Goal: Task Accomplishment & Management: Manage account settings

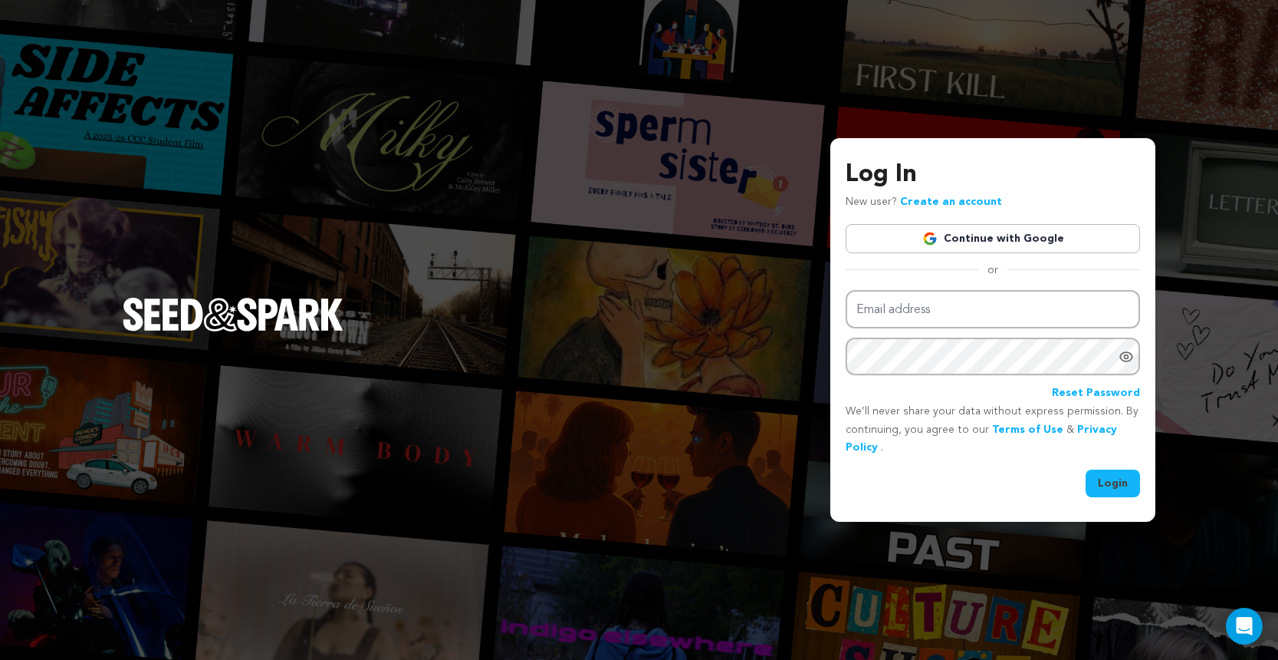
click at [996, 251] on link "Continue with Google" at bounding box center [993, 238] width 294 height 29
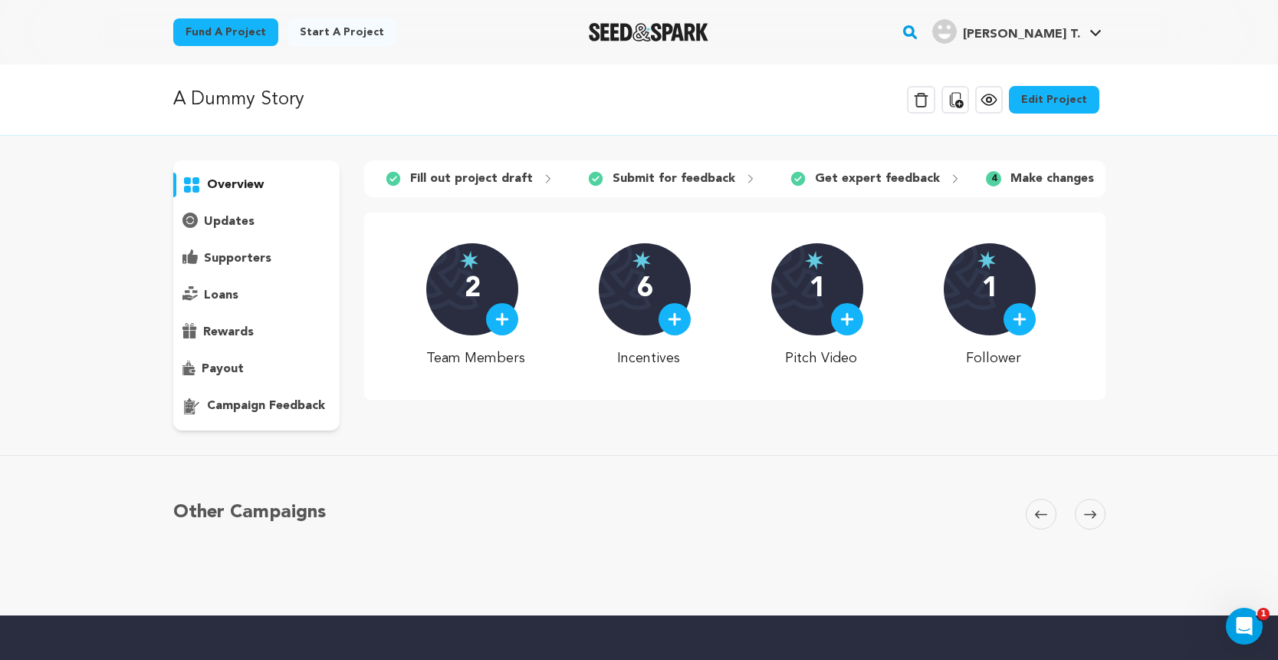
click at [1042, 105] on link "Edit Project" at bounding box center [1054, 100] width 90 height 28
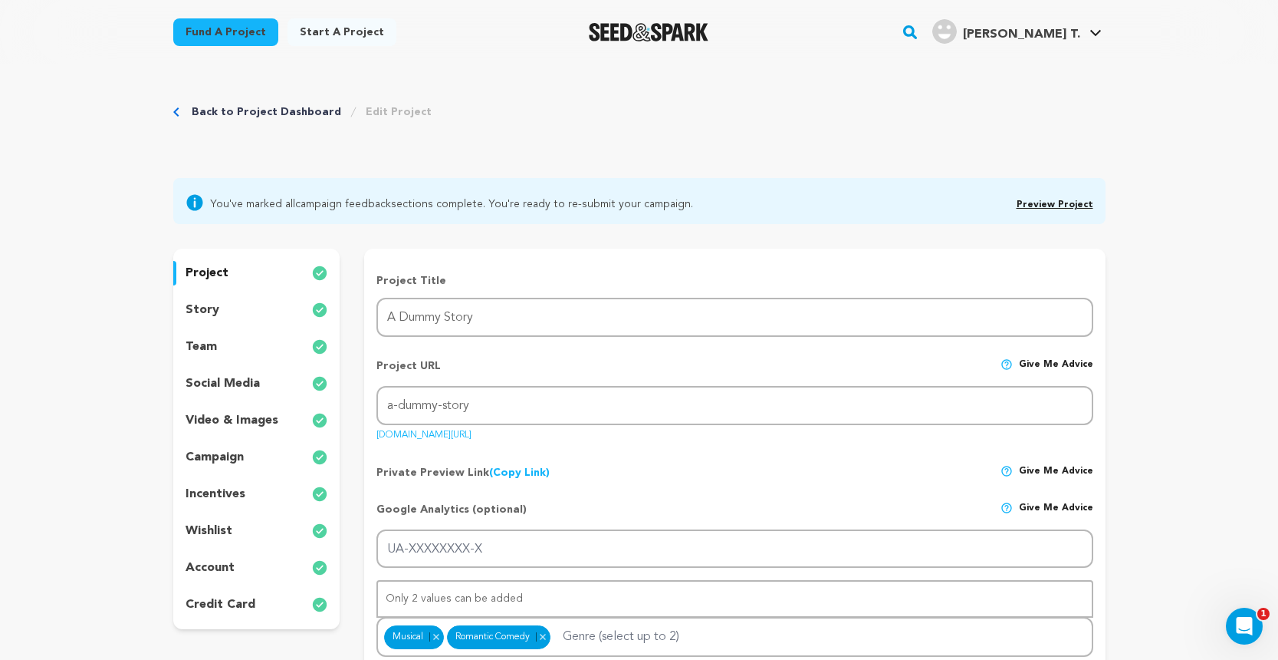
click at [308, 110] on link "Back to Project Dashboard" at bounding box center [267, 111] width 150 height 15
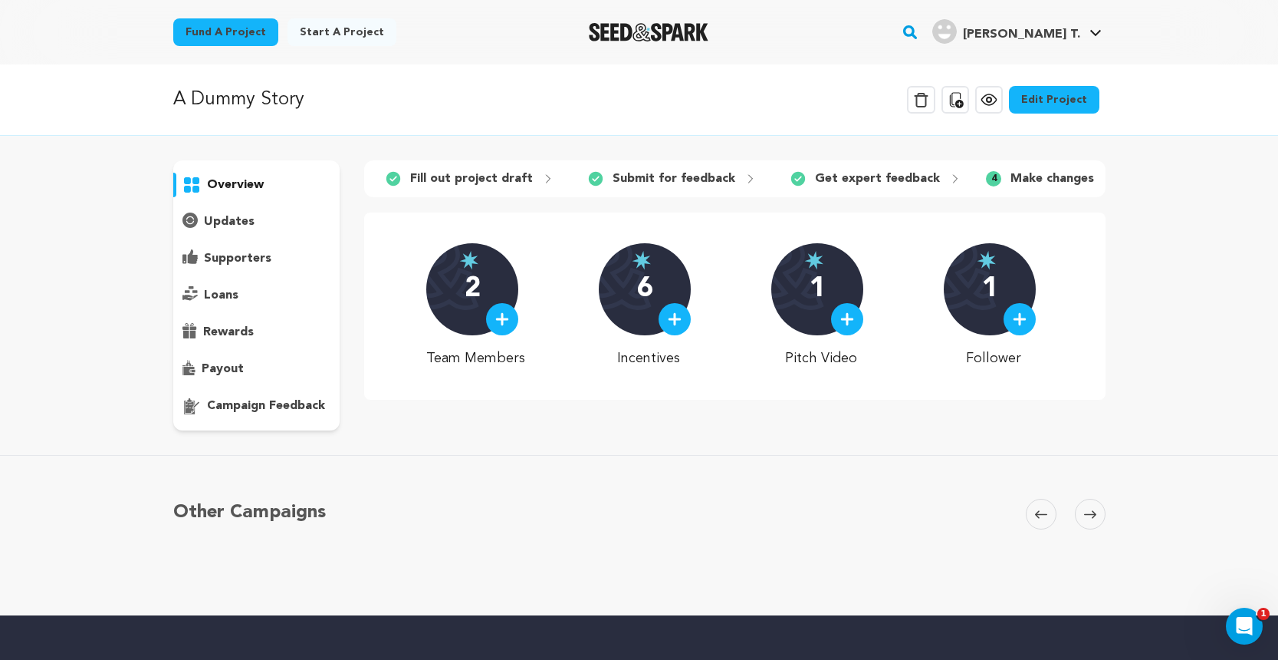
click at [861, 183] on p "Get expert feedback" at bounding box center [877, 178] width 125 height 18
click at [949, 177] on div "3 Get expert feedback" at bounding box center [871, 178] width 205 height 25
click at [1014, 176] on p "Make changes" at bounding box center [1053, 178] width 84 height 18
click at [0, 0] on div at bounding box center [0, 0] width 0 height 0
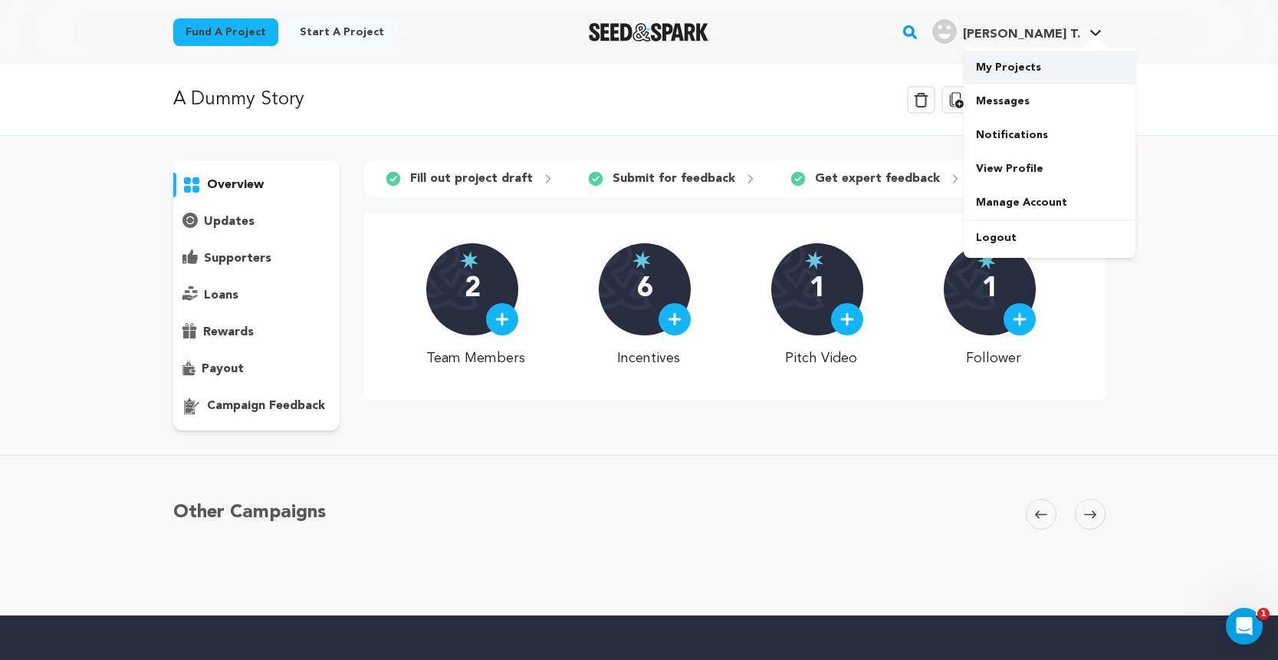
click at [1052, 57] on link "My Projects" at bounding box center [1050, 68] width 172 height 34
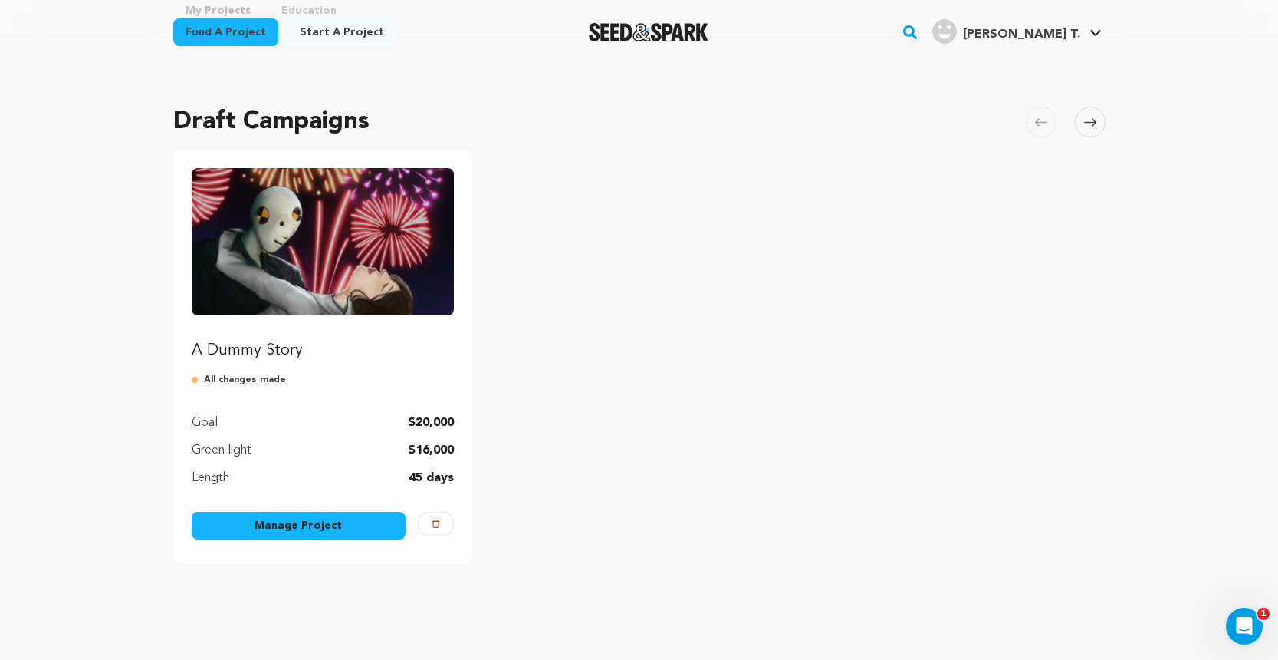
scroll to position [77, 0]
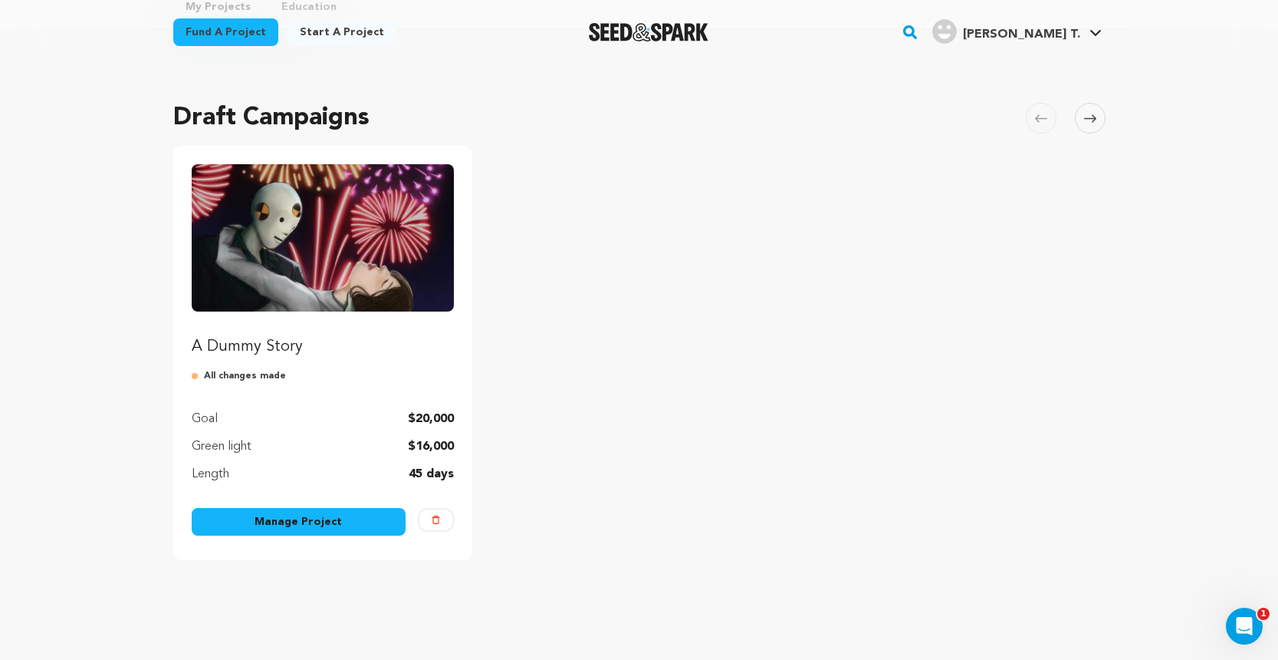
click at [334, 519] on link "Manage Project" at bounding box center [299, 522] width 215 height 28
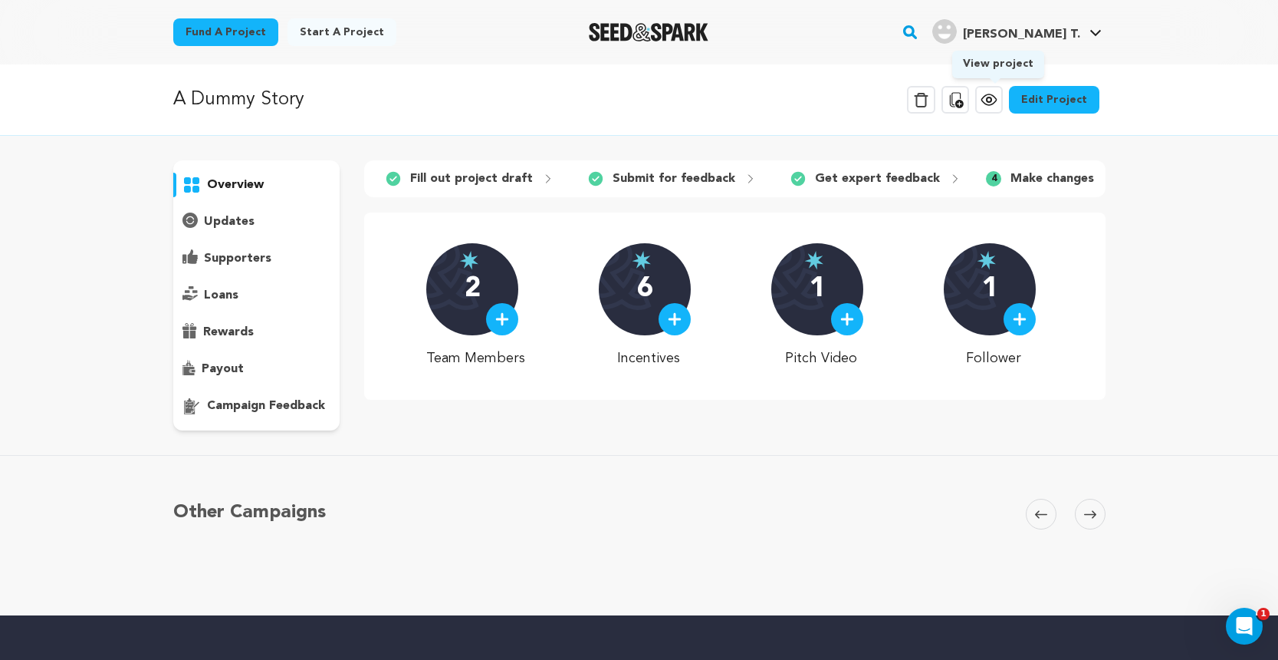
click at [991, 97] on icon at bounding box center [989, 99] width 15 height 11
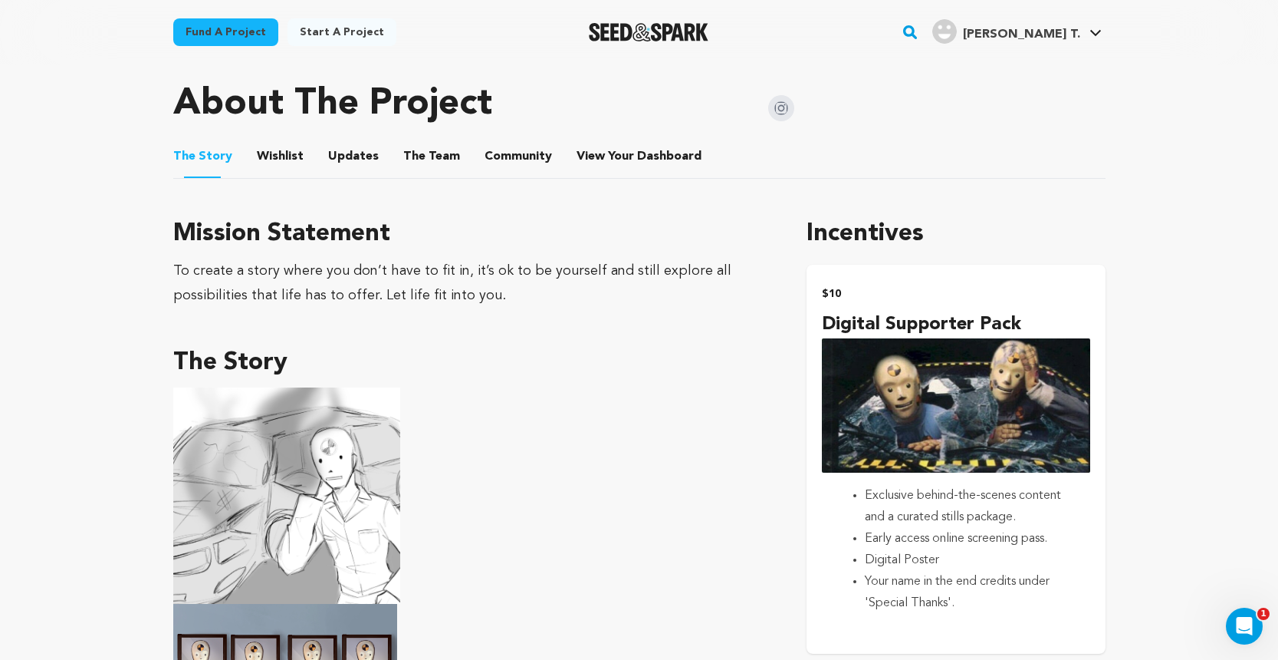
scroll to position [666, 0]
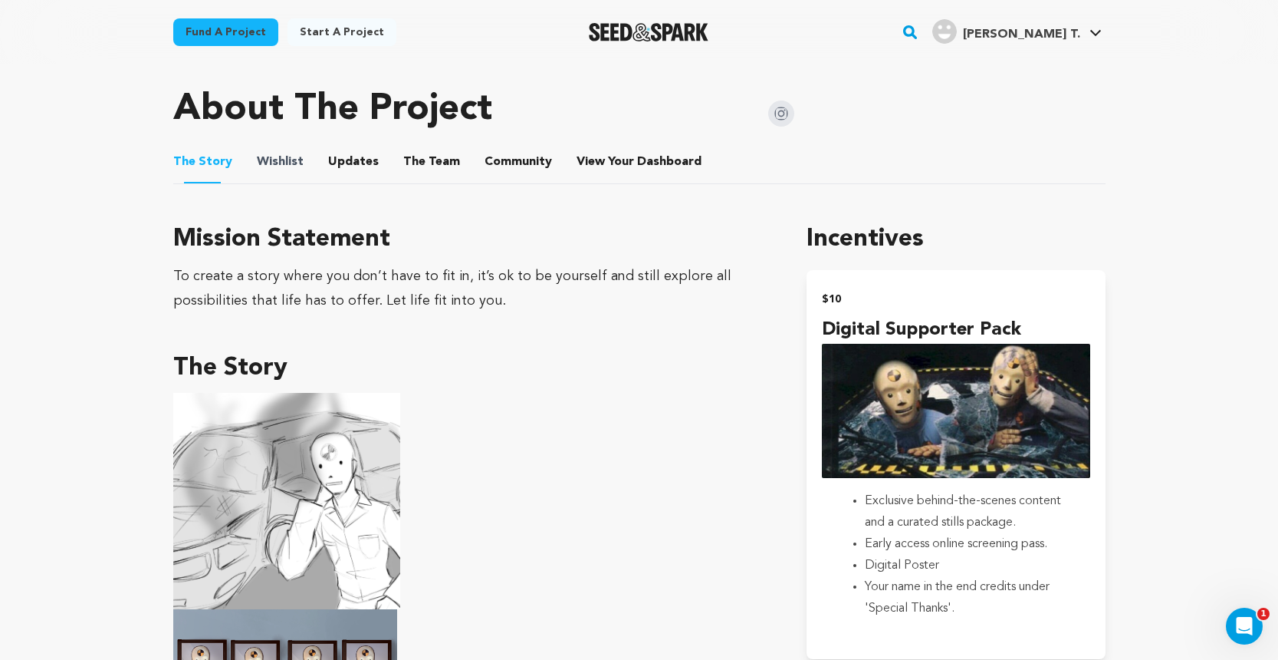
click at [257, 169] on span "Wishlist" at bounding box center [280, 162] width 47 height 18
click at [278, 165] on button "Wishlist" at bounding box center [280, 164] width 37 height 37
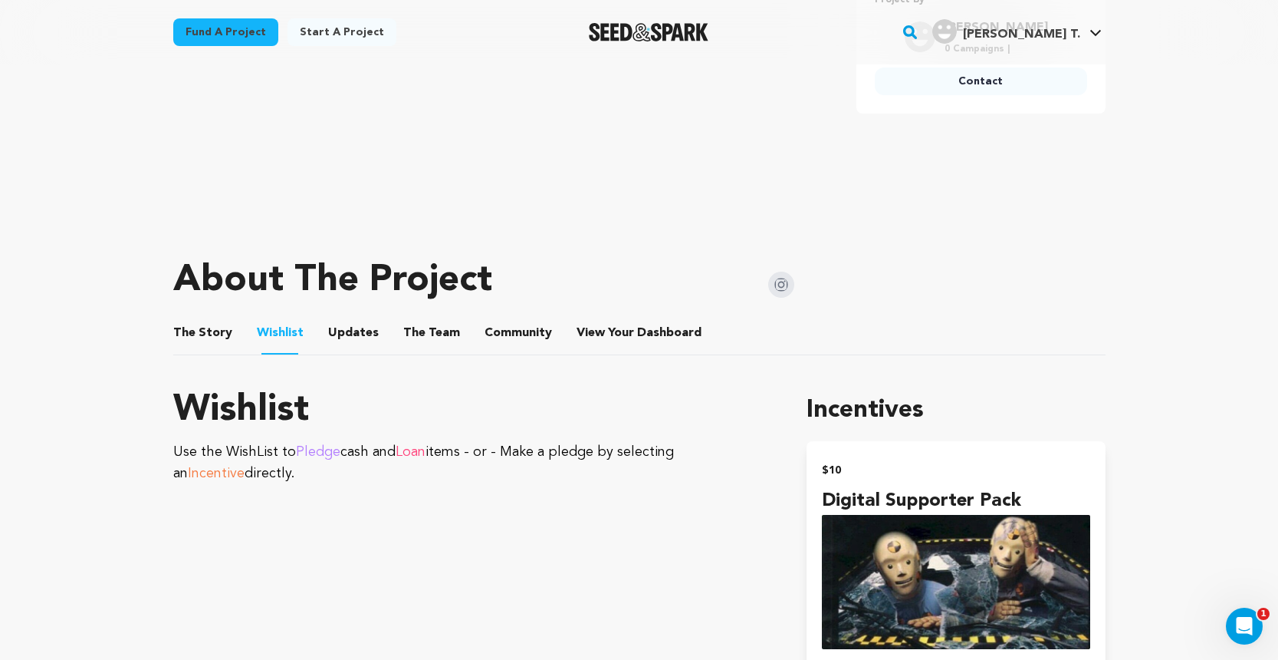
scroll to position [489, 0]
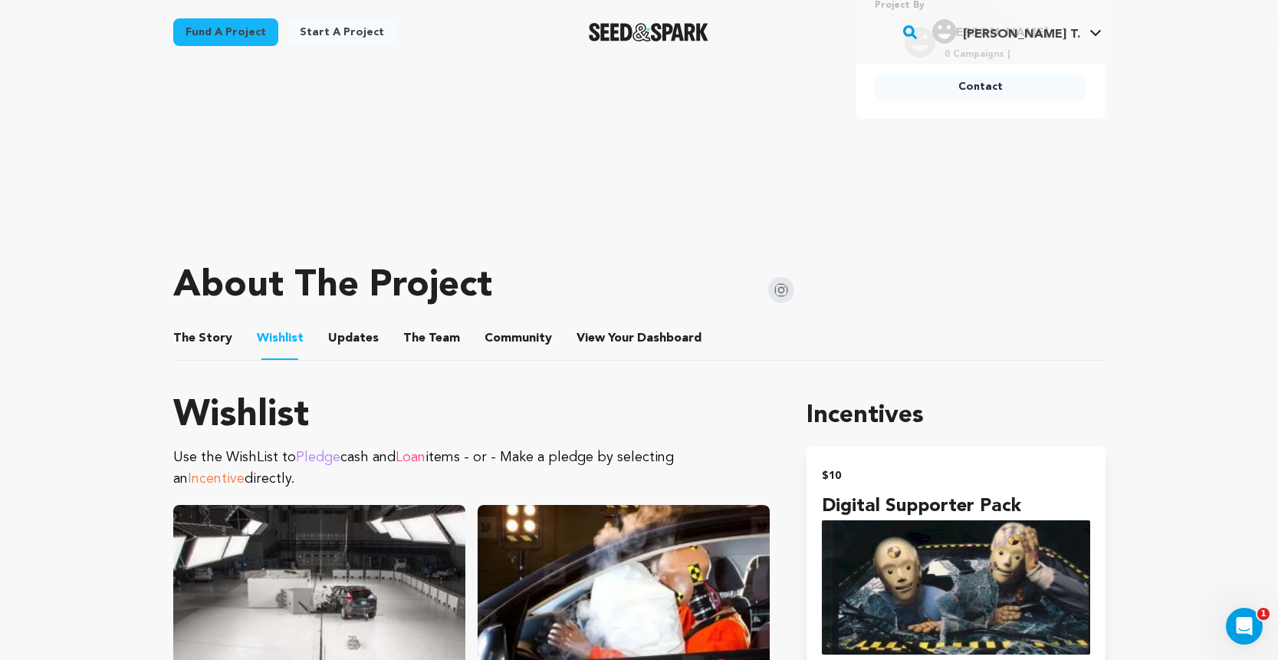
click at [360, 350] on button "Updates" at bounding box center [353, 341] width 37 height 37
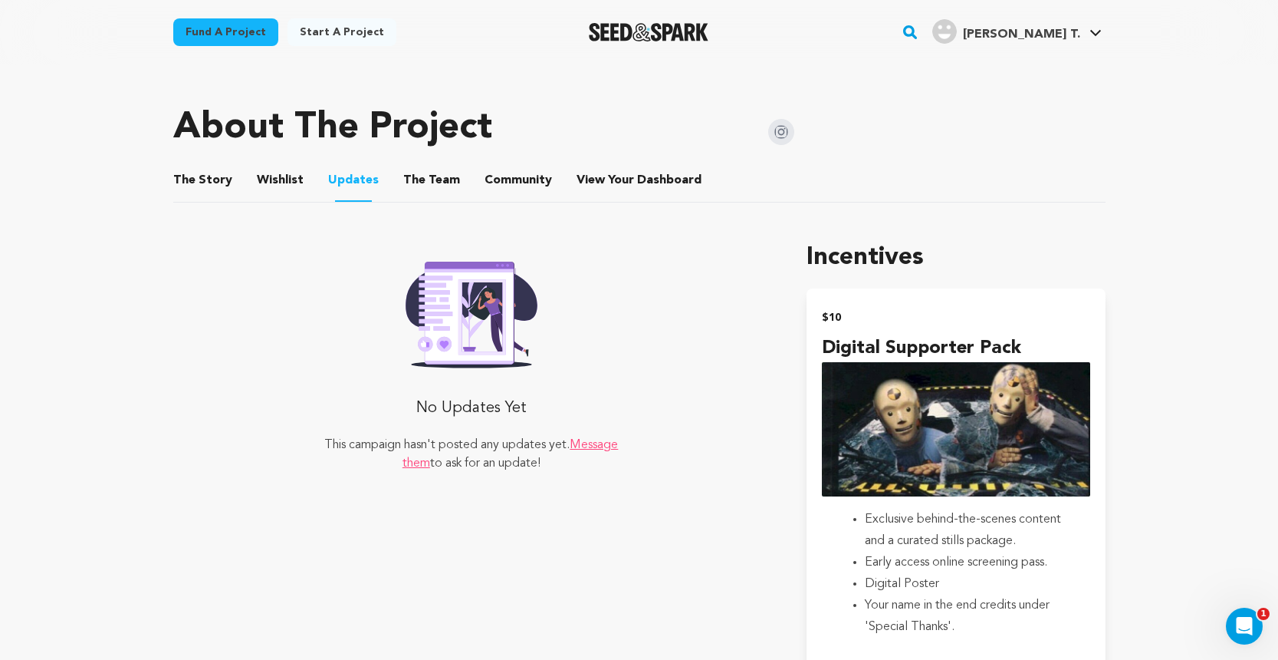
scroll to position [648, 0]
click at [432, 166] on button "The Team" at bounding box center [431, 182] width 37 height 37
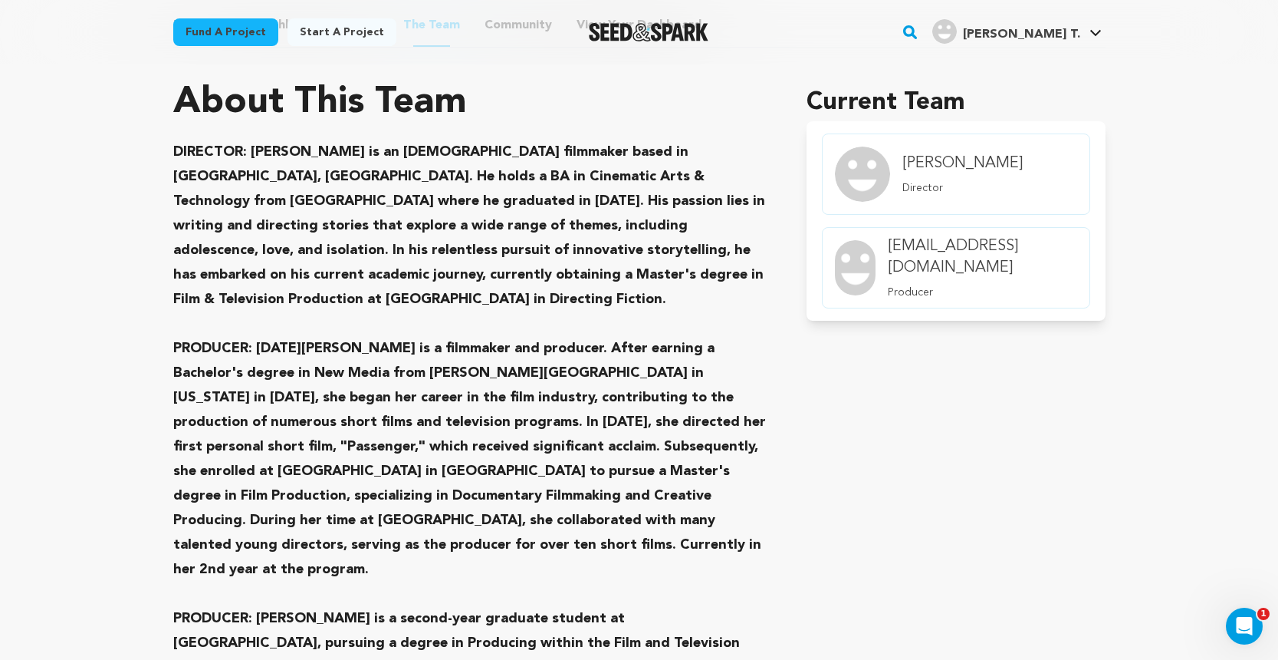
scroll to position [801, 1]
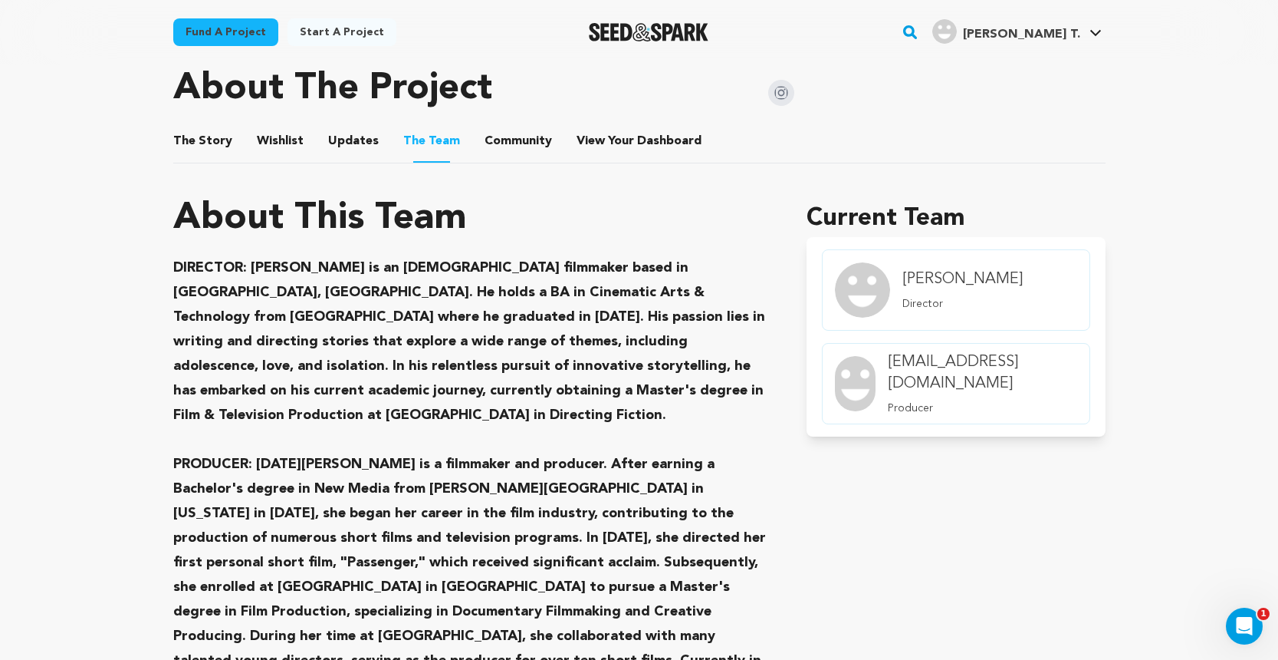
click at [523, 140] on button "Community" at bounding box center [518, 144] width 37 height 37
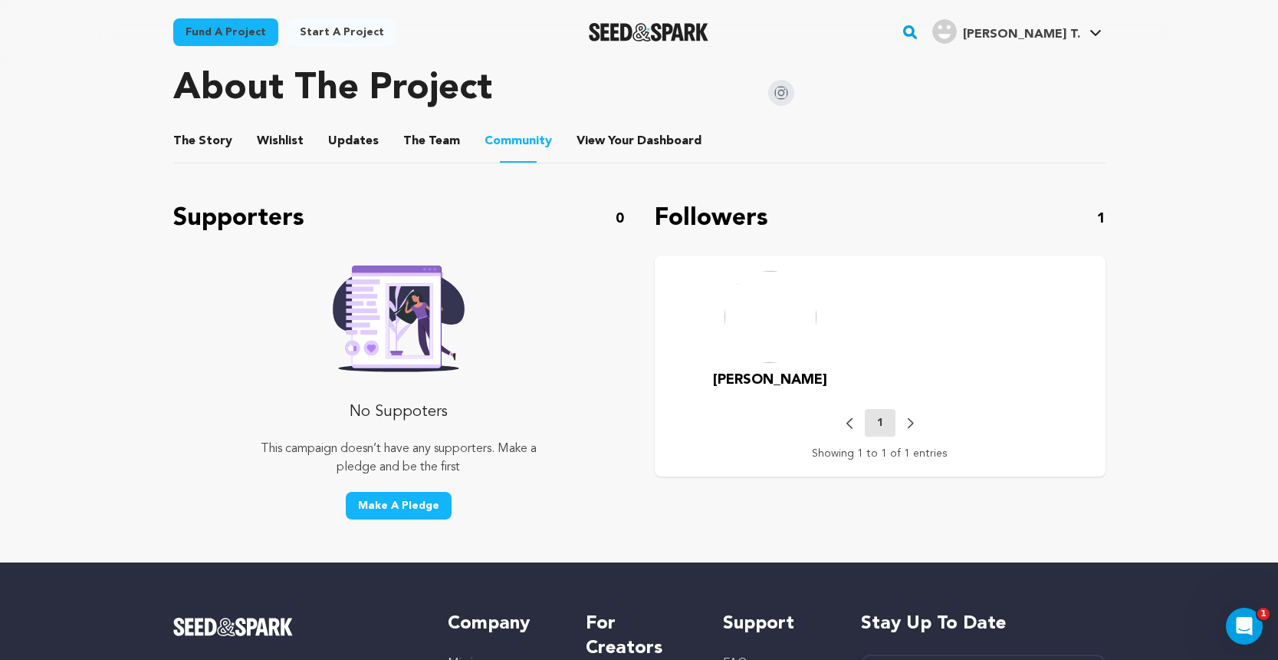
click at [632, 161] on li "View Your Dashboard View Your Dashboard" at bounding box center [641, 141] width 128 height 43
click at [637, 150] on span "Dashboard" at bounding box center [669, 141] width 64 height 18
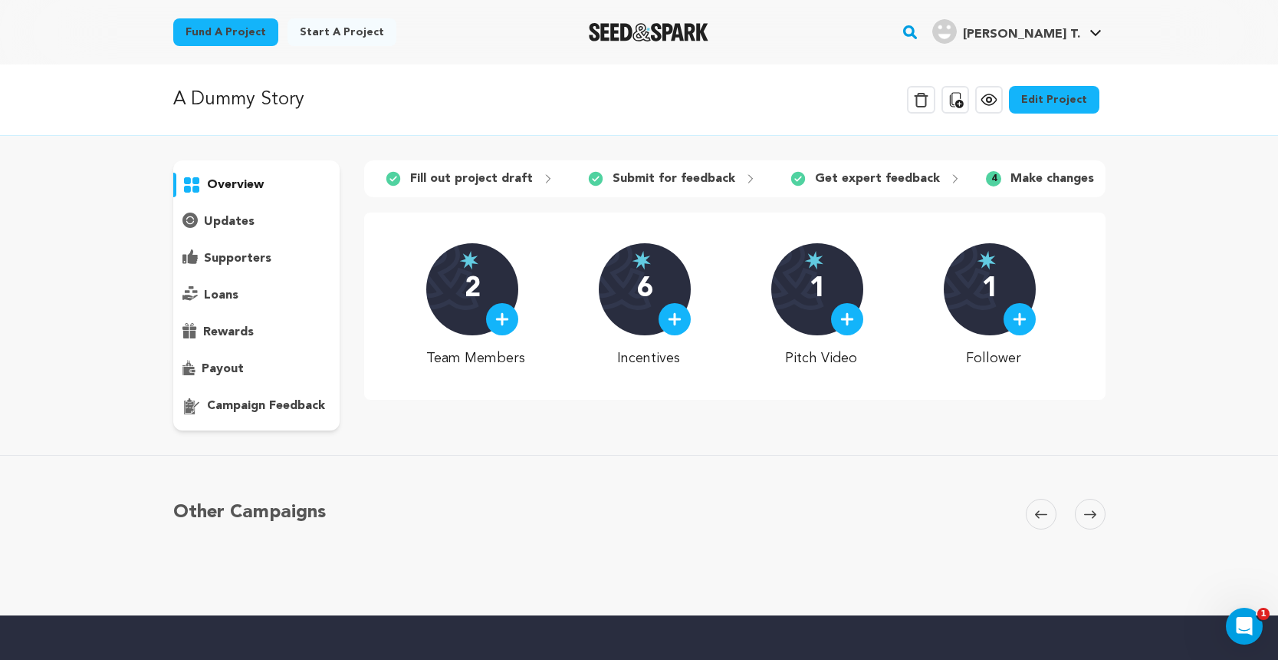
click at [223, 370] on p "payout" at bounding box center [223, 369] width 42 height 18
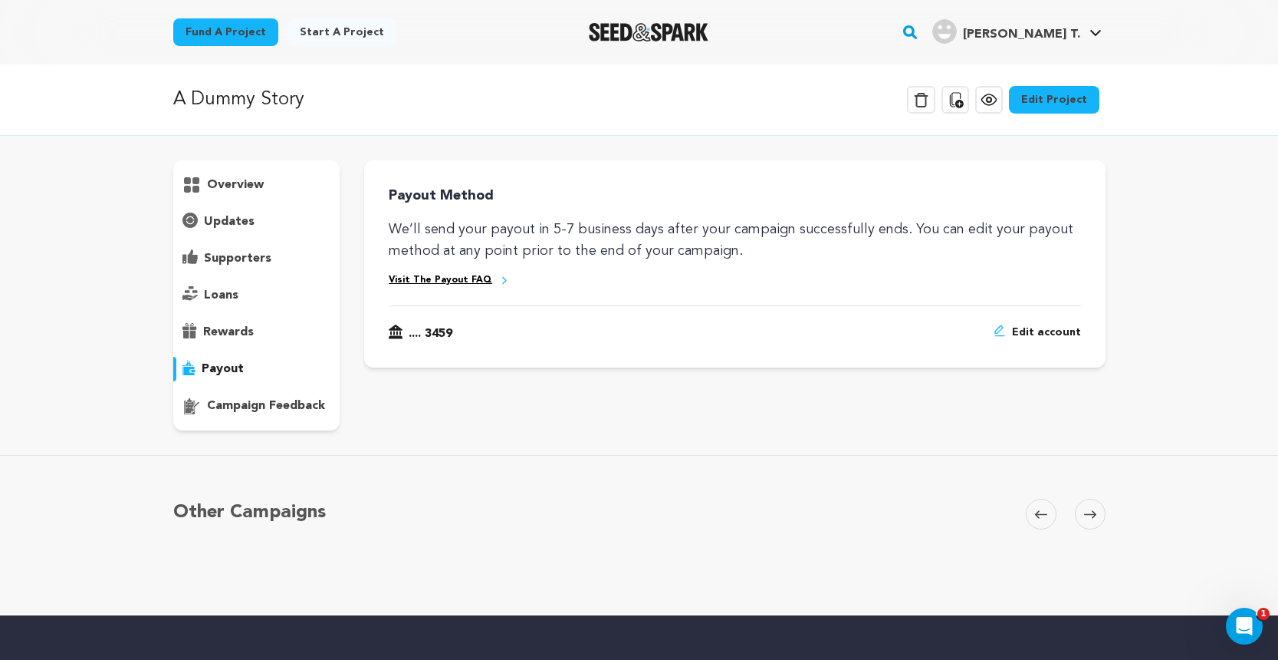
click at [1046, 331] on span "Edit account" at bounding box center [1046, 333] width 69 height 18
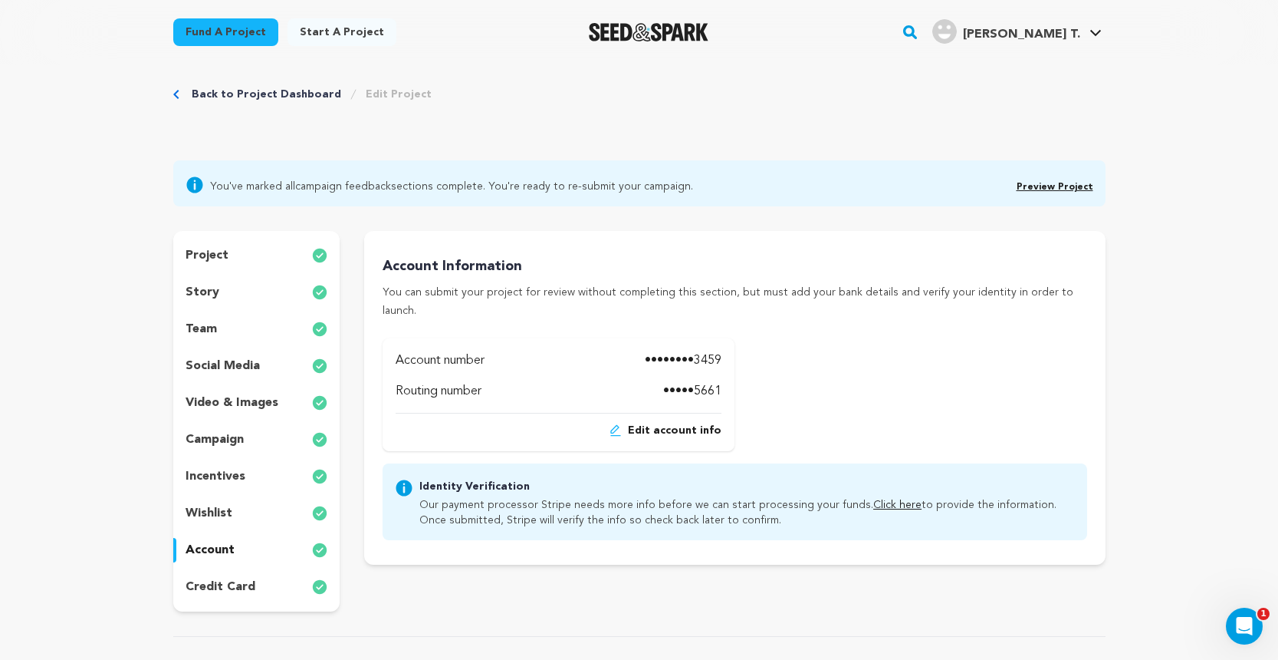
scroll to position [25, 0]
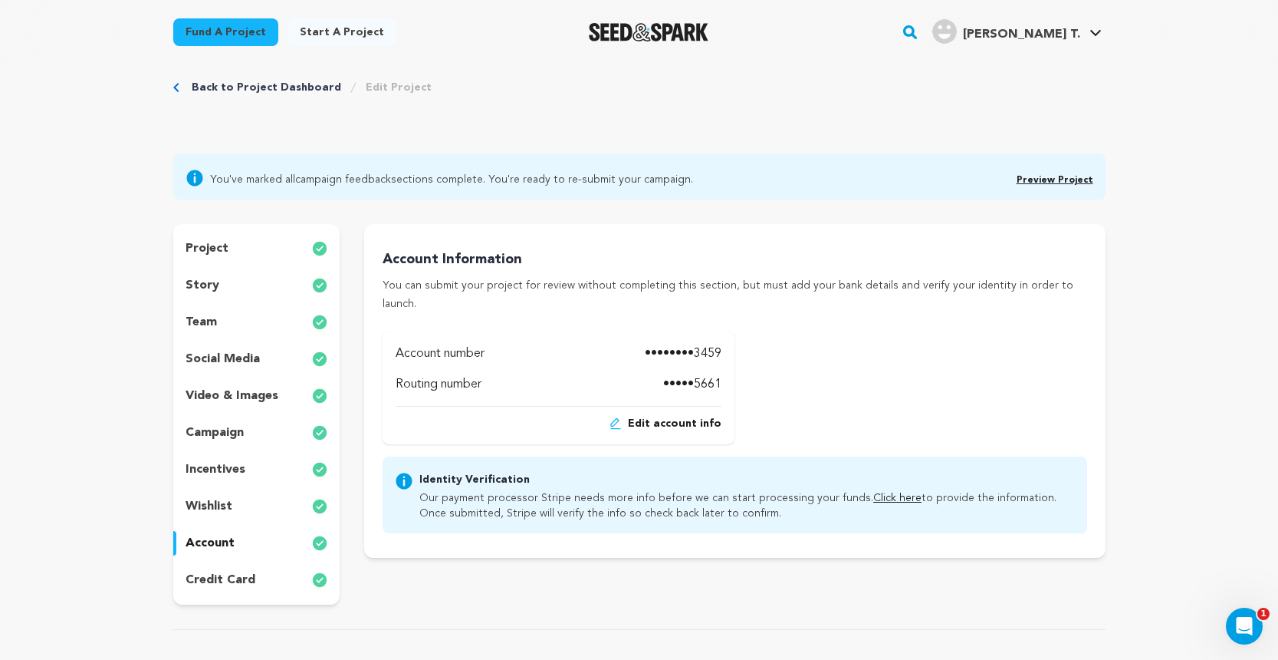
click at [873, 492] on link "Click here" at bounding box center [897, 497] width 48 height 11
click at [1063, 184] on link "Preview Project" at bounding box center [1055, 180] width 77 height 9
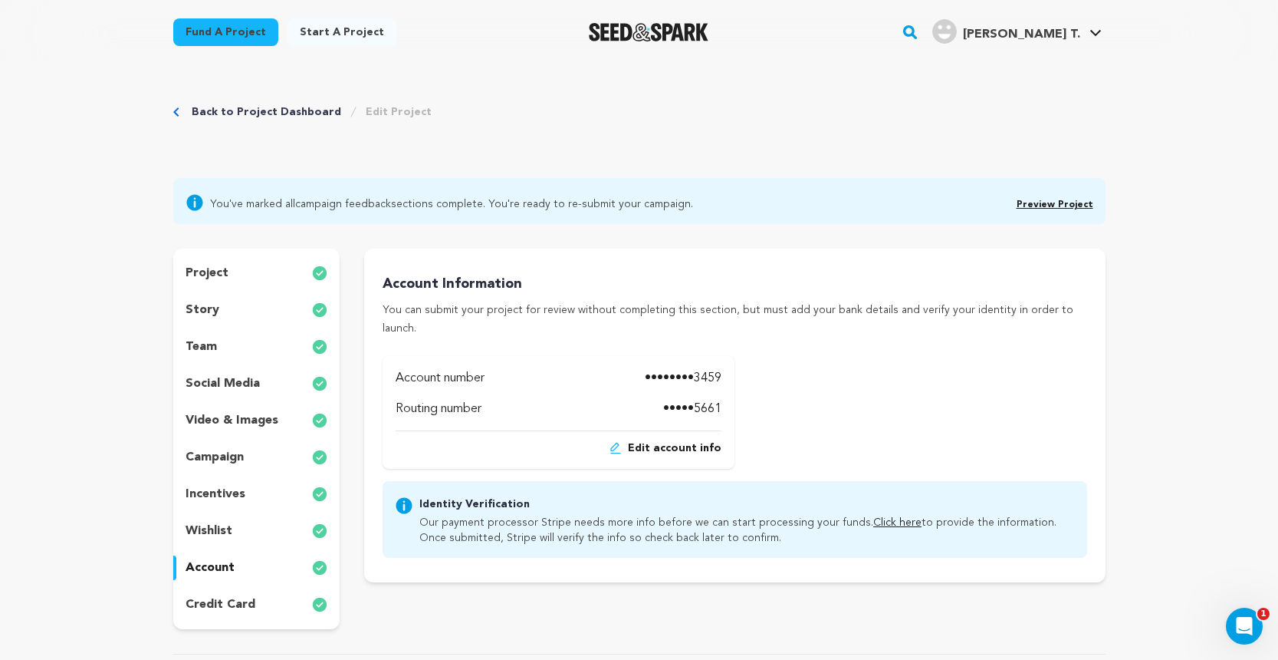
click at [263, 315] on div "story" at bounding box center [256, 310] width 167 height 25
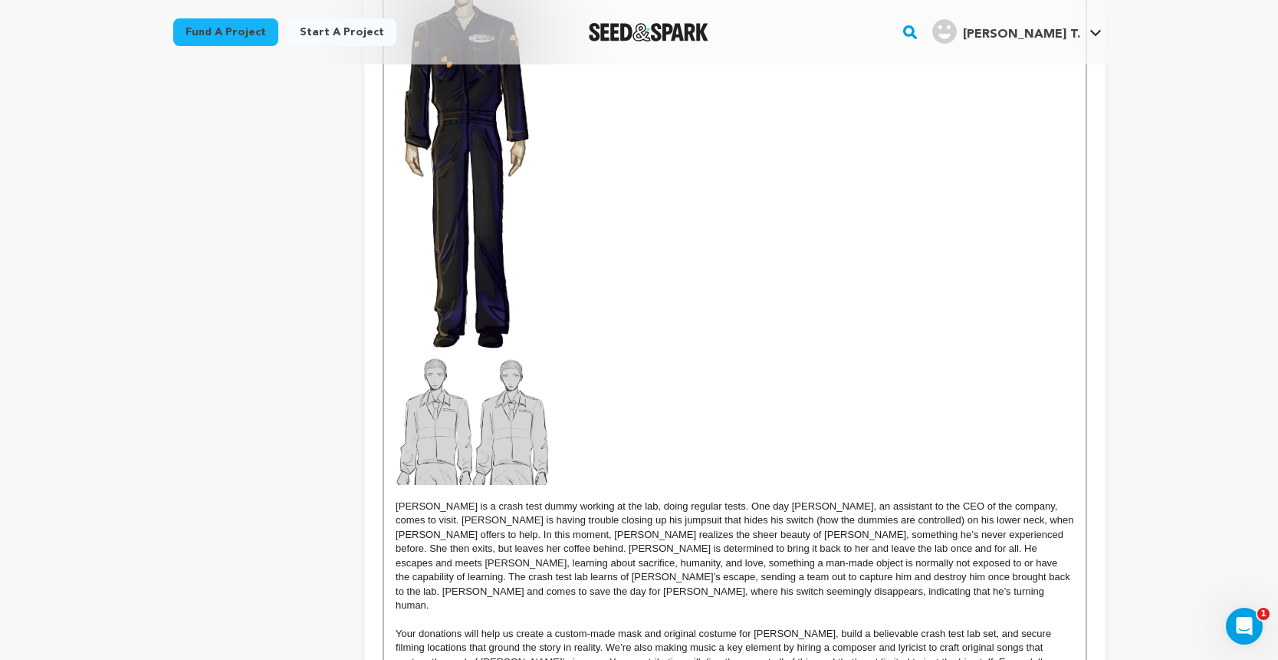
scroll to position [1512, 0]
click at [488, 252] on img at bounding box center [466, 145] width 141 height 413
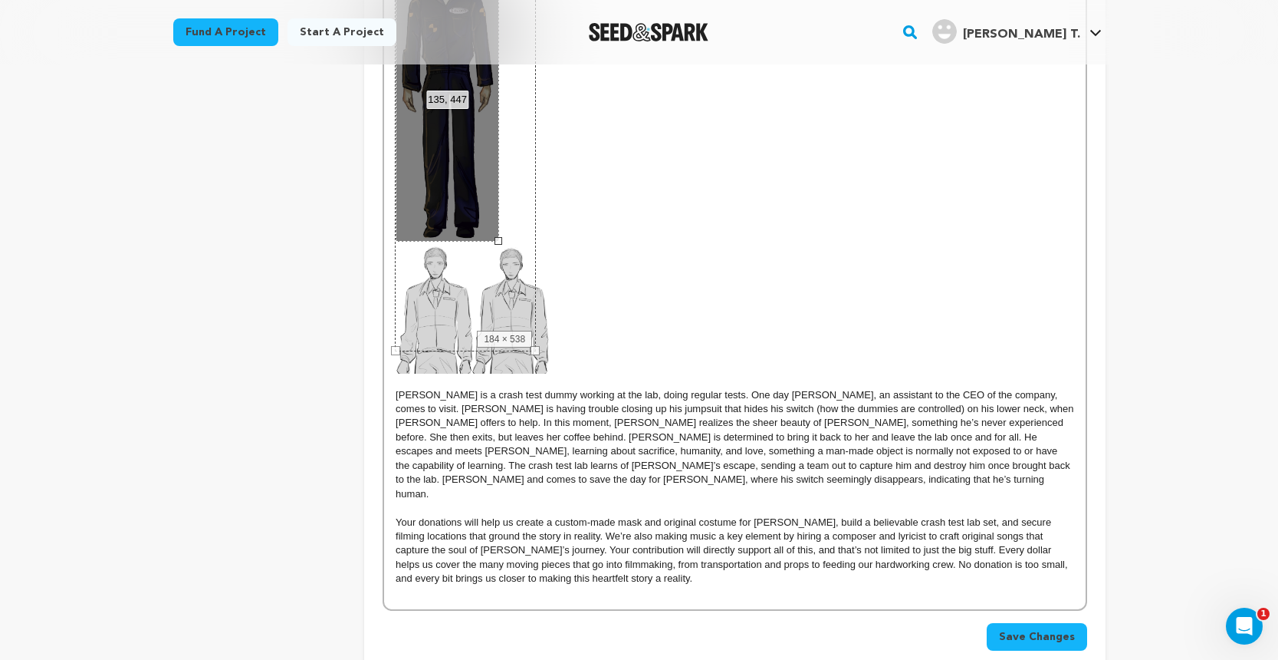
drag, startPoint x: 535, startPoint y: 348, endPoint x: 498, endPoint y: 278, distance: 79.3
click at [482, 333] on div "184 × 538" at bounding box center [504, 339] width 55 height 17
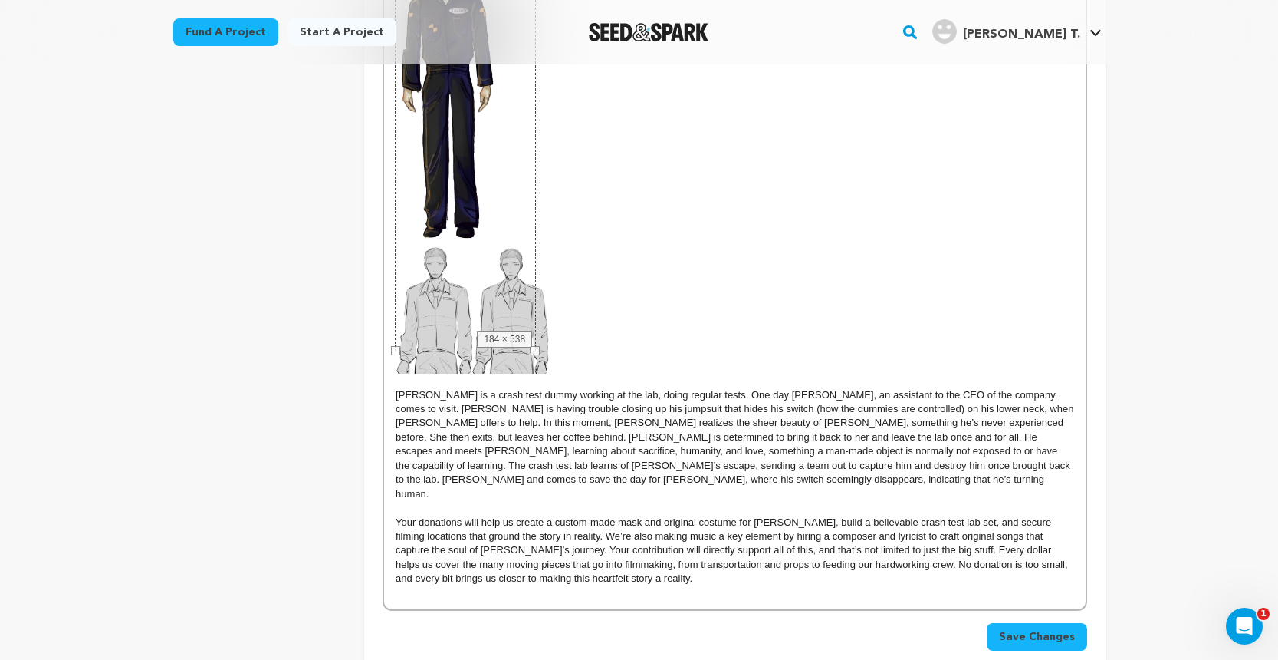
click at [469, 326] on div "184 × 538" at bounding box center [465, 145] width 141 height 413
click at [524, 370] on img at bounding box center [473, 308] width 155 height 132
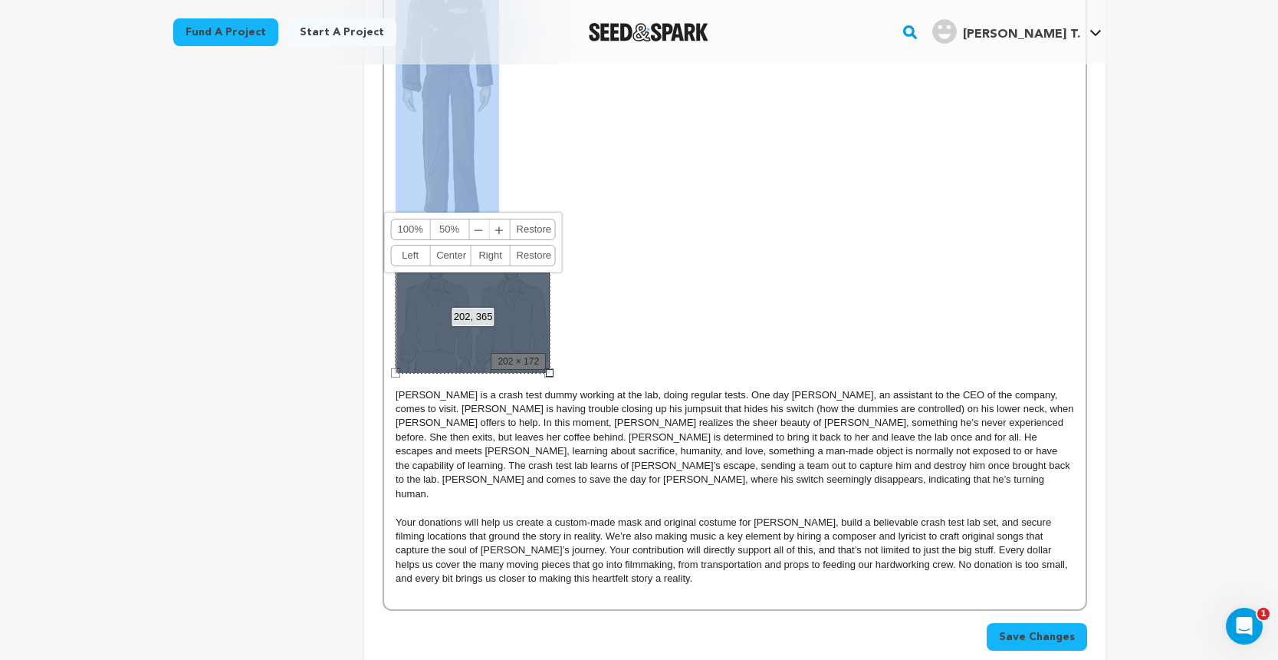
drag, startPoint x: 514, startPoint y: 348, endPoint x: 720, endPoint y: 178, distance: 267.5
click at [720, 178] on p at bounding box center [735, 56] width 678 height 634
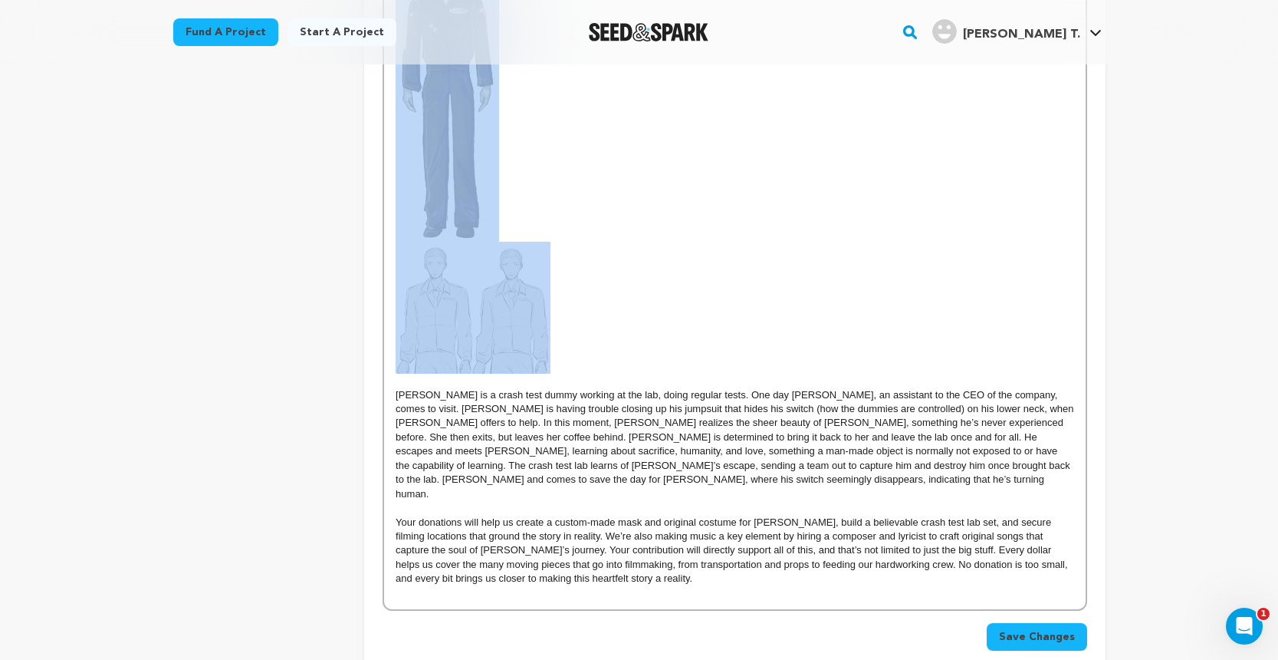
scroll to position [1449, 0]
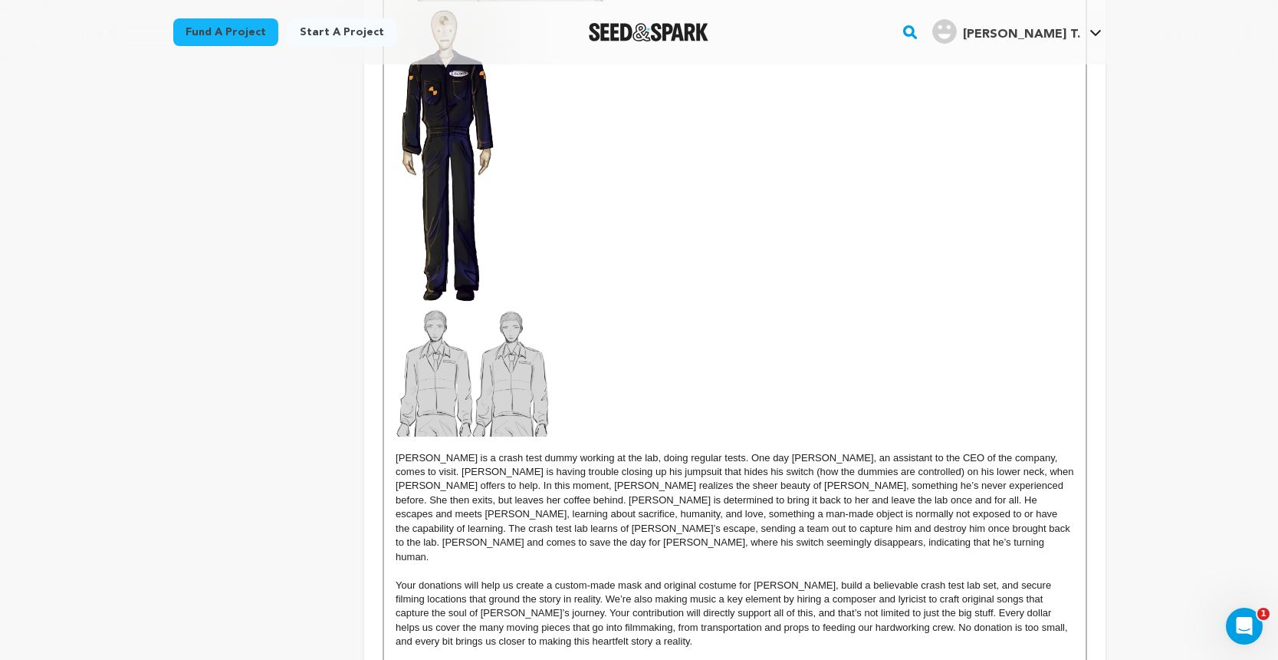
click at [400, 354] on img at bounding box center [473, 370] width 155 height 132
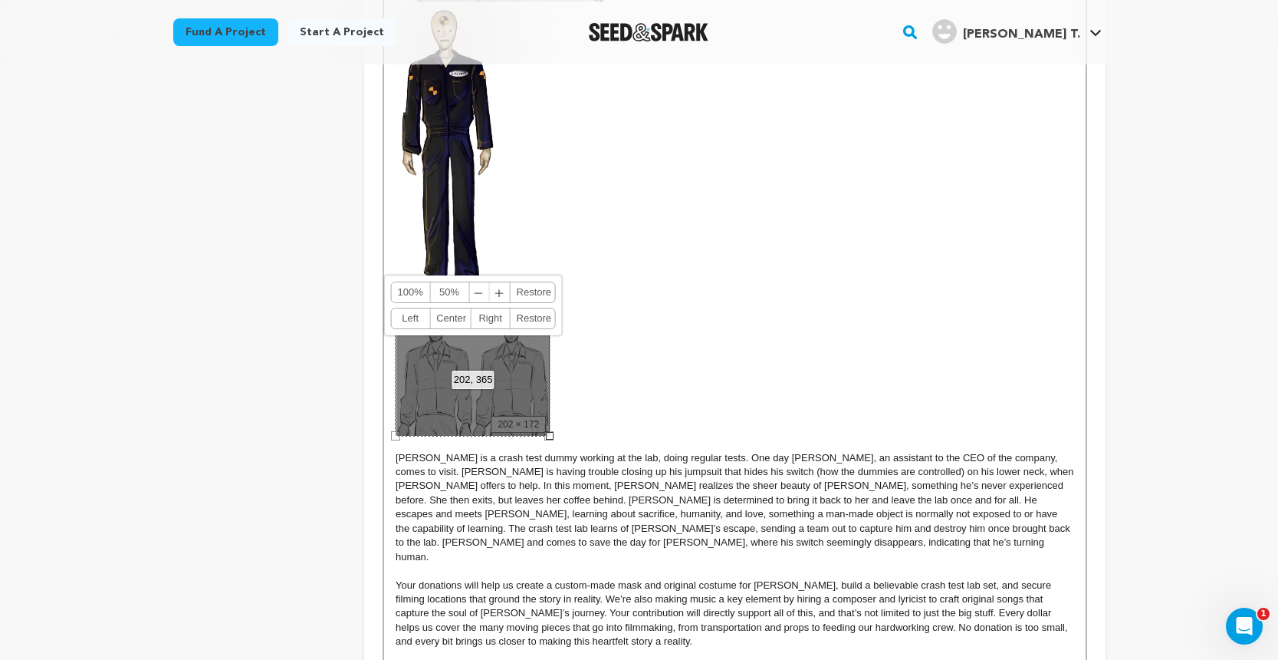
click at [396, 362] on div "202, 365 100% 50% ﹣ ﹢ Restore Left Center Right Restore" at bounding box center [473, 370] width 155 height 132
click at [396, 385] on div "202, 365 100% 50% ﹣ ﹢ Restore Left Center Right Restore" at bounding box center [473, 370] width 155 height 132
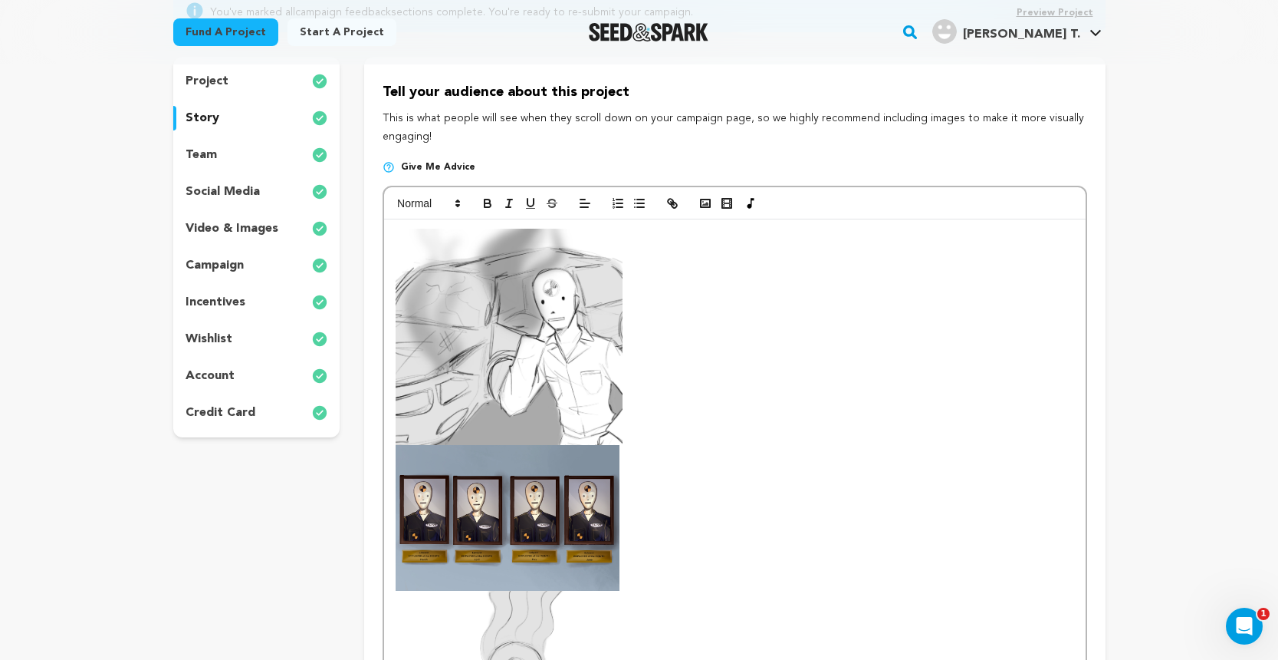
scroll to position [191, 0]
click at [528, 372] on img at bounding box center [509, 337] width 227 height 216
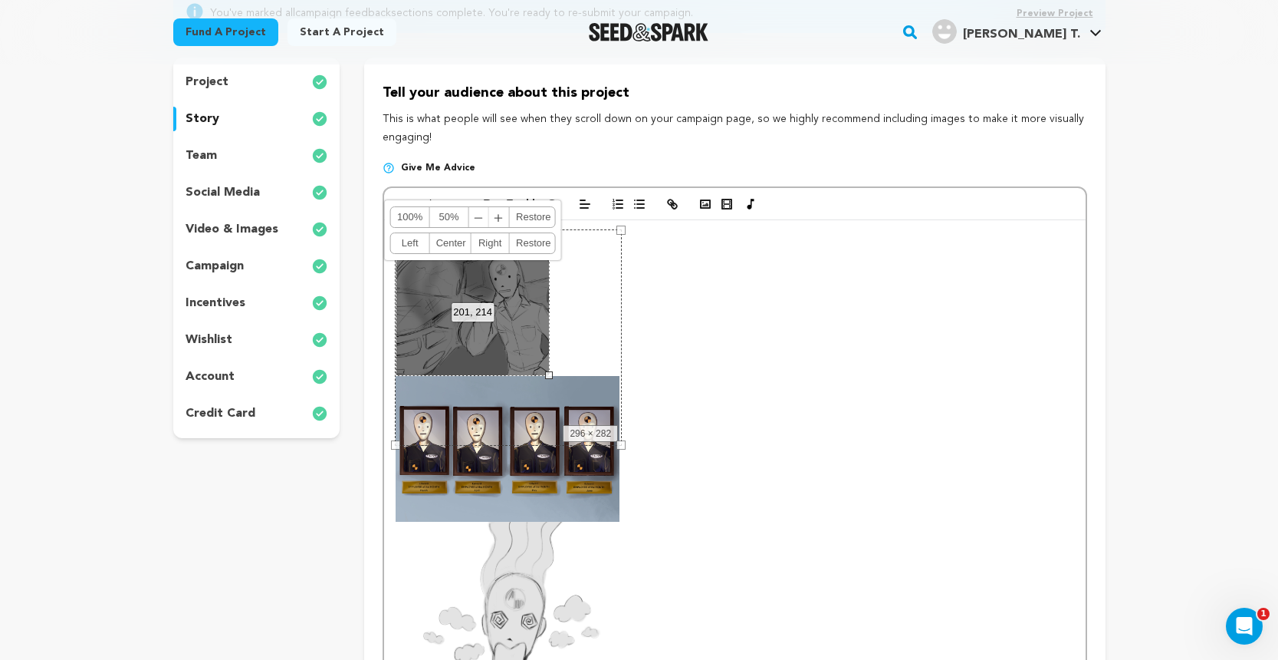
drag, startPoint x: 624, startPoint y: 442, endPoint x: 551, endPoint y: 390, distance: 89.6
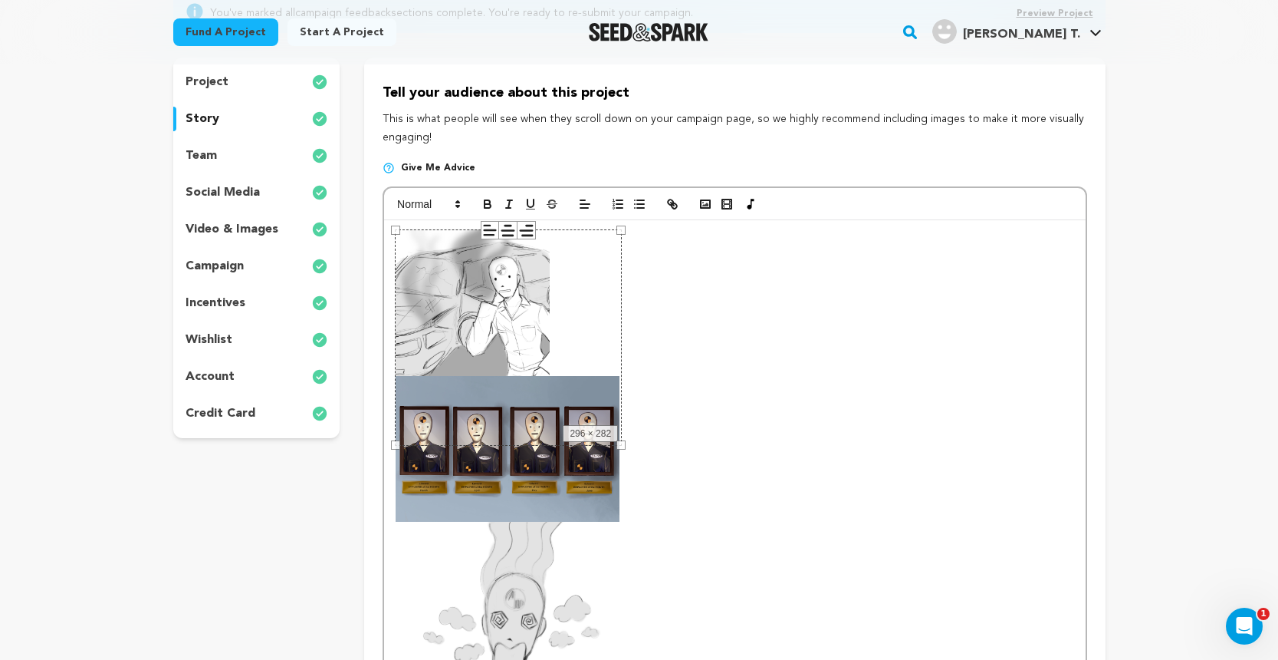
click at [492, 413] on div "296 × 282" at bounding box center [508, 337] width 227 height 216
click at [501, 479] on img at bounding box center [508, 449] width 224 height 146
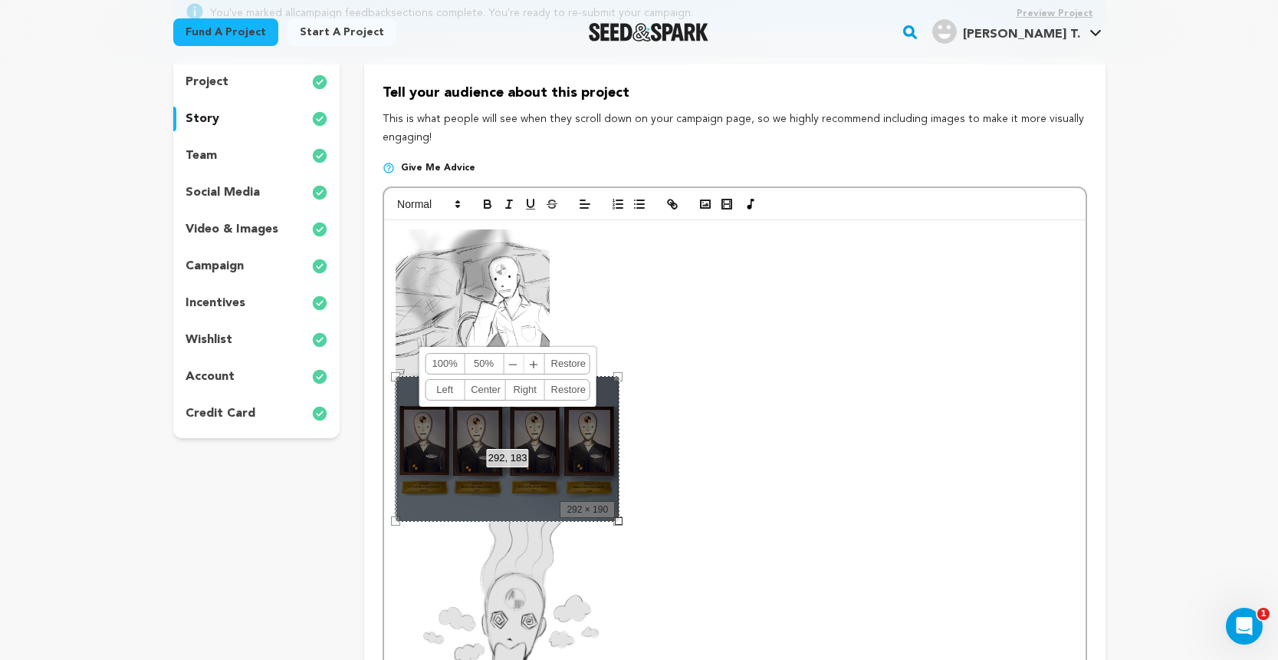
click at [494, 390] on link "Center" at bounding box center [485, 390] width 41 height 20
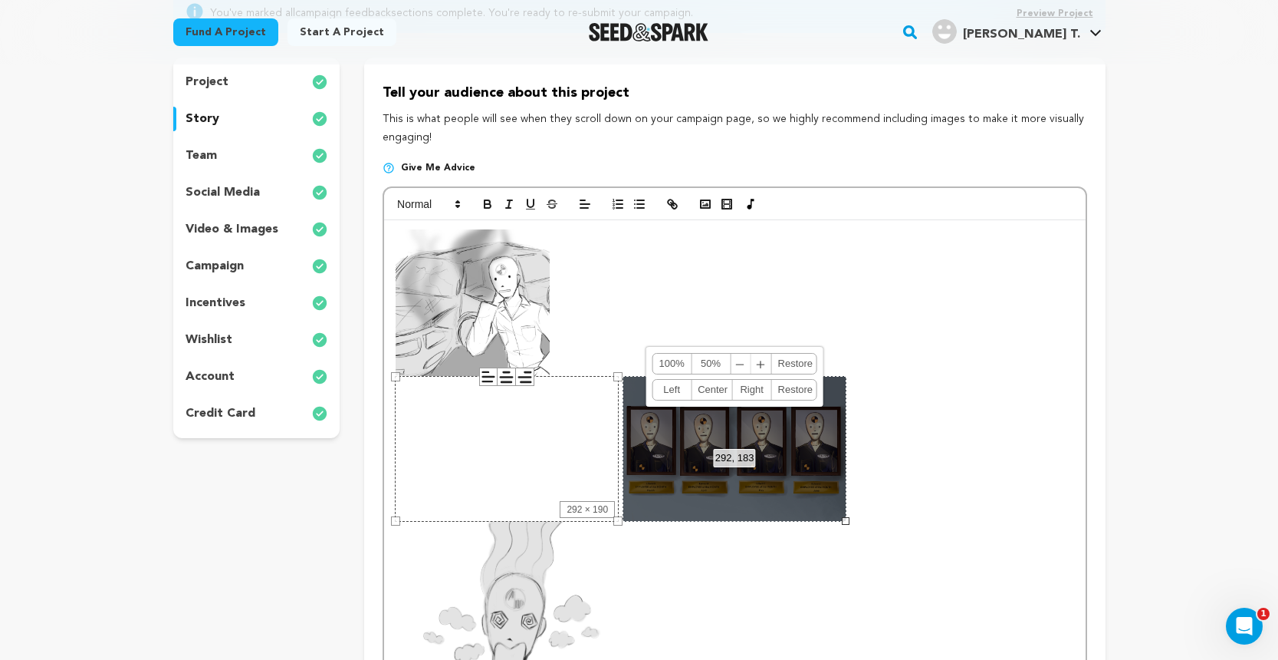
click at [663, 459] on div "292, 183 100% 50% ﹣ ﹢ Restore Left Center Right Restore" at bounding box center [735, 449] width 224 height 146
click at [695, 461] on div "292, 183 100% 50% ﹣ ﹢ Restore Left Center Right Restore" at bounding box center [735, 449] width 224 height 146
drag, startPoint x: 689, startPoint y: 458, endPoint x: 651, endPoint y: 346, distance: 118.3
click at [651, 376] on div "292, 183 100% 50% ﹣ ﹢ Restore Left Center Right Restore" at bounding box center [735, 449] width 224 height 146
click at [745, 508] on div "292, 183 100% 50% ﹣ ﹢ Restore Left Center Right Restore" at bounding box center [735, 449] width 224 height 146
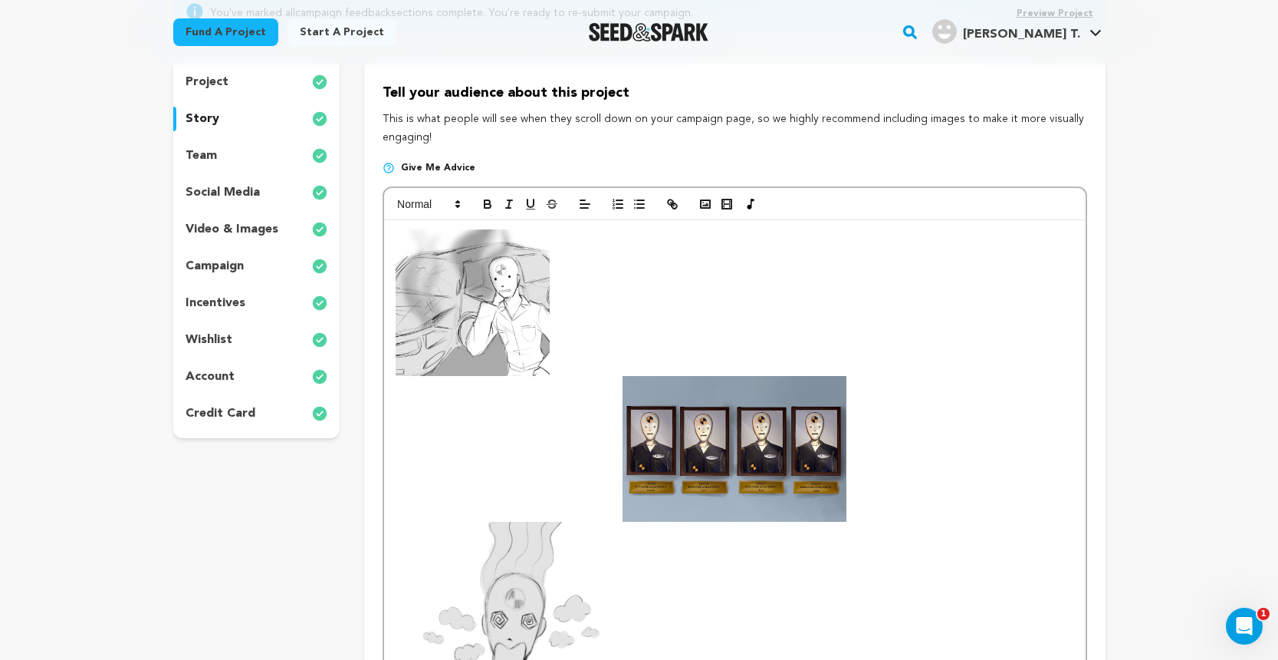
click at [721, 459] on img at bounding box center [735, 449] width 224 height 146
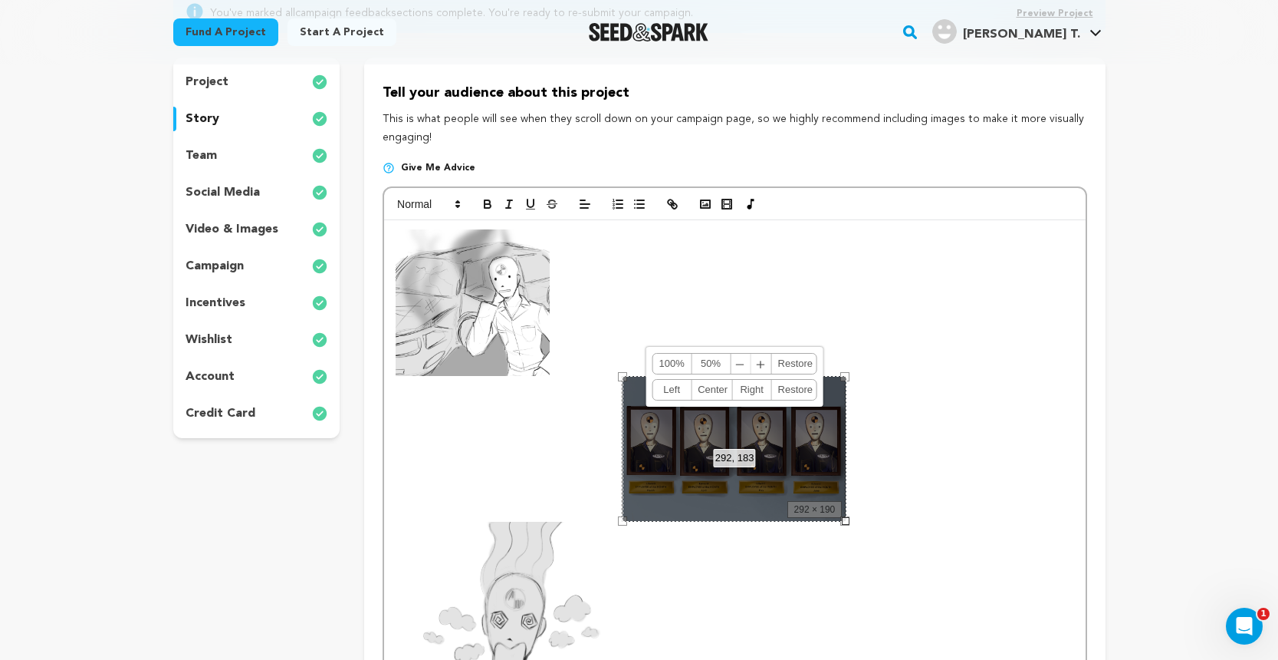
click at [680, 445] on div "292, 183 100% 50% ﹣ ﹢ Restore Left Center Right Restore" at bounding box center [735, 449] width 224 height 146
click at [582, 433] on p at bounding box center [735, 449] width 678 height 146
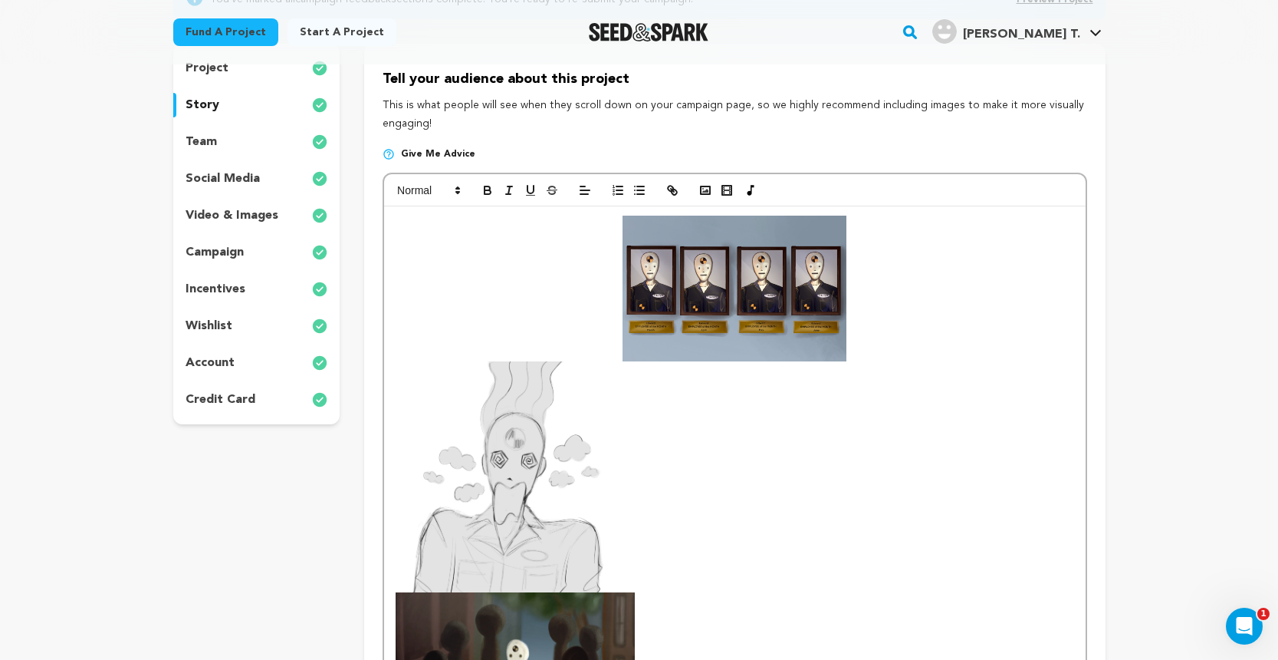
scroll to position [209, 0]
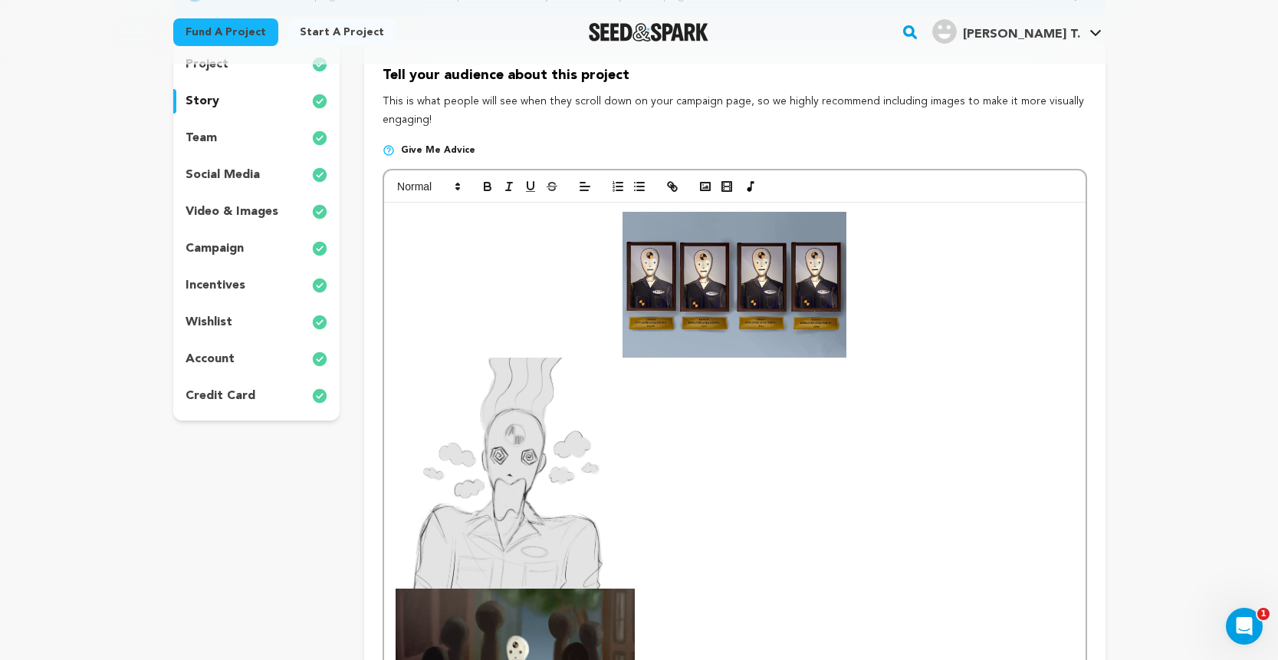
click at [542, 466] on img at bounding box center [517, 472] width 242 height 231
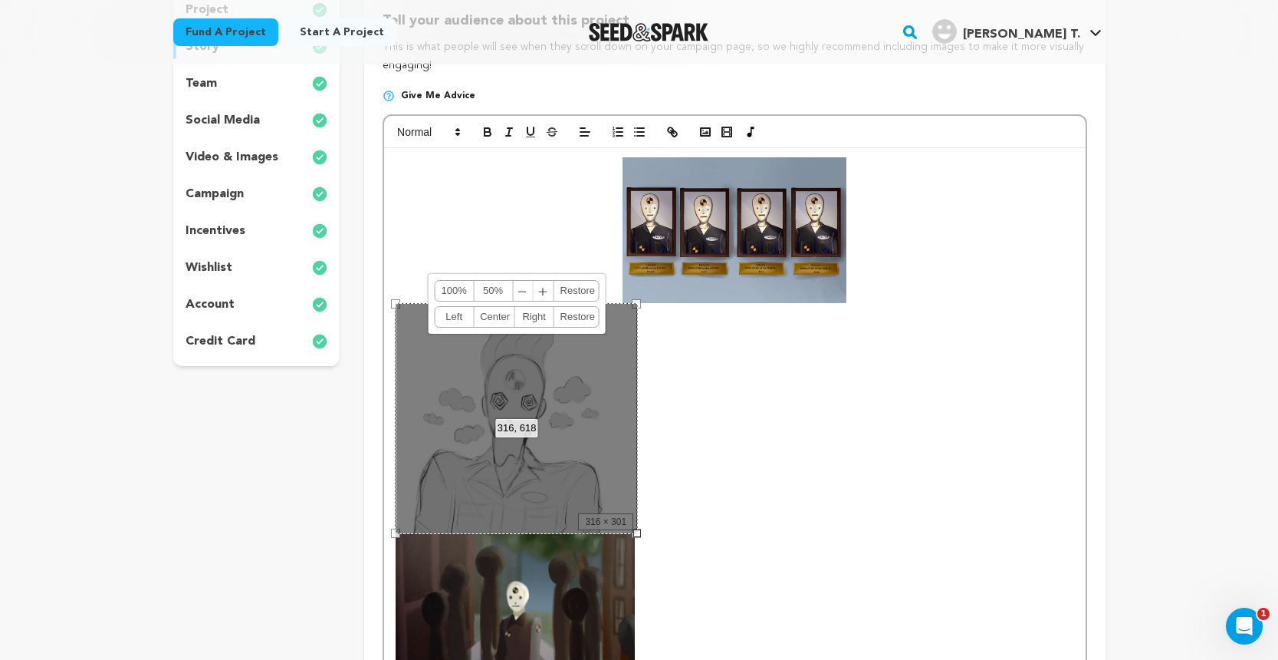
scroll to position [265, 0]
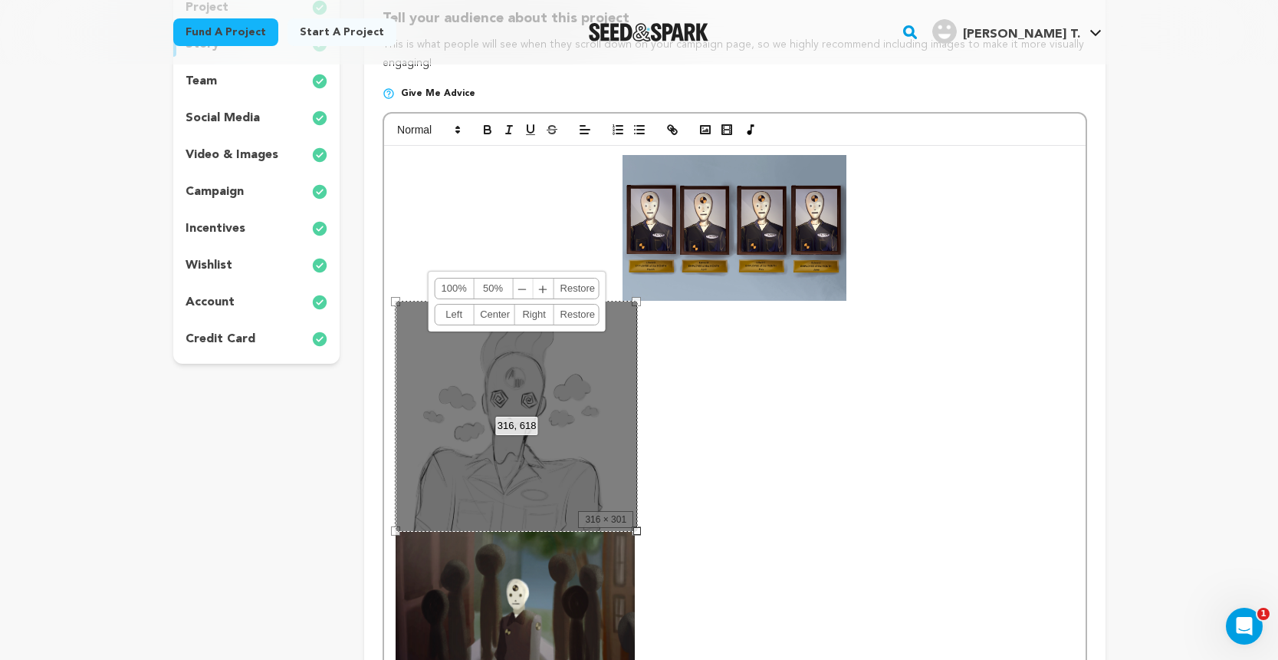
click at [594, 446] on div "316, 618 100% 50% ﹣ ﹢ Restore Left Center Right Restore" at bounding box center [517, 416] width 242 height 231
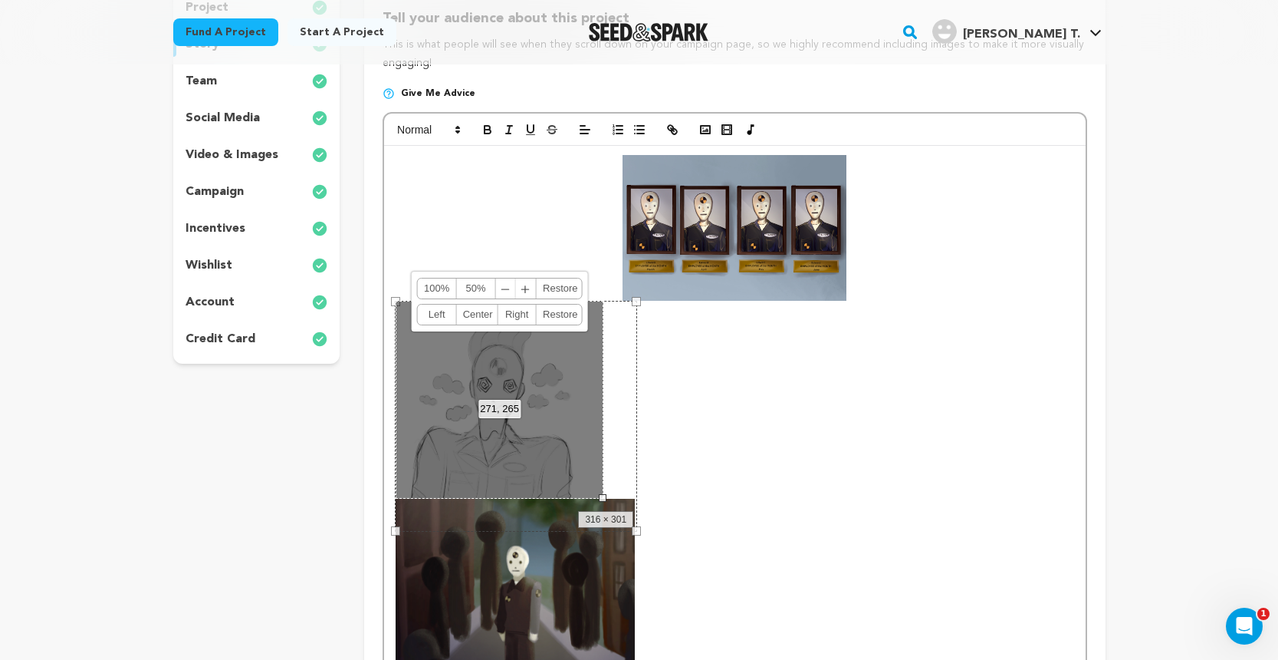
drag, startPoint x: 635, startPoint y: 526, endPoint x: 600, endPoint y: 498, distance: 44.2
click at [600, 498] on div at bounding box center [603, 498] width 8 height 8
click at [722, 447] on p at bounding box center [735, 519] width 678 height 437
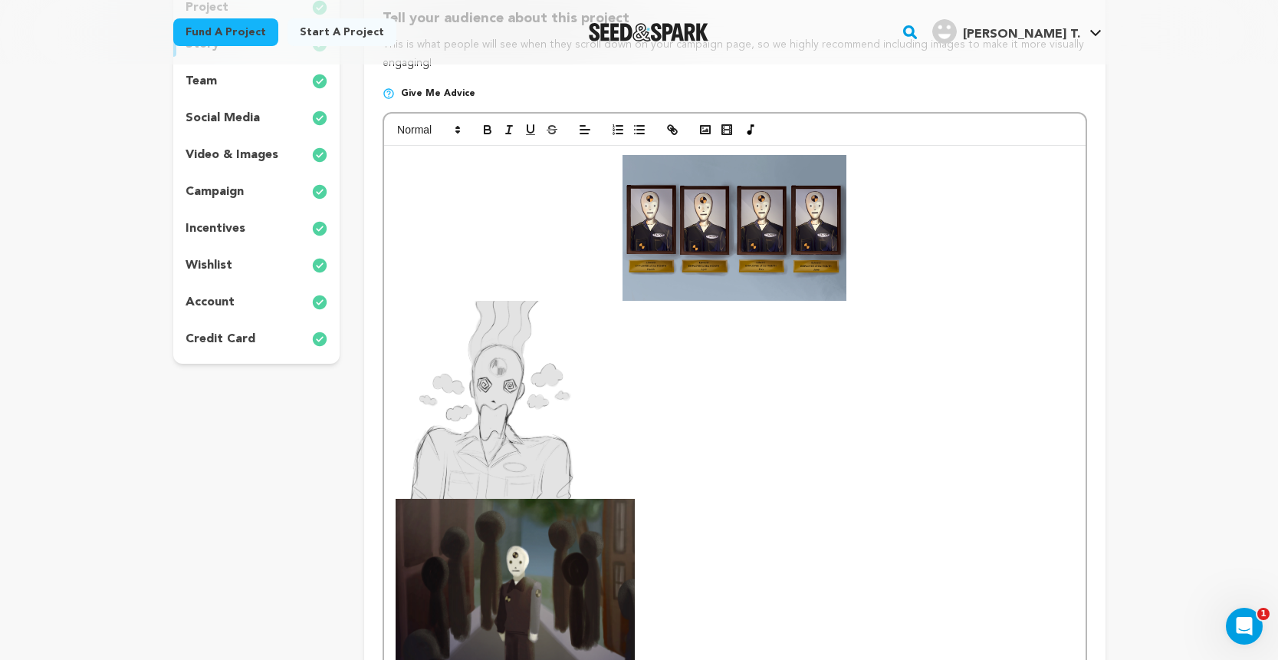
click at [565, 390] on img at bounding box center [500, 400] width 208 height 198
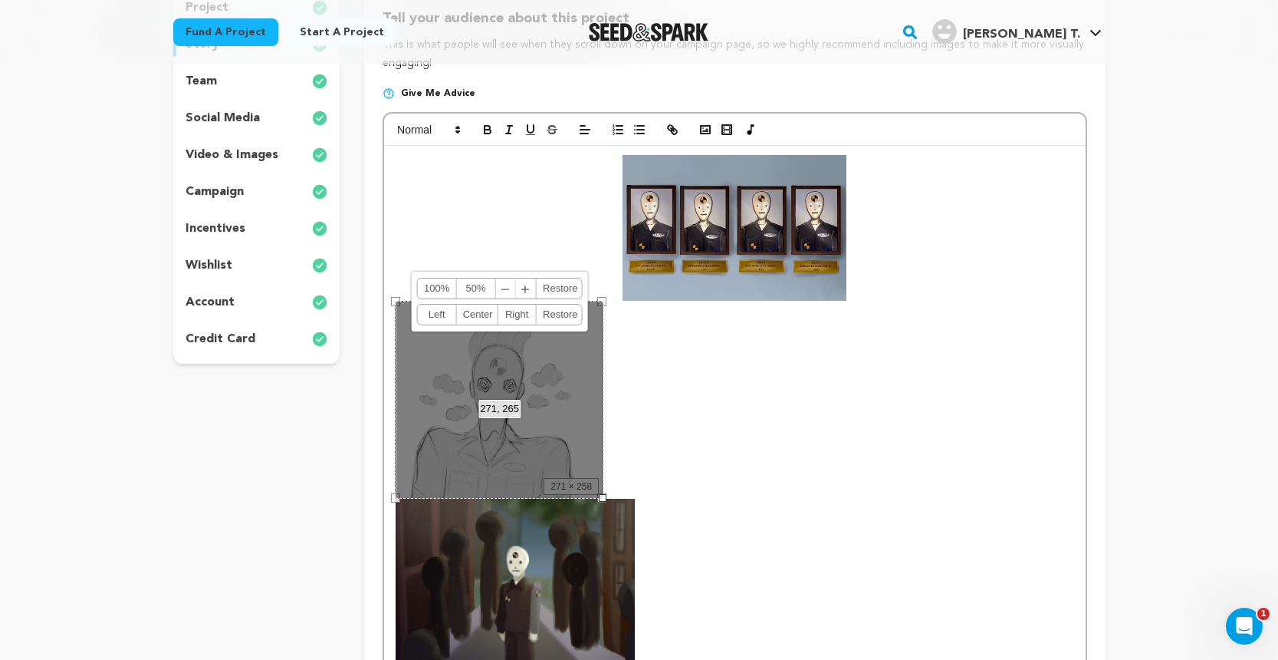
drag, startPoint x: 561, startPoint y: 387, endPoint x: 544, endPoint y: 183, distance: 204.7
click at [544, 183] on p at bounding box center [735, 228] width 678 height 146
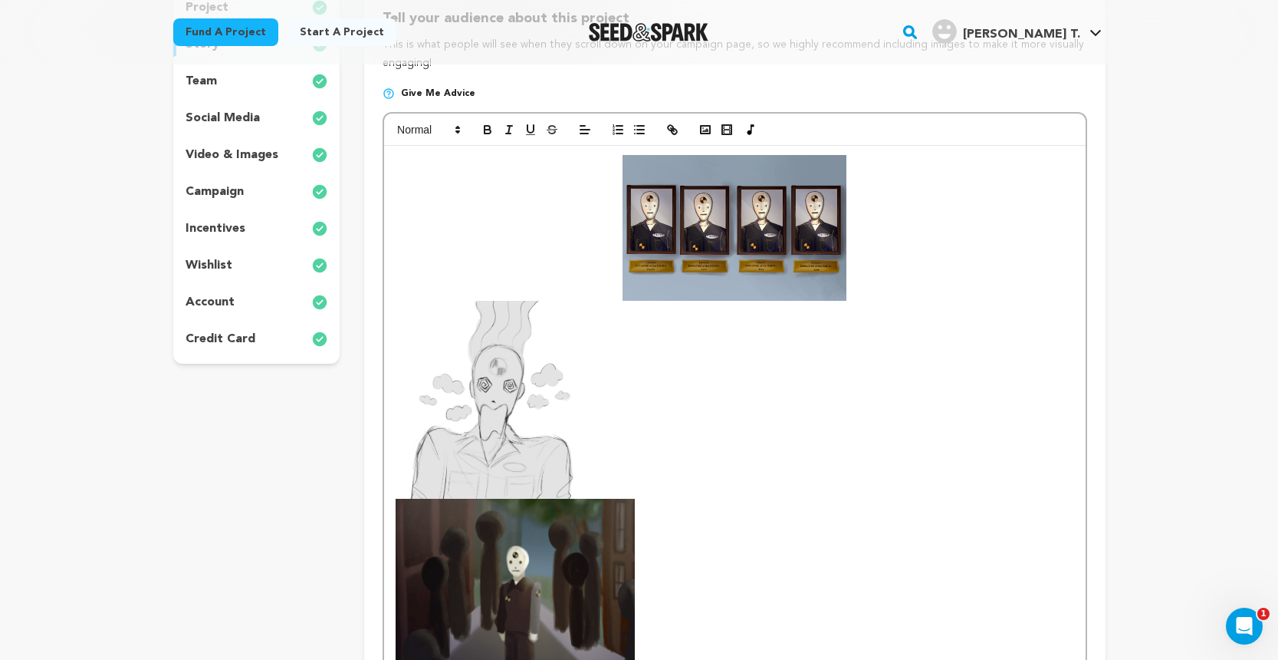
click at [401, 317] on img at bounding box center [500, 400] width 208 height 198
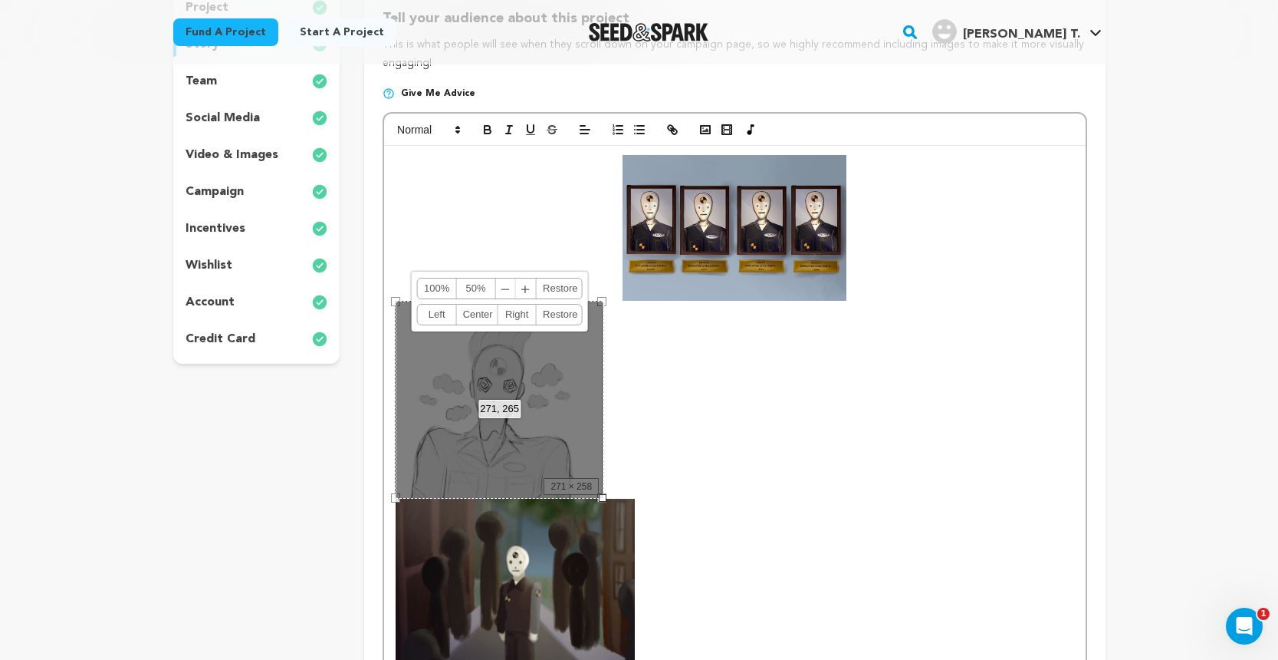
drag, startPoint x: 459, startPoint y: 361, endPoint x: 456, endPoint y: 169, distance: 192.5
click at [527, 283] on span "﹢" at bounding box center [526, 288] width 20 height 20
click at [510, 281] on span "﹣" at bounding box center [508, 288] width 20 height 20
click at [536, 434] on div "271px, 258 100% 50% ﹣ ﹢ Restore Left Center Right Restore" at bounding box center [500, 400] width 208 height 198
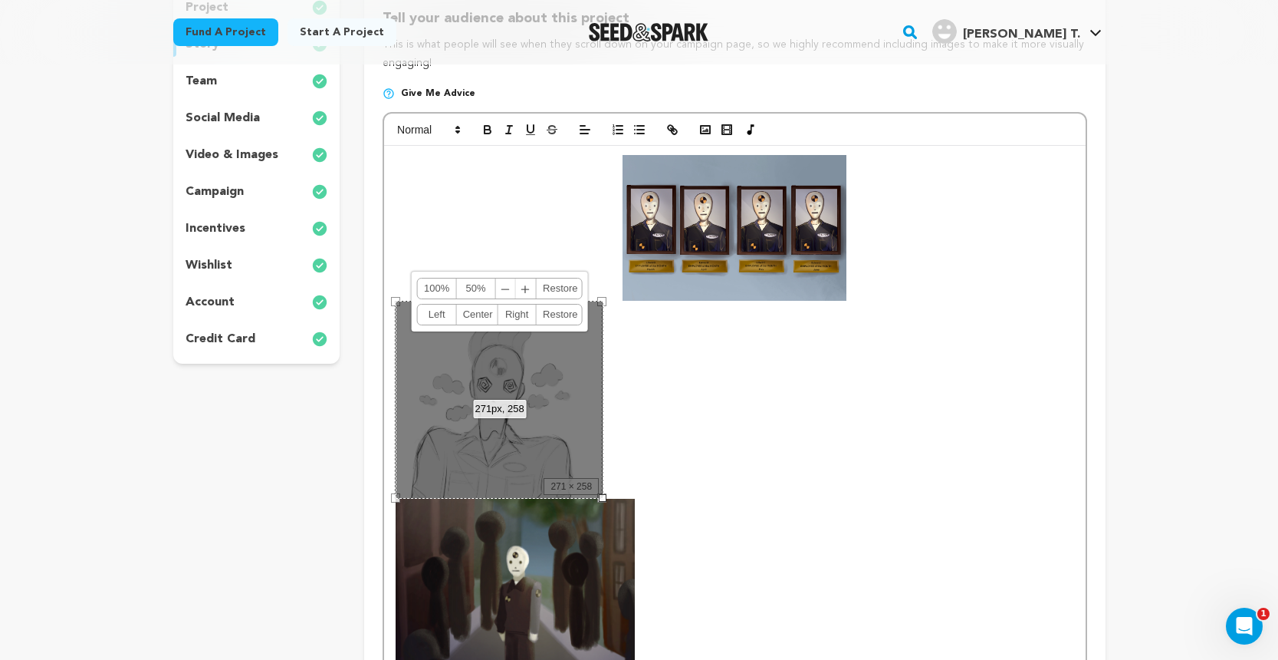
drag, startPoint x: 536, startPoint y: 434, endPoint x: 533, endPoint y: 187, distance: 247.0
click at [658, 434] on p at bounding box center [735, 519] width 678 height 437
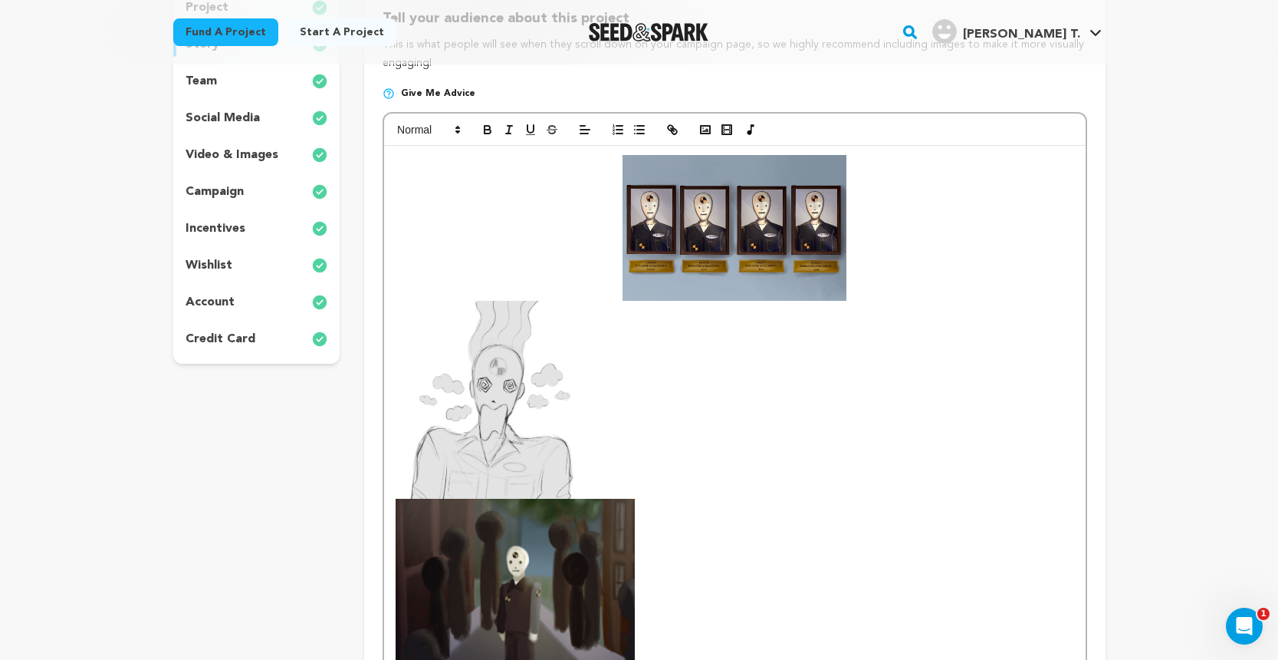
click at [562, 589] on img at bounding box center [515, 617] width 239 height 239
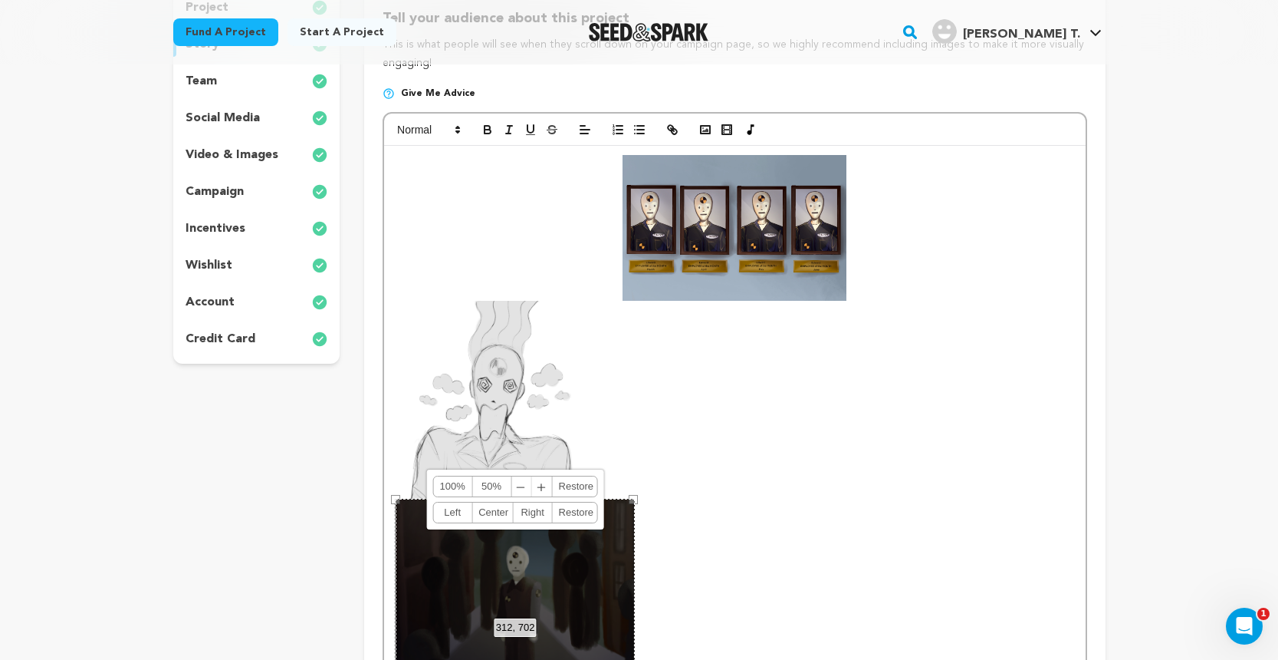
drag, startPoint x: 562, startPoint y: 589, endPoint x: 656, endPoint y: 522, distance: 114.9
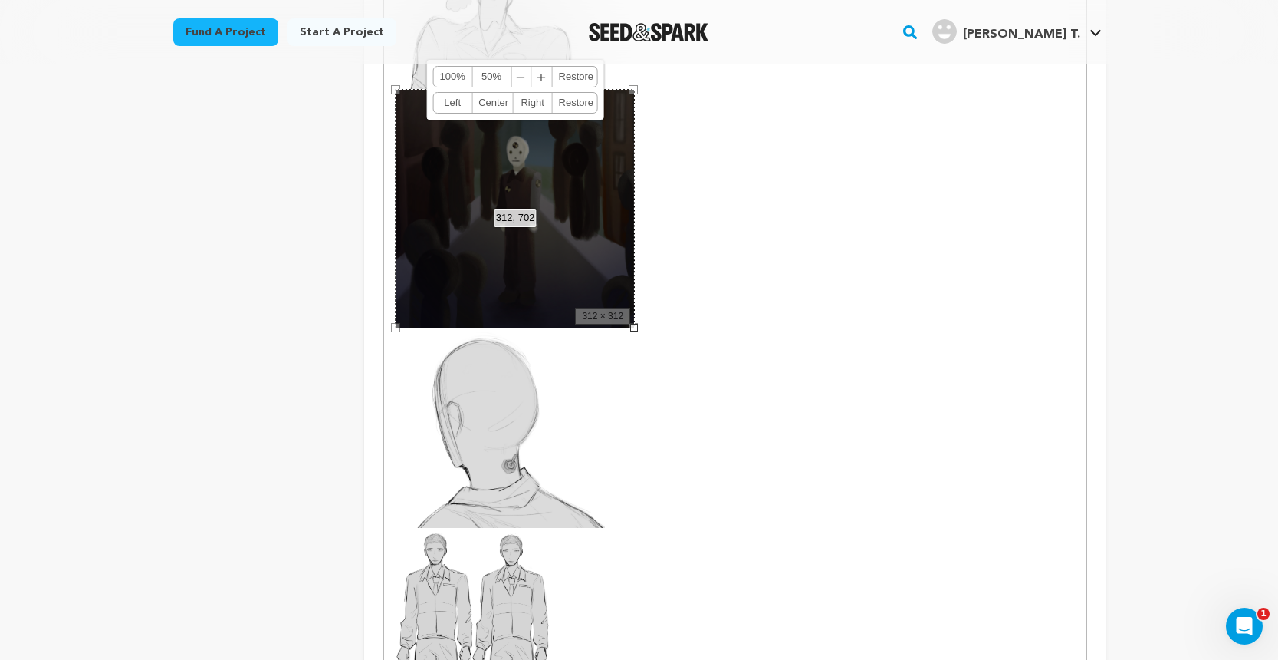
scroll to position [668, 0]
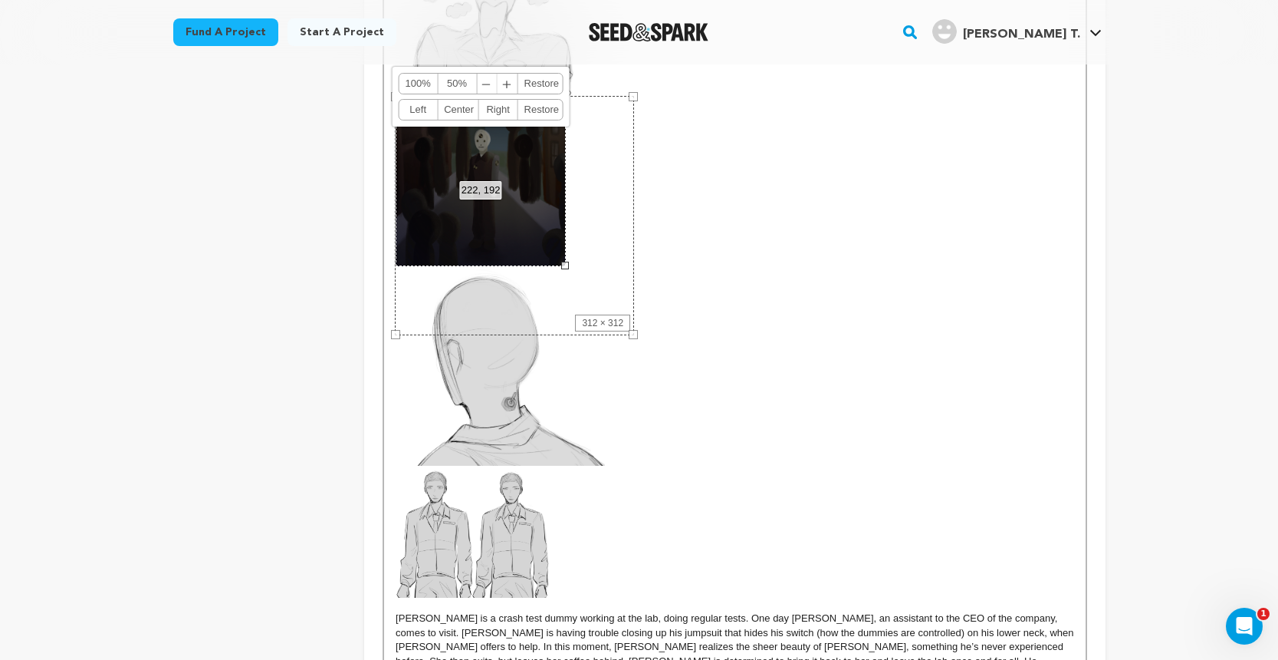
drag, startPoint x: 633, startPoint y: 333, endPoint x: 565, endPoint y: 242, distance: 114.0
click at [565, 242] on div "222, 192 100% 50% ﹣ ﹢ Restore Left Center Right Restore" at bounding box center [481, 181] width 170 height 170
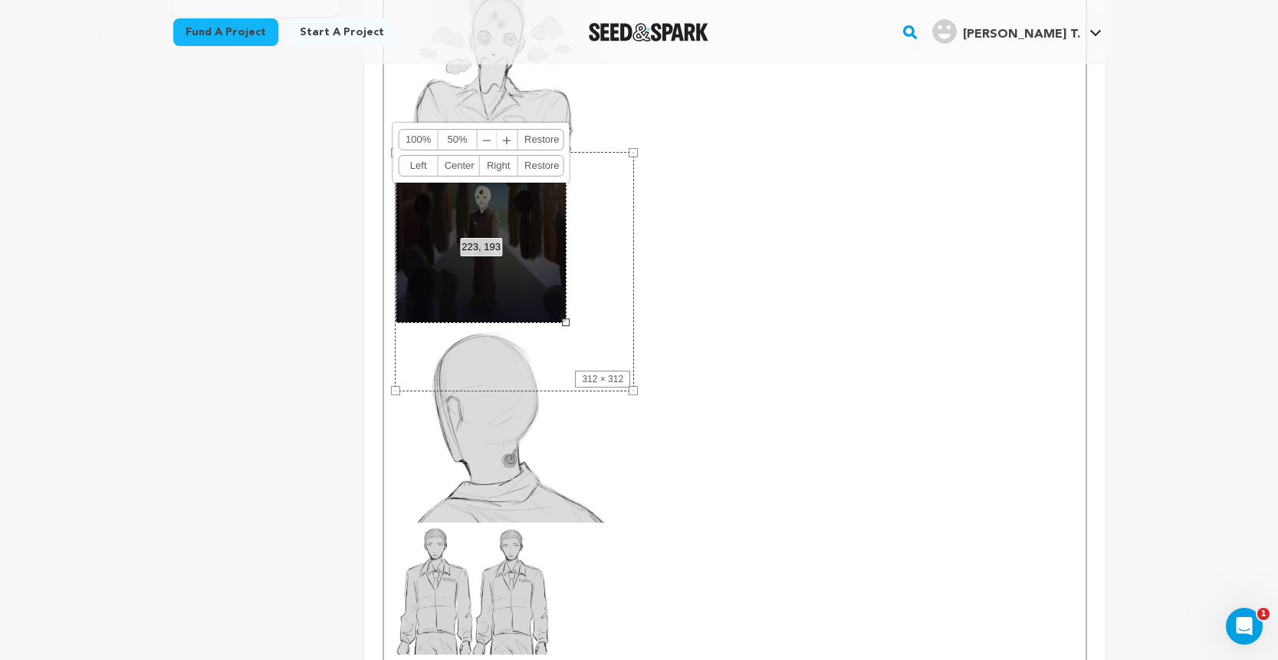
scroll to position [604, 0]
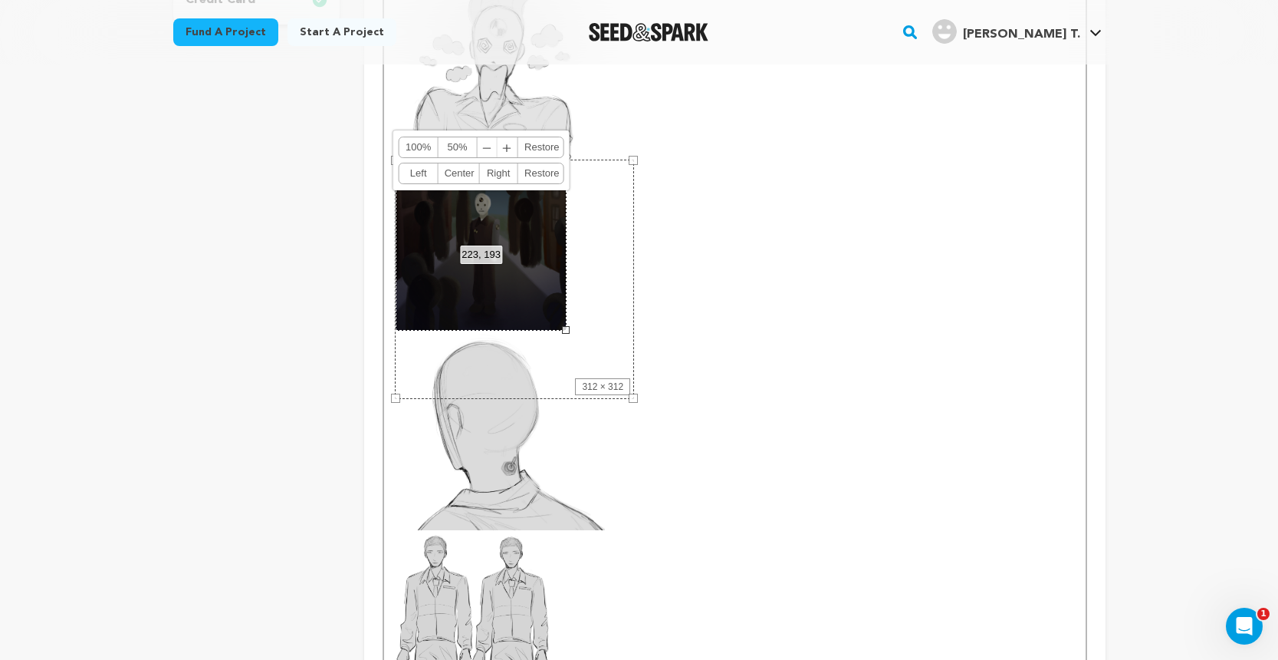
click at [540, 428] on img at bounding box center [500, 430] width 209 height 199
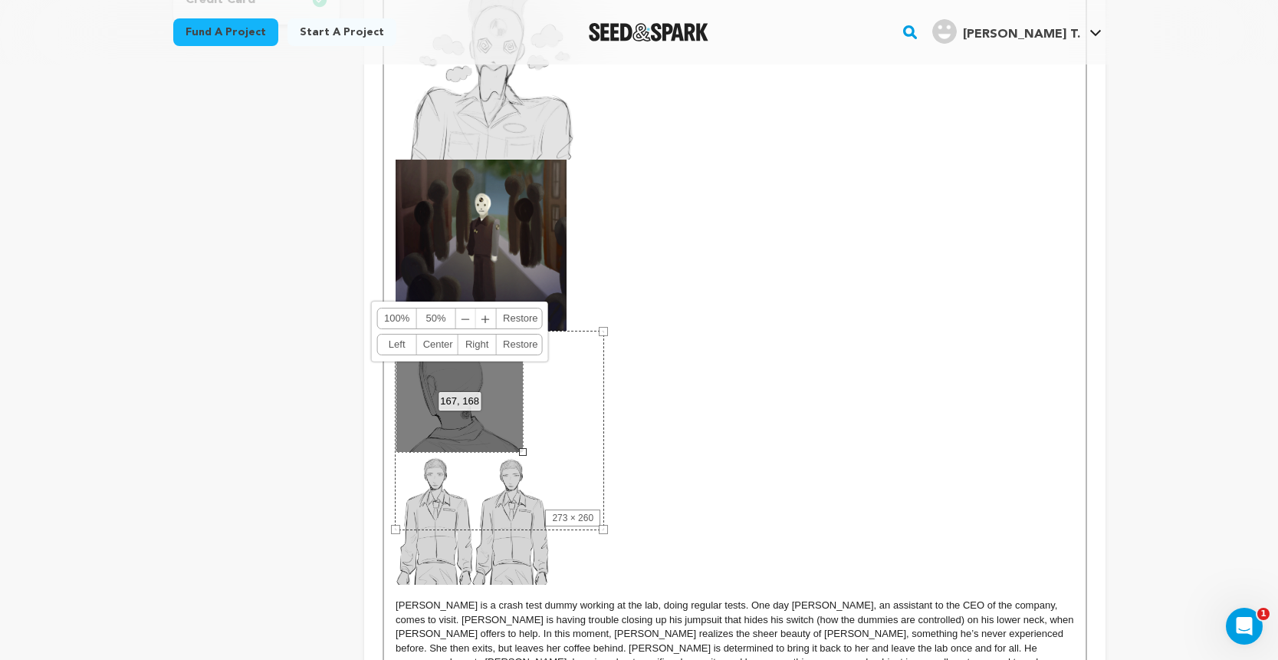
drag, startPoint x: 604, startPoint y: 526, endPoint x: 522, endPoint y: 456, distance: 107.6
click at [522, 456] on div "EDWARD is a crash test dummy working at the lab, doing regular tests. One day A…" at bounding box center [734, 313] width 701 height 1013
click at [524, 561] on img at bounding box center [473, 518] width 155 height 132
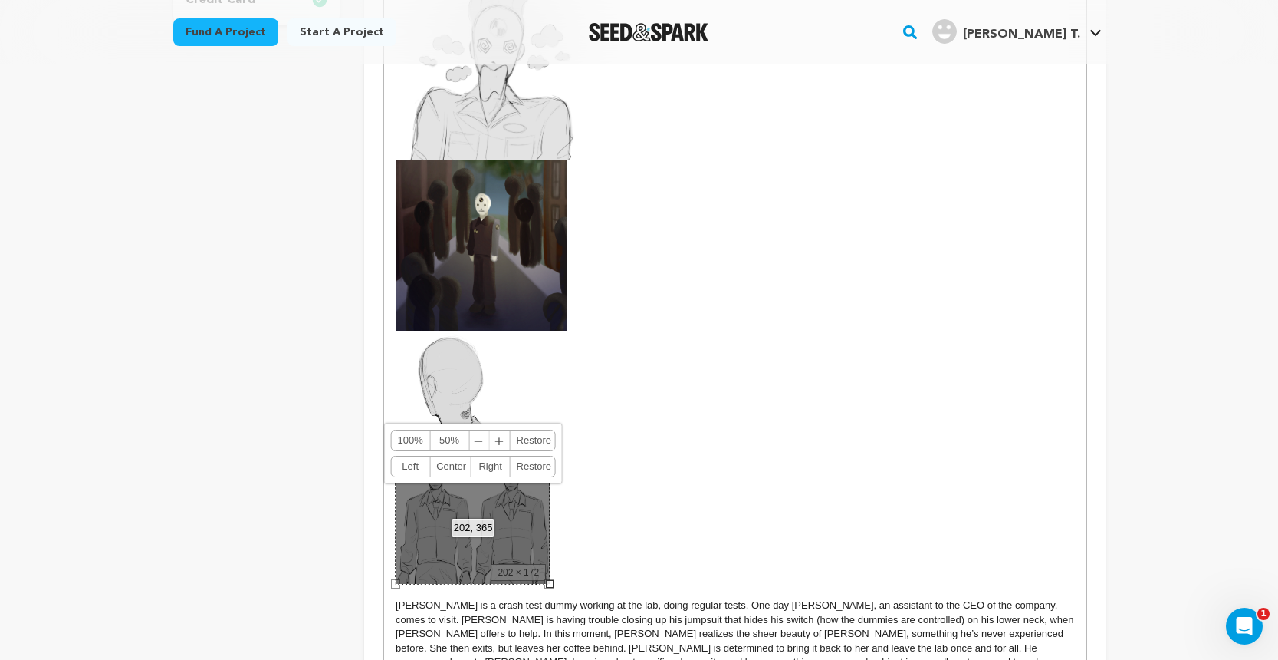
click at [544, 578] on div "202, 365 100% 50% ﹣ ﹢ Restore Left Center Right Restore" at bounding box center [473, 518] width 155 height 132
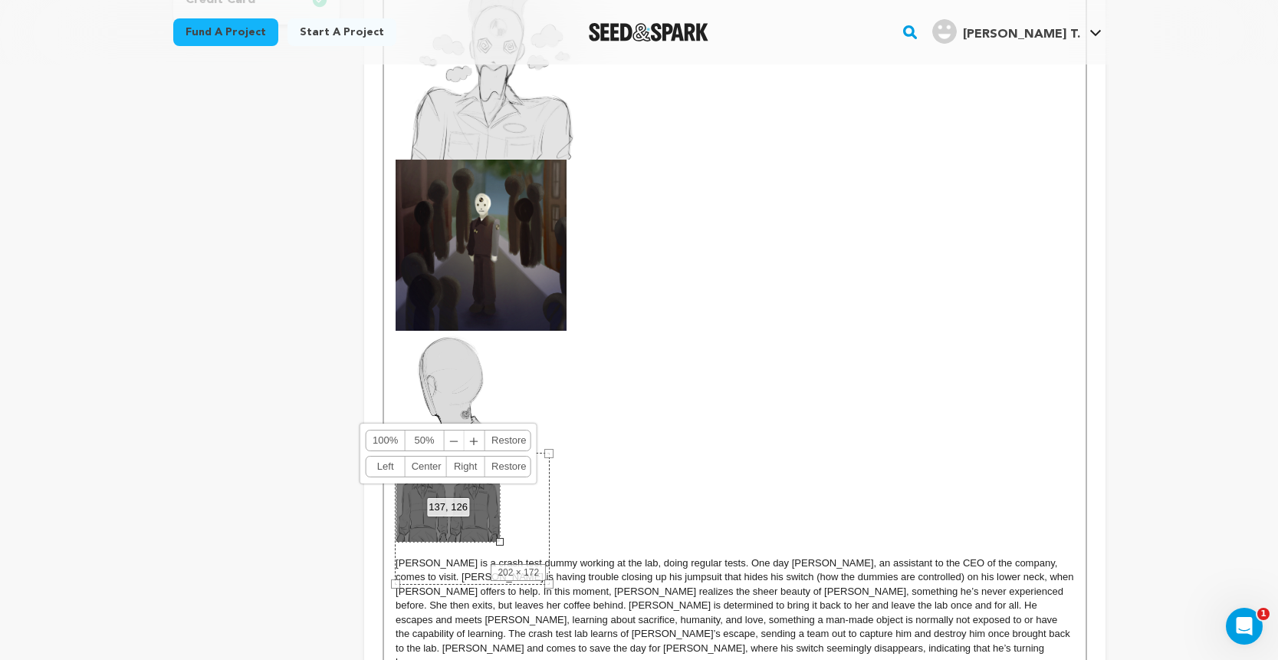
drag, startPoint x: 551, startPoint y: 581, endPoint x: 501, endPoint y: 545, distance: 61.1
click at [501, 545] on div "EDWARD is a crash test dummy working at the lab, doing regular tests. One day A…" at bounding box center [734, 292] width 701 height 971
click at [661, 451] on p at bounding box center [735, 437] width 678 height 212
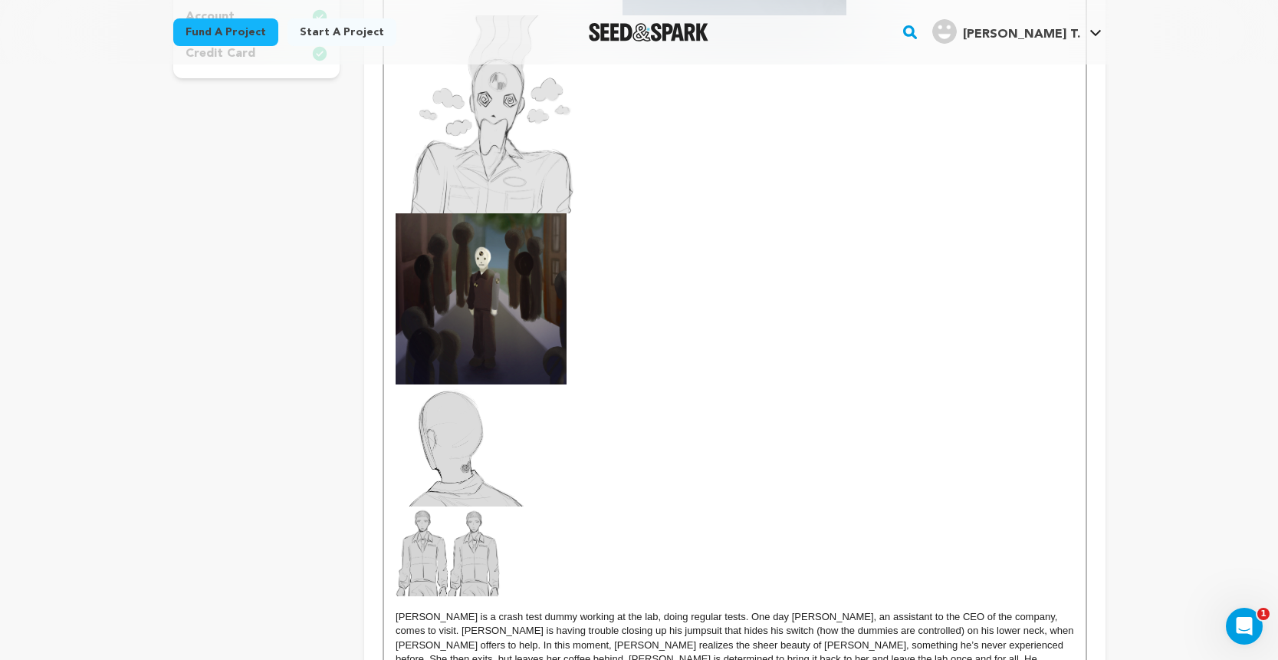
scroll to position [550, 0]
click at [467, 545] on img at bounding box center [448, 552] width 105 height 90
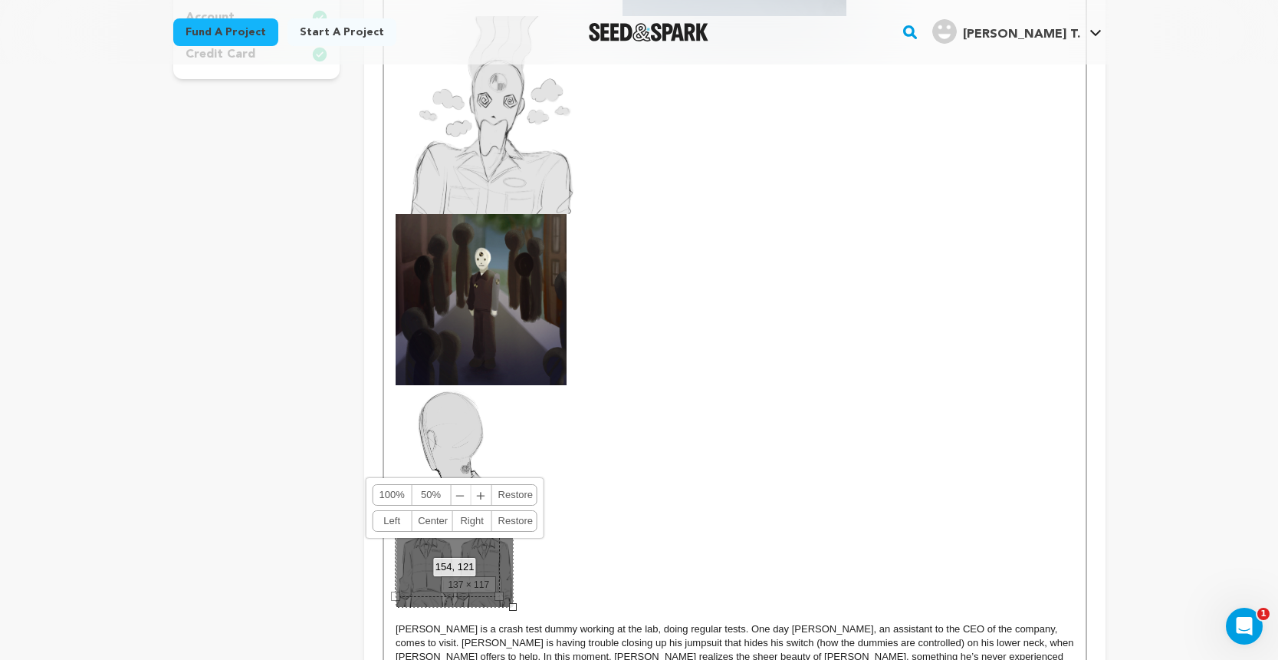
drag, startPoint x: 498, startPoint y: 595, endPoint x: 511, endPoint y: 597, distance: 13.2
click at [511, 598] on div "154, 121 100% 50% ﹣ ﹢ Restore Left Center Right Restore" at bounding box center [455, 557] width 118 height 100
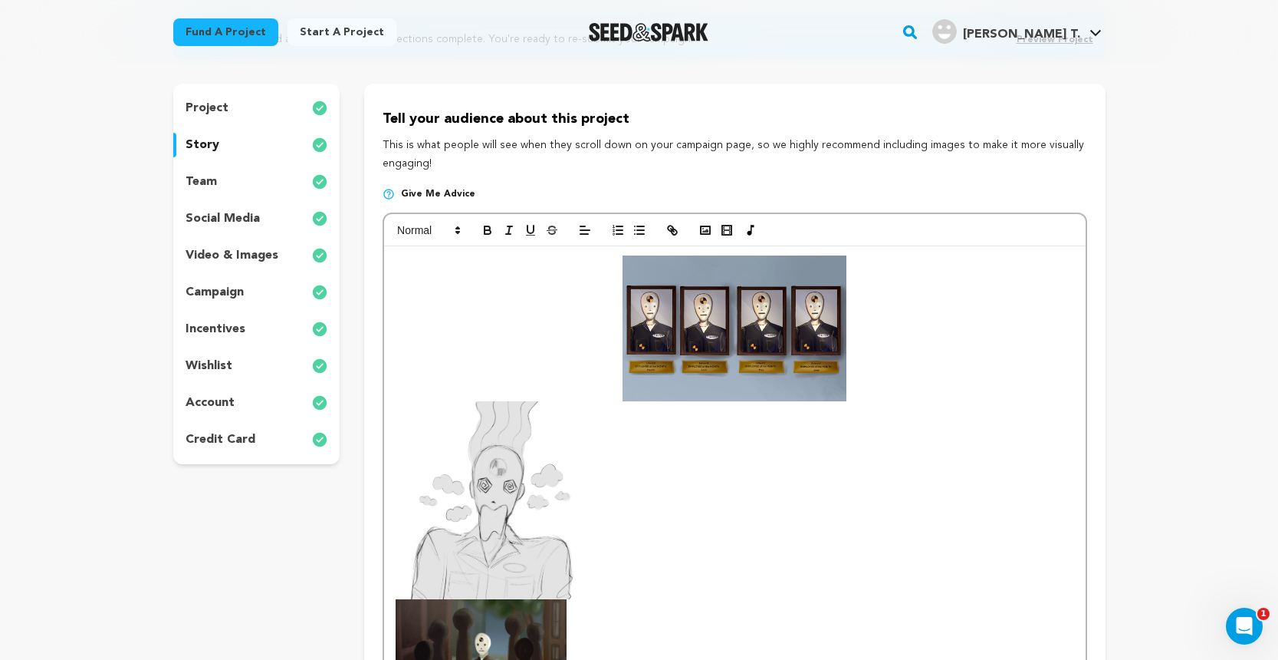
scroll to position [161, 0]
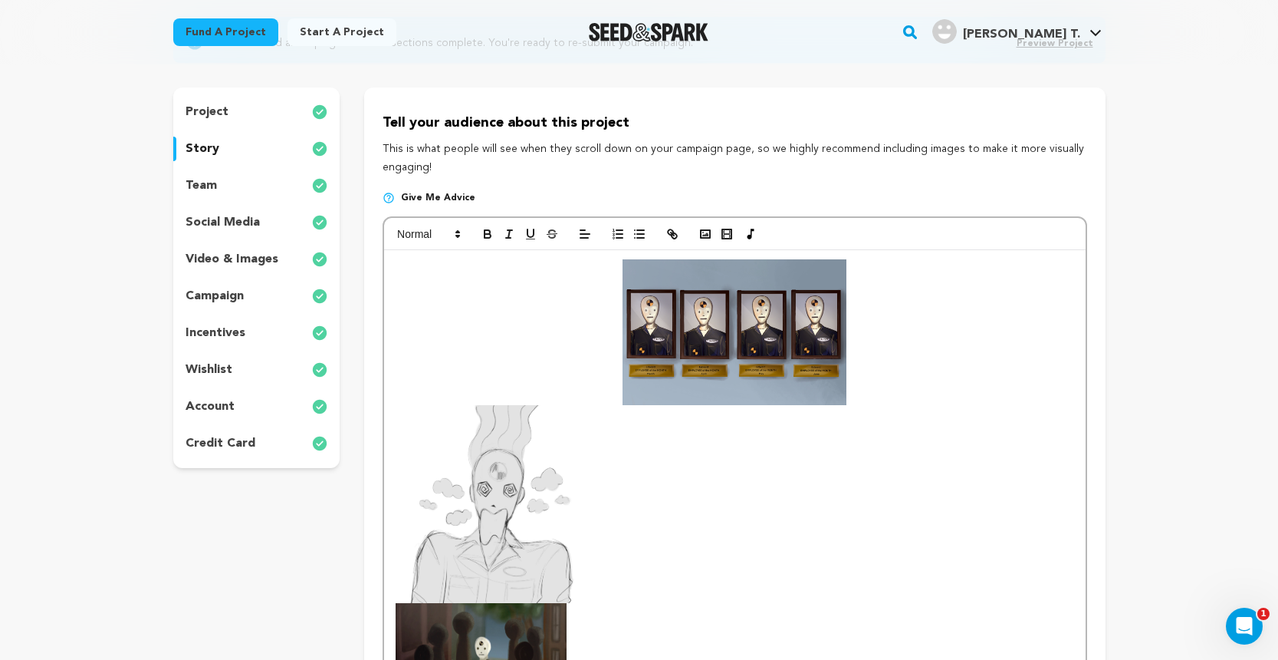
click at [711, 307] on img at bounding box center [735, 332] width 224 height 146
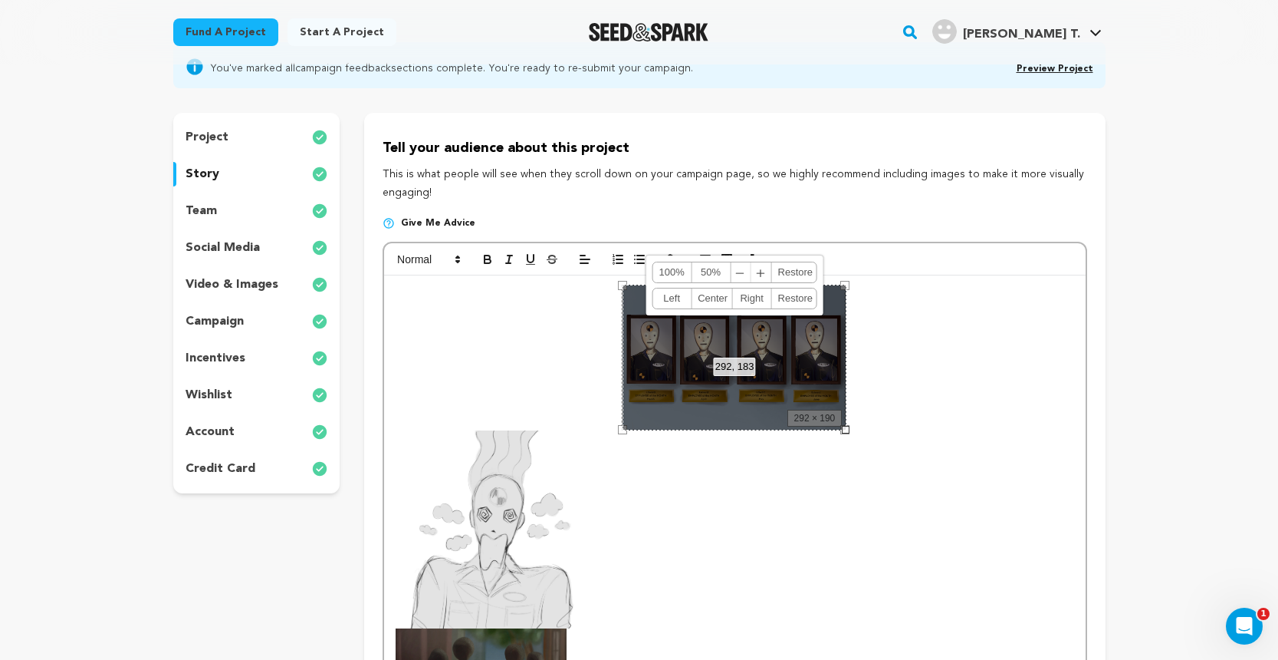
scroll to position [134, 0]
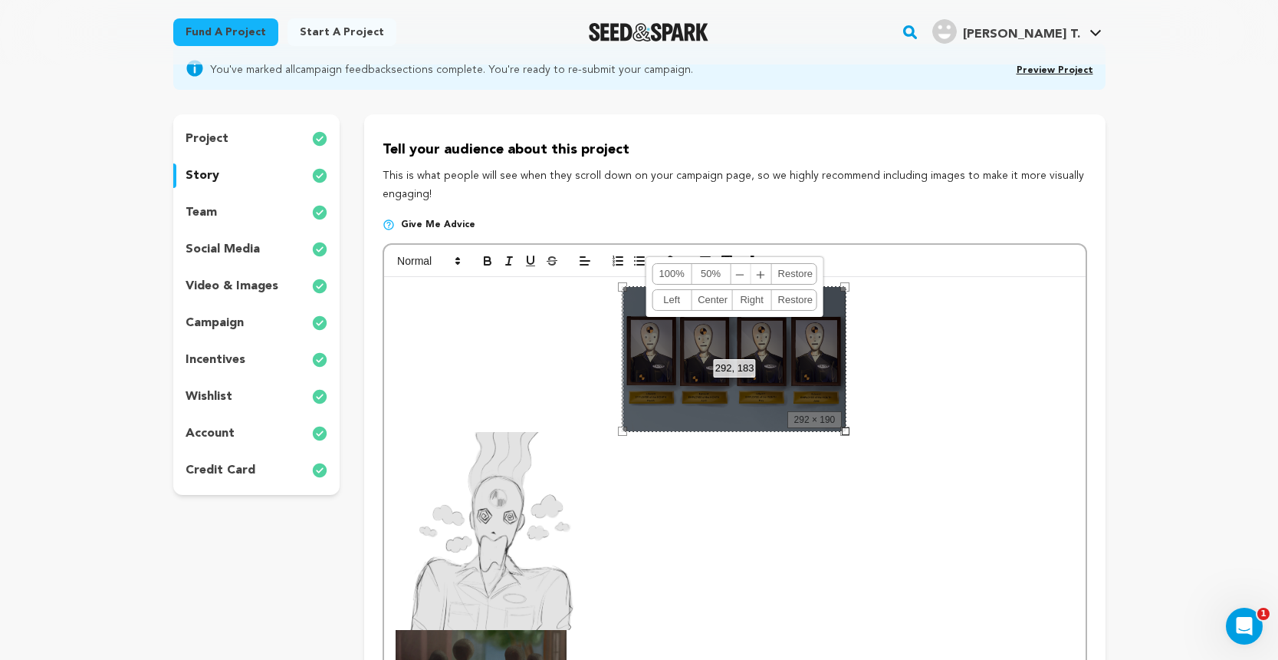
click at [528, 491] on img at bounding box center [500, 531] width 208 height 198
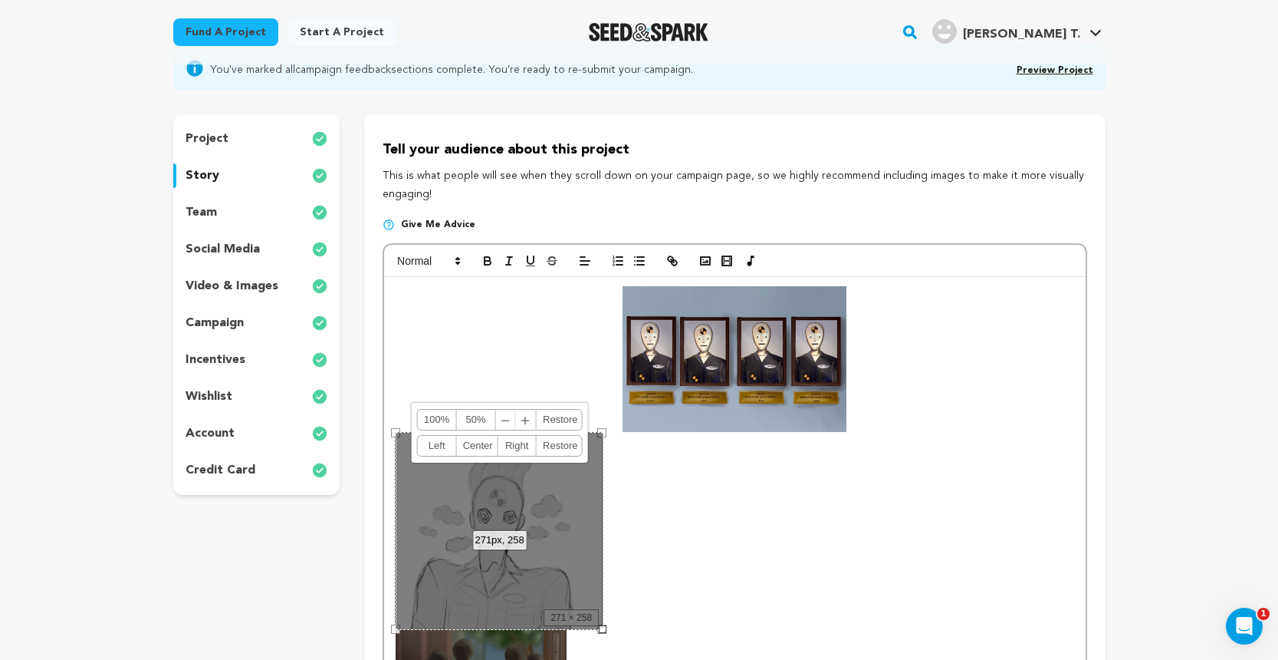
drag, startPoint x: 511, startPoint y: 491, endPoint x: 505, endPoint y: 331, distance: 159.6
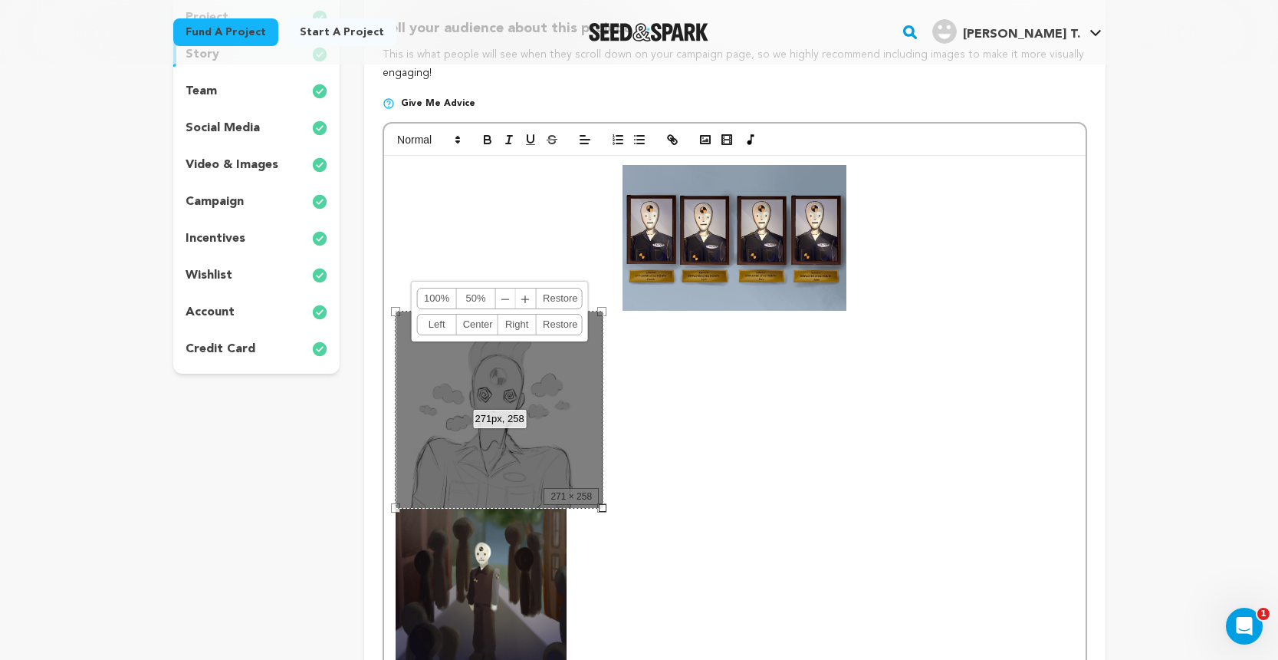
scroll to position [247, 0]
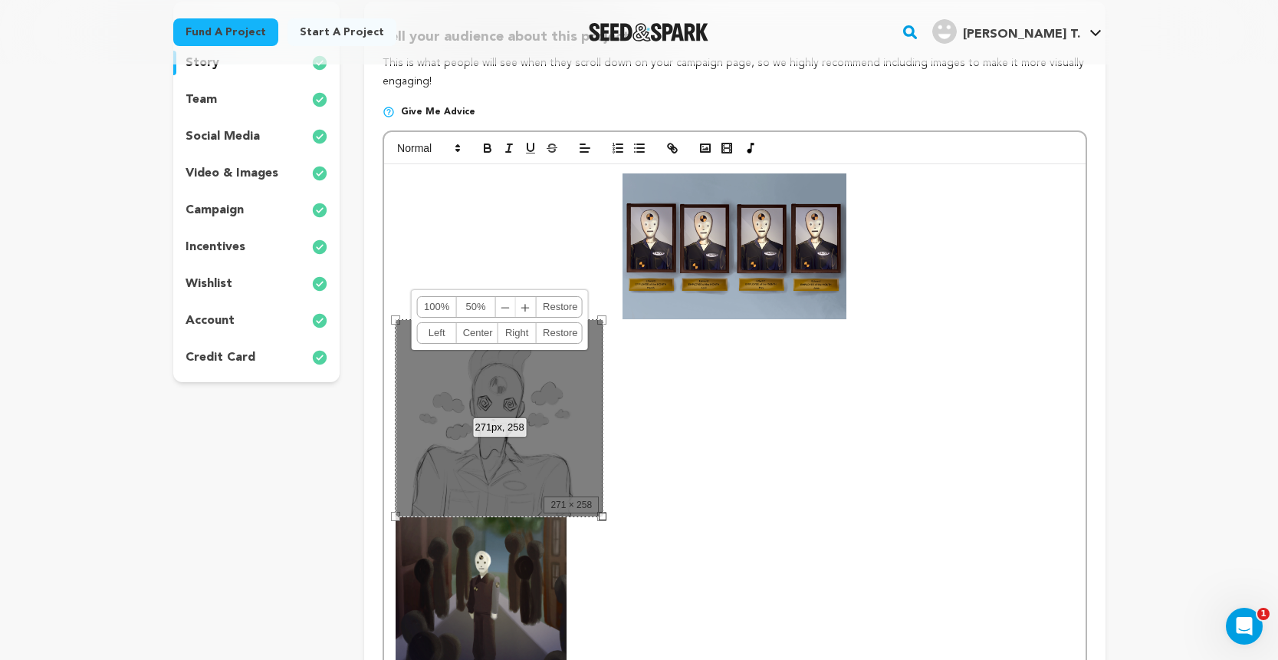
click at [521, 330] on link "Right" at bounding box center [517, 333] width 39 height 20
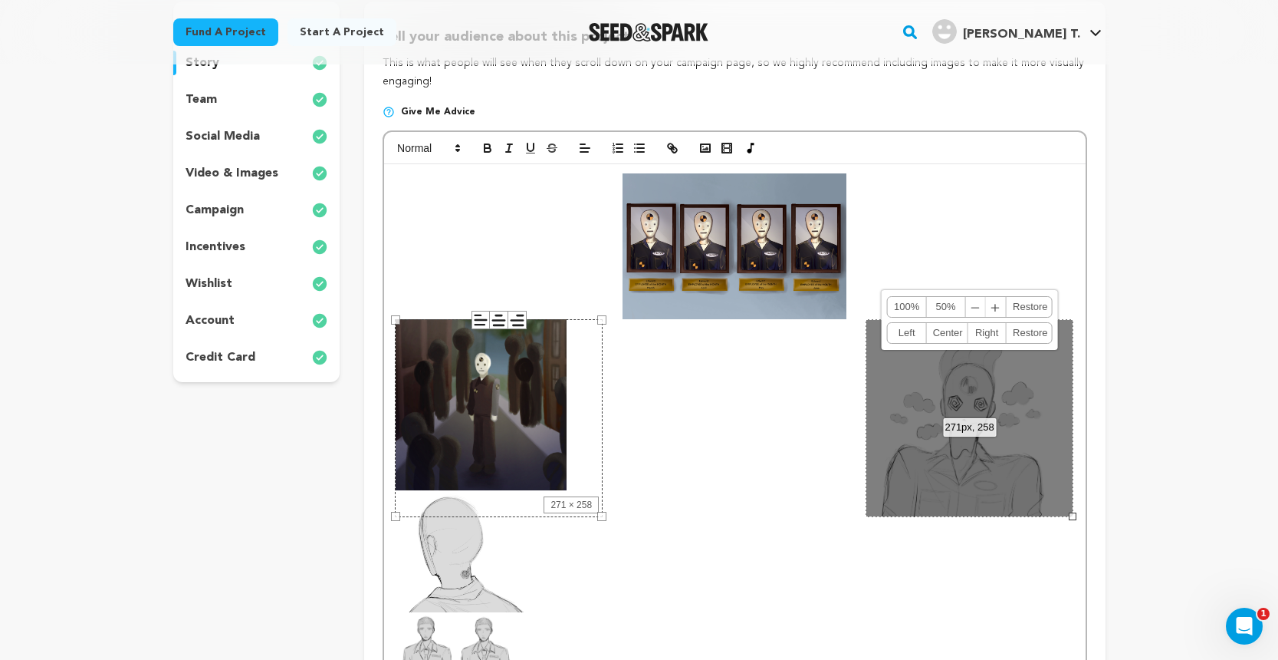
click at [668, 420] on p at bounding box center [735, 404] width 678 height 171
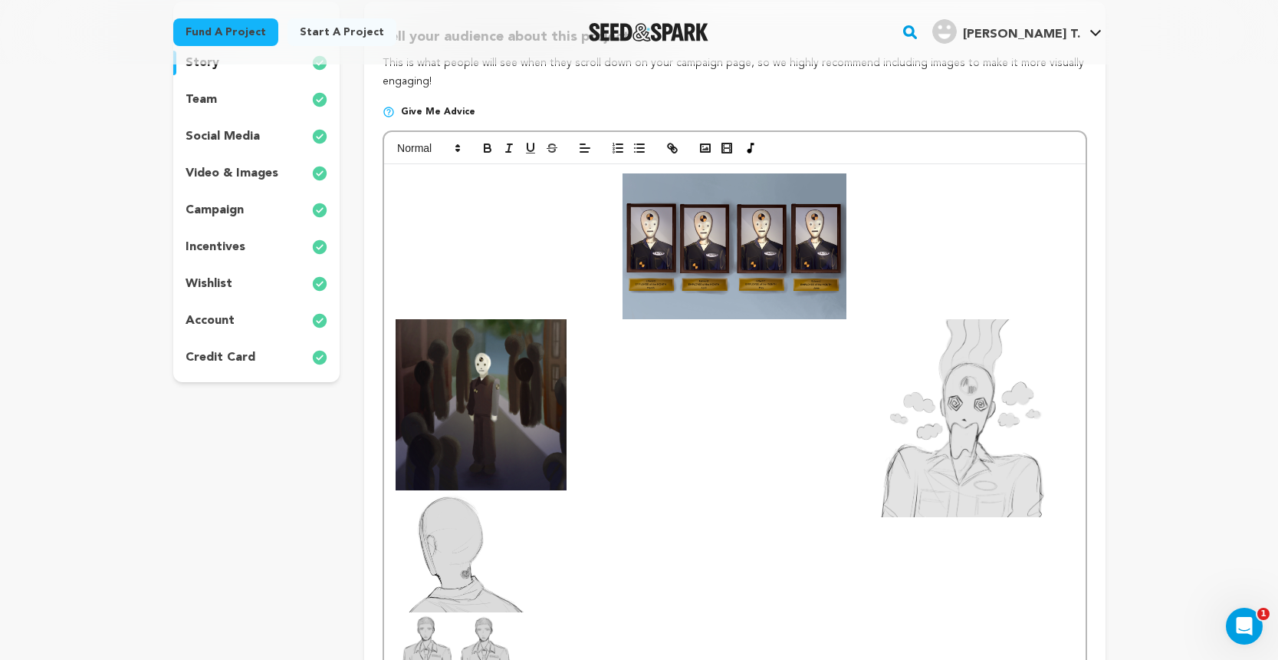
click at [896, 412] on img at bounding box center [971, 418] width 208 height 198
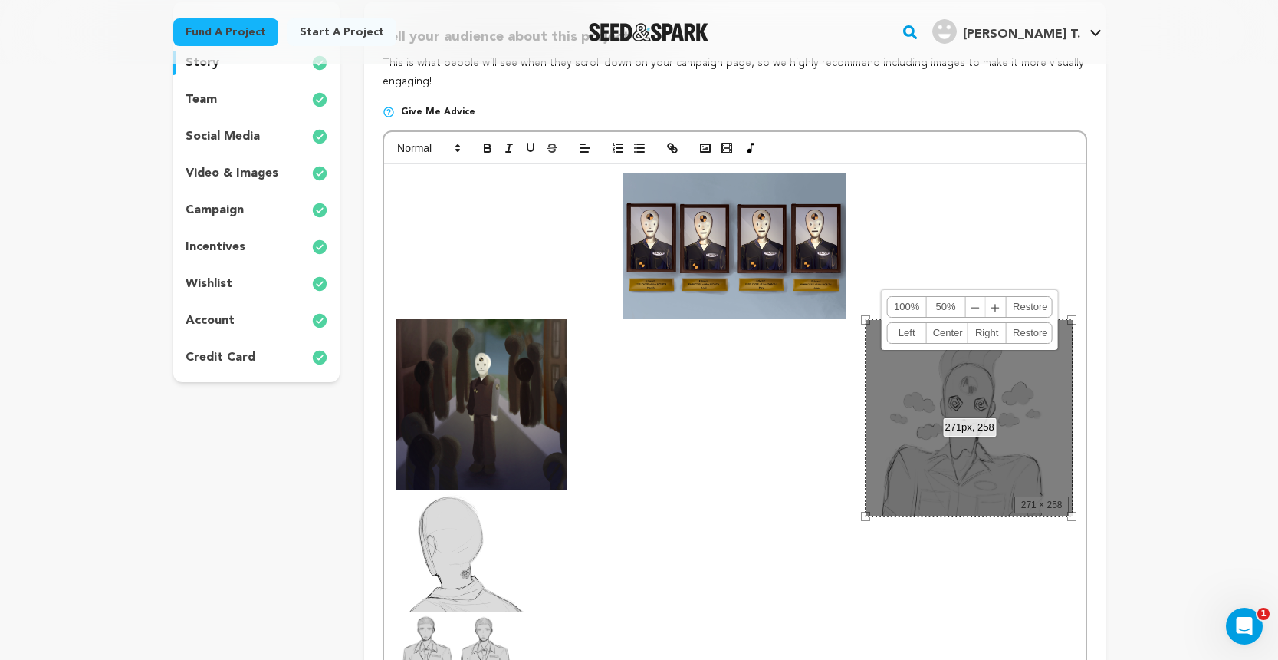
click at [495, 543] on img at bounding box center [460, 551] width 128 height 122
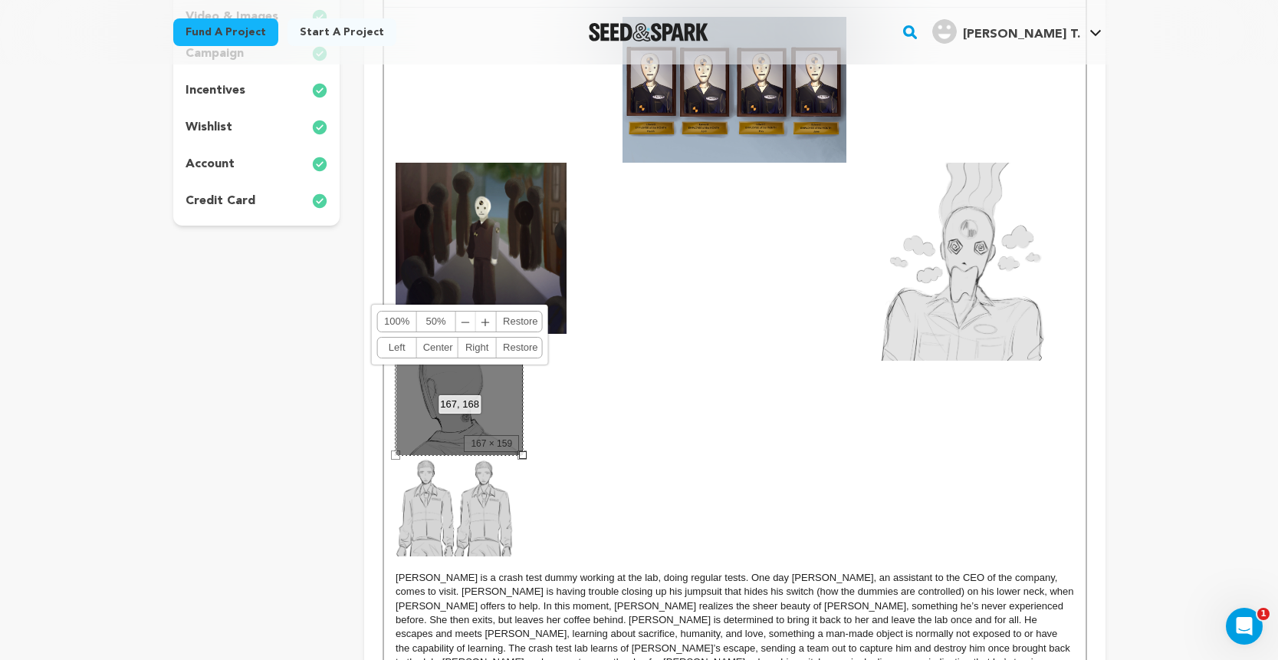
scroll to position [405, 0]
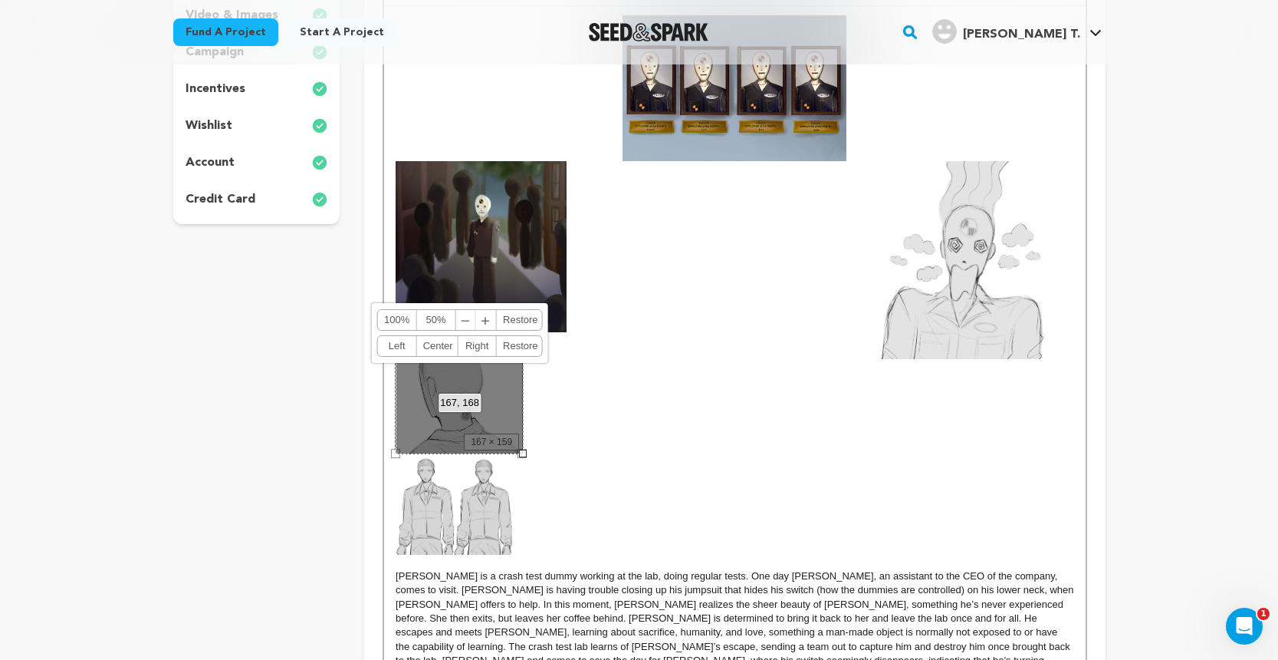
click at [484, 538] on img at bounding box center [455, 504] width 118 height 100
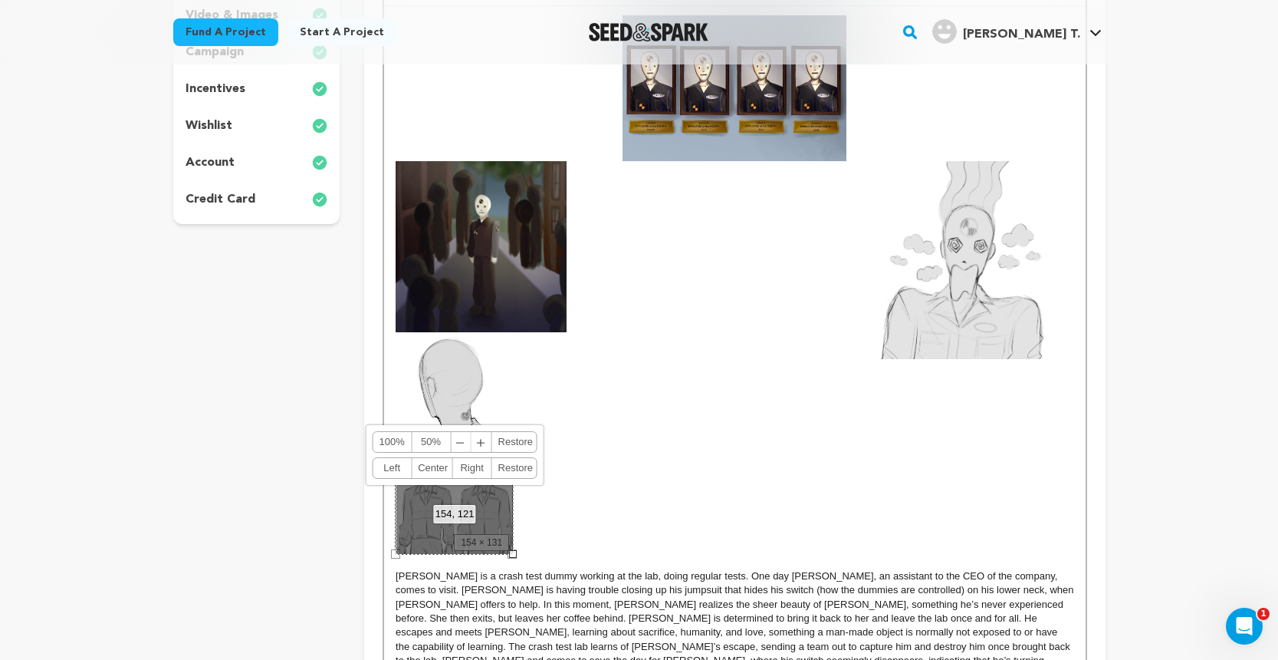
click at [475, 475] on link "Right" at bounding box center [472, 468] width 39 height 20
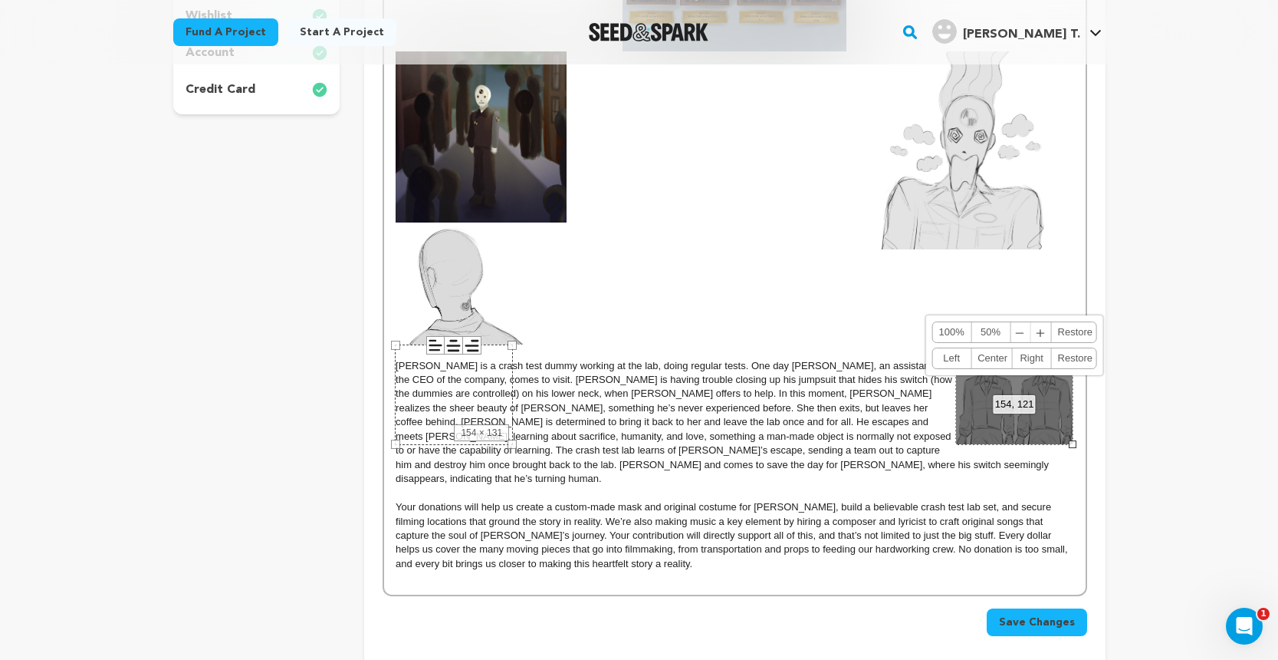
scroll to position [516, 0]
click at [1052, 485] on p at bounding box center [735, 492] width 678 height 14
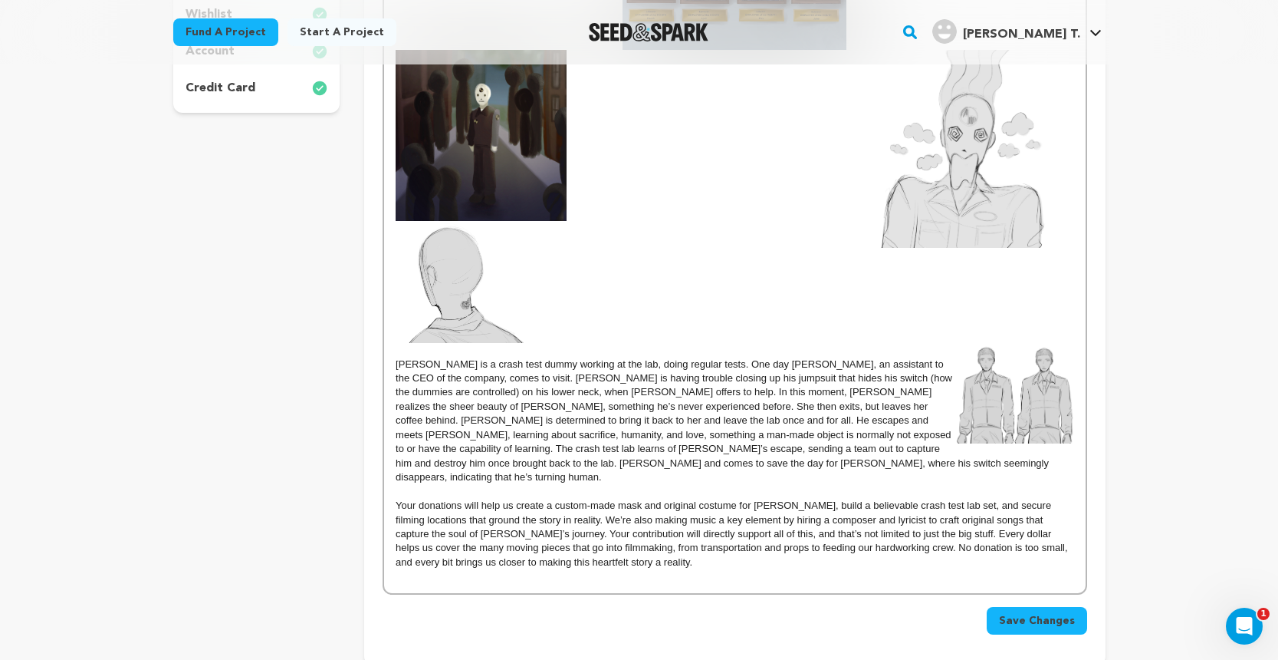
click at [1038, 377] on img at bounding box center [1015, 393] width 118 height 100
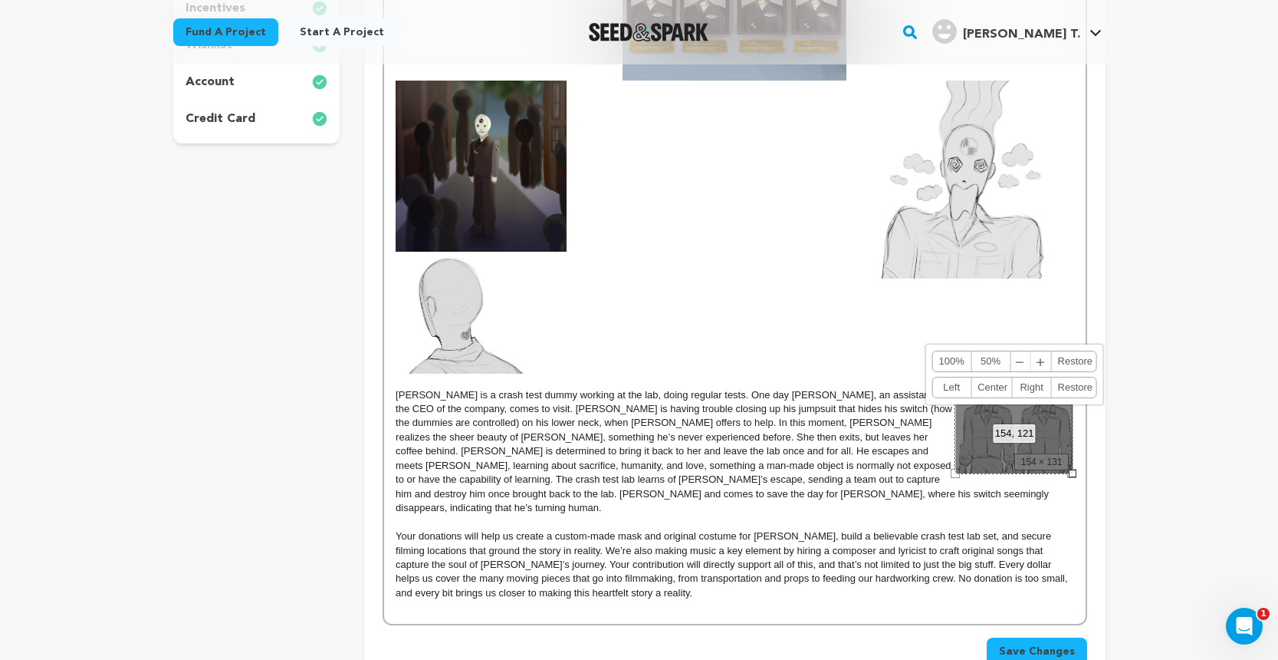
scroll to position [517, 0]
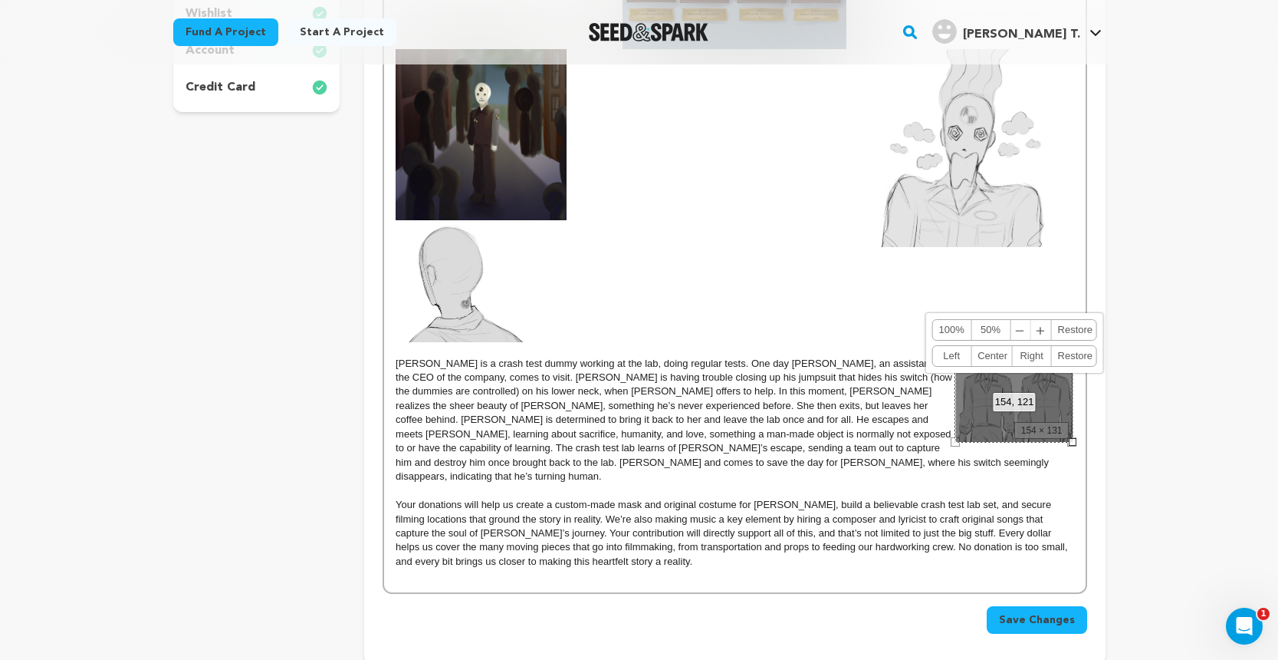
click at [1003, 413] on div "154, 121 100% 50% ﹣ ﹢ Restore Left Center Right Restore" at bounding box center [1015, 392] width 118 height 100
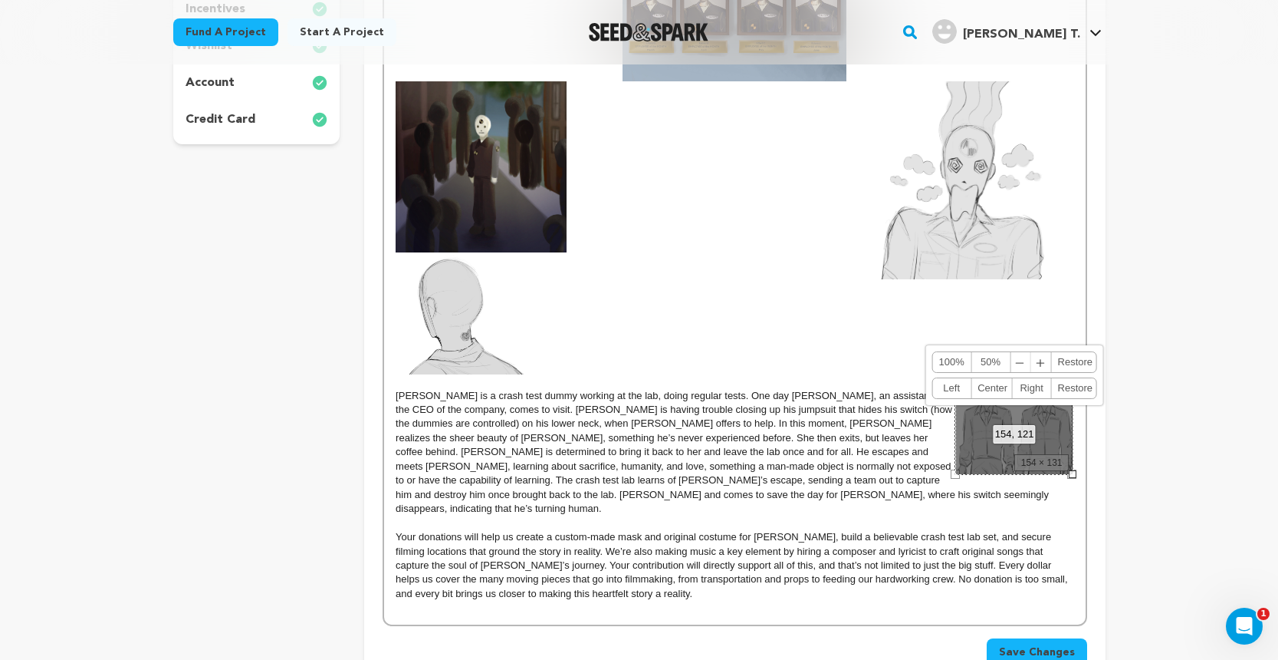
scroll to position [502, 0]
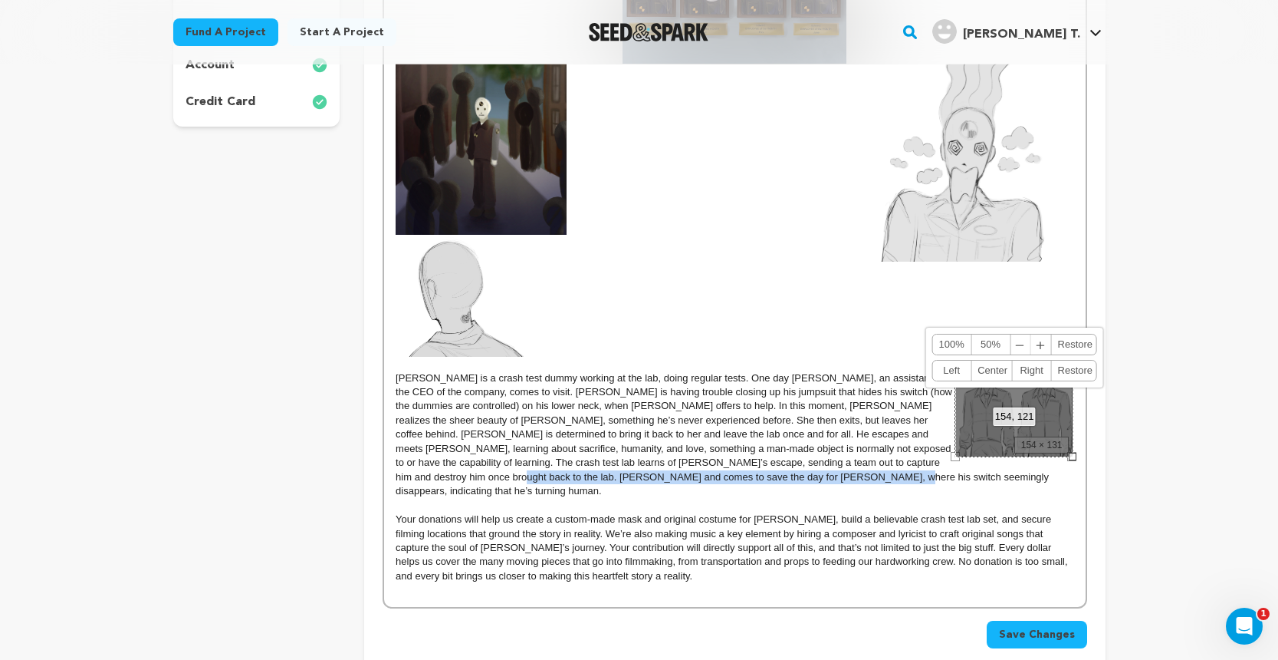
drag, startPoint x: 959, startPoint y: 455, endPoint x: 952, endPoint y: 466, distance: 13.0
click at [952, 466] on div "EDWARD is a crash test dummy working at the lab, doing regular tests. One day A…" at bounding box center [734, 258] width 701 height 698
click at [967, 446] on div "154, 121 100% 50% ﹣ ﹢ Restore Left Center Right Restore" at bounding box center [1015, 407] width 118 height 100
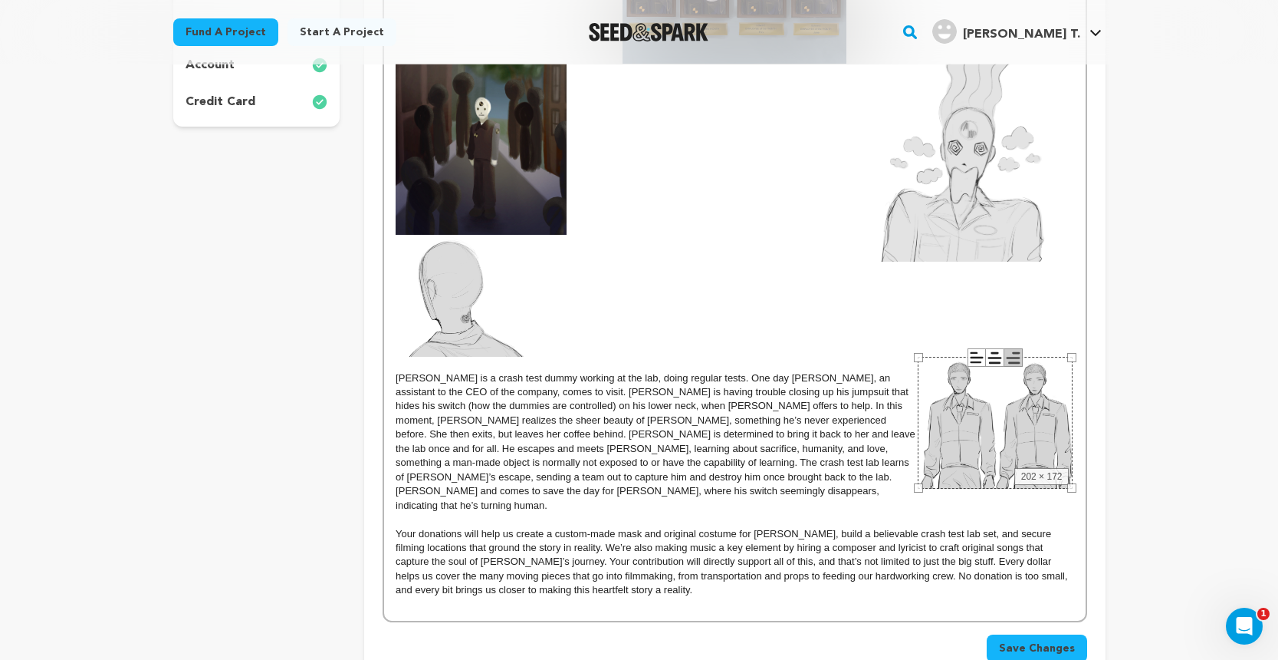
drag, startPoint x: 957, startPoint y: 456, endPoint x: 920, endPoint y: 491, distance: 50.5
click at [920, 491] on div at bounding box center [918, 487] width 9 height 9
click at [871, 281] on p at bounding box center [735, 296] width 678 height 122
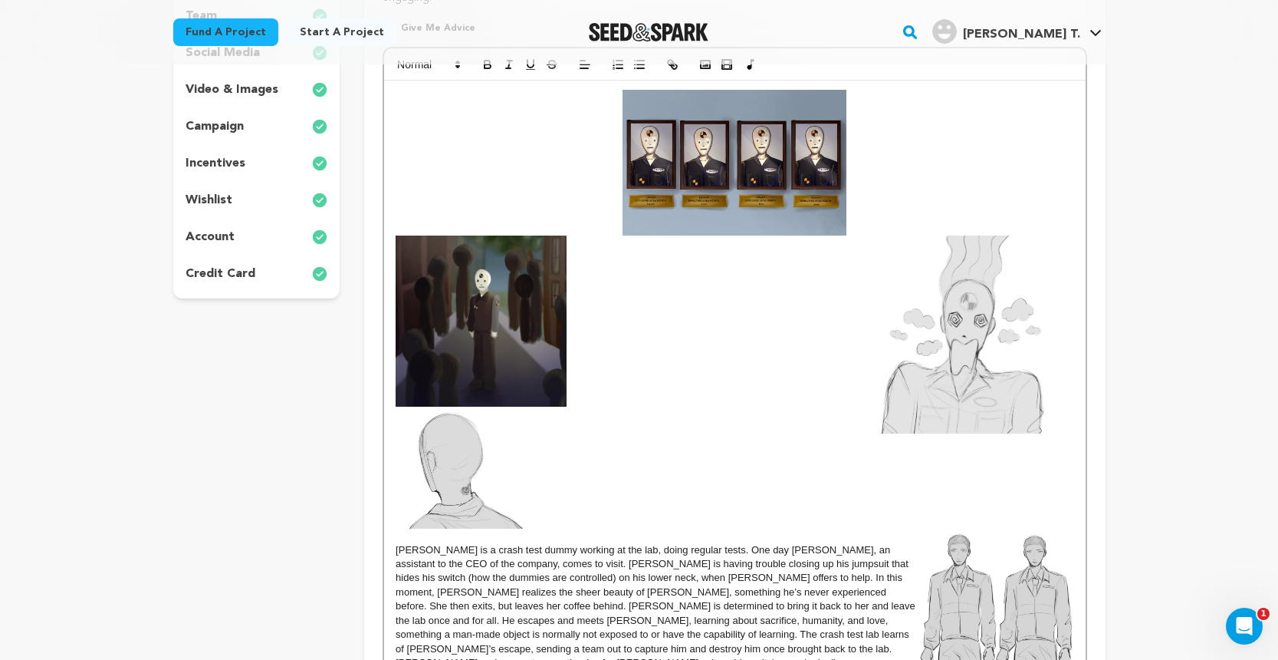
scroll to position [327, 0]
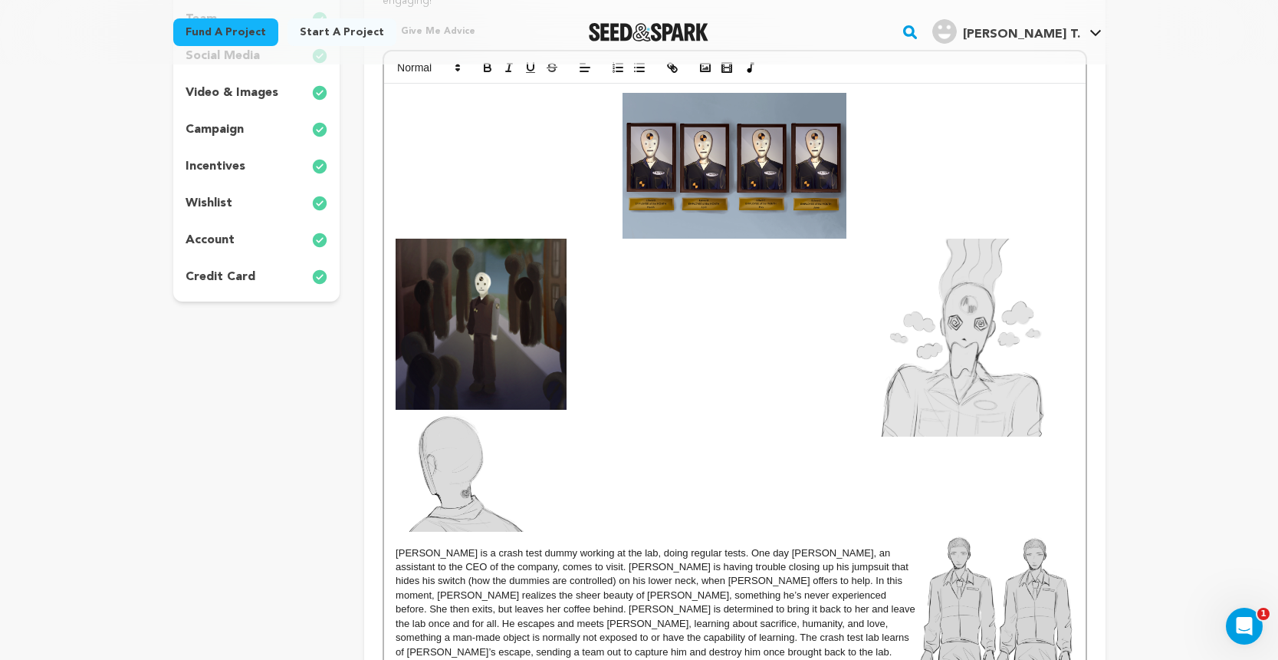
click at [1004, 399] on img at bounding box center [971, 338] width 208 height 198
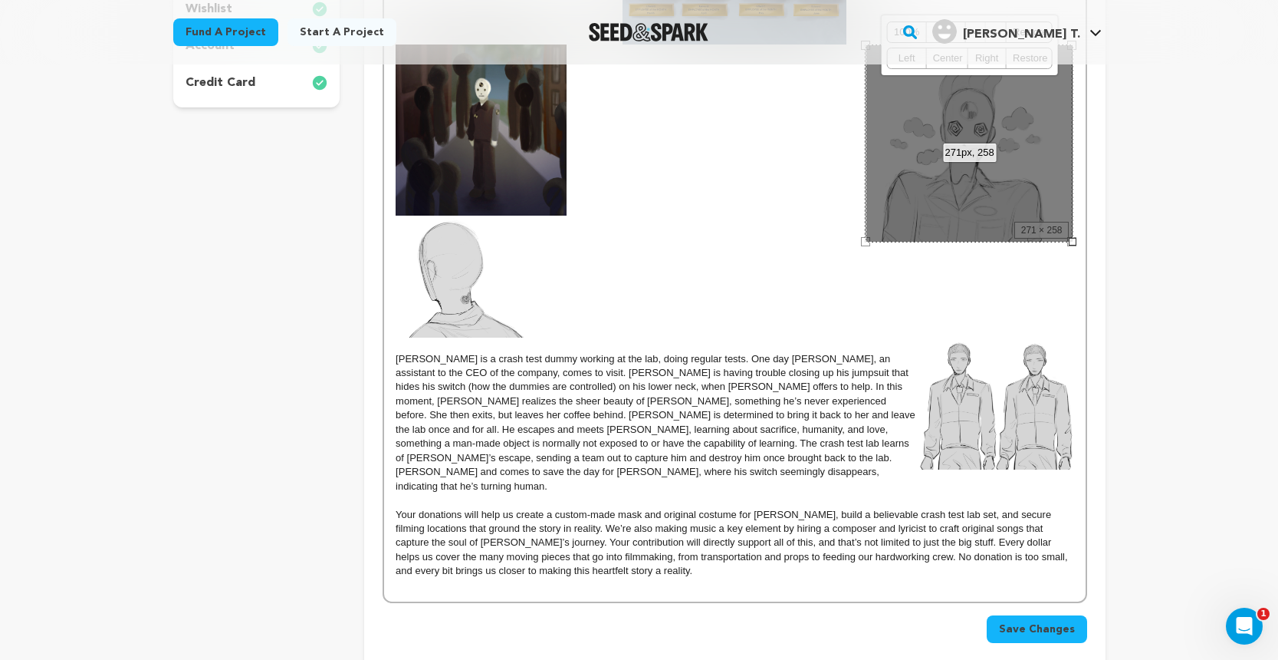
scroll to position [551, 0]
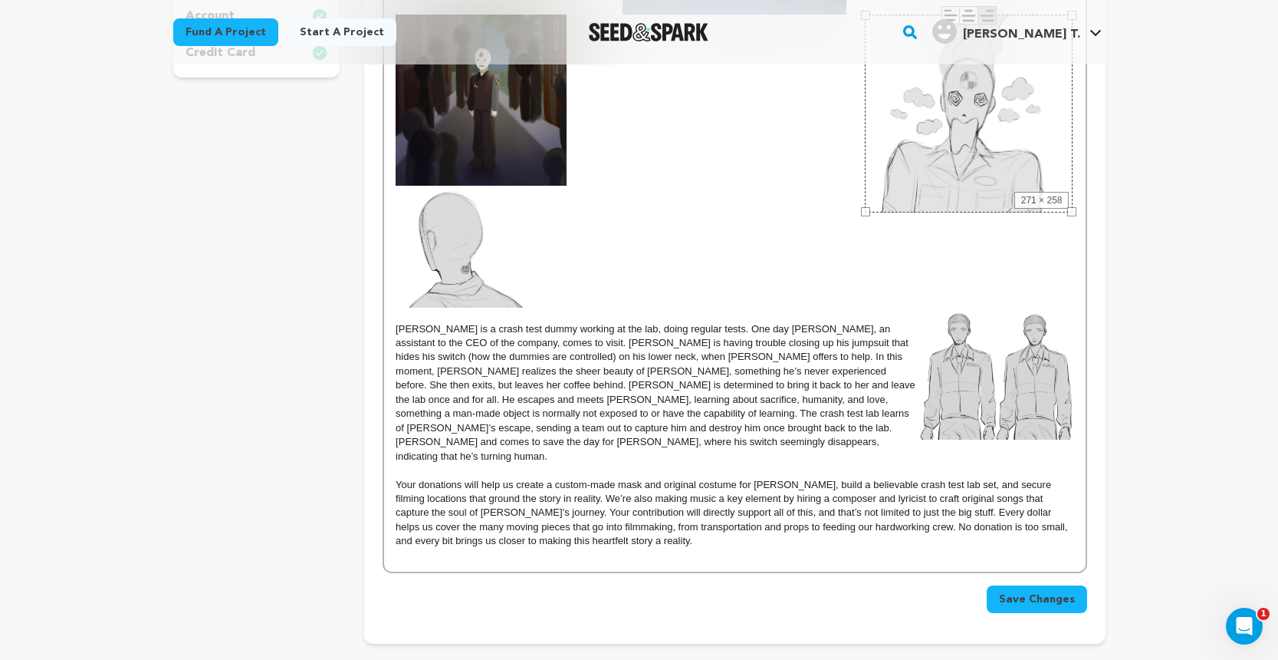
click at [1068, 478] on p "Your donations will help us create a custom-made mask and original costume for …" at bounding box center [735, 513] width 678 height 71
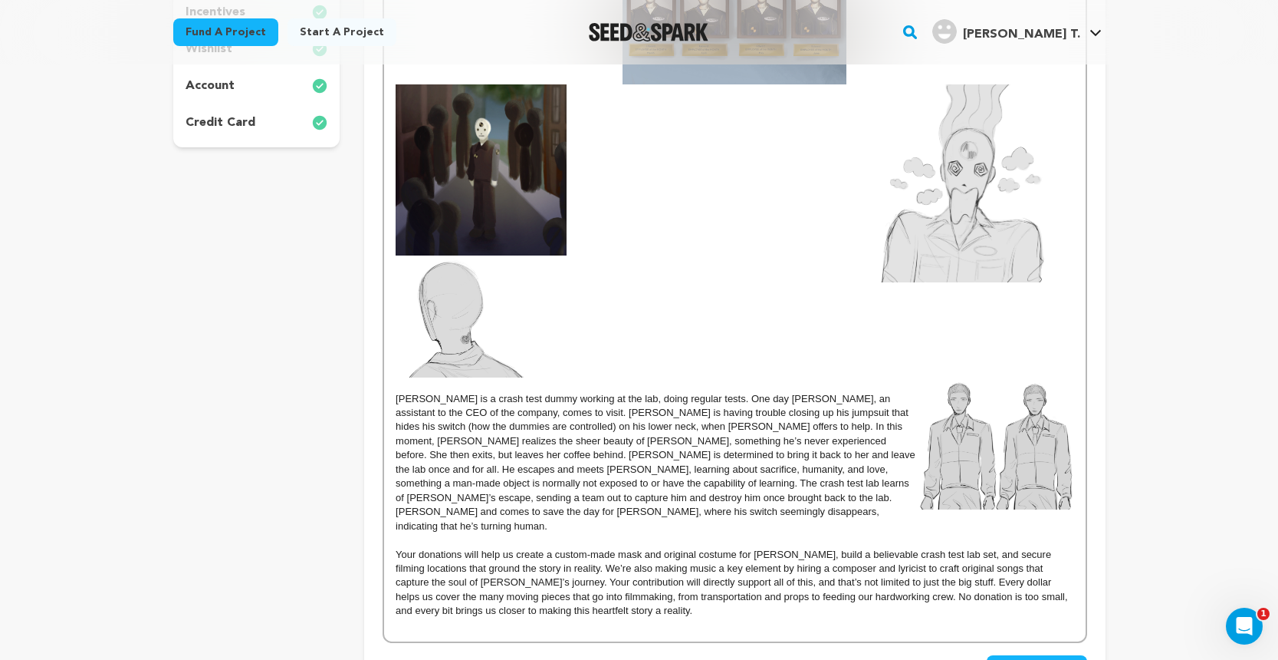
scroll to position [469, 0]
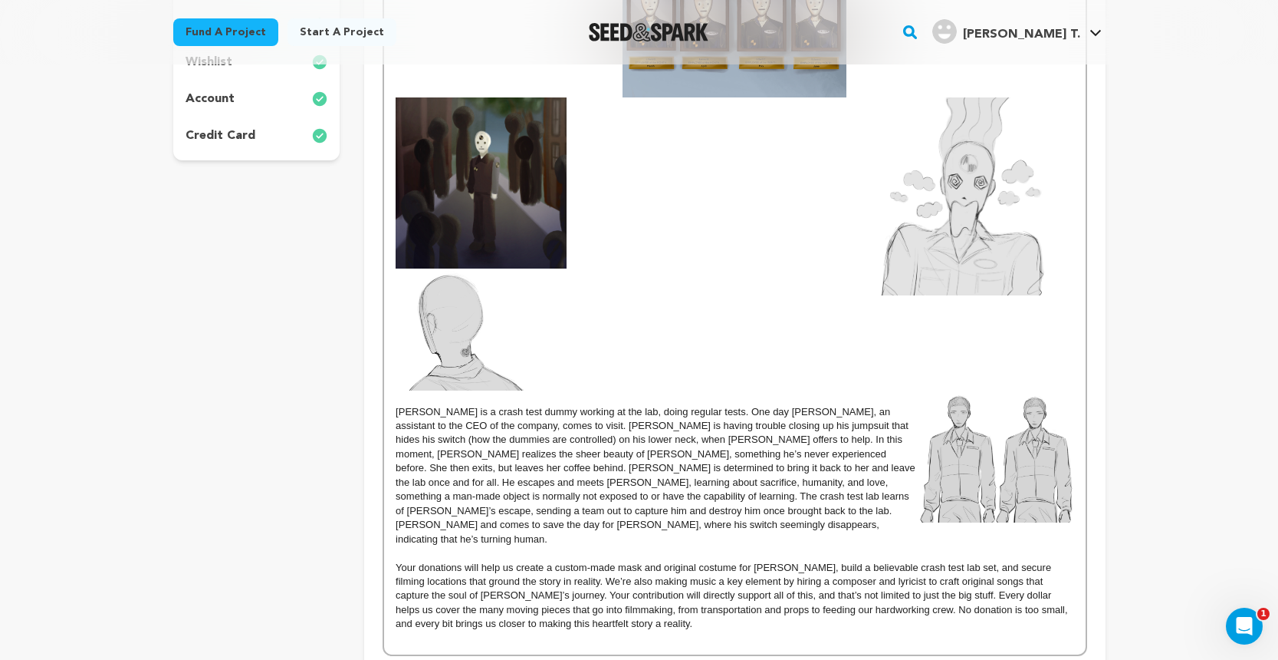
click at [447, 313] on img at bounding box center [460, 329] width 128 height 122
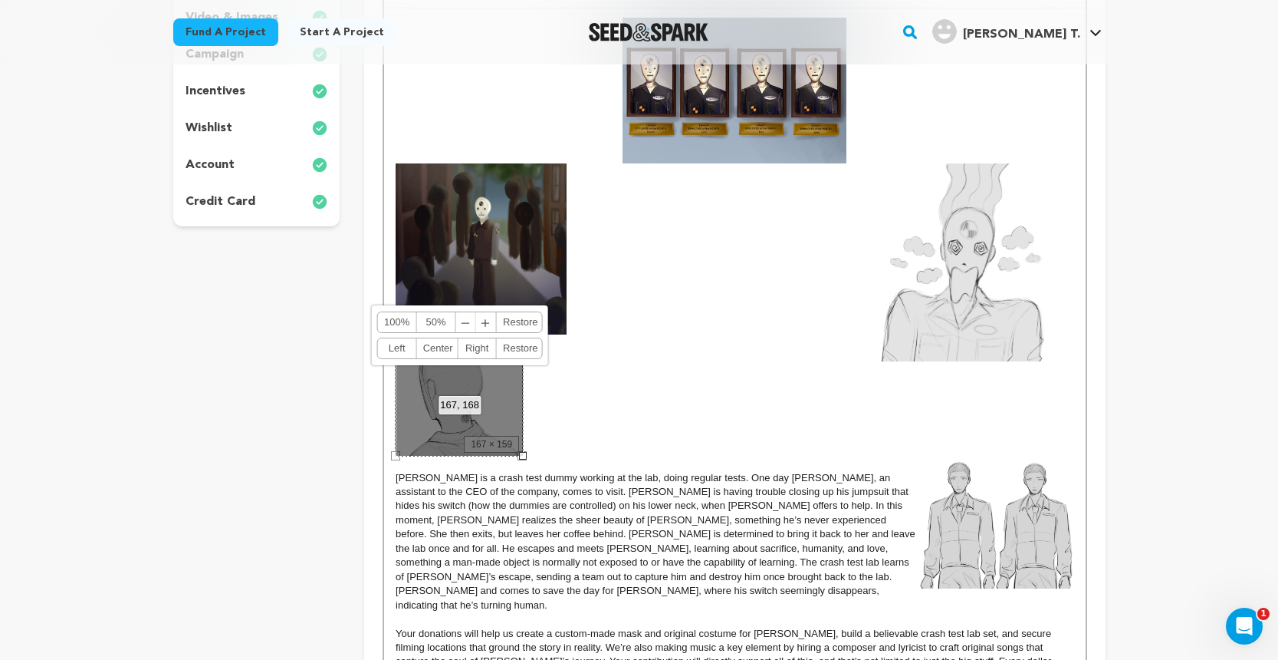
scroll to position [385, 0]
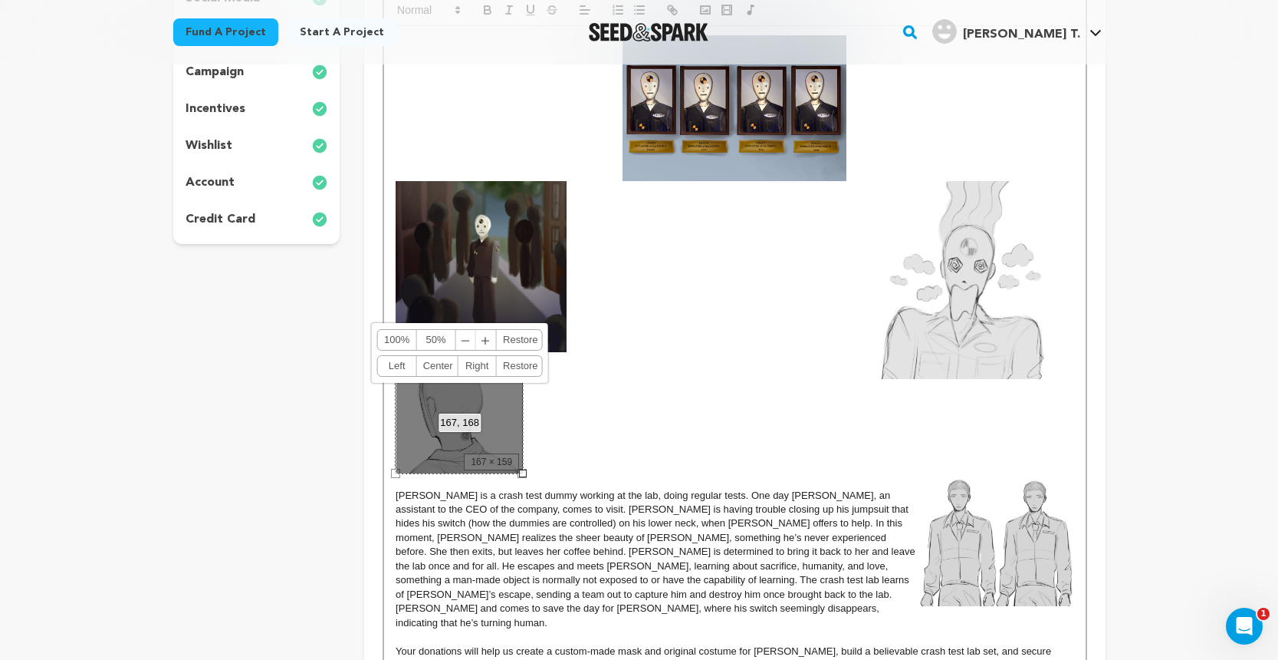
click at [480, 245] on img at bounding box center [481, 266] width 171 height 171
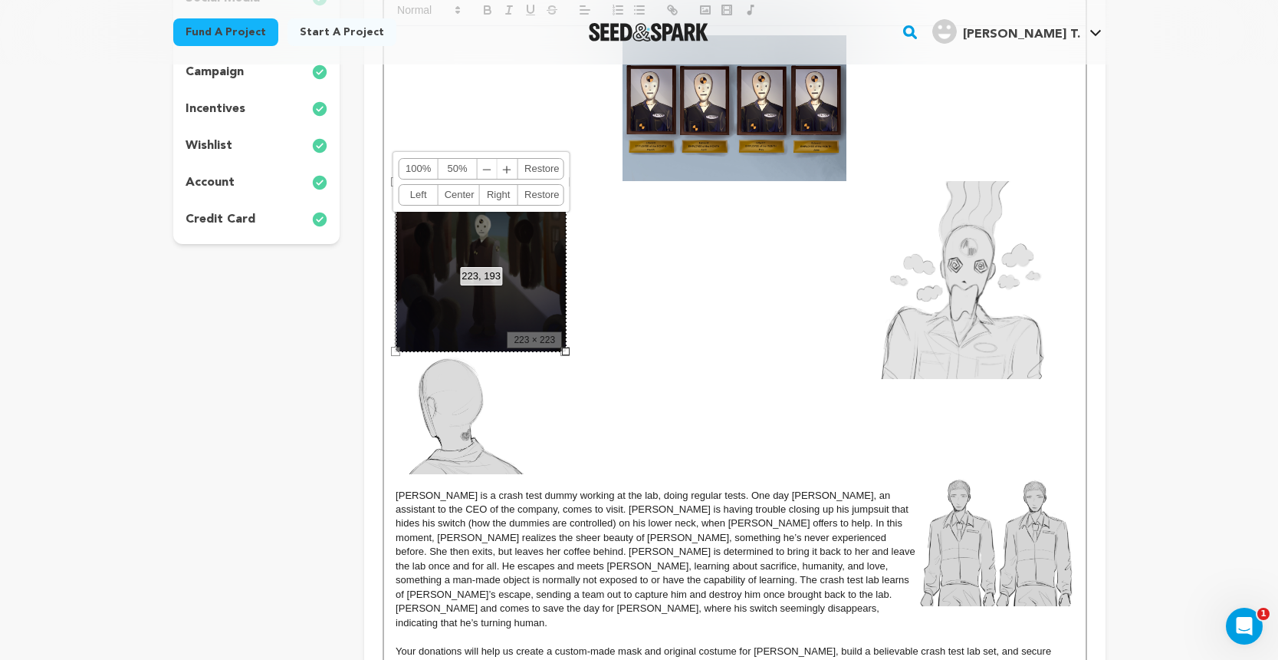
drag, startPoint x: 458, startPoint y: 240, endPoint x: 697, endPoint y: 285, distance: 243.5
click at [697, 285] on div "EDWARD is a crash test dummy working at the lab, doing regular tests. One day A…" at bounding box center [734, 382] width 701 height 712
click at [697, 285] on p at bounding box center [735, 266] width 678 height 171
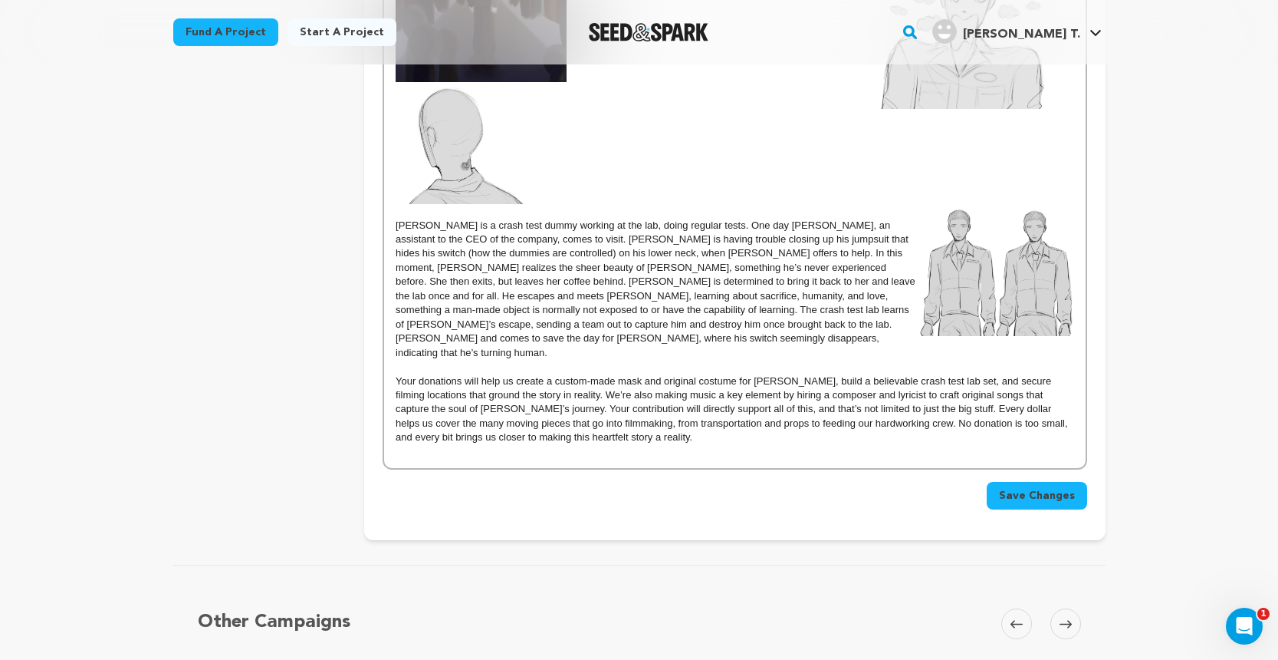
scroll to position [656, 0]
click at [1070, 399] on p "Your donations will help us create a custom-made mask and original costume for …" at bounding box center [735, 408] width 678 height 71
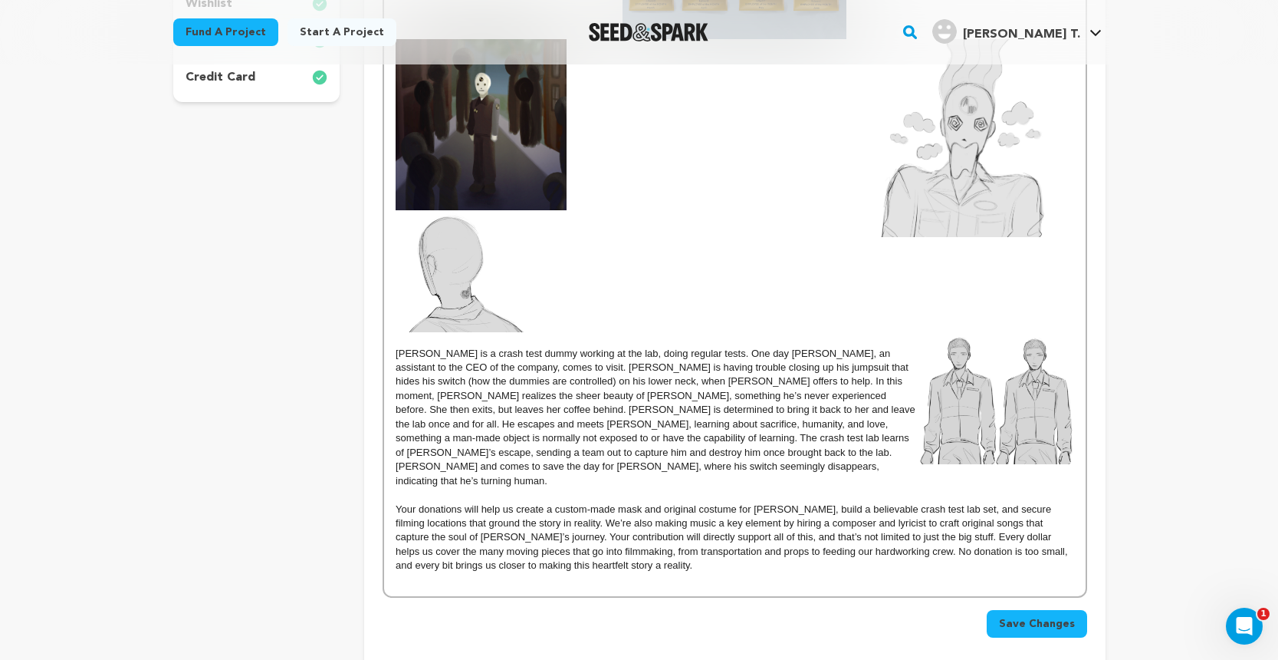
scroll to position [510, 0]
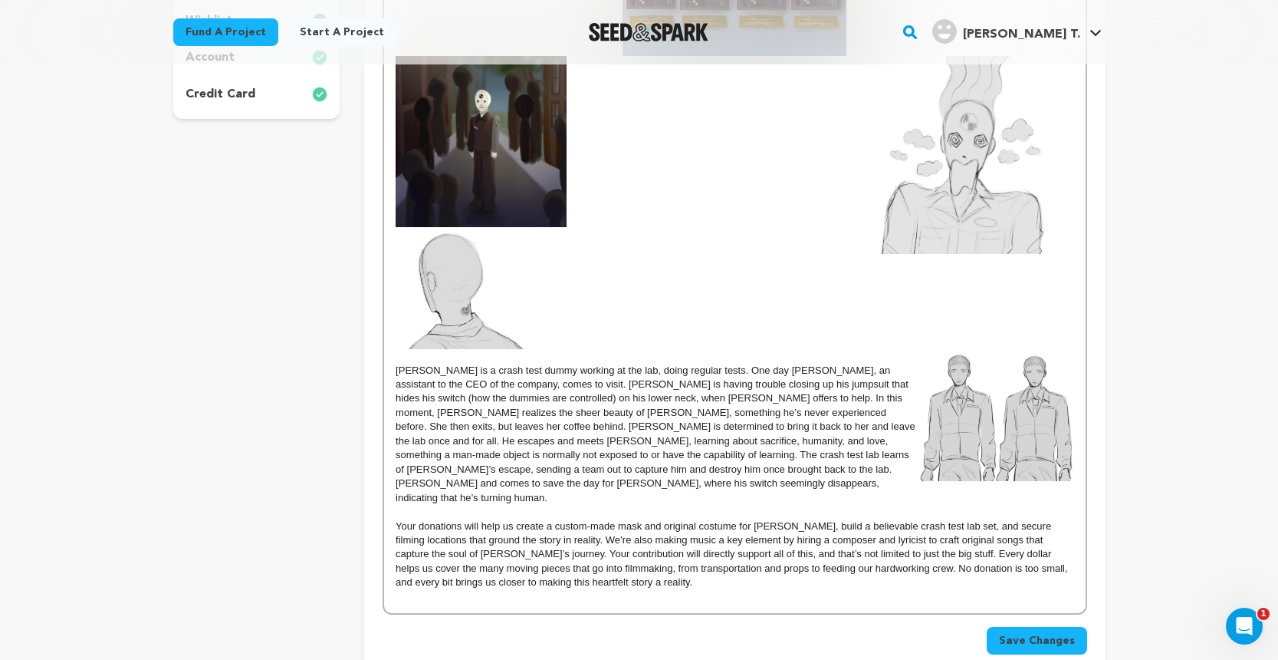
click at [981, 415] on img at bounding box center [996, 415] width 155 height 132
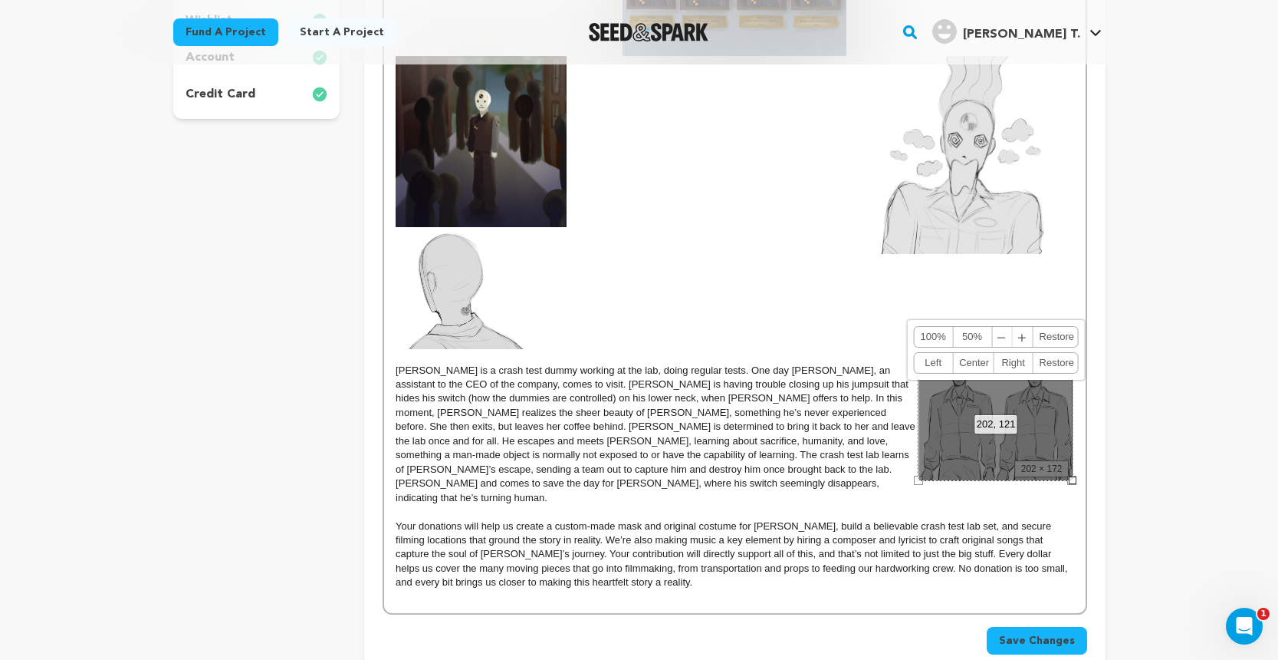
click at [858, 219] on p at bounding box center [735, 141] width 678 height 171
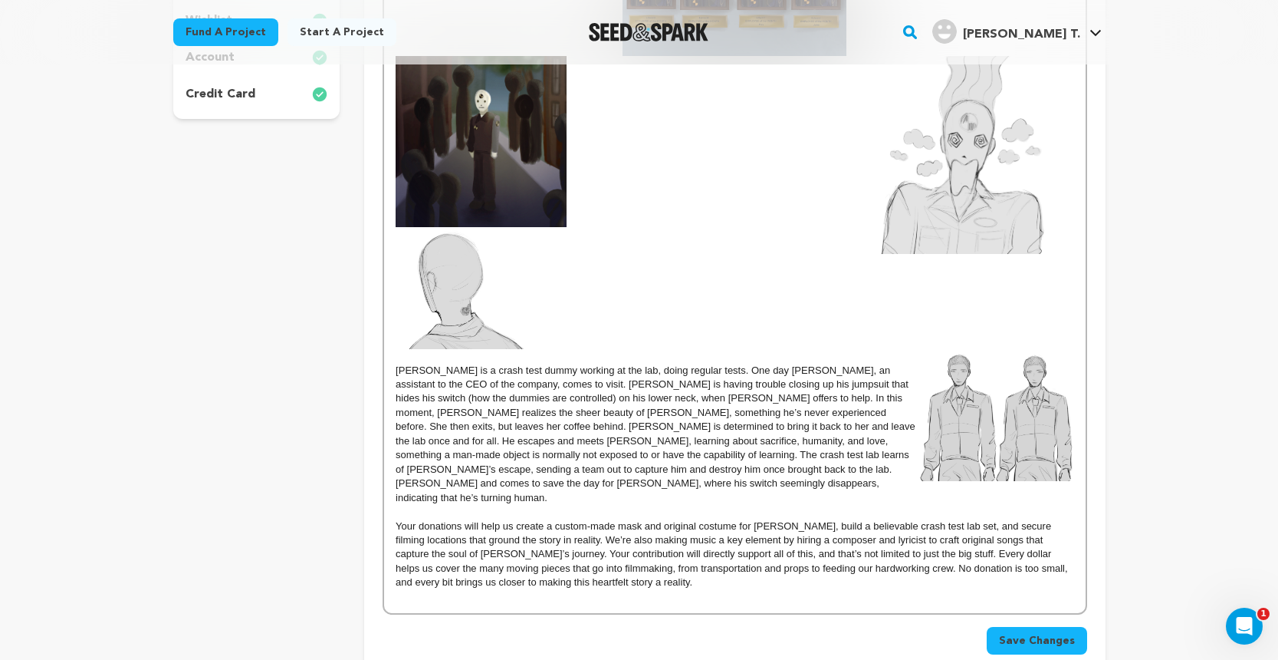
click at [1006, 458] on img at bounding box center [996, 415] width 155 height 132
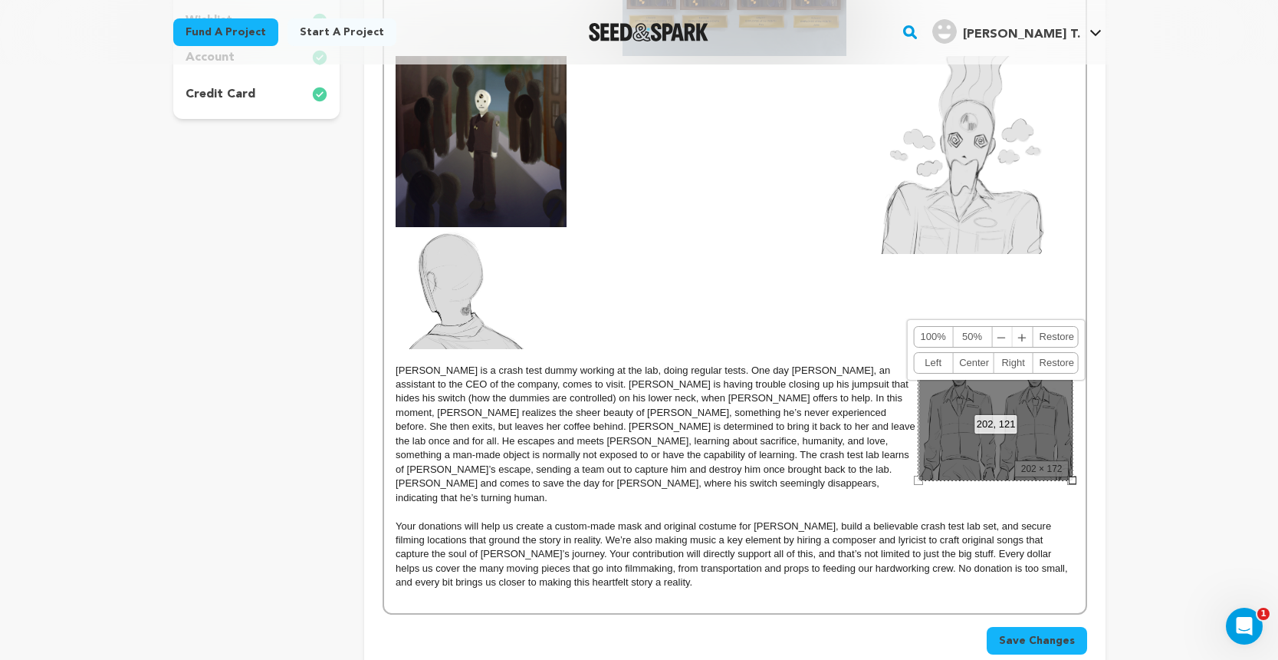
click at [1006, 458] on div "202, 121 100% 50% ﹣ ﹢ Restore Left Center Right Restore" at bounding box center [996, 415] width 155 height 132
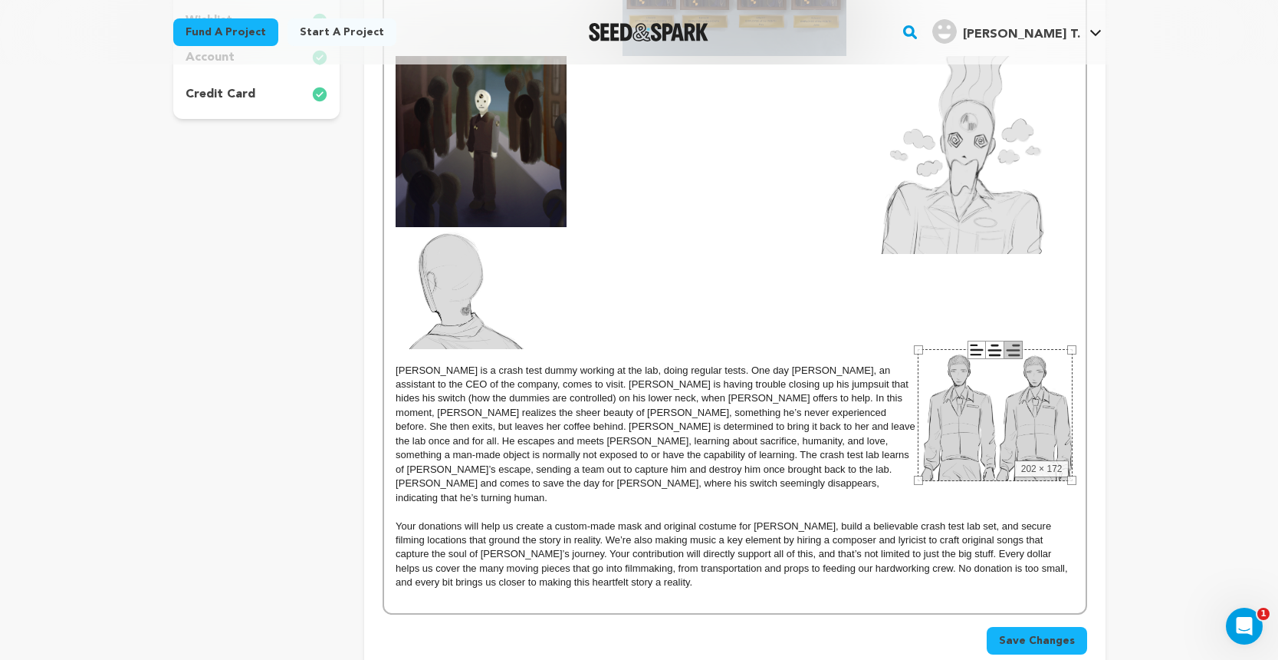
click at [818, 273] on p at bounding box center [735, 288] width 678 height 122
click at [1026, 402] on img at bounding box center [996, 415] width 155 height 132
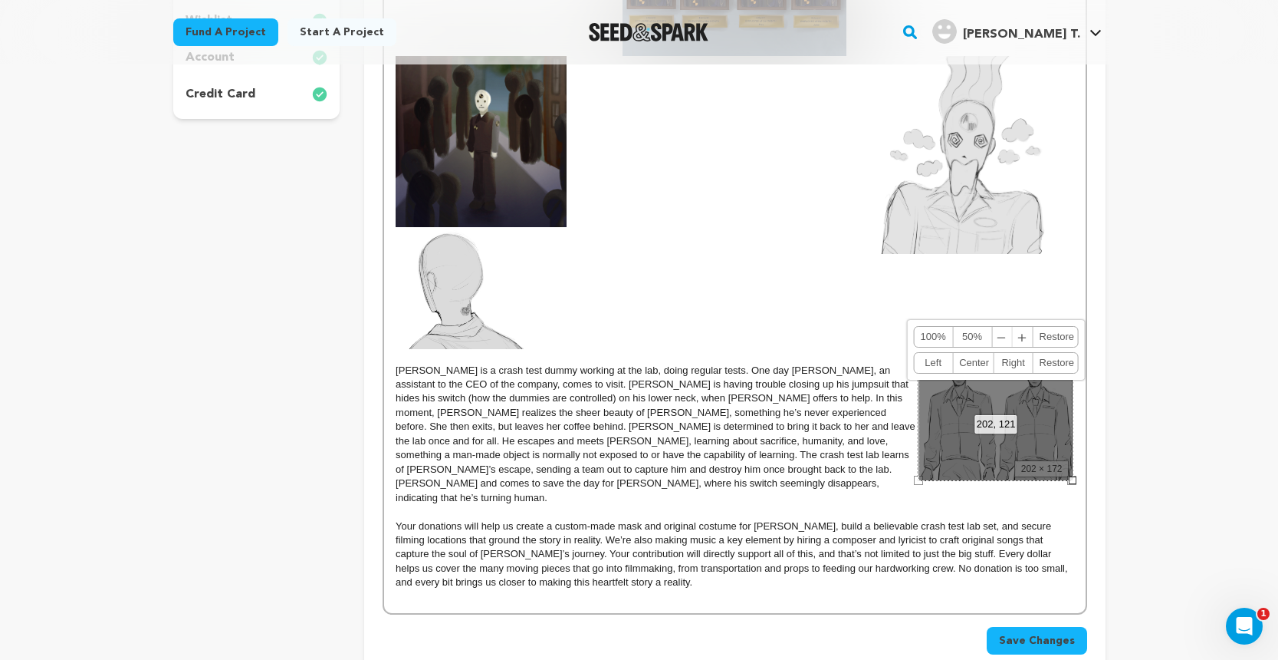
drag, startPoint x: 1026, startPoint y: 402, endPoint x: 818, endPoint y: 251, distance: 256.9
click at [818, 251] on div "EDWARD is a crash test dummy working at the lab, doing regular tests. One day A…" at bounding box center [734, 257] width 701 height 712
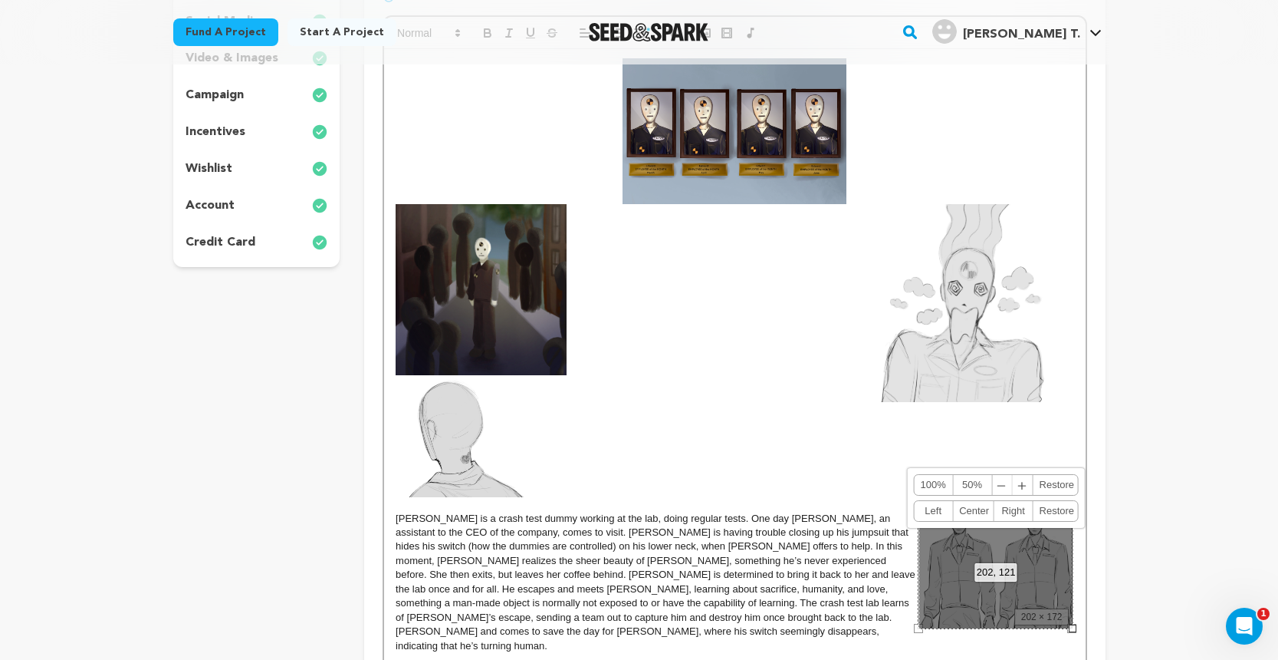
scroll to position [359, 0]
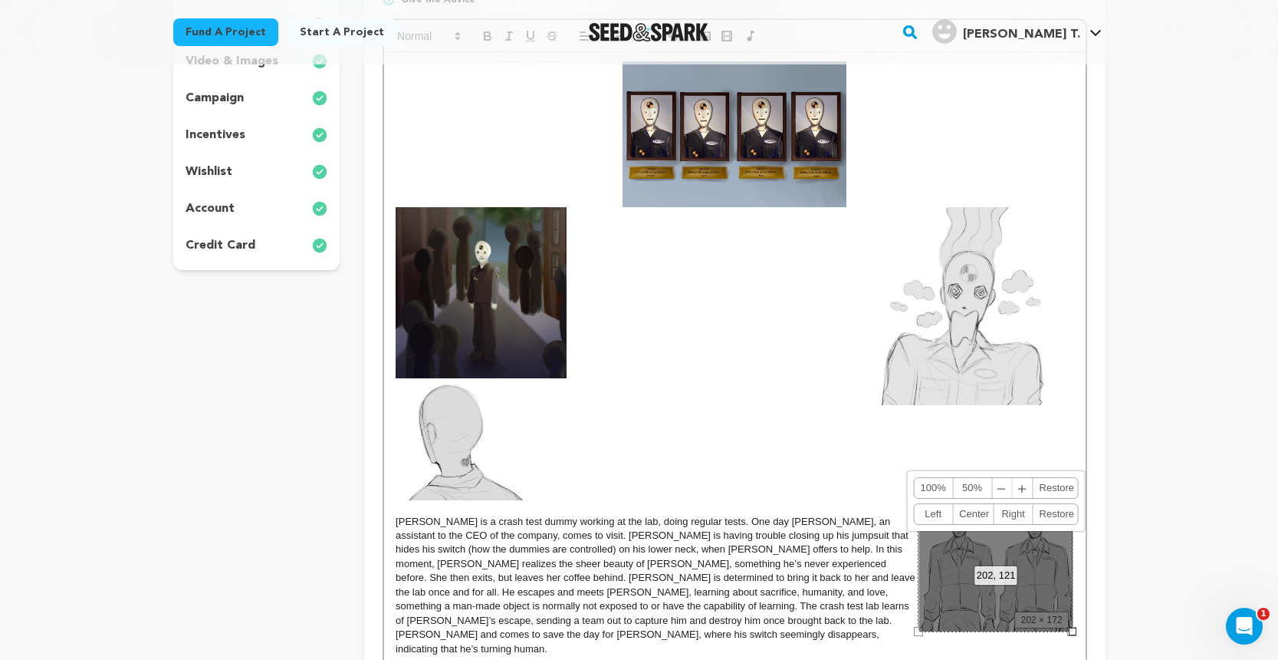
click at [912, 457] on p at bounding box center [735, 439] width 678 height 122
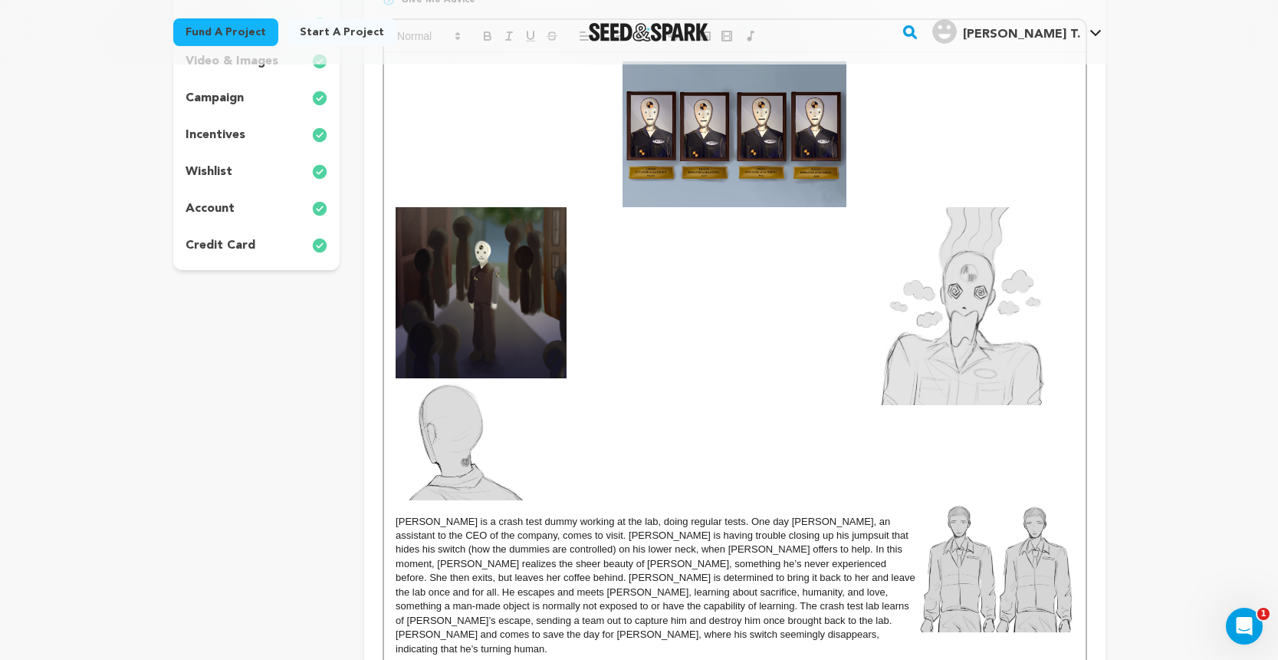
scroll to position [334, 0]
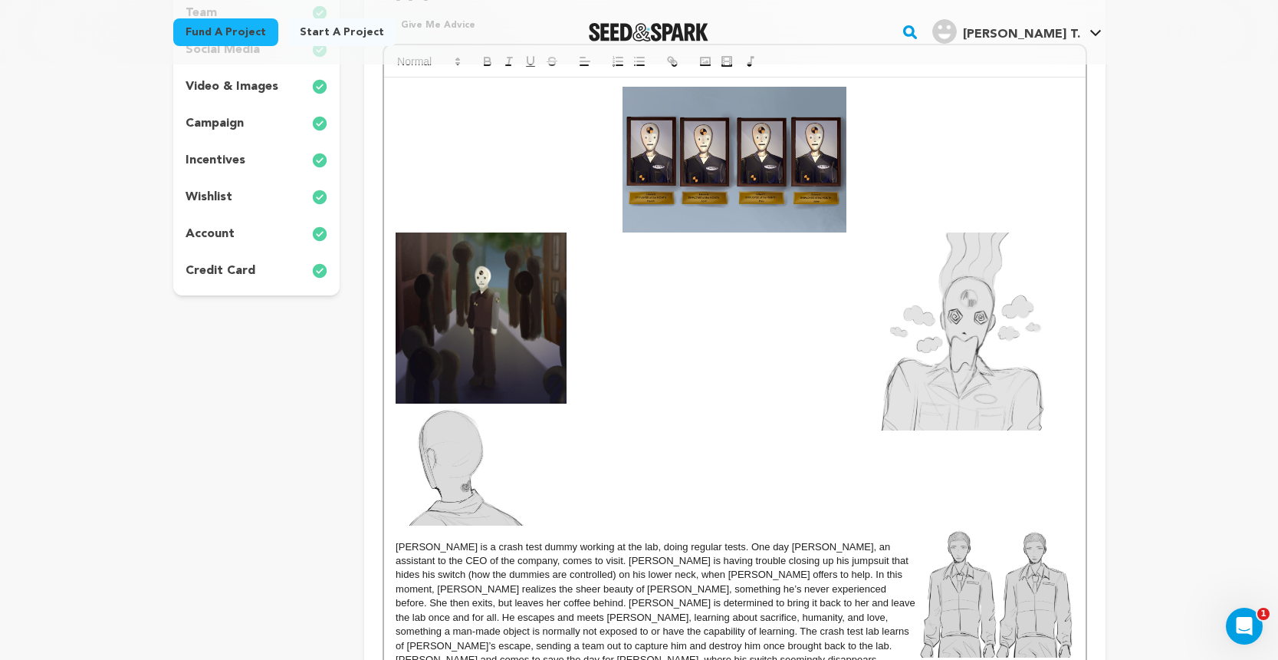
click at [459, 458] on img at bounding box center [460, 464] width 128 height 122
click at [686, 364] on p at bounding box center [735, 317] width 678 height 171
click at [536, 304] on img at bounding box center [481, 317] width 171 height 171
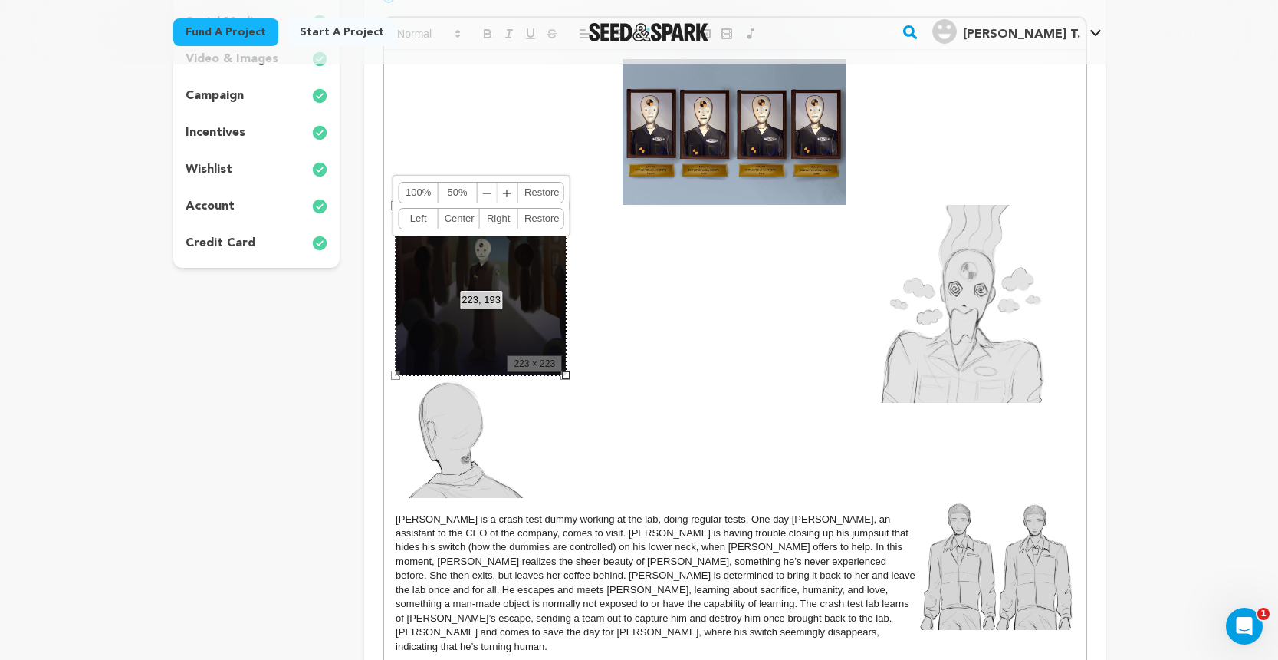
scroll to position [383, 0]
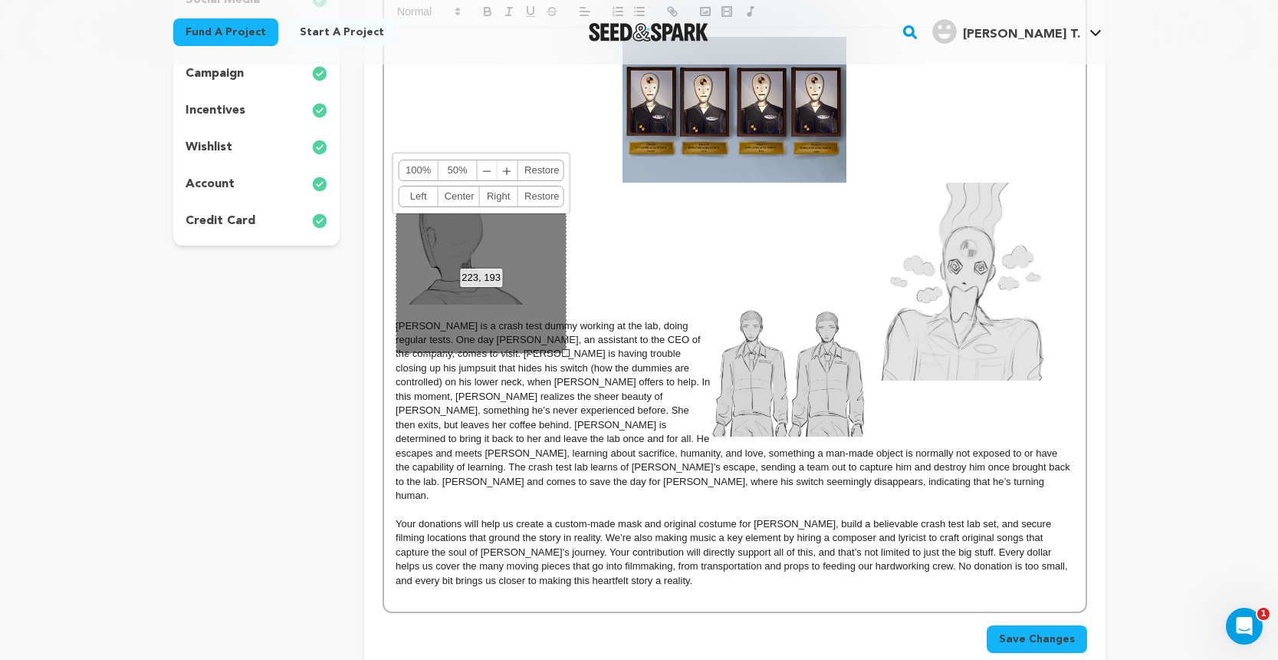
click at [512, 278] on div "223, 193 100% 50% ﹣ ﹢ Restore Left Center Right Restore" at bounding box center [481, 268] width 171 height 171
click at [498, 271] on div "223, 193" at bounding box center [481, 277] width 42 height 18
click at [989, 257] on img at bounding box center [971, 282] width 208 height 198
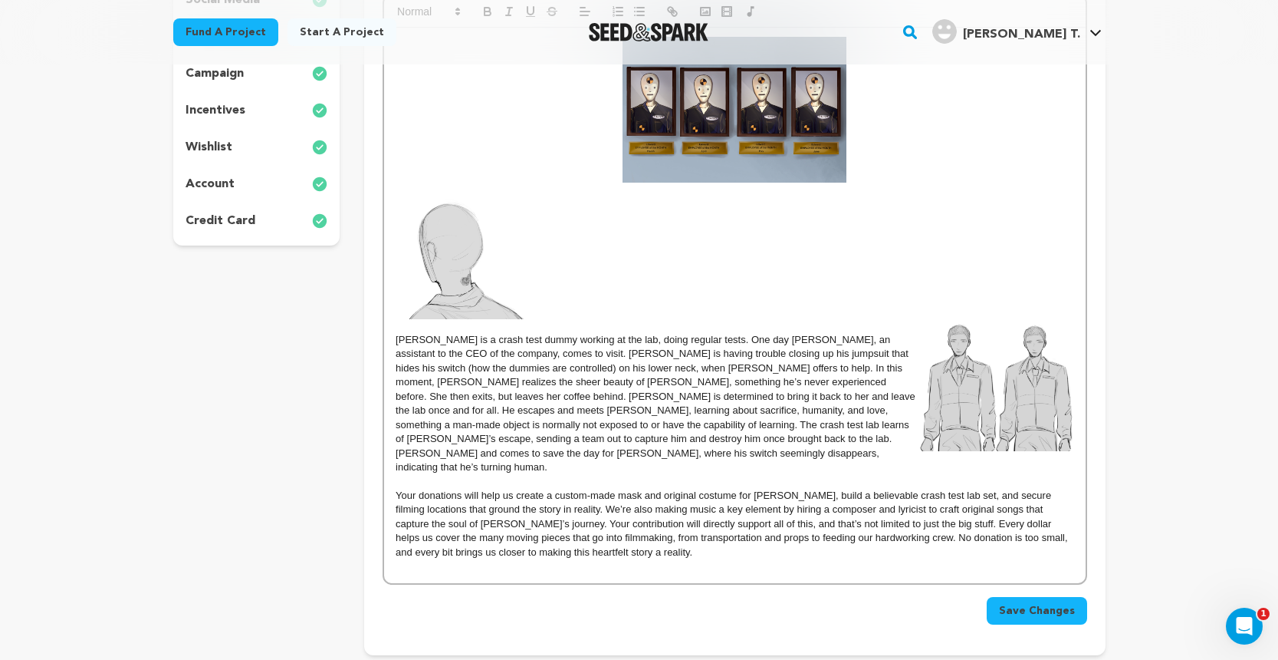
click at [715, 117] on img at bounding box center [735, 110] width 224 height 146
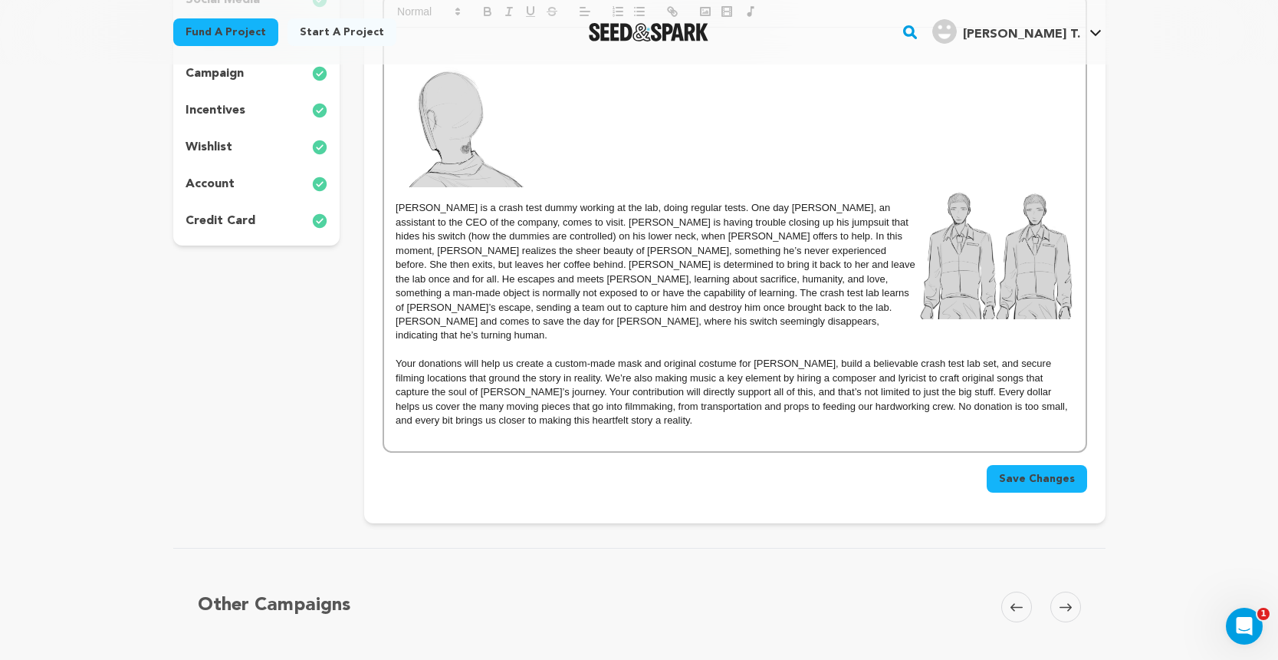
click at [481, 125] on img at bounding box center [460, 126] width 128 height 122
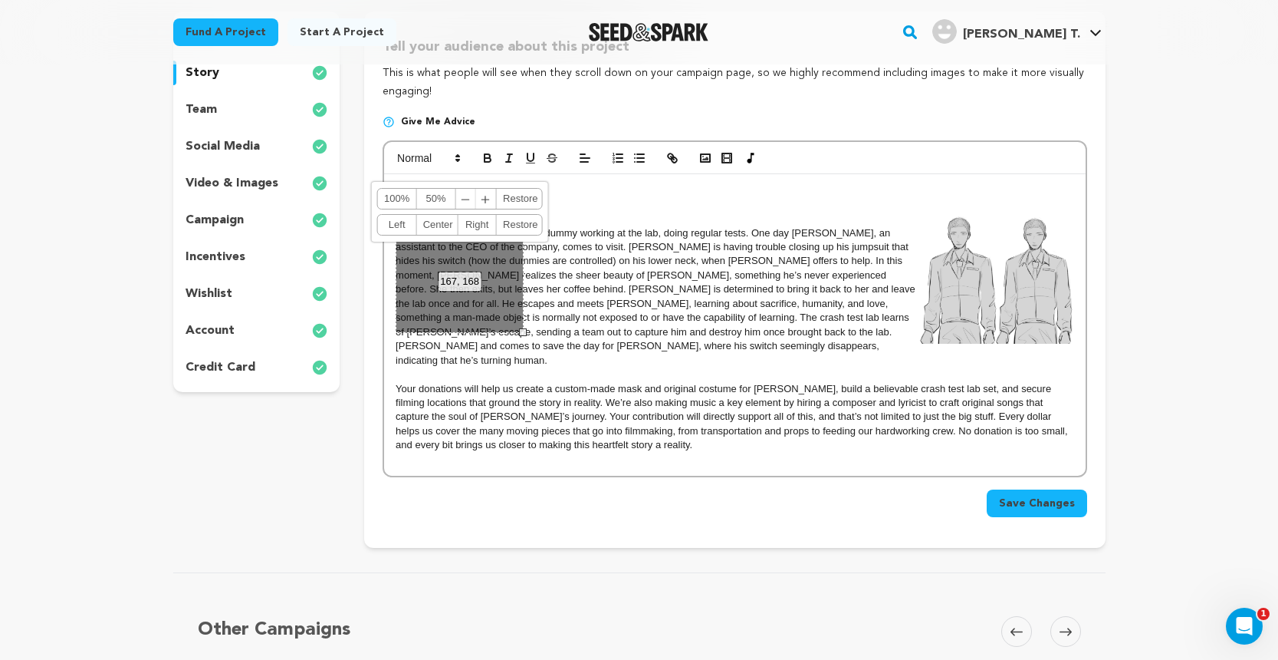
scroll to position [233, 0]
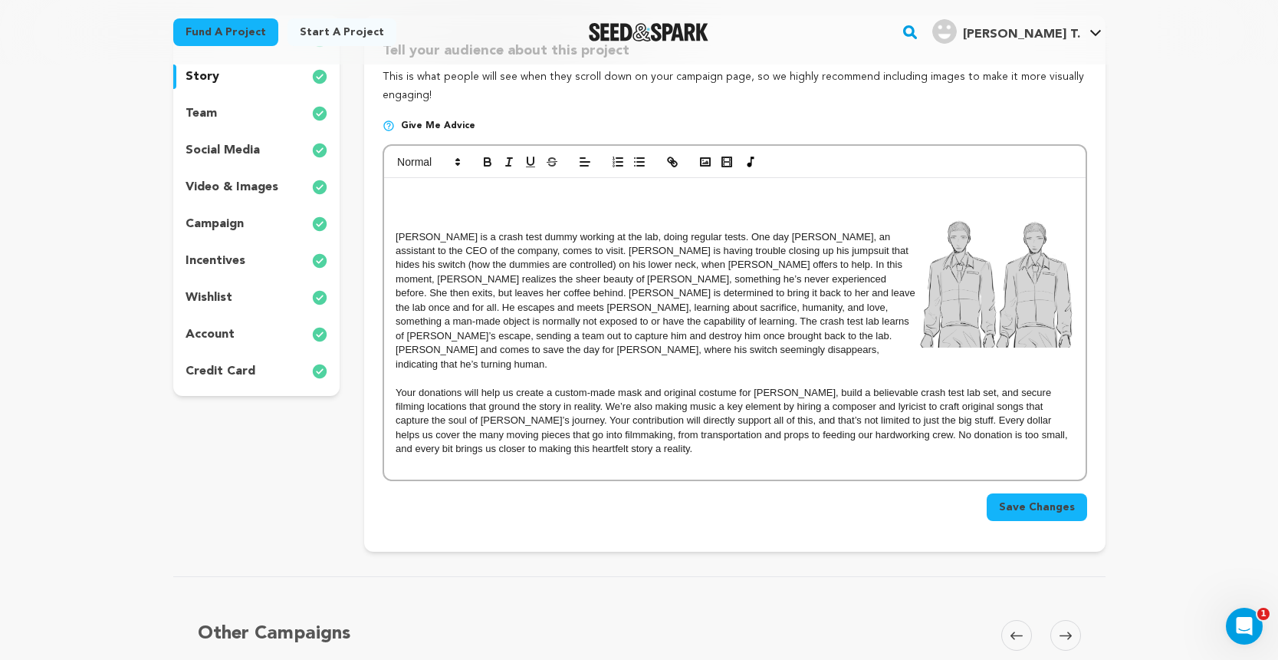
click at [608, 345] on p "[PERSON_NAME] is a crash test dummy working at the lab, doing regular tests. On…" at bounding box center [735, 301] width 678 height 142
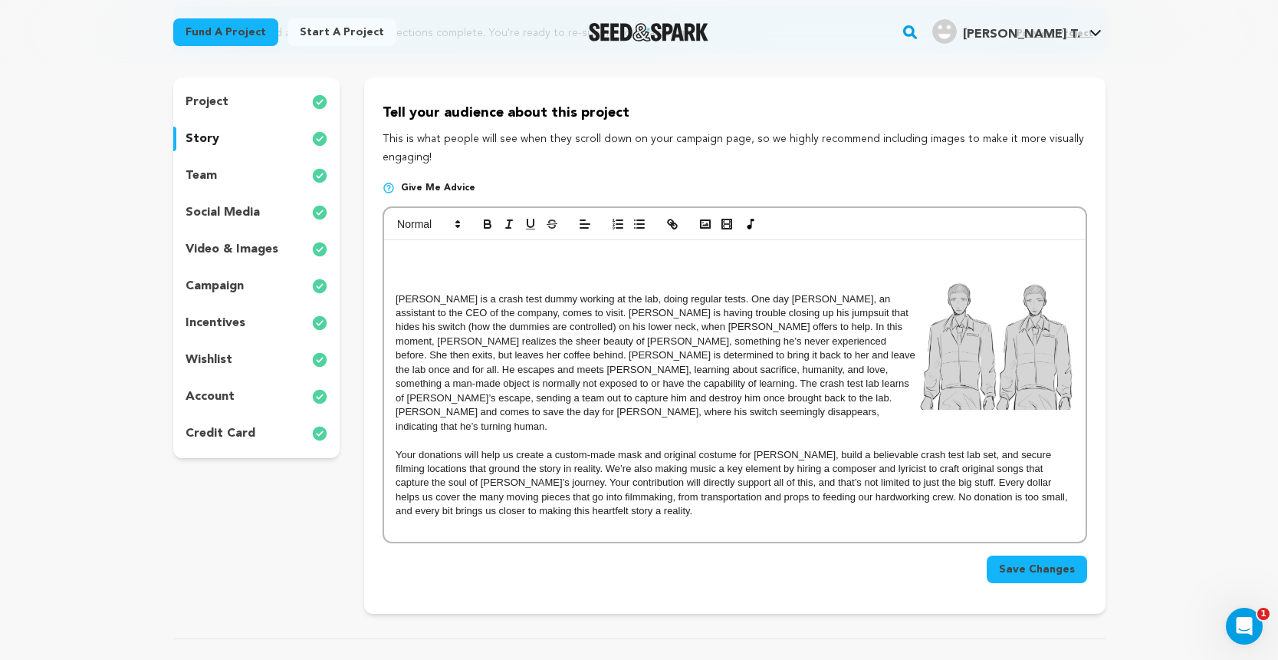
click at [1013, 344] on img at bounding box center [996, 344] width 155 height 132
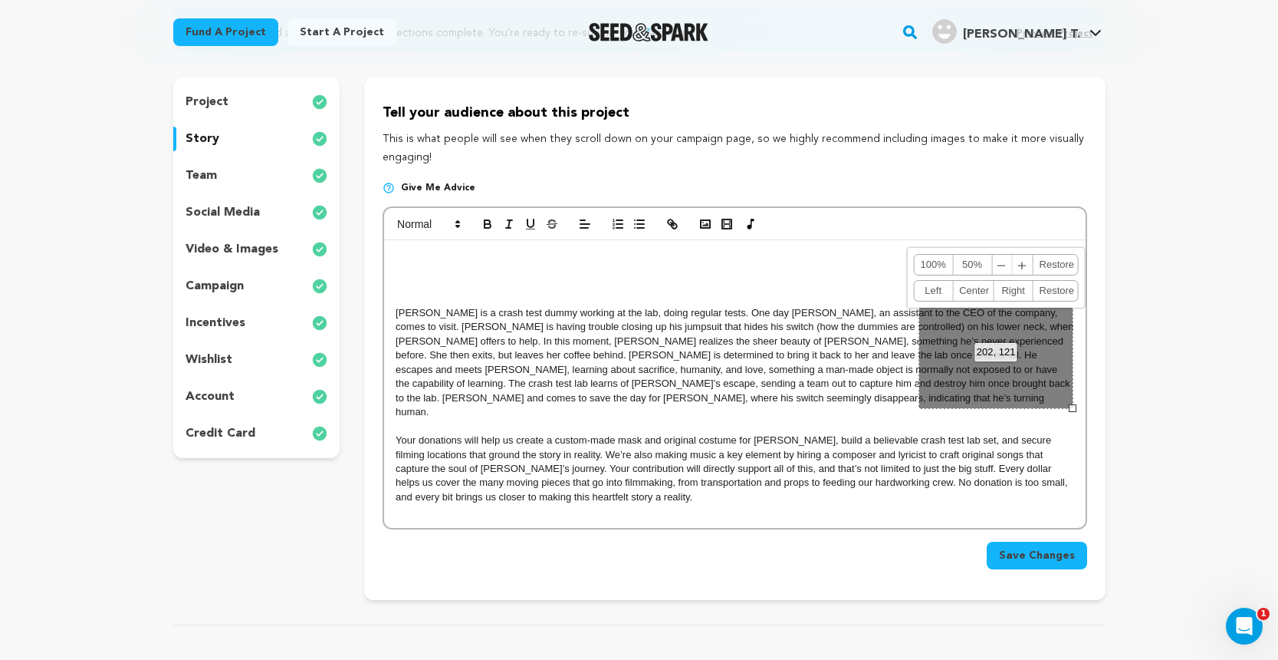
click at [844, 387] on p "[PERSON_NAME] is a crash test dummy working at the lab, doing regular tests. On…" at bounding box center [735, 362] width 678 height 113
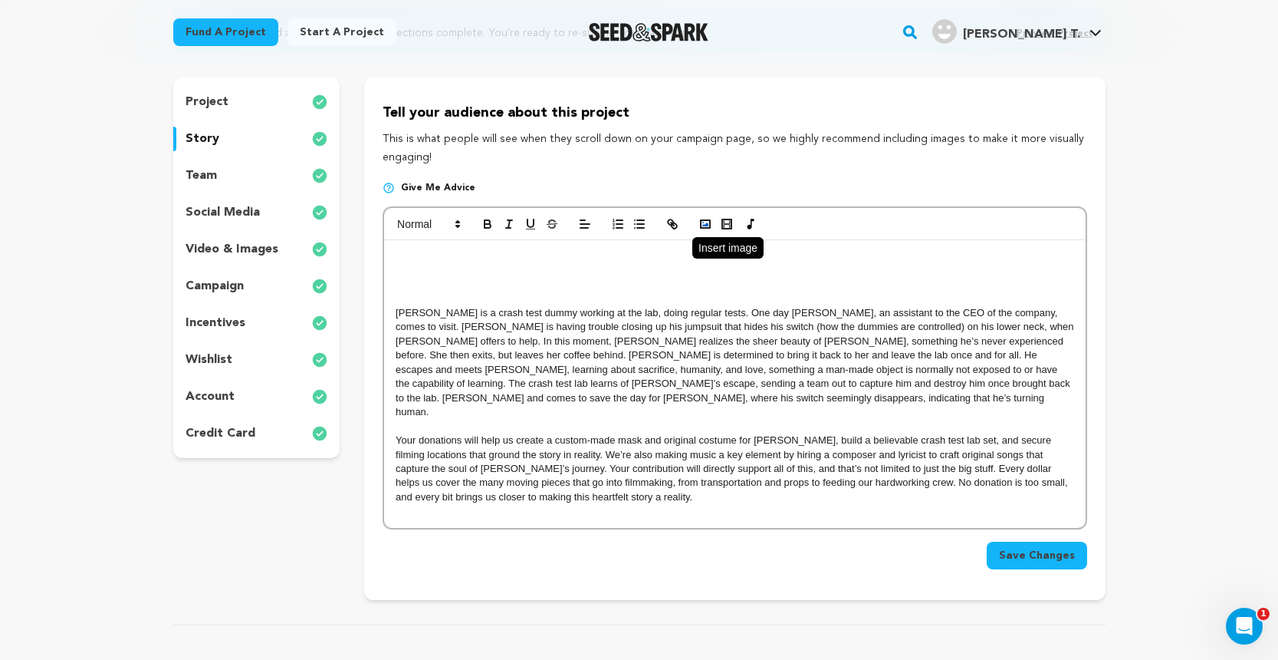
click at [709, 223] on polyline "button" at bounding box center [705, 224] width 6 height 4
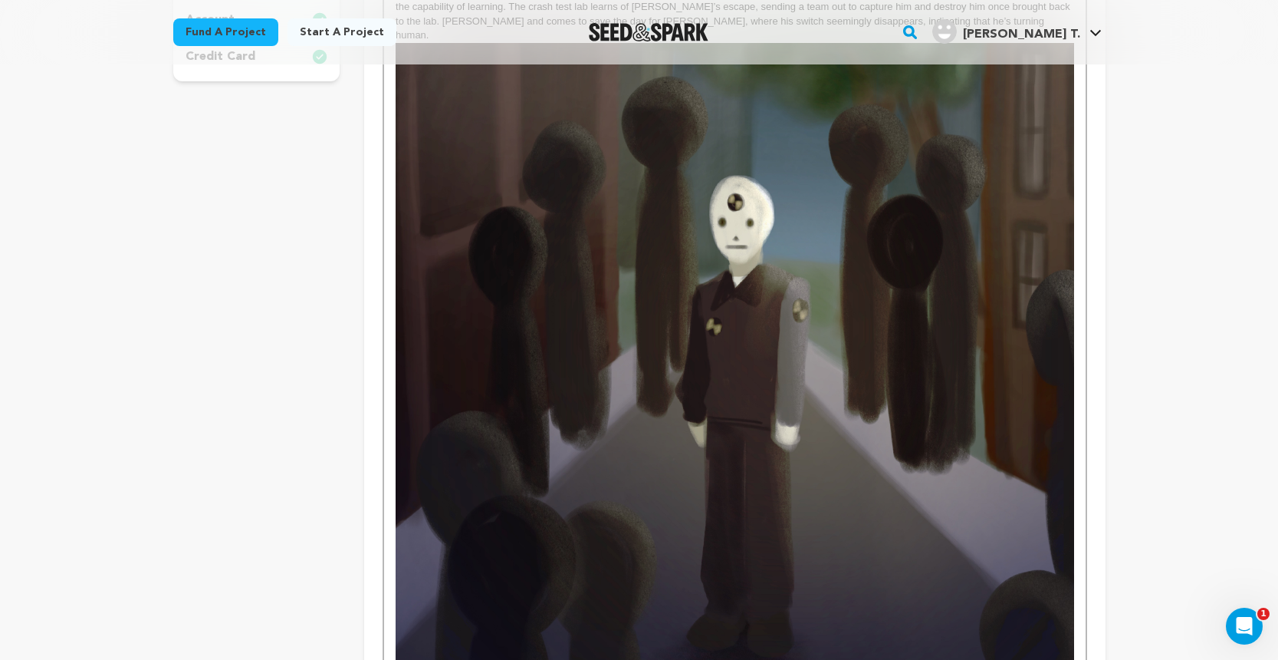
click at [734, 381] on img at bounding box center [735, 382] width 678 height 678
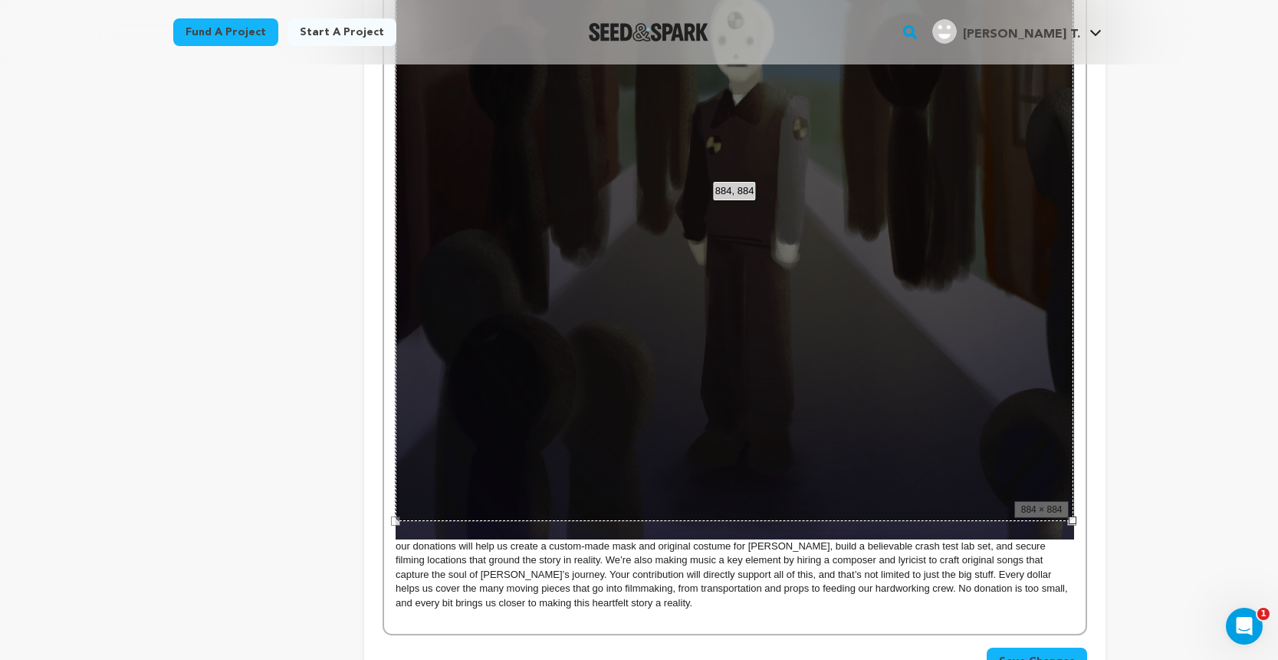
scroll to position [732, 0]
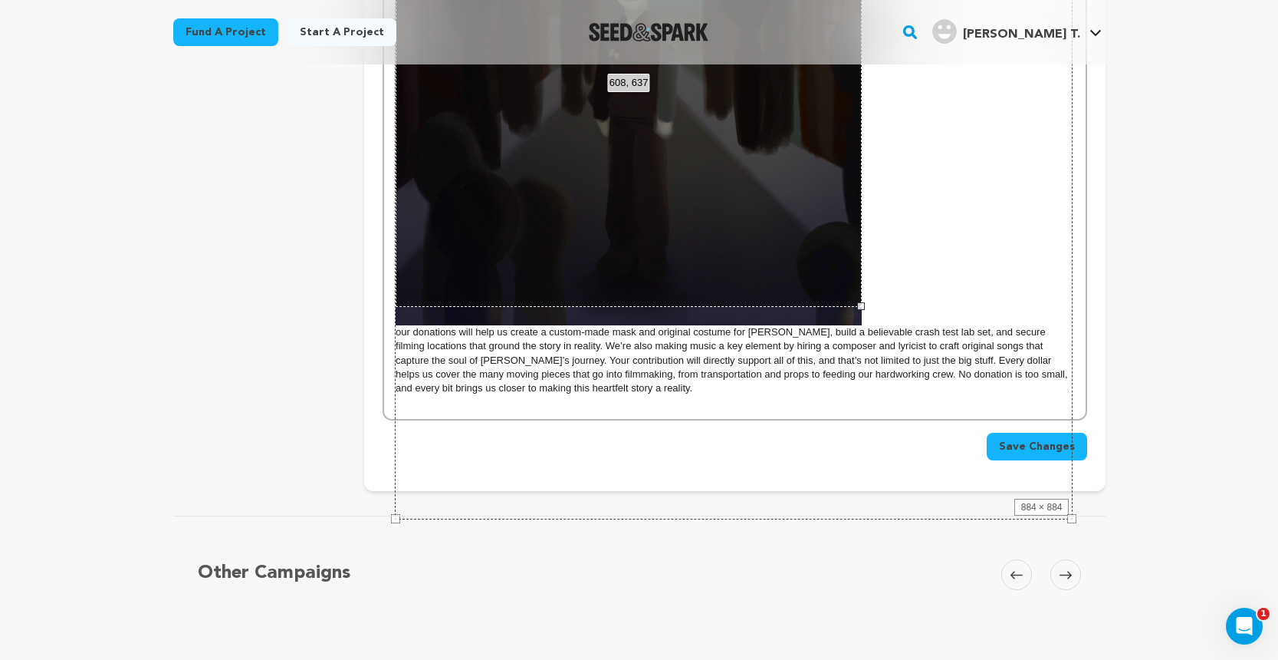
drag, startPoint x: 1072, startPoint y: 519, endPoint x: 798, endPoint y: 317, distance: 341.1
click at [798, 317] on div "EDWARD is a crash test dummy working at the lab, doing regular tests. One day A…" at bounding box center [734, 48] width 701 height 739
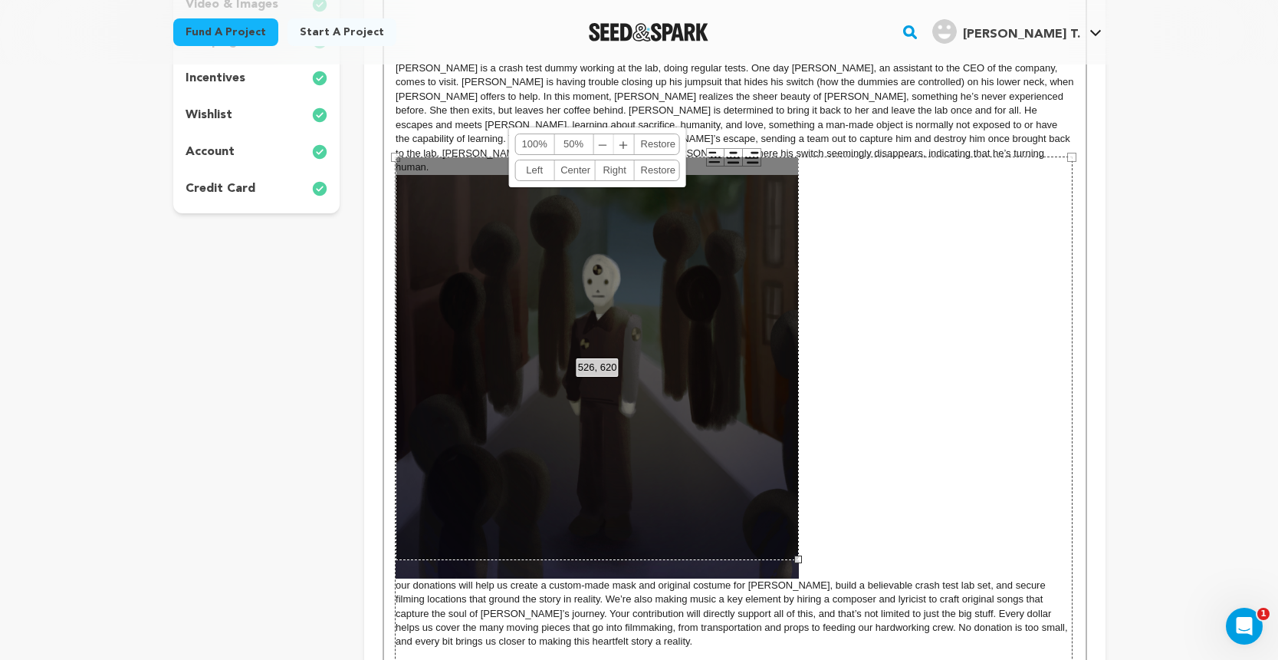
scroll to position [414, 0]
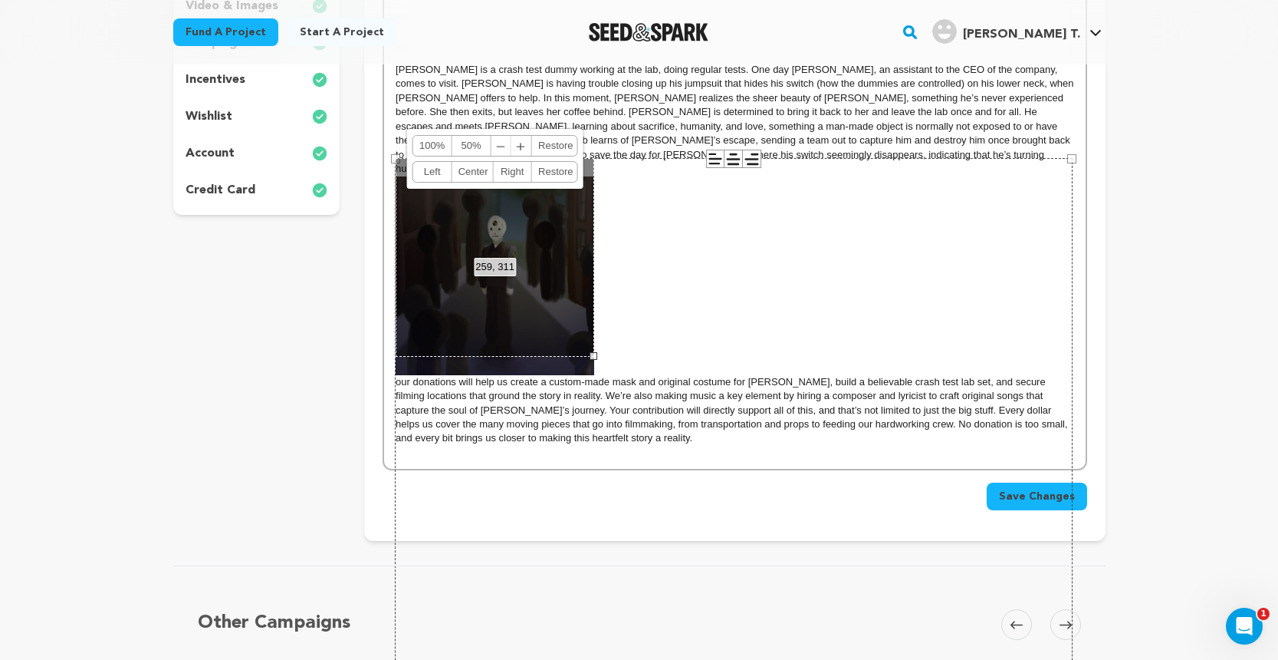
drag, startPoint x: 800, startPoint y: 555, endPoint x: 594, endPoint y: 390, distance: 264.1
click at [594, 390] on div "EDWARD is a crash test dummy working at the lab, doing regular tests. One day A…" at bounding box center [734, 233] width 701 height 472
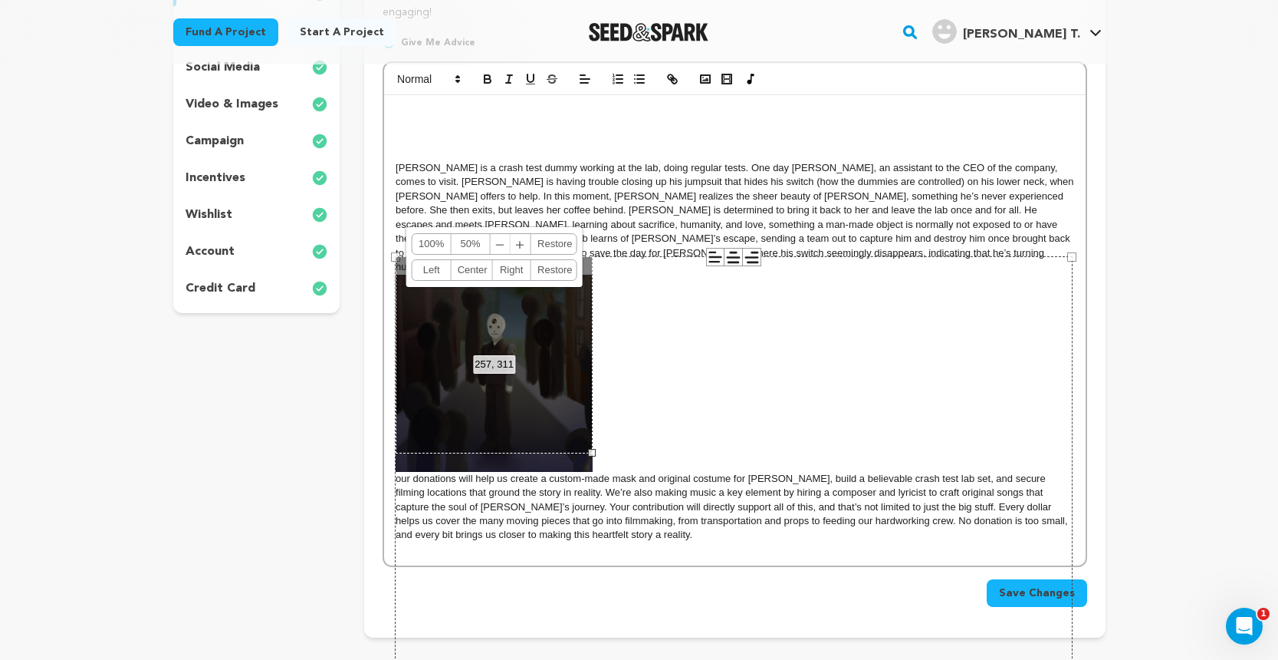
scroll to position [315, 0]
click at [502, 268] on link "Right" at bounding box center [511, 271] width 39 height 20
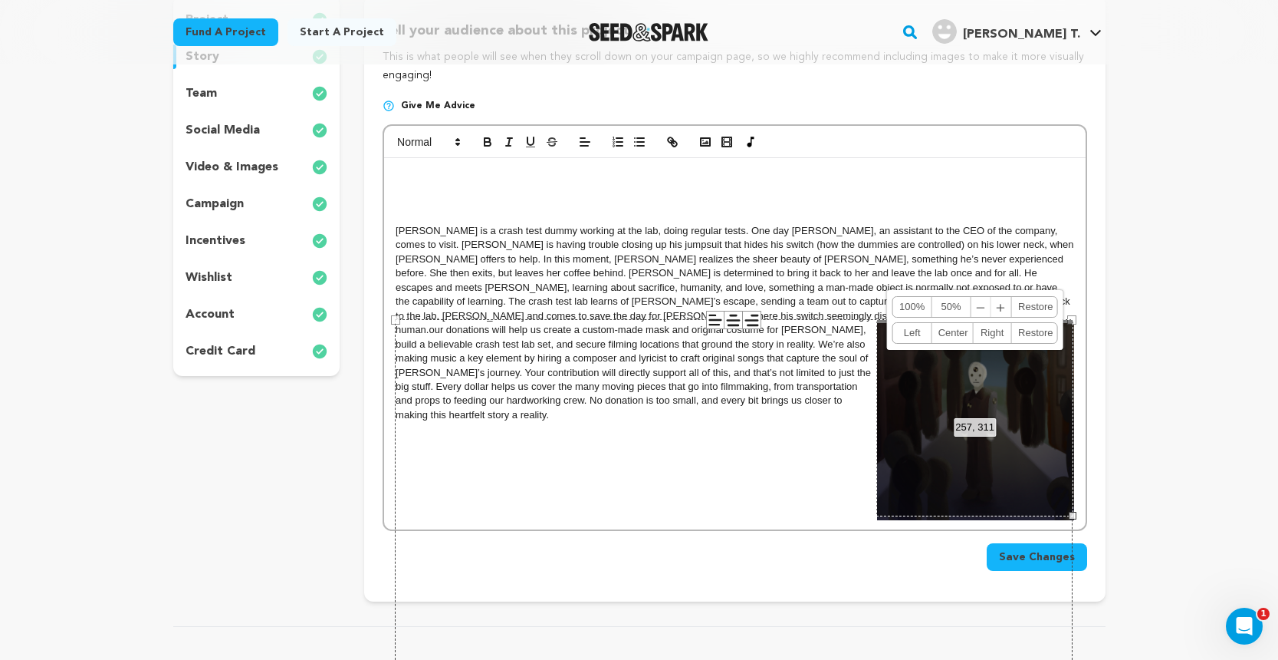
scroll to position [252, 0]
click at [399, 326] on div "884 × 884" at bounding box center [734, 660] width 678 height 678
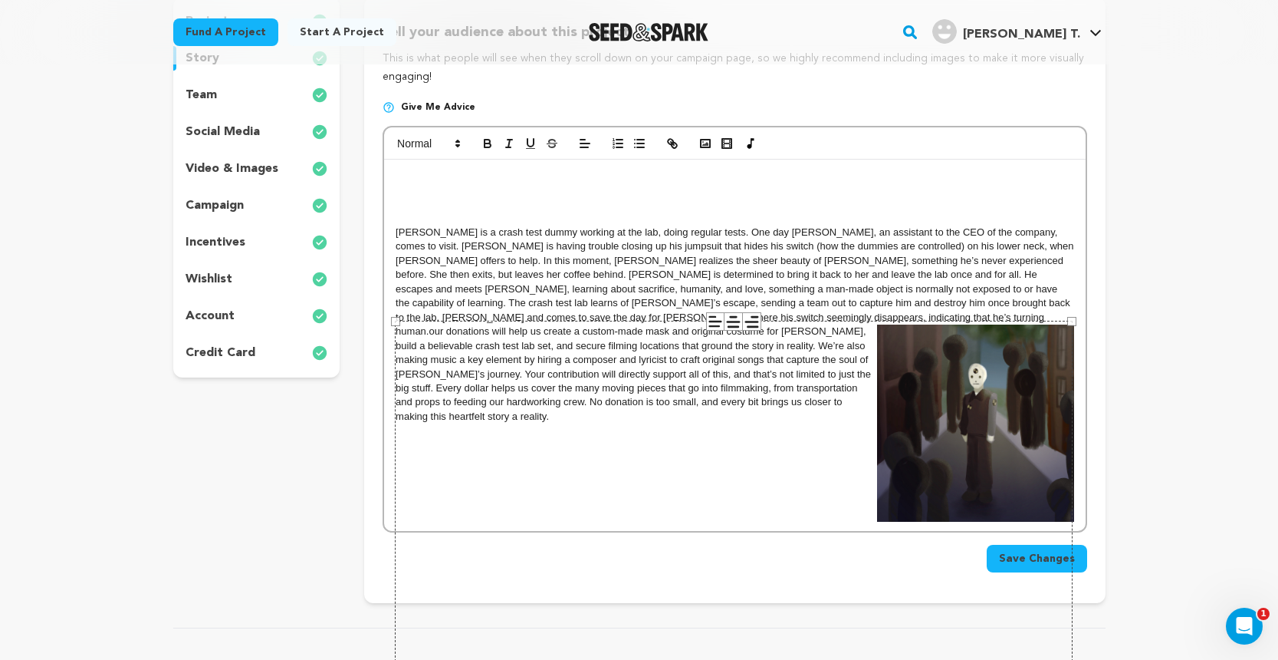
click at [396, 326] on div "884 × 884" at bounding box center [734, 660] width 678 height 678
click at [400, 329] on div "884 × 884" at bounding box center [734, 660] width 678 height 678
click at [674, 472] on div "884 × 884" at bounding box center [734, 660] width 678 height 678
click at [975, 448] on div "884 × 884" at bounding box center [734, 660] width 678 height 678
click at [834, 331] on div "884 × 884" at bounding box center [734, 660] width 678 height 678
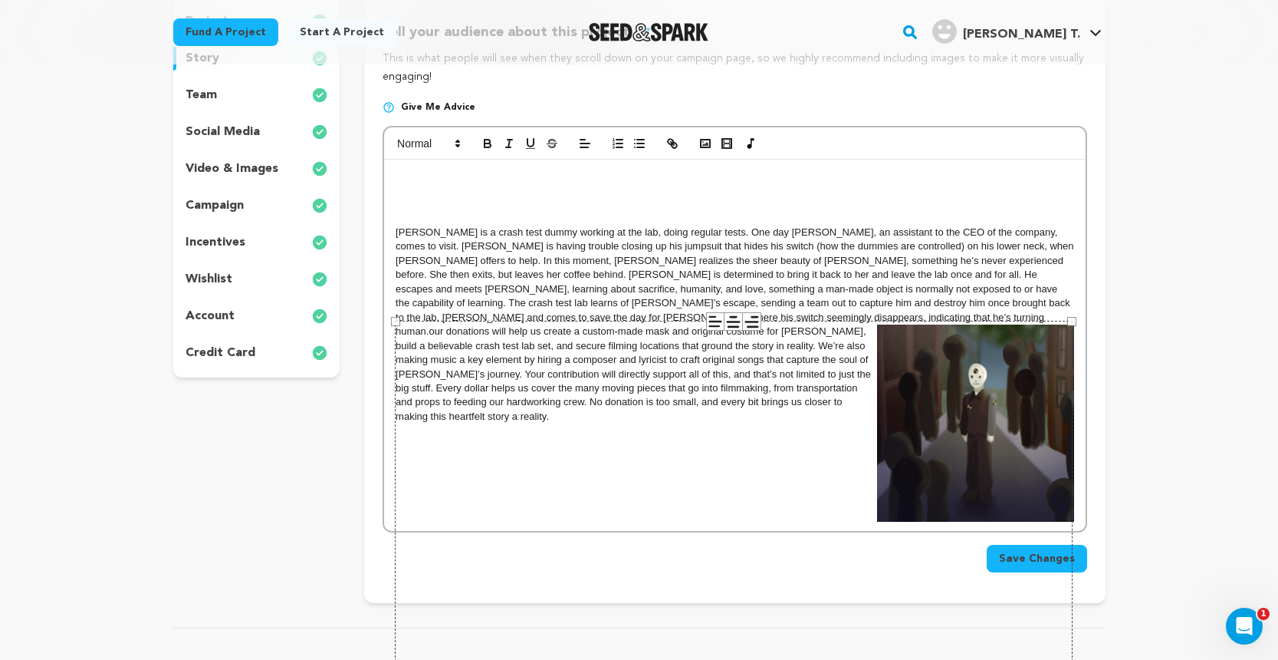
click at [746, 313] on icon at bounding box center [752, 322] width 18 height 18
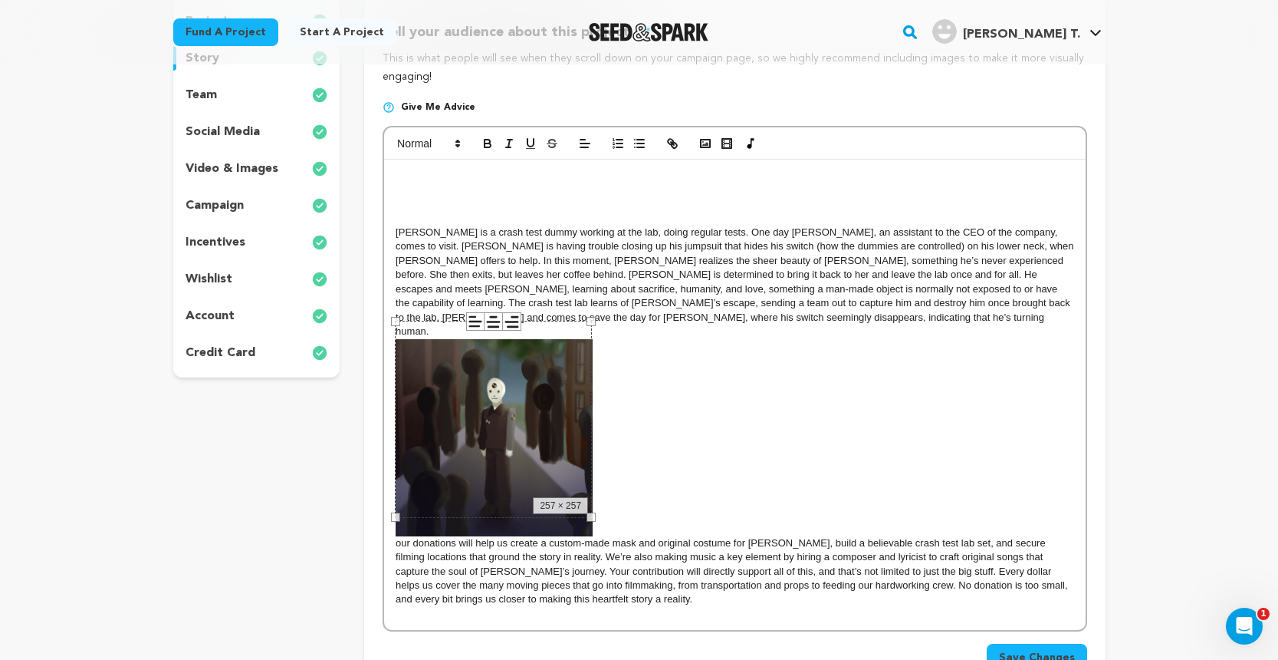
click at [486, 437] on div "257 × 257" at bounding box center [493, 419] width 197 height 197
click at [697, 413] on span "our donations will help us create a custom-made mask and original costume for E…" at bounding box center [735, 472] width 678 height 266
click at [519, 439] on img at bounding box center [494, 437] width 197 height 197
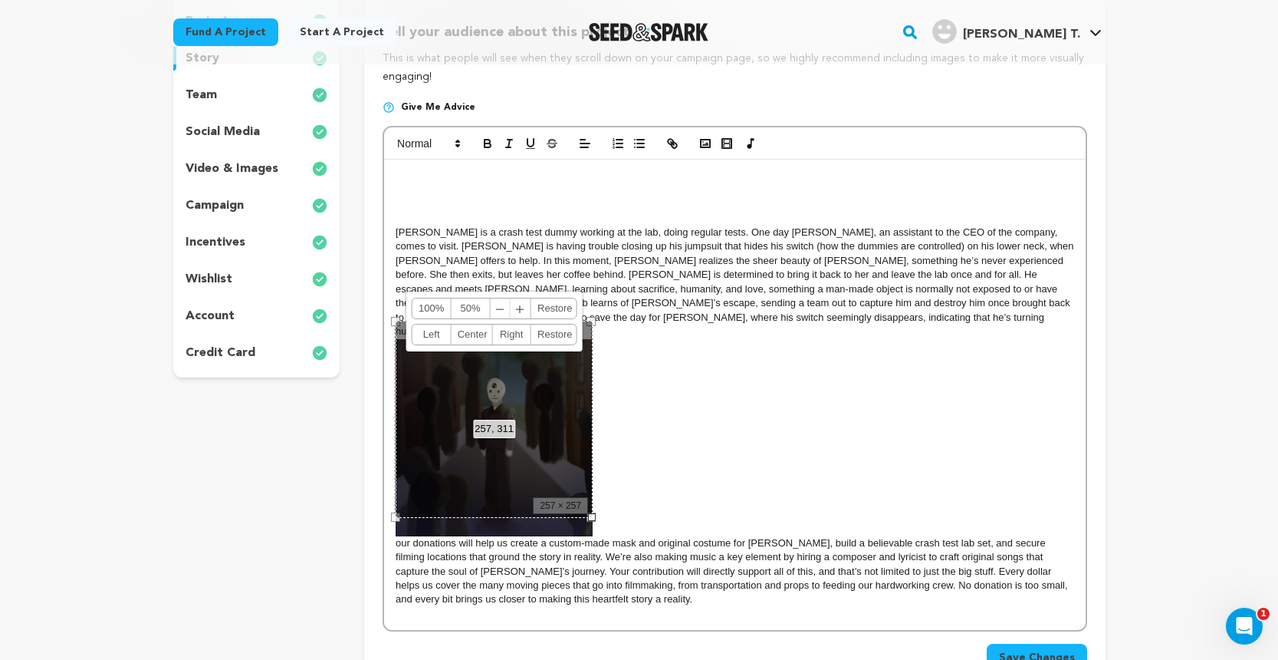
click at [515, 335] on link "Right" at bounding box center [511, 334] width 39 height 20
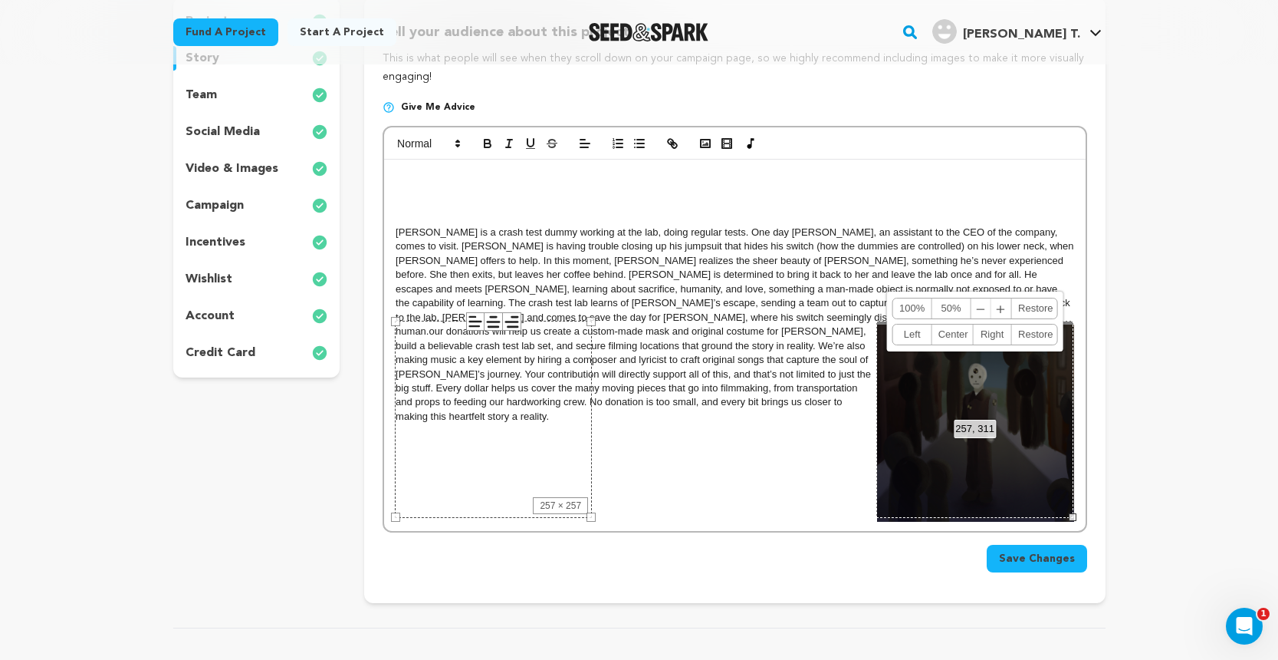
click at [663, 393] on span "our donations will help us create a custom-made mask and original costume for E…" at bounding box center [635, 373] width 479 height 97
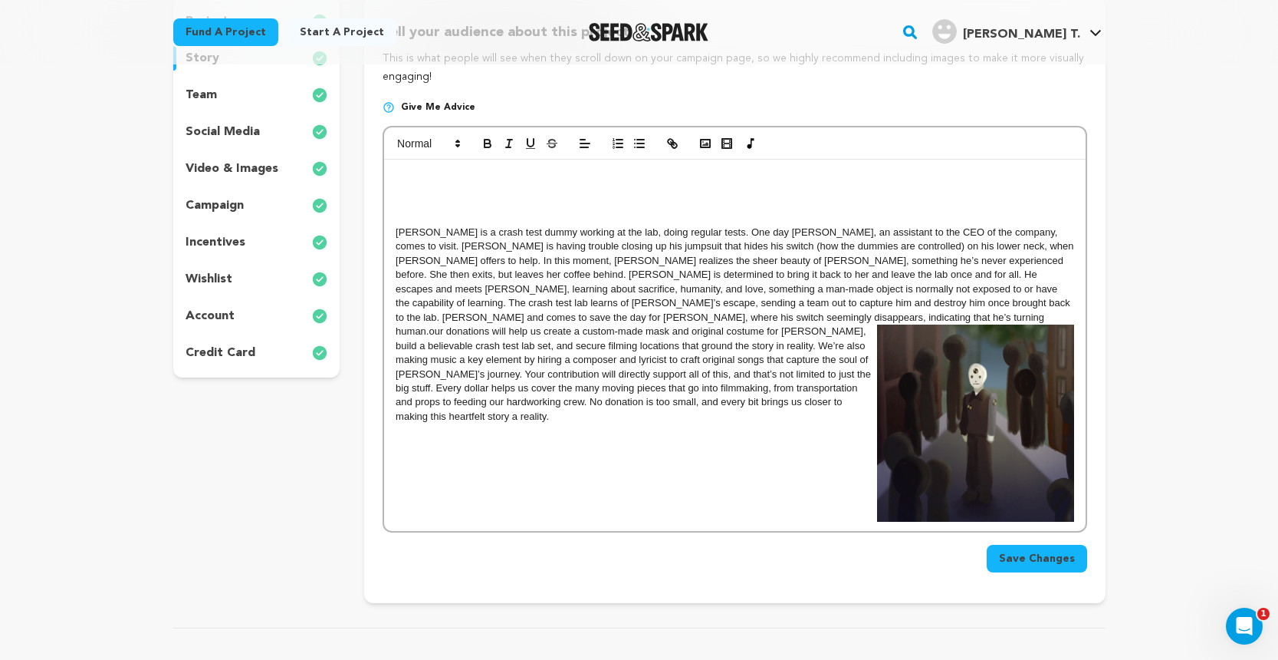
click at [395, 330] on div "[PERSON_NAME] is a crash test dummy working at the lab, doing regular tests. On…" at bounding box center [734, 345] width 701 height 371
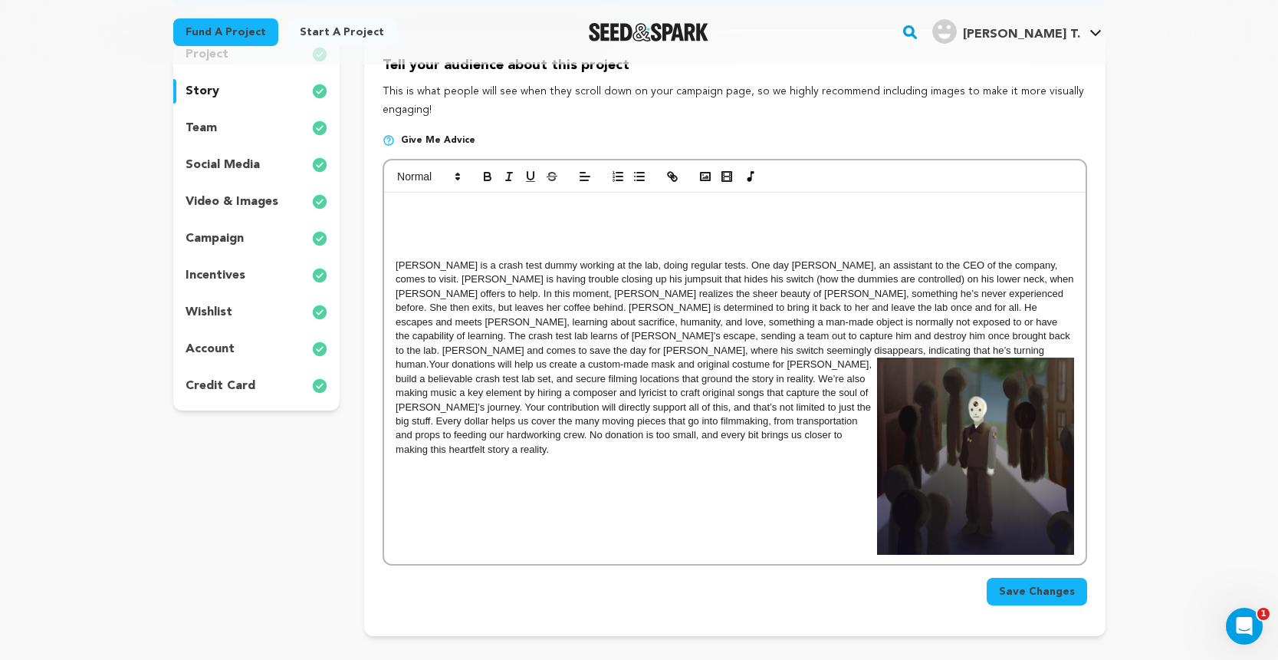
scroll to position [214, 0]
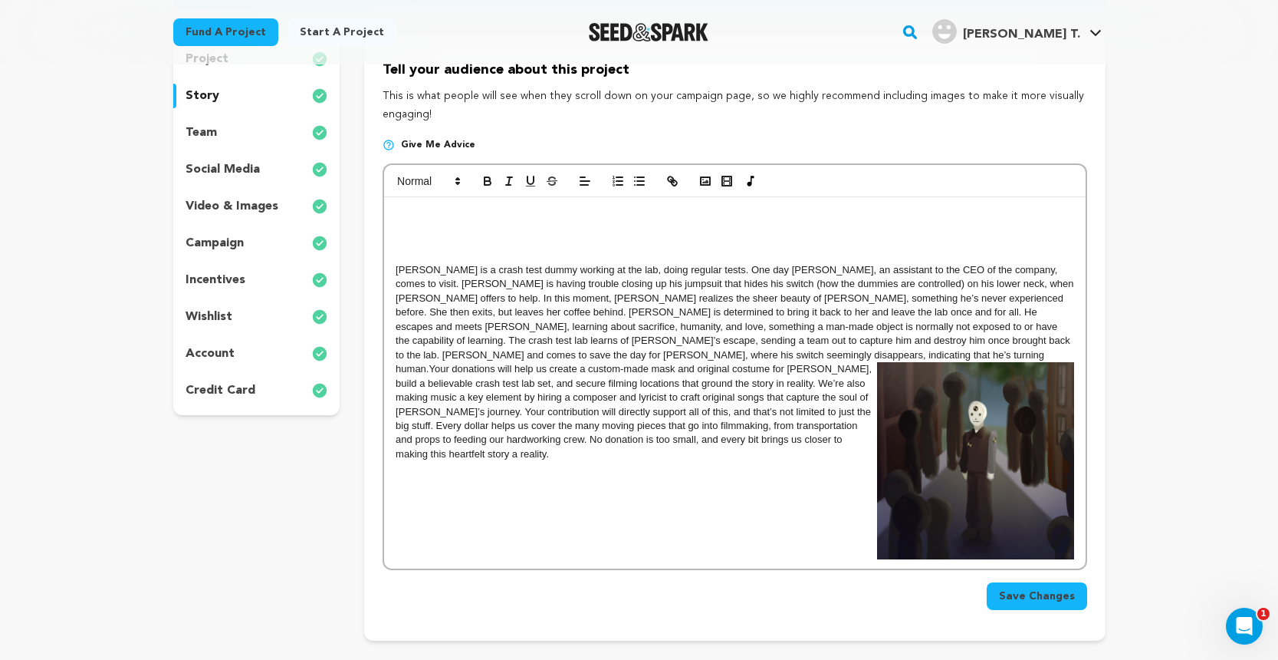
click at [876, 361] on p "[PERSON_NAME] is a crash test dummy working at the lab, doing regular tests. On…" at bounding box center [735, 362] width 678 height 198
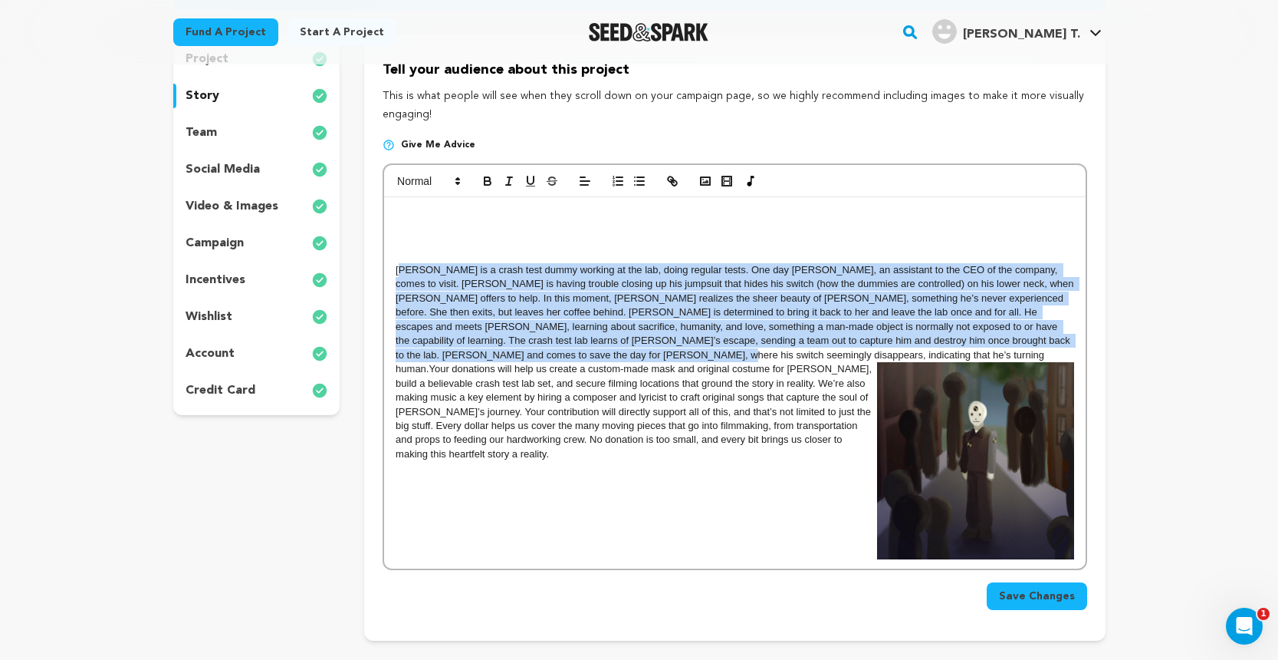
drag, startPoint x: 604, startPoint y: 350, endPoint x: 400, endPoint y: 267, distance: 220.5
click at [400, 267] on p "[PERSON_NAME] is a crash test dummy working at the lab, doing regular tests. On…" at bounding box center [735, 362] width 678 height 198
drag, startPoint x: 397, startPoint y: 265, endPoint x: 603, endPoint y: 345, distance: 220.5
click at [603, 345] on p "[PERSON_NAME] is a crash test dummy working at the lab, doing regular tests. On…" at bounding box center [735, 362] width 678 height 198
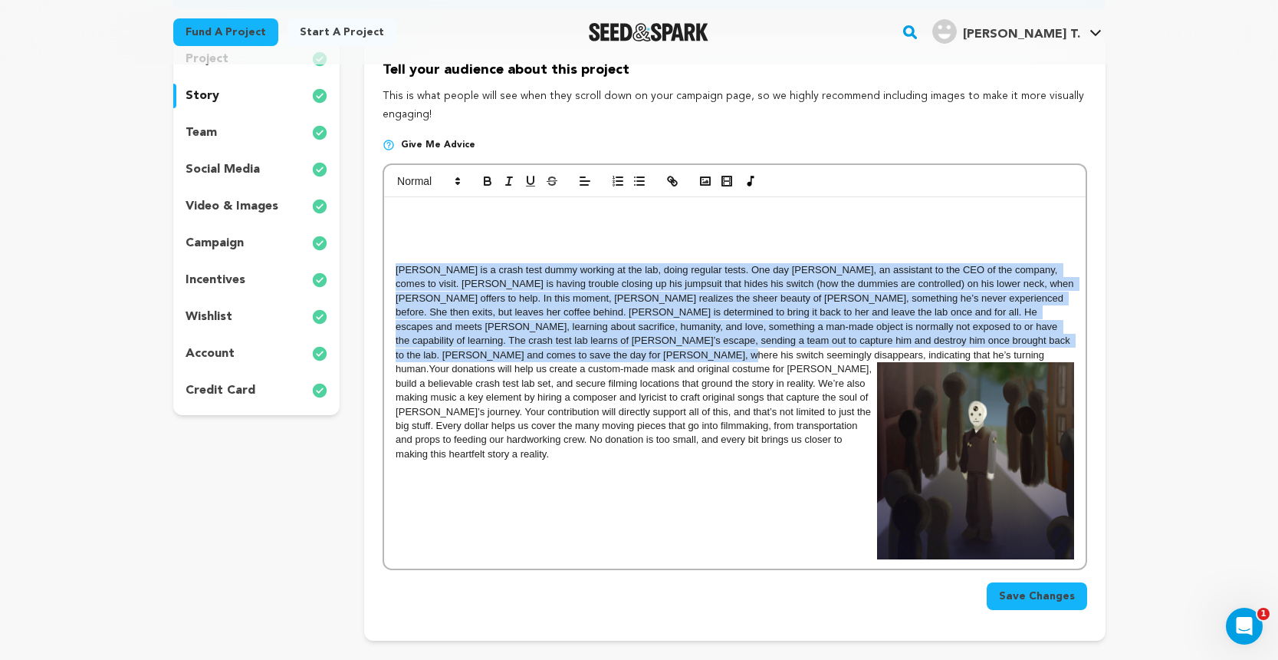
copy p "[PERSON_NAME] is a crash test dummy working at the lab, doing regular tests. On…"
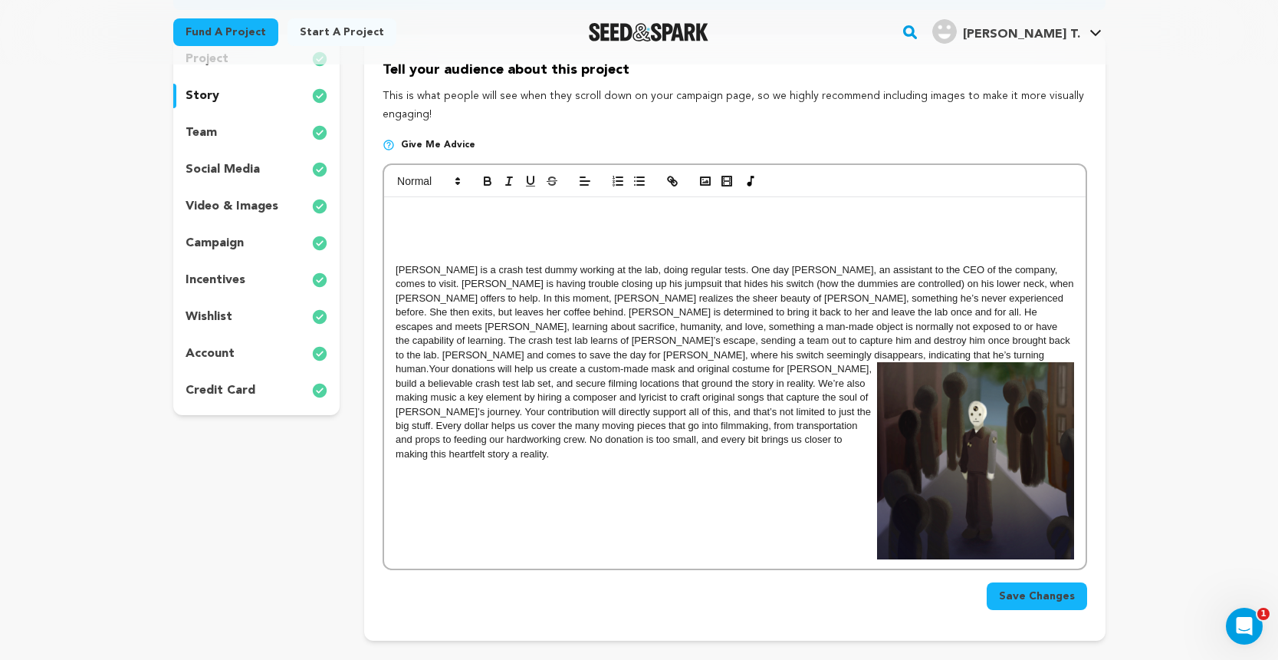
click at [397, 367] on span "Your donations will help us create a custom-made mask and original costume for …" at bounding box center [635, 411] width 479 height 97
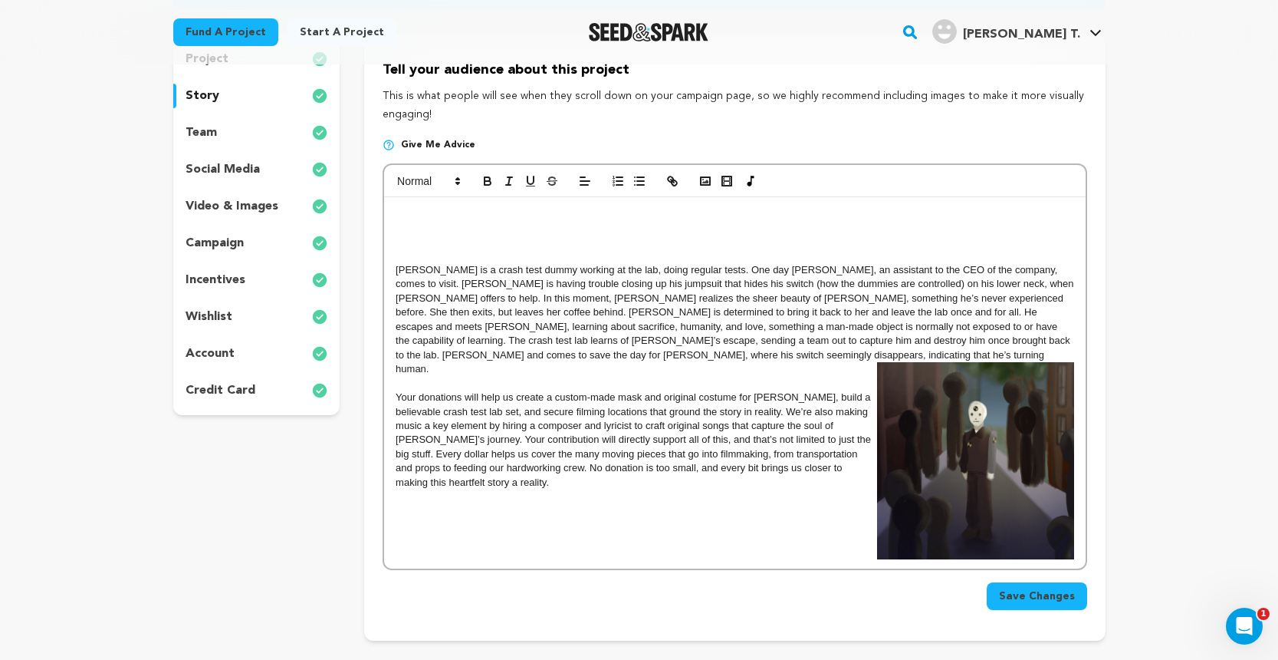
scroll to position [8, 1]
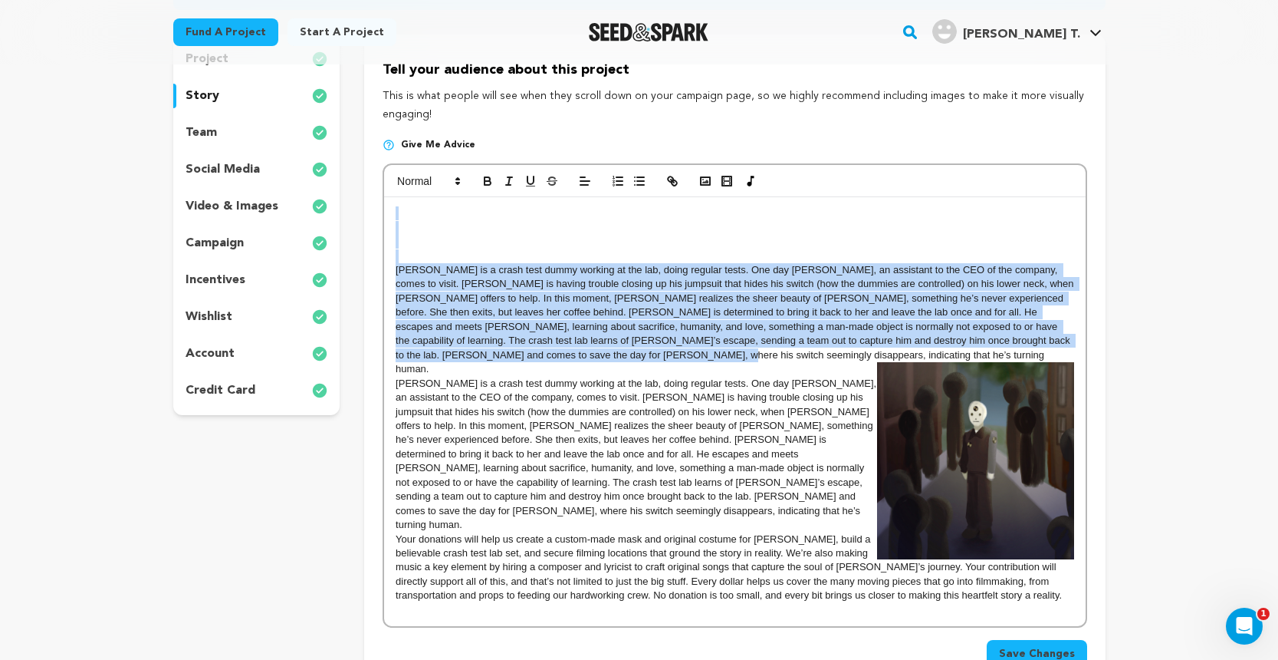
drag, startPoint x: 601, startPoint y: 347, endPoint x: 398, endPoint y: 205, distance: 247.8
click at [398, 205] on div "[PERSON_NAME] is a crash test dummy working at the lab, doing regular tests. On…" at bounding box center [734, 411] width 701 height 429
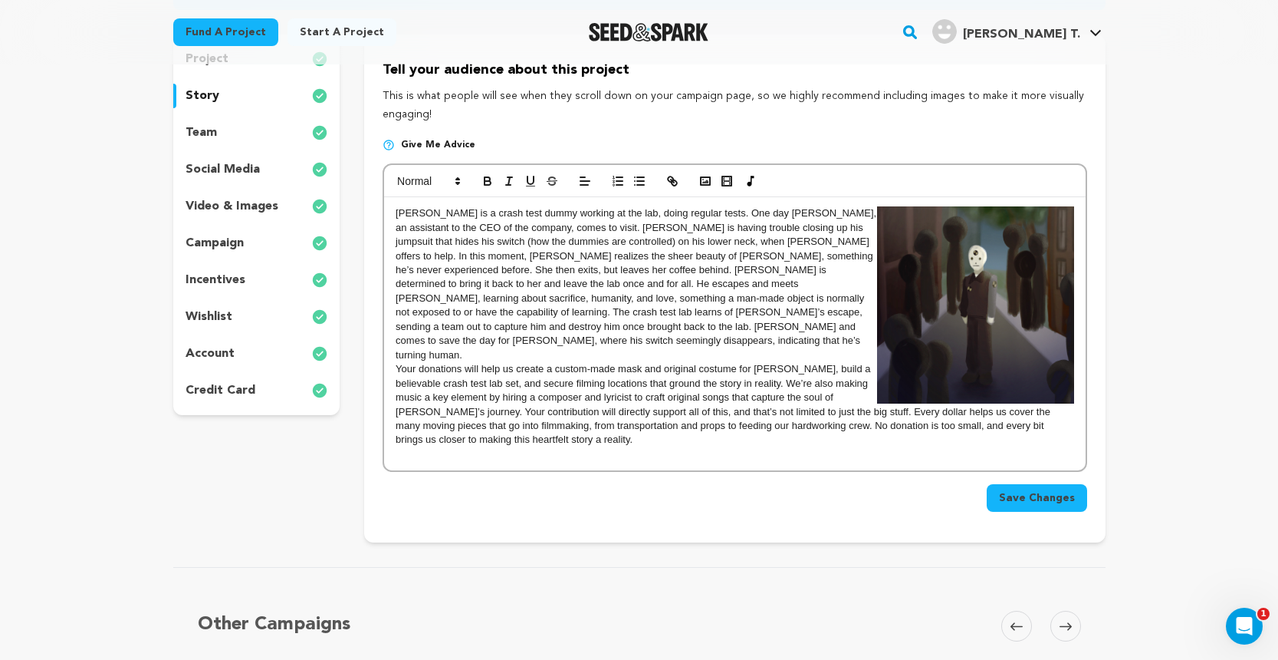
click at [396, 363] on span "Your donations will help us create a custom-made mask and original costume for …" at bounding box center [724, 404] width 657 height 82
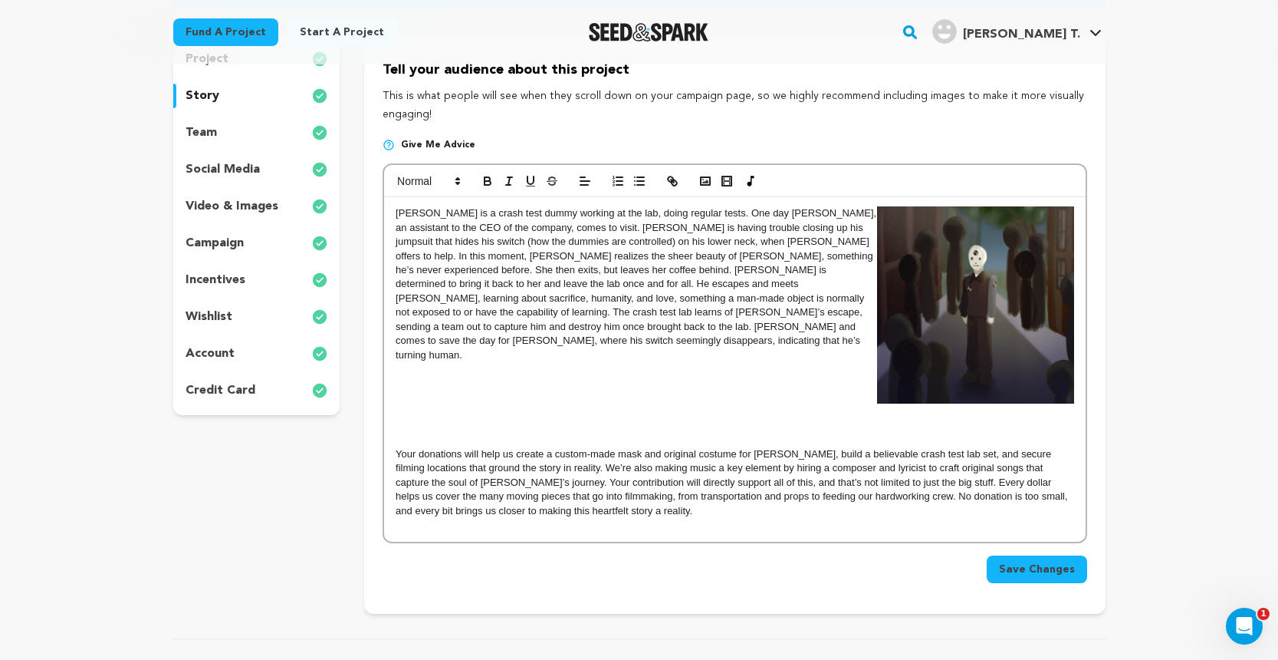
click at [952, 358] on img at bounding box center [975, 304] width 197 height 197
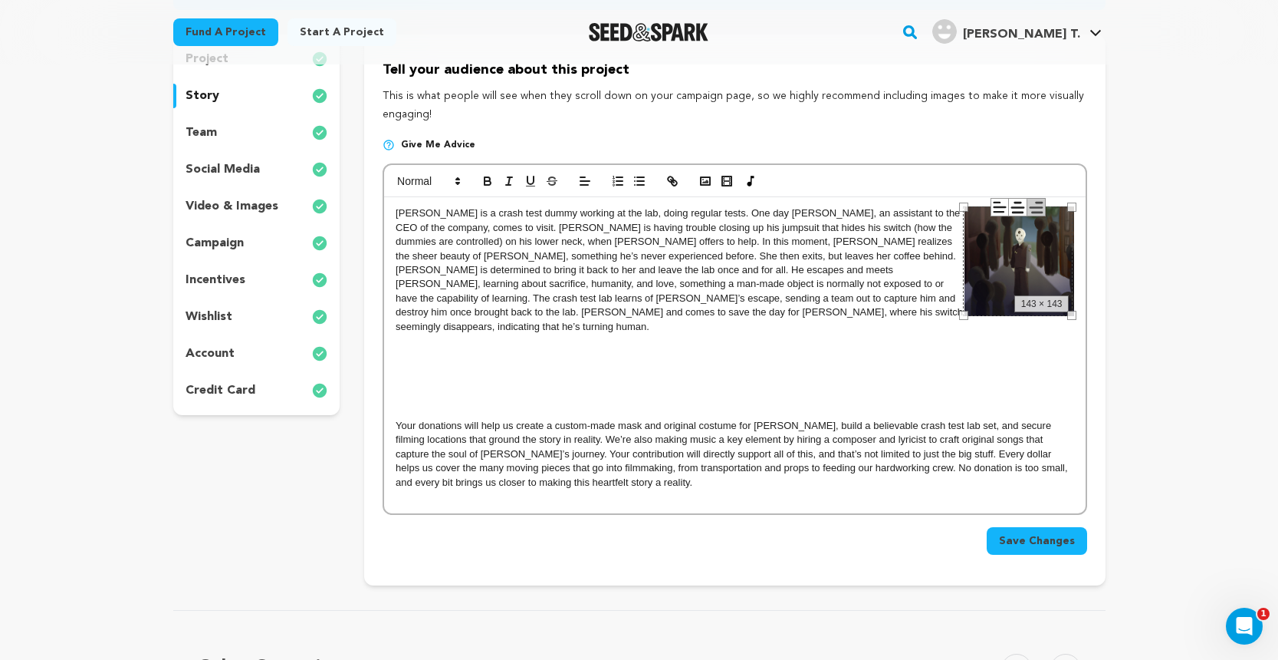
drag, startPoint x: 880, startPoint y: 403, endPoint x: 967, endPoint y: 306, distance: 130.9
click at [967, 306] on div "143 × 143" at bounding box center [1018, 261] width 110 height 110
click at [923, 334] on p at bounding box center [735, 341] width 678 height 14
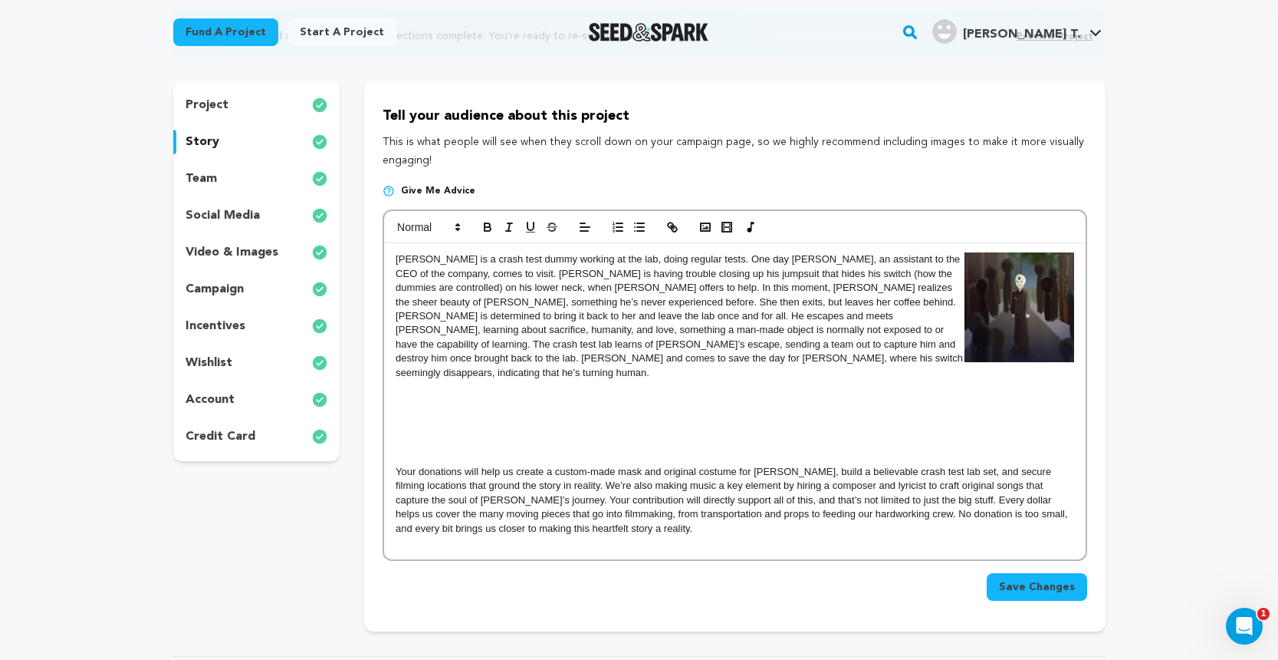
scroll to position [164, 0]
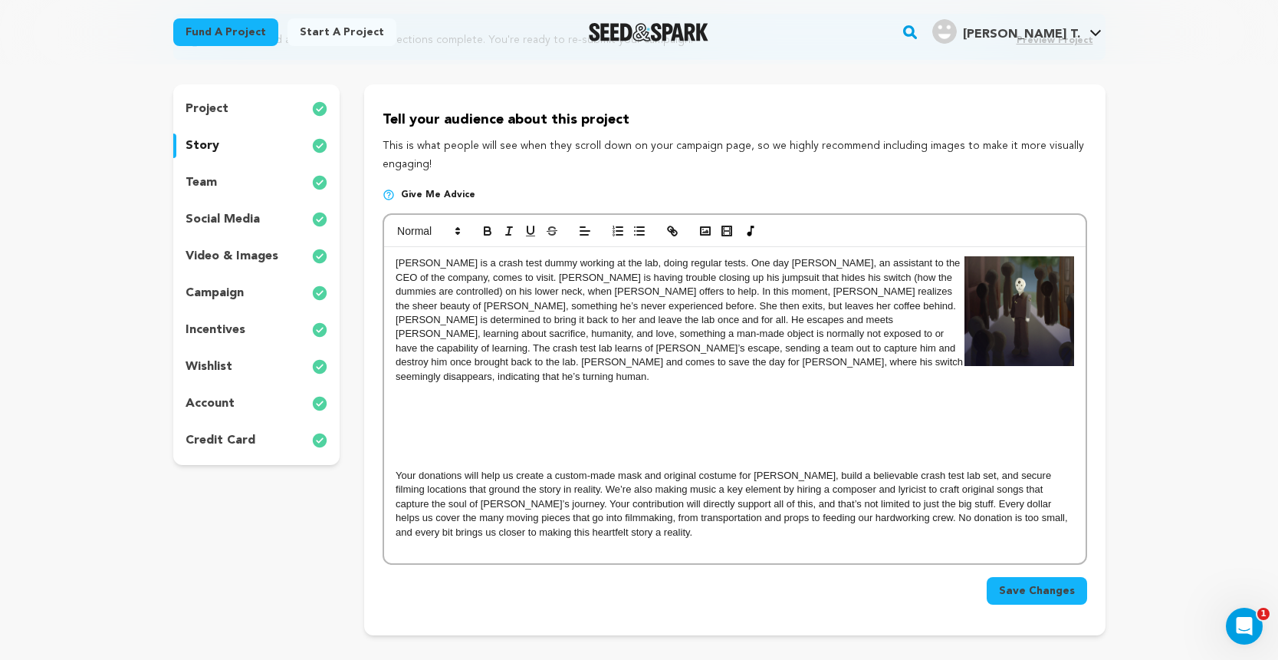
click at [397, 469] on span "Your donations will help us create a custom-made mask and original costume for …" at bounding box center [733, 503] width 675 height 68
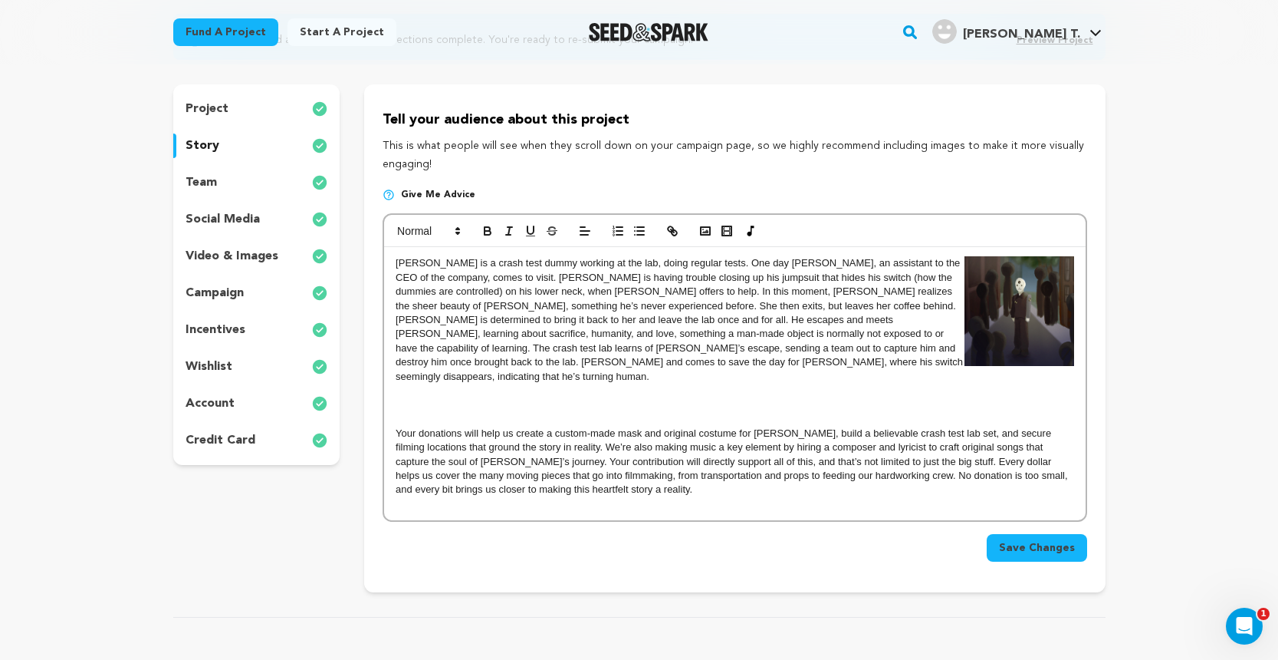
click at [1005, 303] on img at bounding box center [1020, 311] width 110 height 110
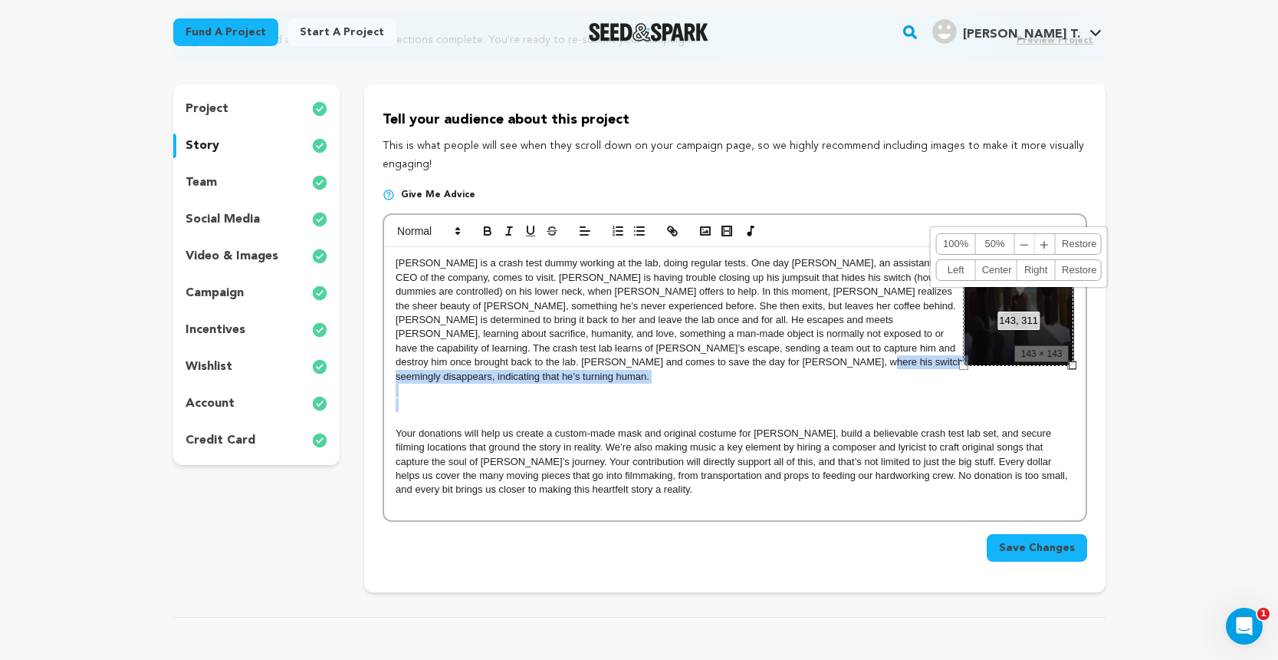
drag, startPoint x: 966, startPoint y: 364, endPoint x: 926, endPoint y: 383, distance: 43.9
click at [926, 383] on div "EDWARD is a crash test dummy working at the lab, doing regular tests. One day A…" at bounding box center [734, 383] width 701 height 273
click at [1031, 335] on div "143, 311 100% 50% ﹣ ﹢ Restore Left Center Right Restore" at bounding box center [1019, 311] width 110 height 110
click at [966, 364] on div "143, 311 100% 50% ﹣ ﹢ Restore Left Center Right Restore" at bounding box center [1019, 311] width 110 height 110
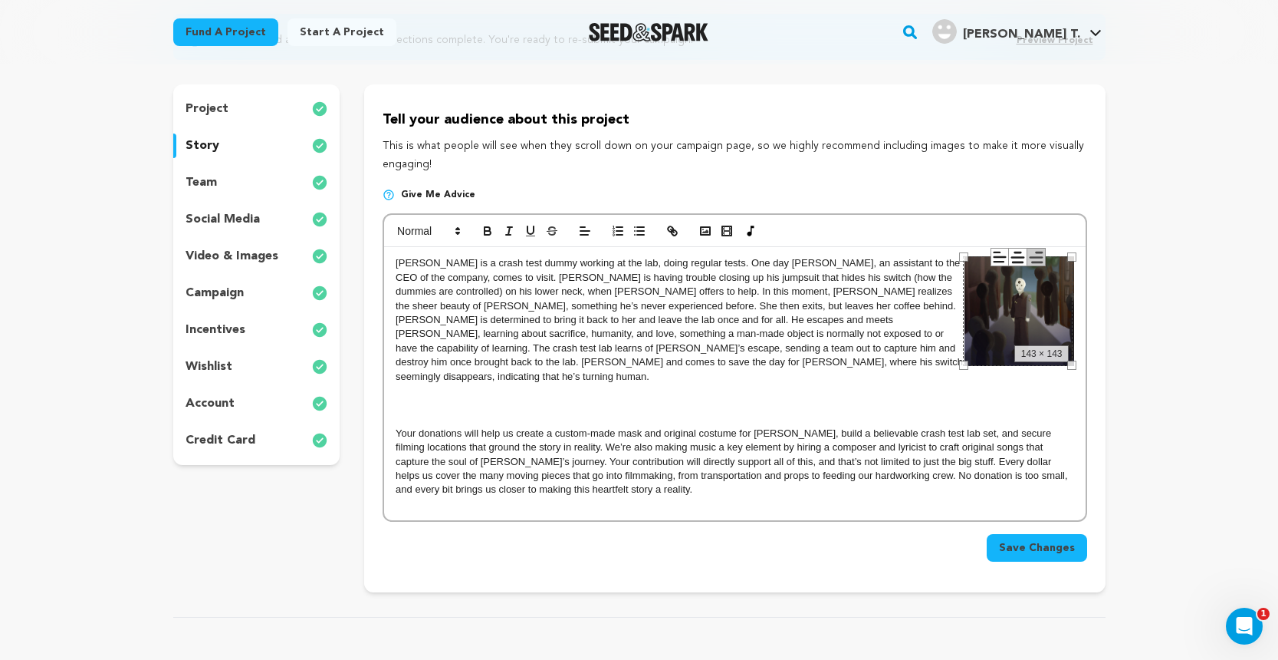
click at [964, 383] on p at bounding box center [735, 390] width 678 height 14
click at [982, 350] on img at bounding box center [1020, 311] width 110 height 110
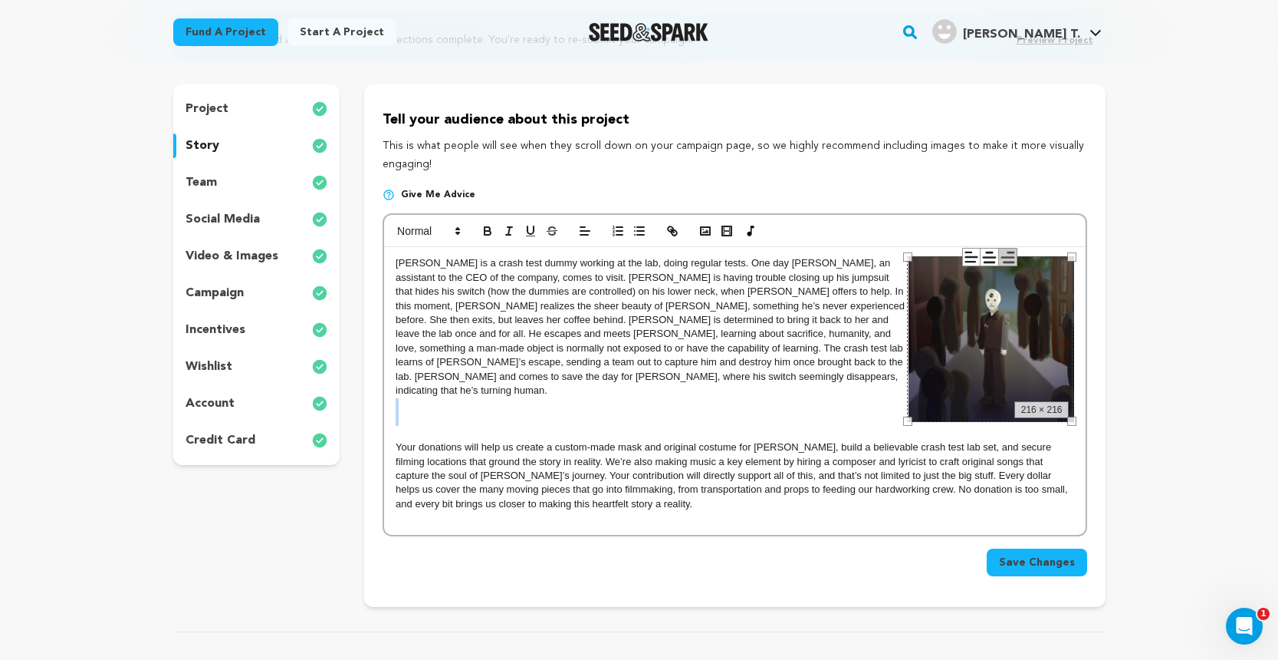
drag, startPoint x: 961, startPoint y: 366, endPoint x: 905, endPoint y: 402, distance: 66.6
click at [905, 402] on div "EDWARD is a crash test dummy working at the lab, doing regular tests. One day A…" at bounding box center [734, 391] width 701 height 288
click at [857, 412] on p at bounding box center [735, 419] width 678 height 14
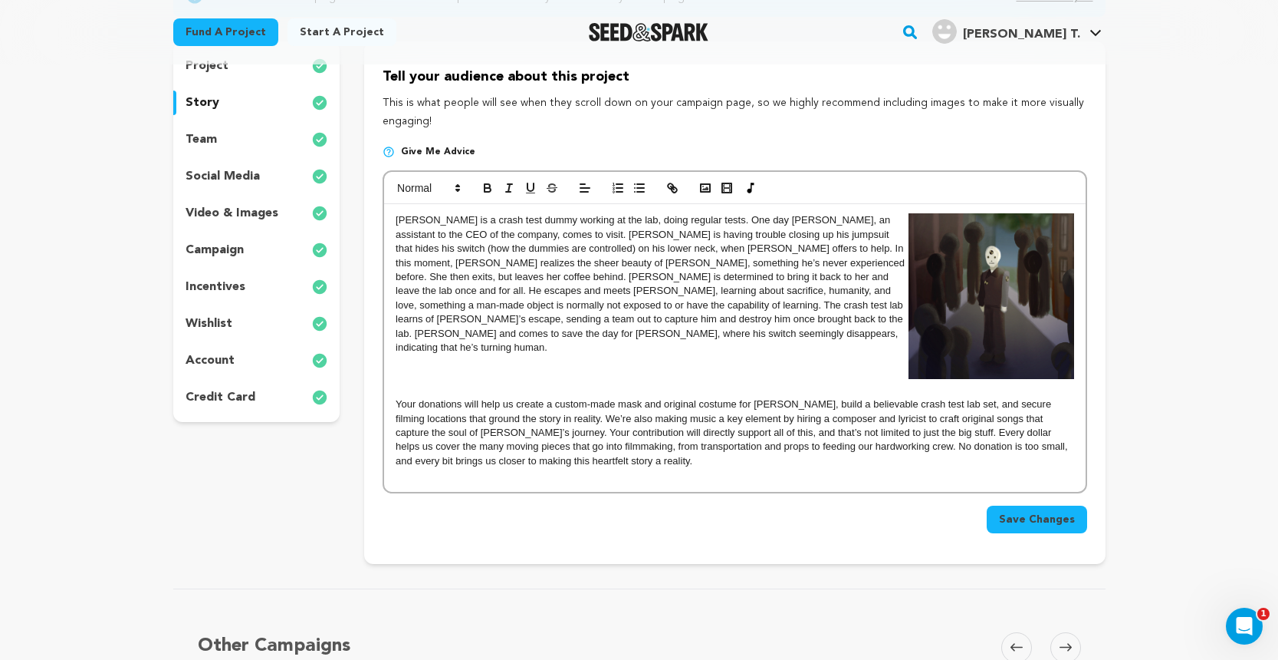
click at [397, 398] on span "Your donations will help us create a custom-made mask and original costume for …" at bounding box center [733, 432] width 675 height 68
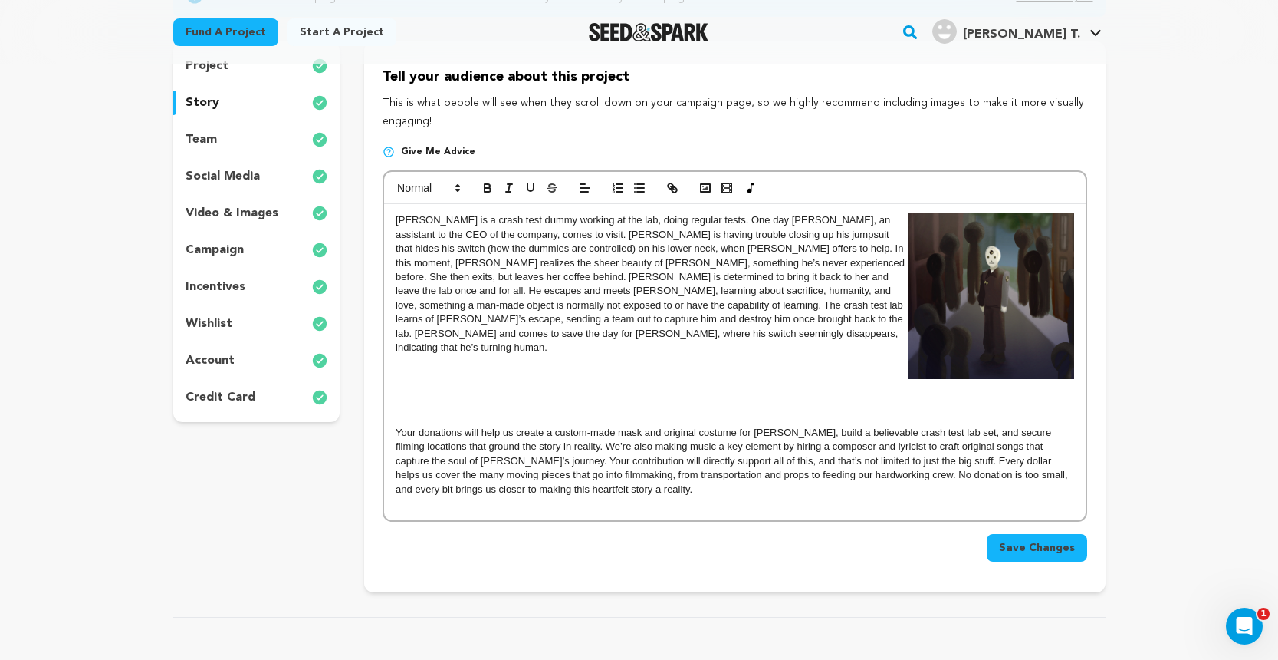
scroll to position [189, 0]
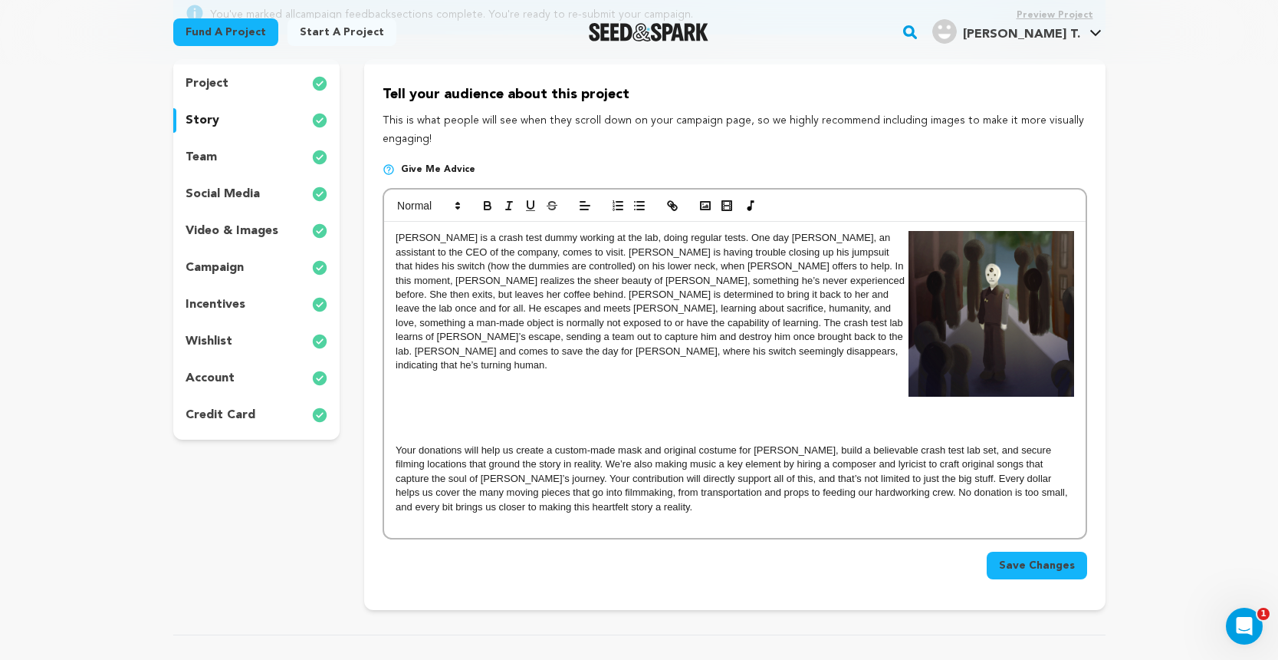
click at [1061, 443] on p "﻿ Your donations will help us create a custom-made mask and original costume fo…" at bounding box center [735, 478] width 678 height 71
click at [395, 424] on div "[PERSON_NAME] is a crash test dummy working at the lab, doing regular tests. On…" at bounding box center [734, 380] width 701 height 316
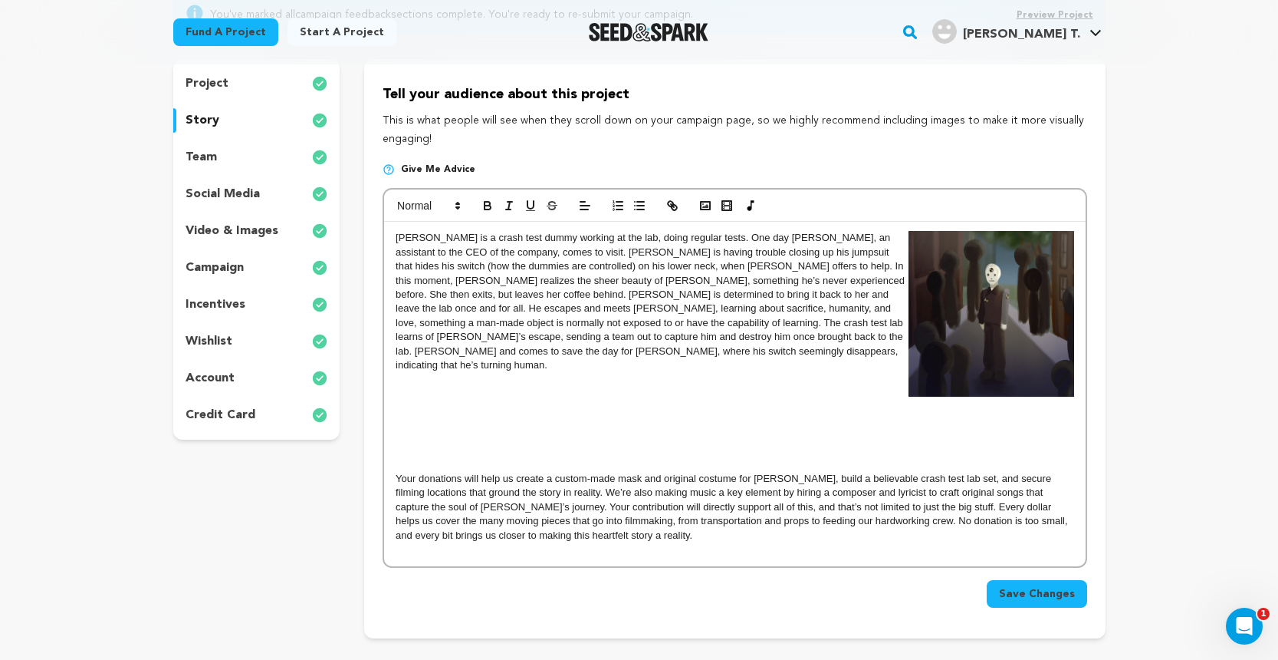
click at [395, 455] on div "[PERSON_NAME] is a crash test dummy working at the lab, doing regular tests. On…" at bounding box center [734, 394] width 701 height 344
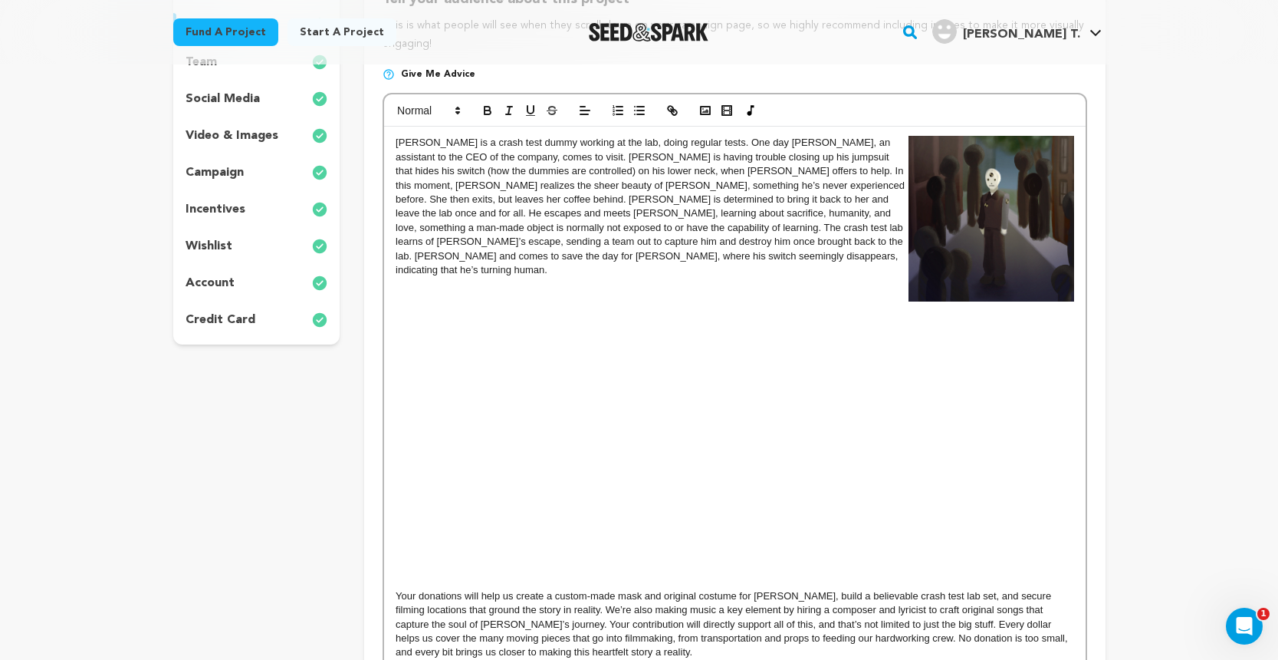
scroll to position [289, 0]
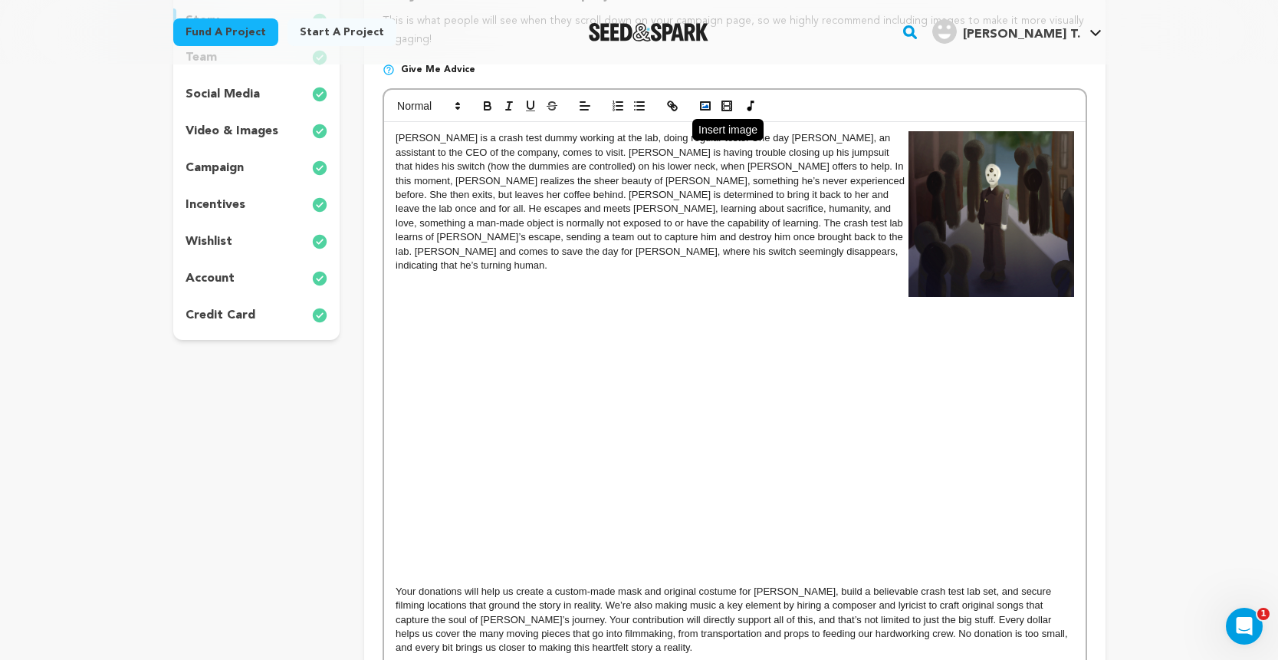
click at [707, 110] on icon "button" at bounding box center [706, 106] width 14 height 14
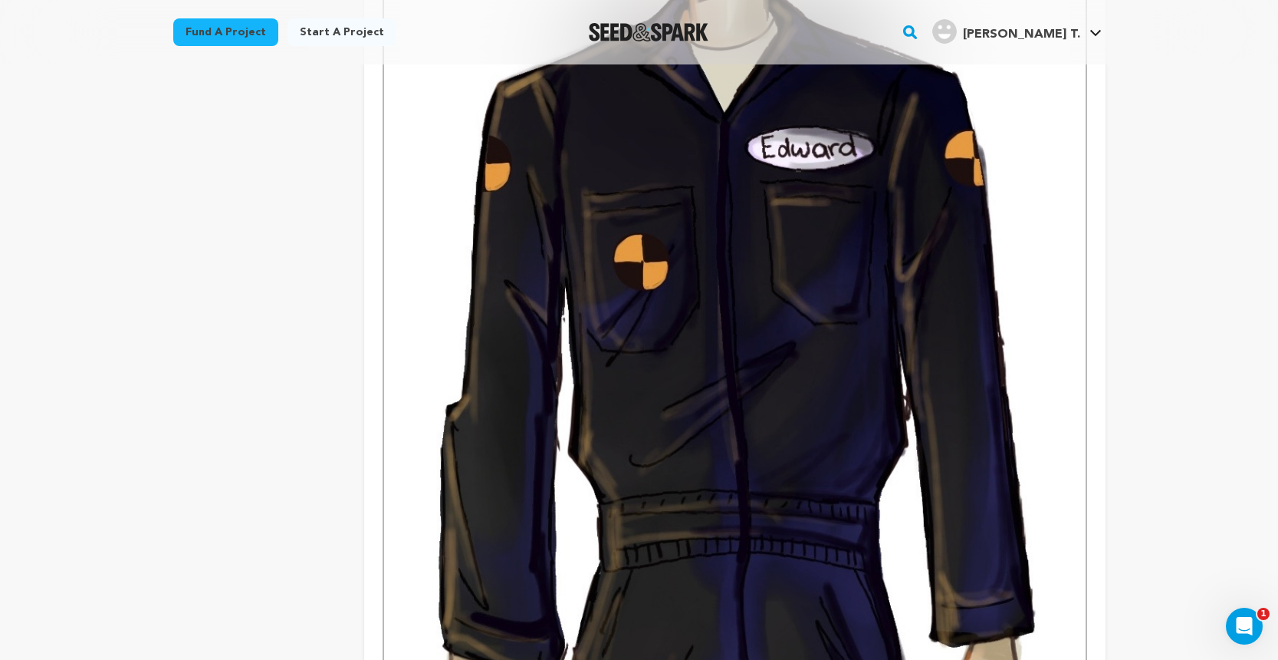
click at [808, 426] on img at bounding box center [735, 669] width 678 height 1984
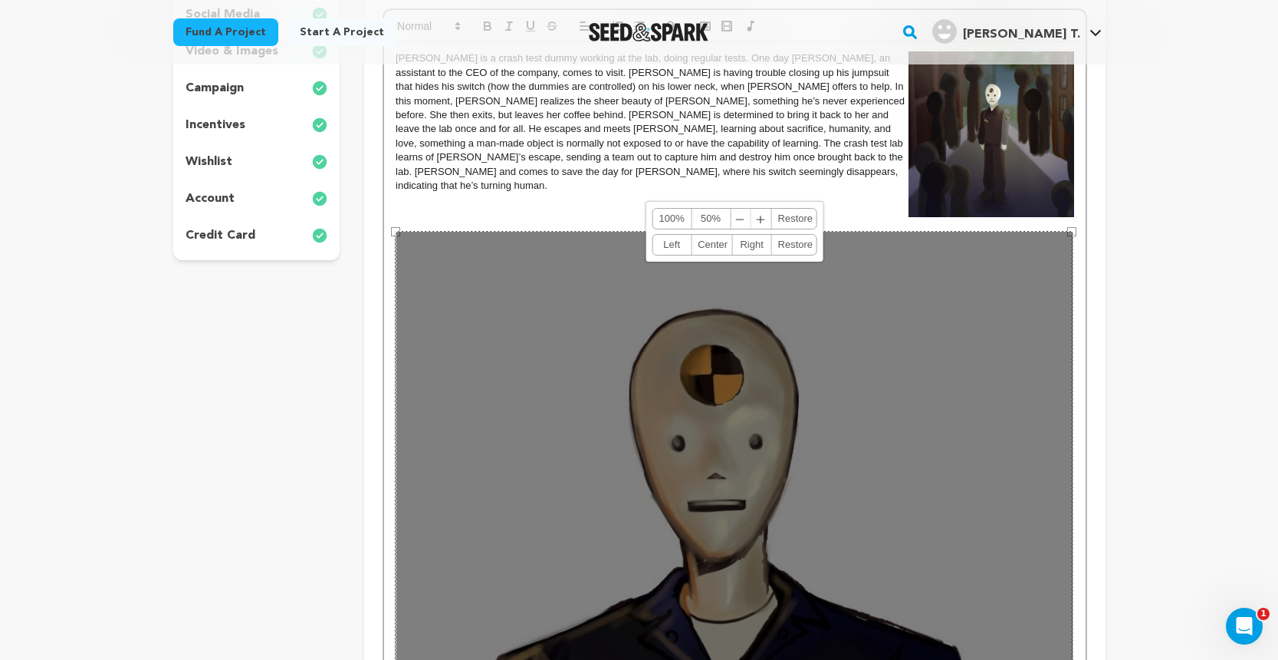
scroll to position [362, 0]
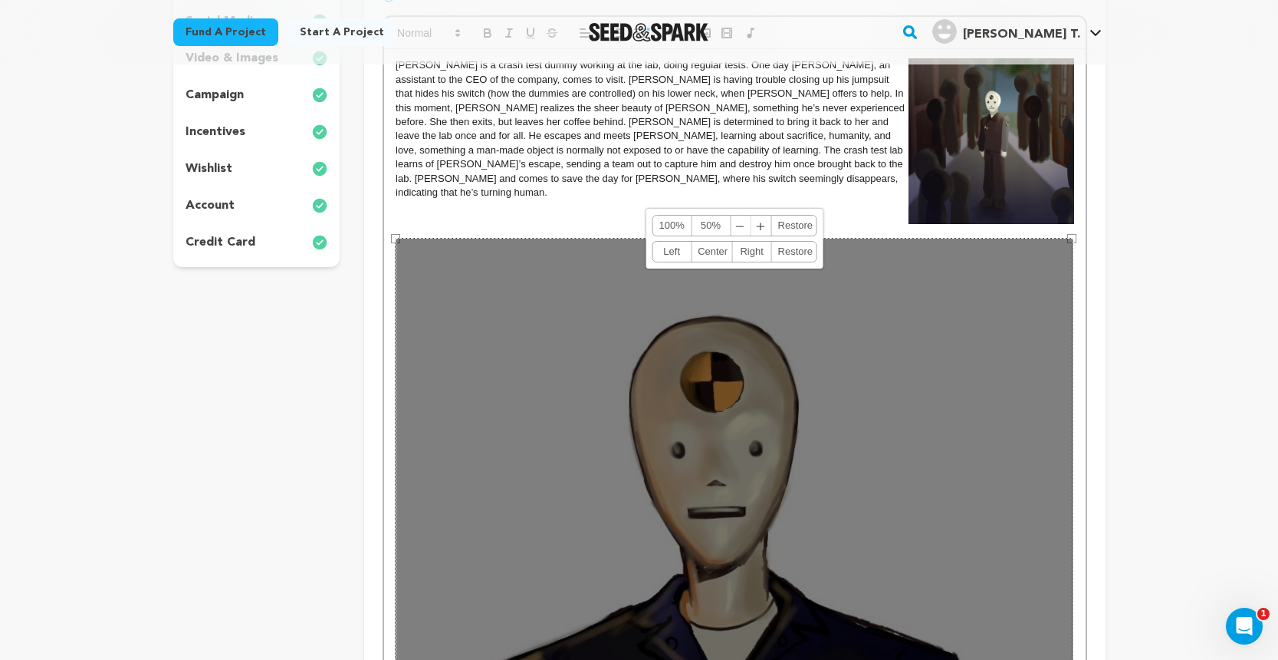
drag, startPoint x: 1072, startPoint y: 237, endPoint x: 1039, endPoint y: 254, distance: 37.0
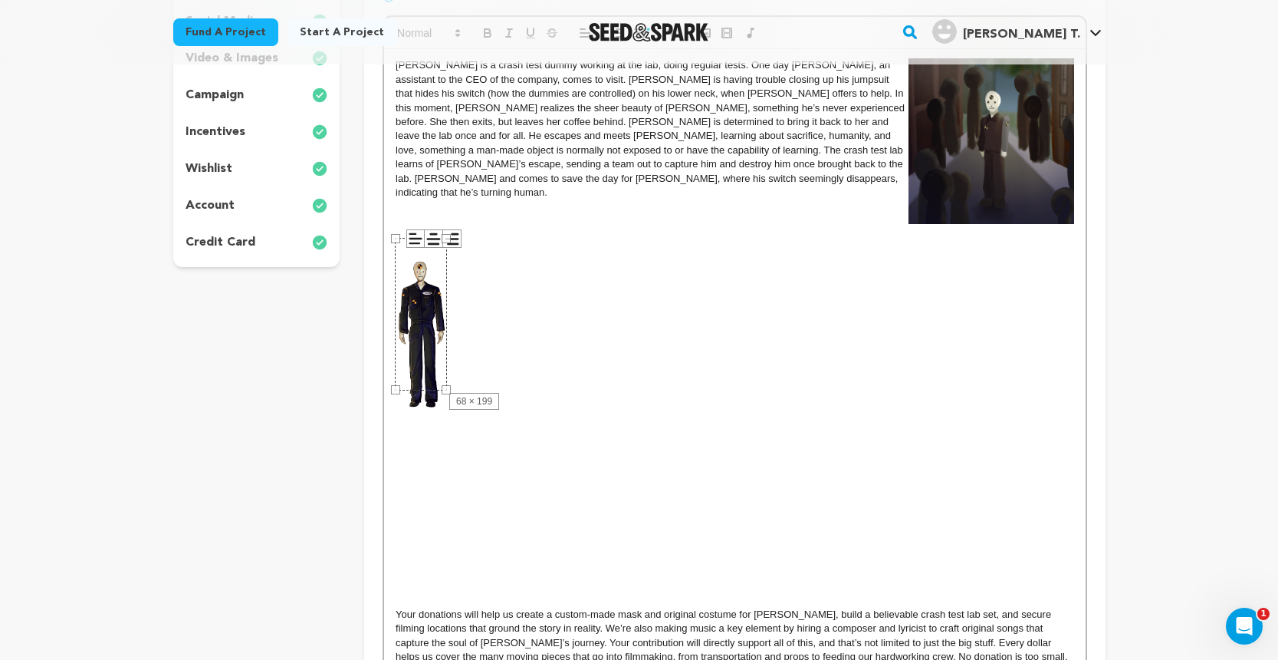
drag, startPoint x: 1076, startPoint y: 238, endPoint x: 450, endPoint y: 369, distance: 639.4
click at [450, 369] on div "EDWARD is a crash test dummy working at the lab, doing regular tests. One day A…" at bounding box center [734, 375] width 701 height 652
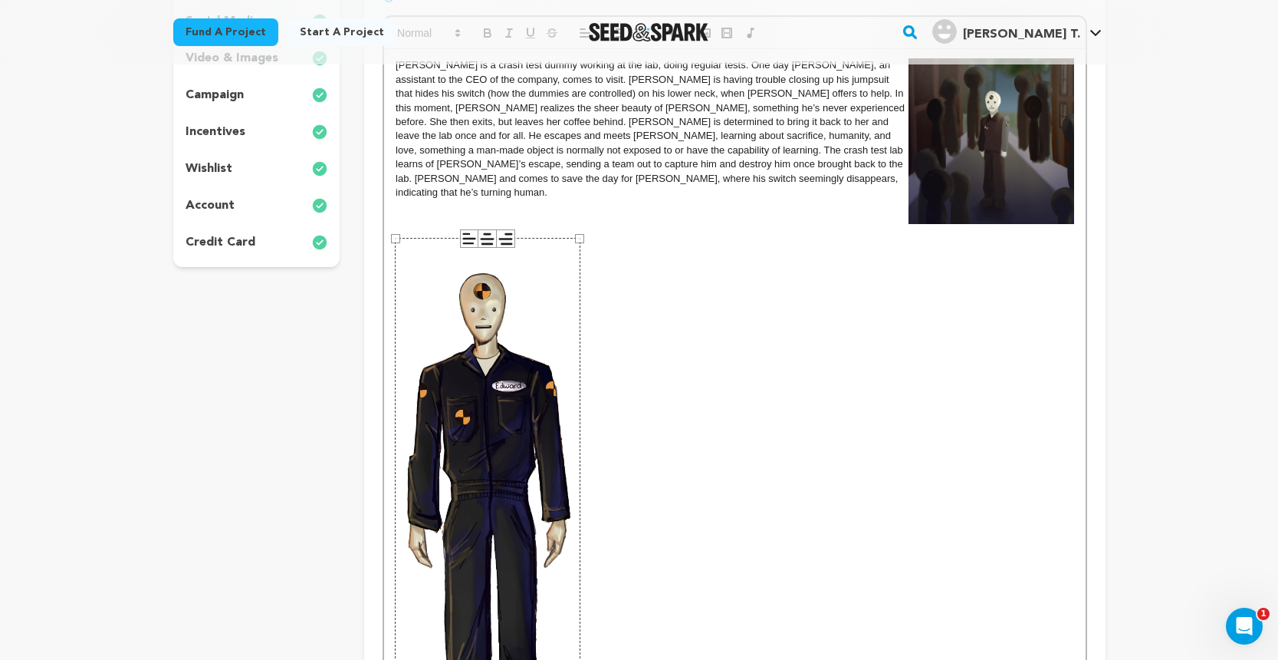
drag, startPoint x: 446, startPoint y: 388, endPoint x: 571, endPoint y: 444, distance: 137.0
click at [571, 444] on div "242 × 708" at bounding box center [488, 509] width 186 height 543
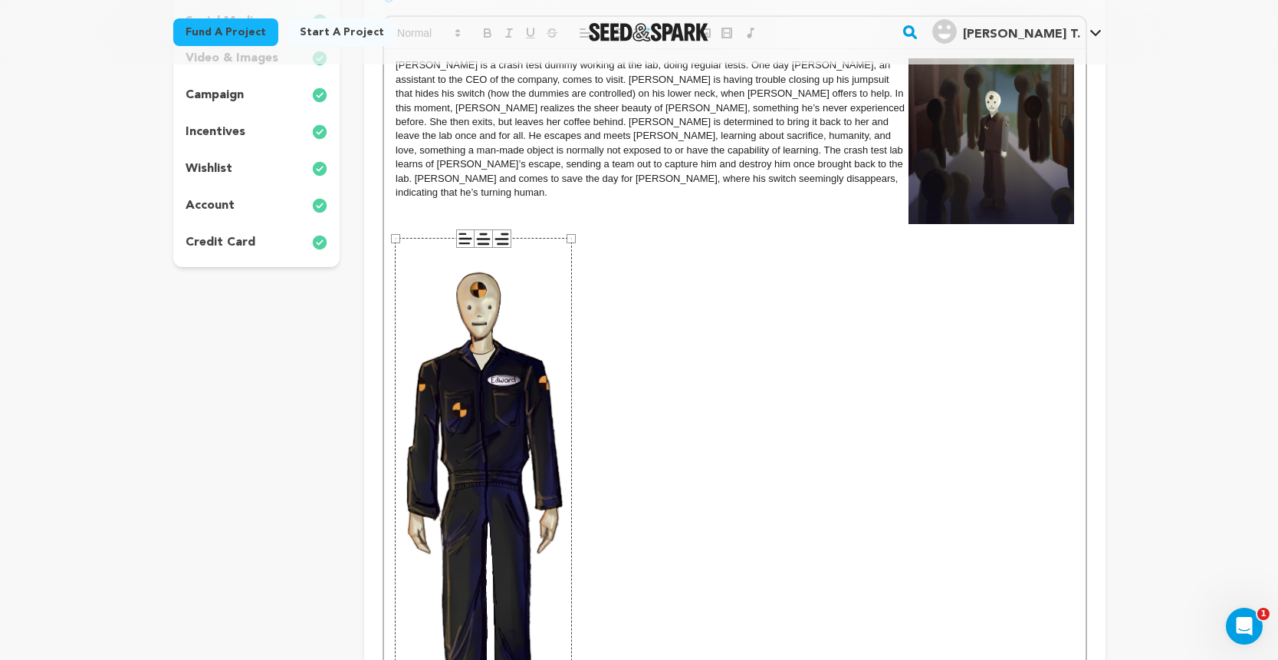
click at [725, 329] on p at bounding box center [735, 516] width 678 height 518
click at [490, 350] on img at bounding box center [484, 516] width 177 height 518
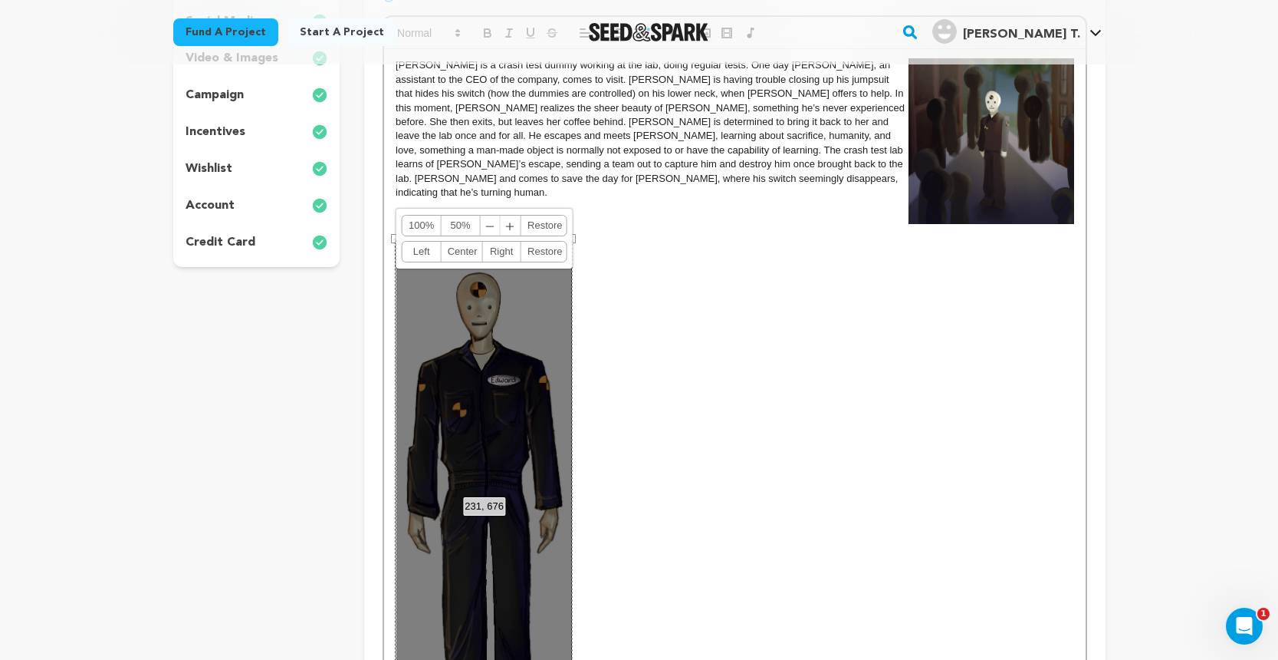
click at [500, 255] on link "Right" at bounding box center [501, 252] width 39 height 20
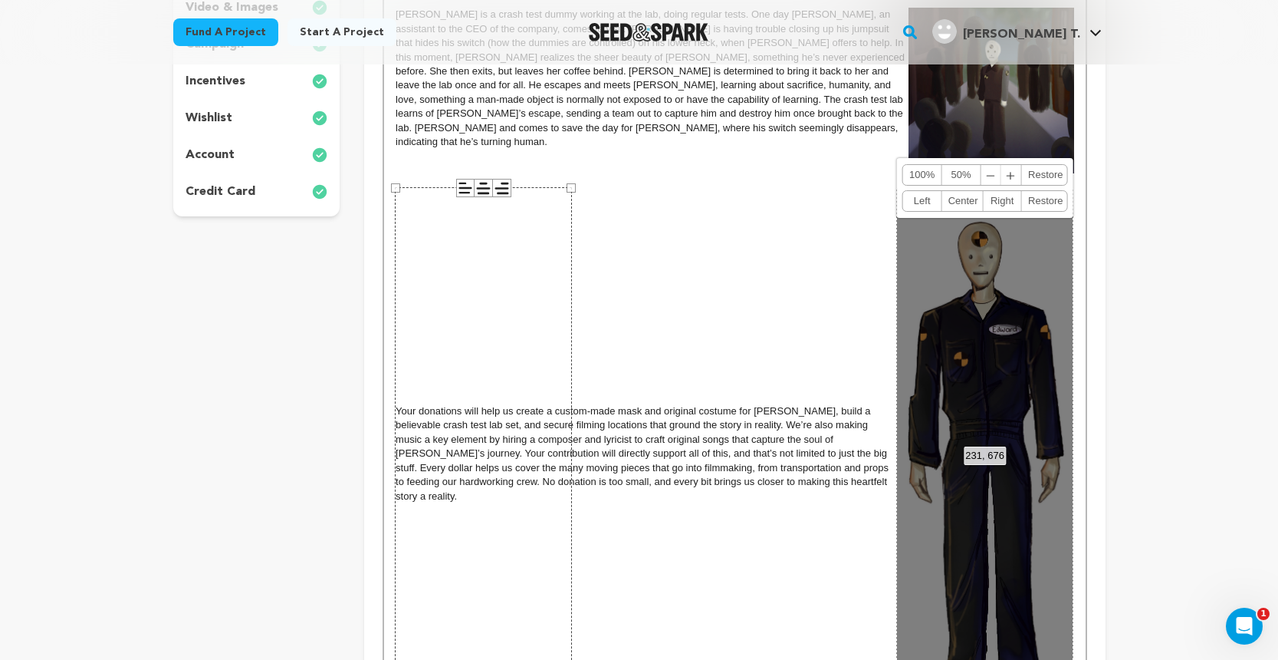
scroll to position [434, 0]
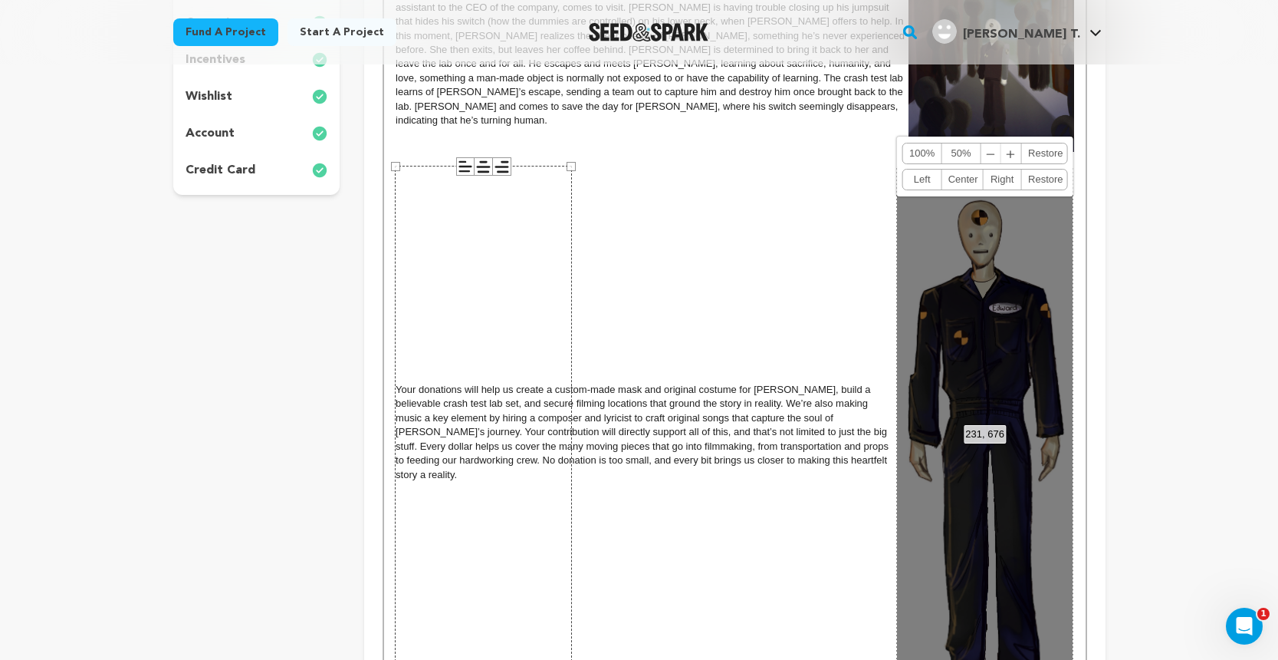
click at [985, 516] on div "231, 676 100% 50% ﹣ ﹢ Restore Left Center Right Restore" at bounding box center [984, 425] width 177 height 518
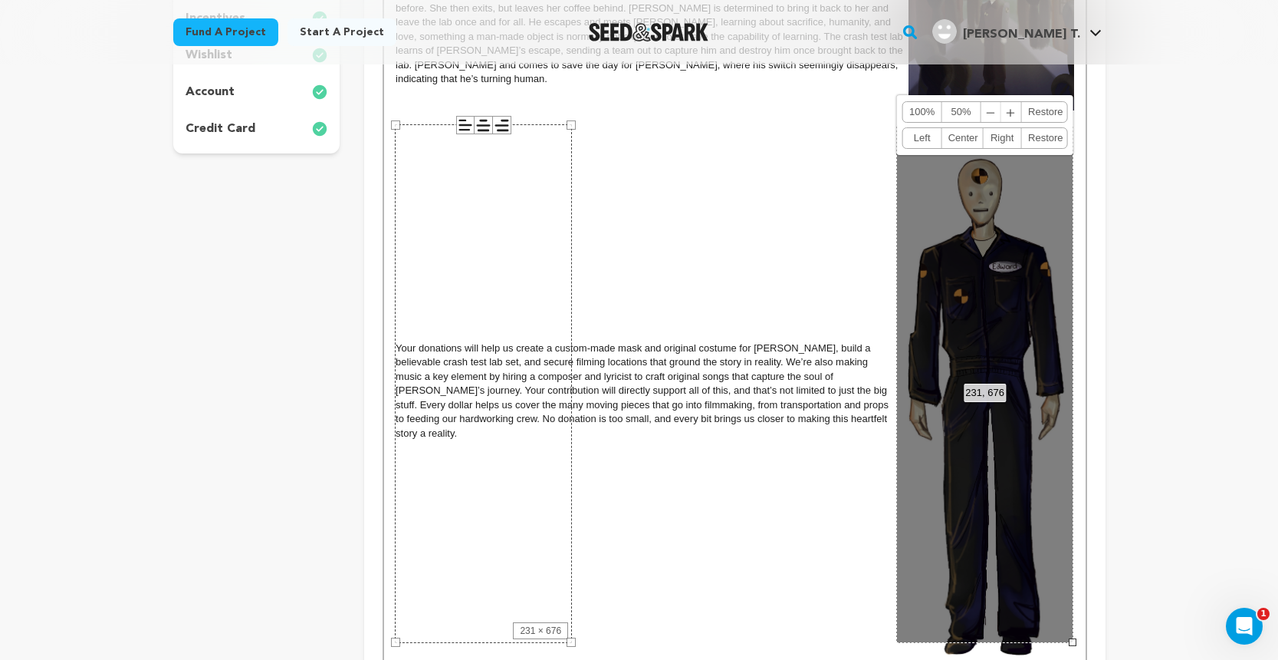
scroll to position [507, 0]
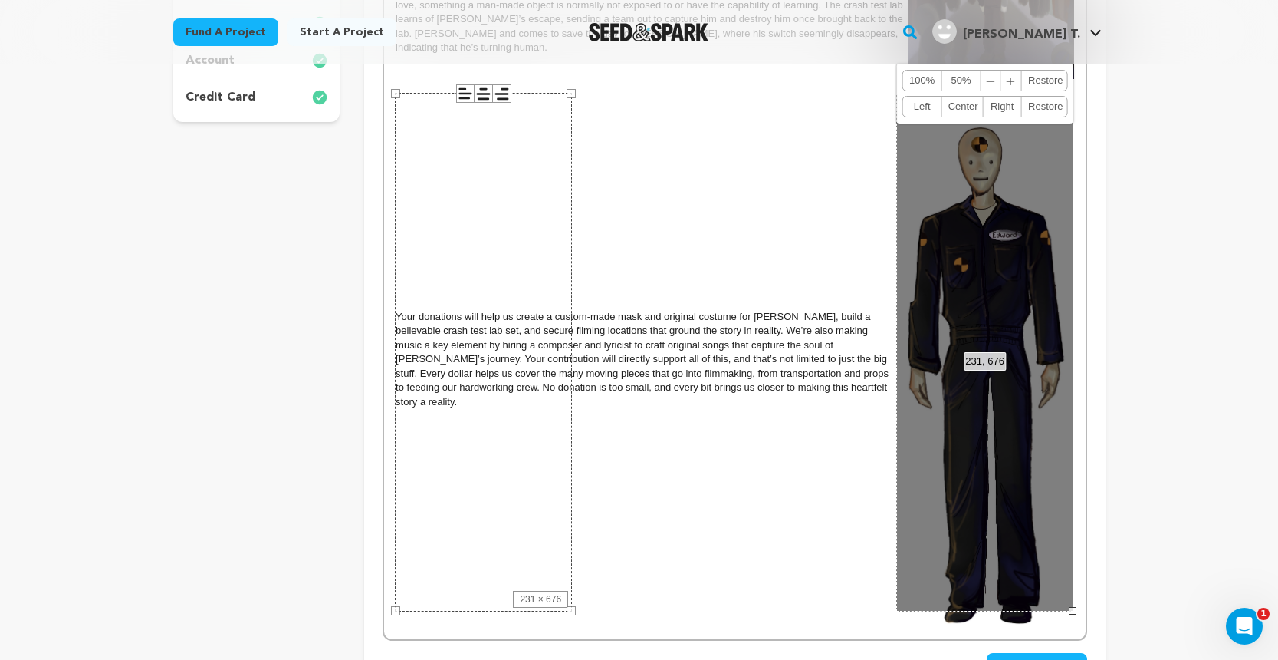
click at [734, 485] on div "[PERSON_NAME] is a crash test dummy working at the lab, doing regular tests. On…" at bounding box center [734, 271] width 701 height 735
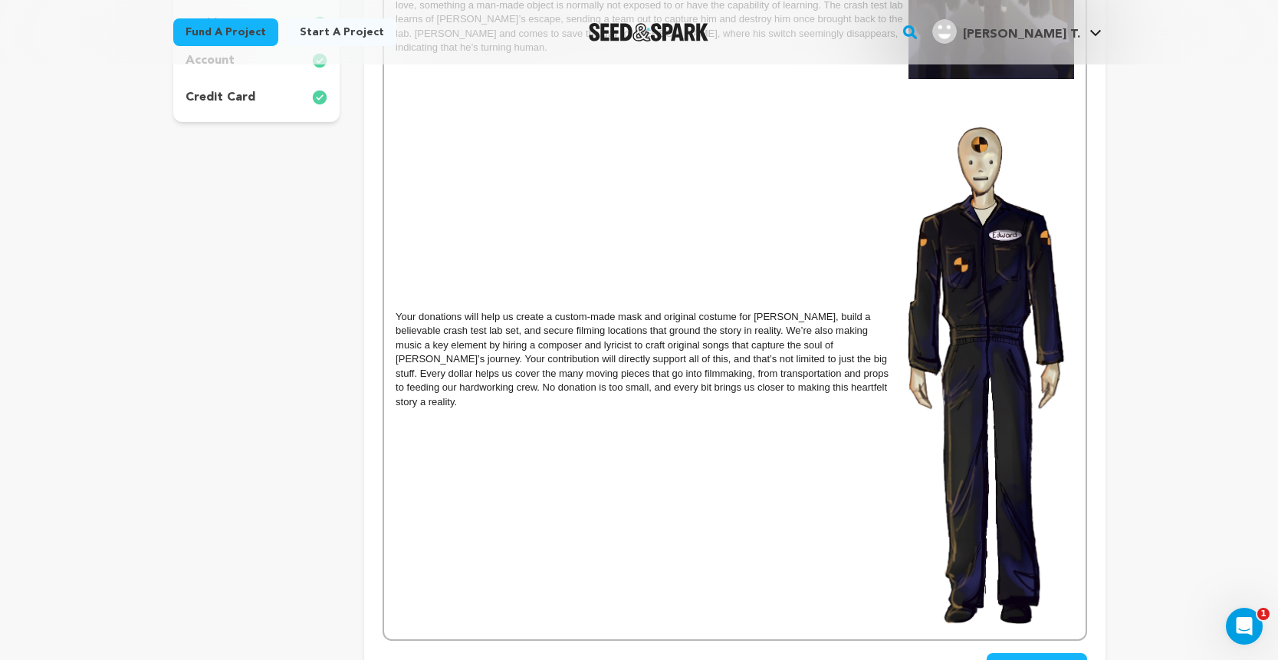
click at [995, 459] on img at bounding box center [985, 371] width 177 height 518
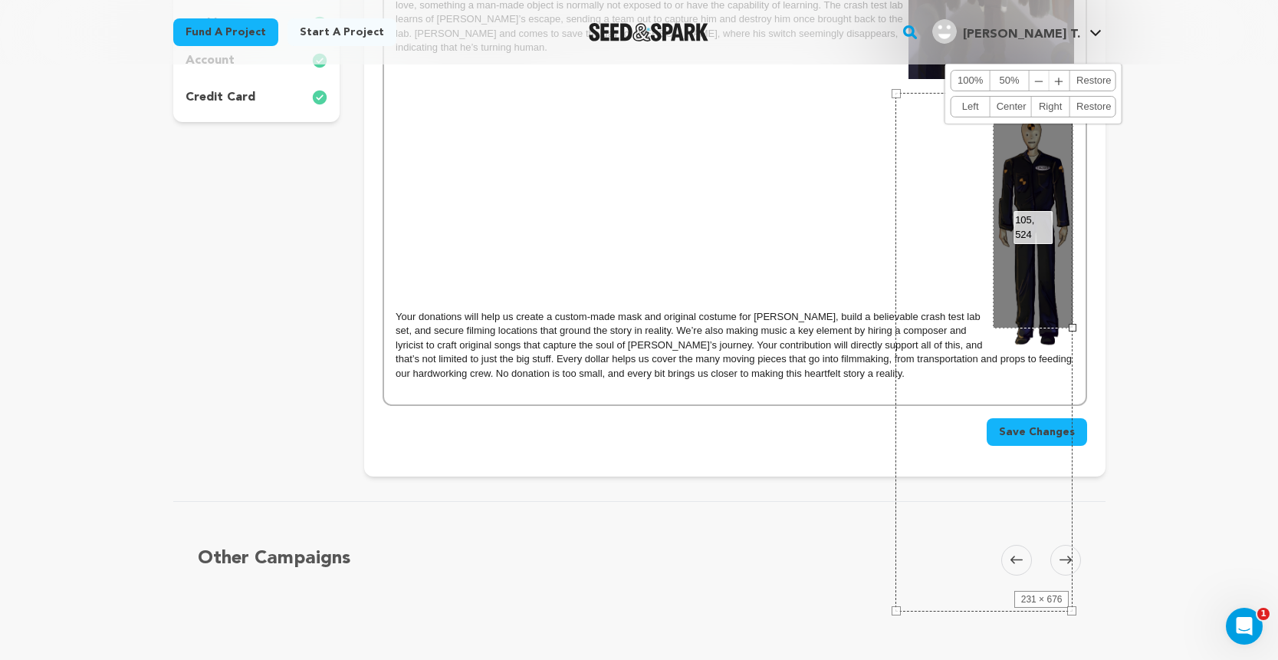
drag, startPoint x: 1074, startPoint y: 605, endPoint x: 978, endPoint y: 489, distance: 151.4
click at [978, 489] on div "Back to Project Dashboard Edit Project You've marked all campaign feedback sect…" at bounding box center [640, 116] width 982 height 1116
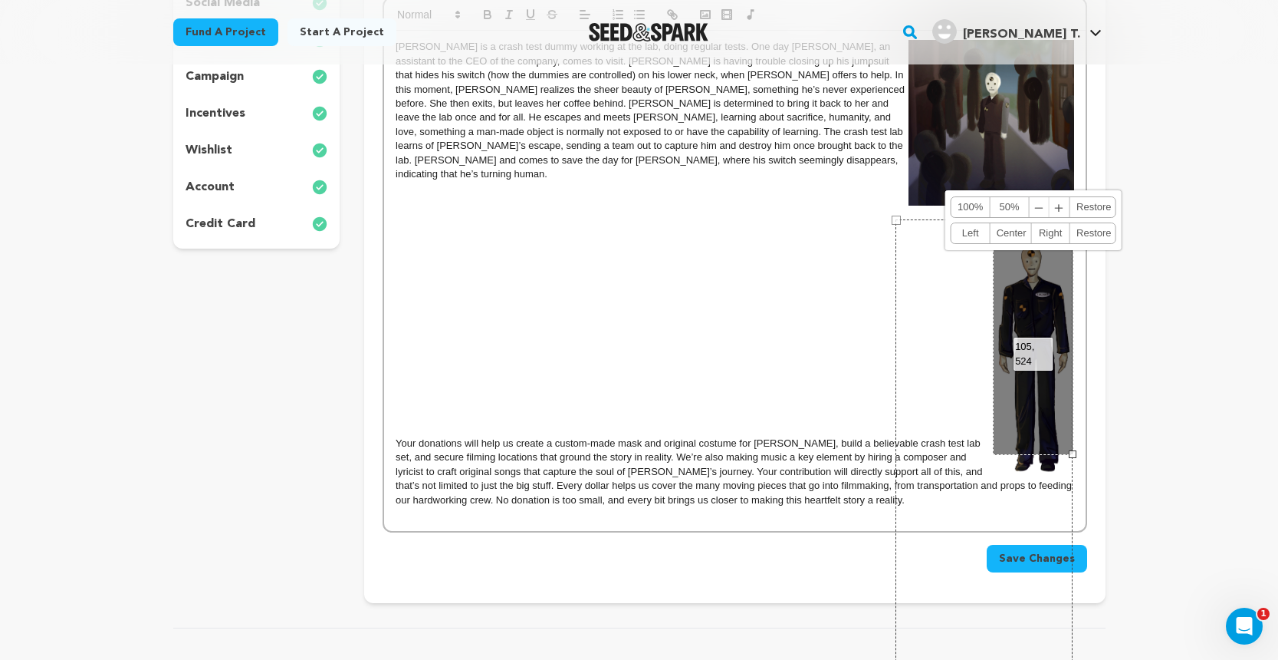
scroll to position [351, 0]
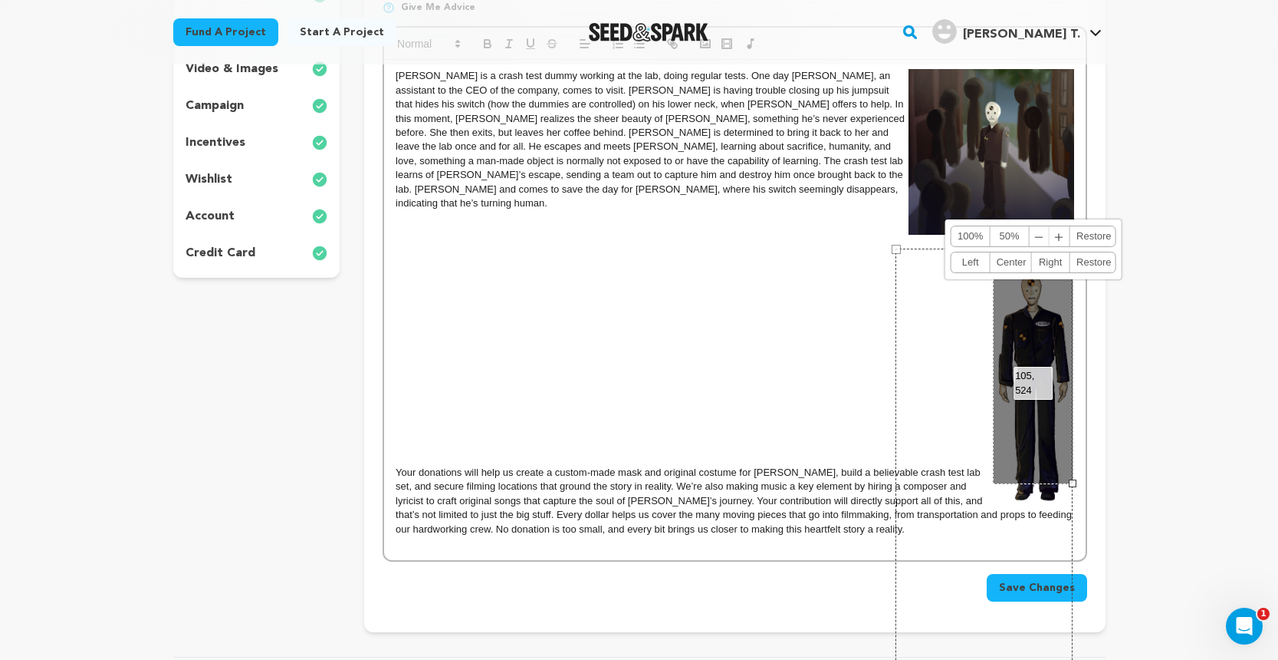
click at [398, 466] on span "Your donations will help us create a custom-made mask and original costume for …" at bounding box center [735, 500] width 679 height 68
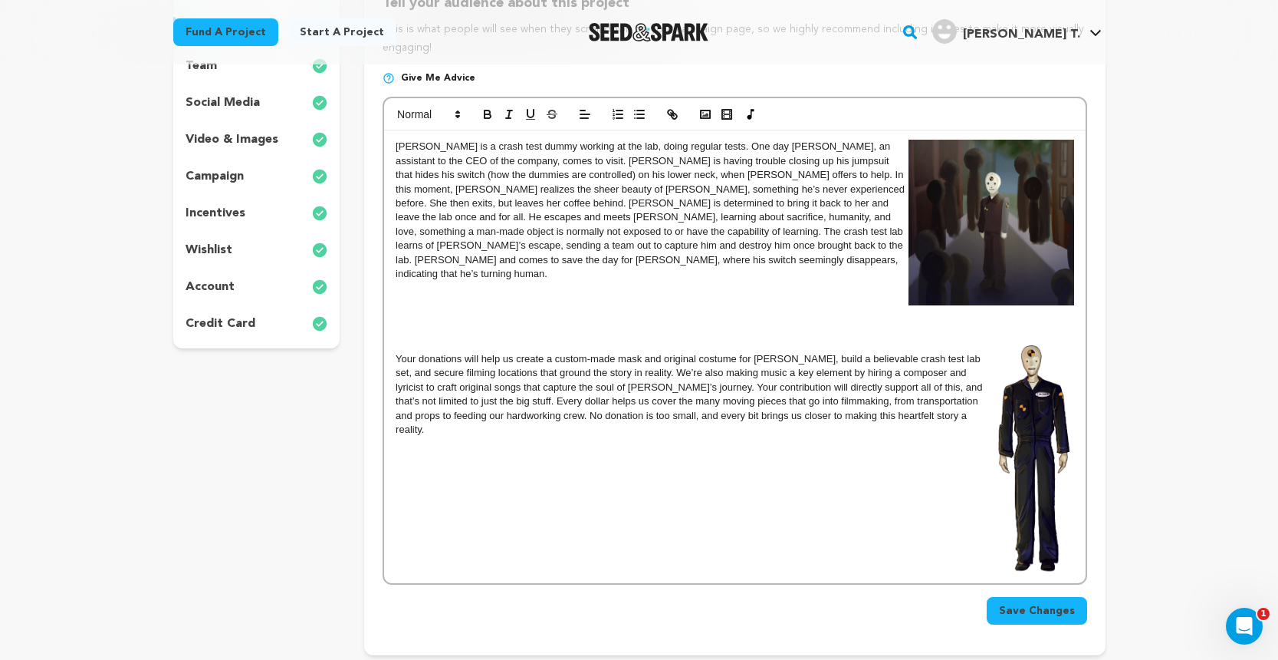
scroll to position [243, 0]
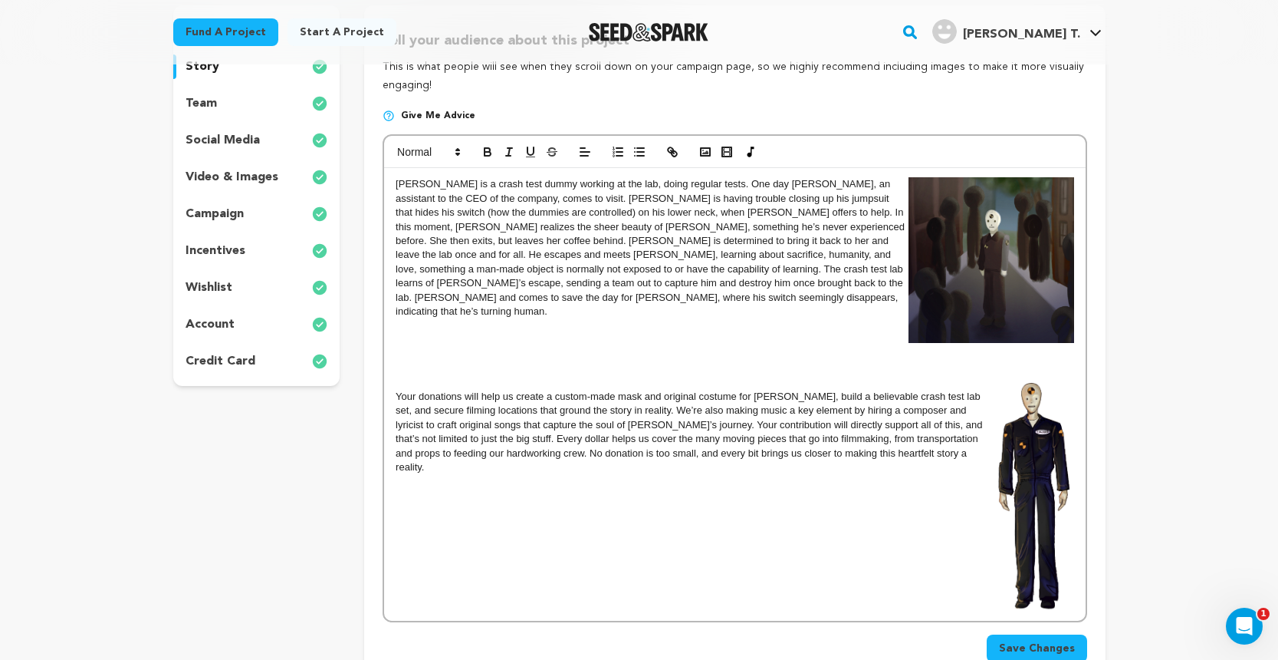
click at [1011, 539] on img at bounding box center [1034, 493] width 81 height 235
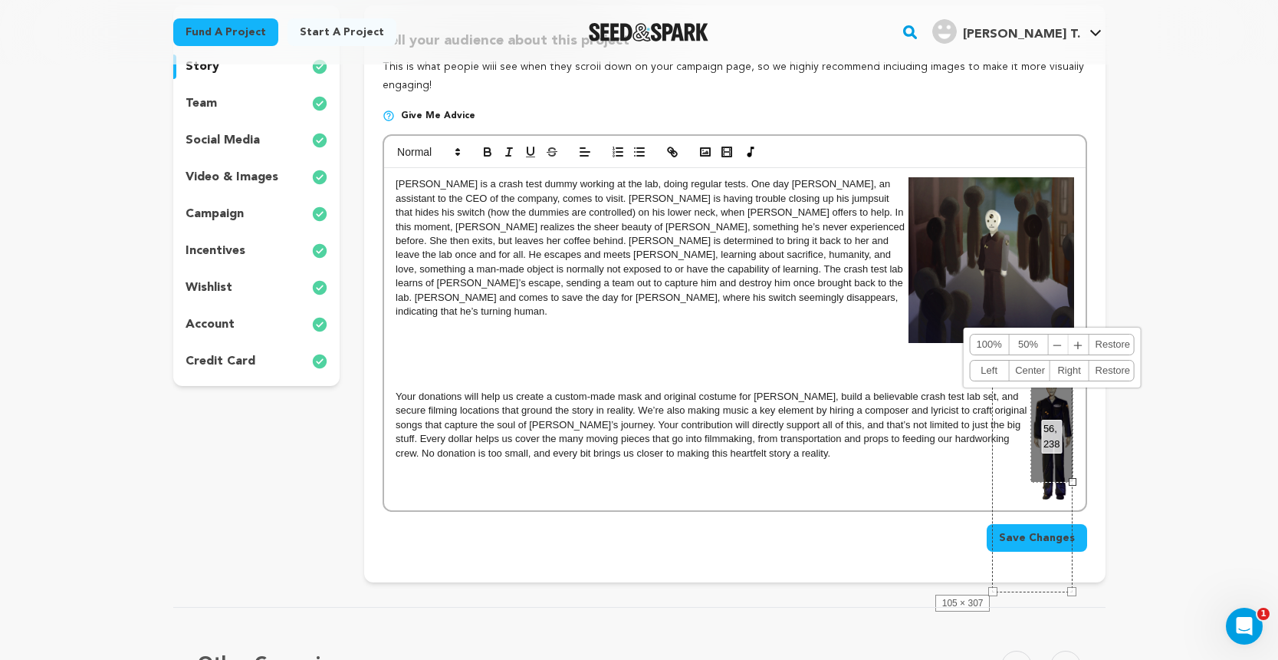
drag, startPoint x: 1074, startPoint y: 591, endPoint x: 1036, endPoint y: 538, distance: 64.9
click at [1036, 510] on div "EDWARD is a crash test dummy working at the lab, doing regular tests. One day A…" at bounding box center [734, 339] width 701 height 342
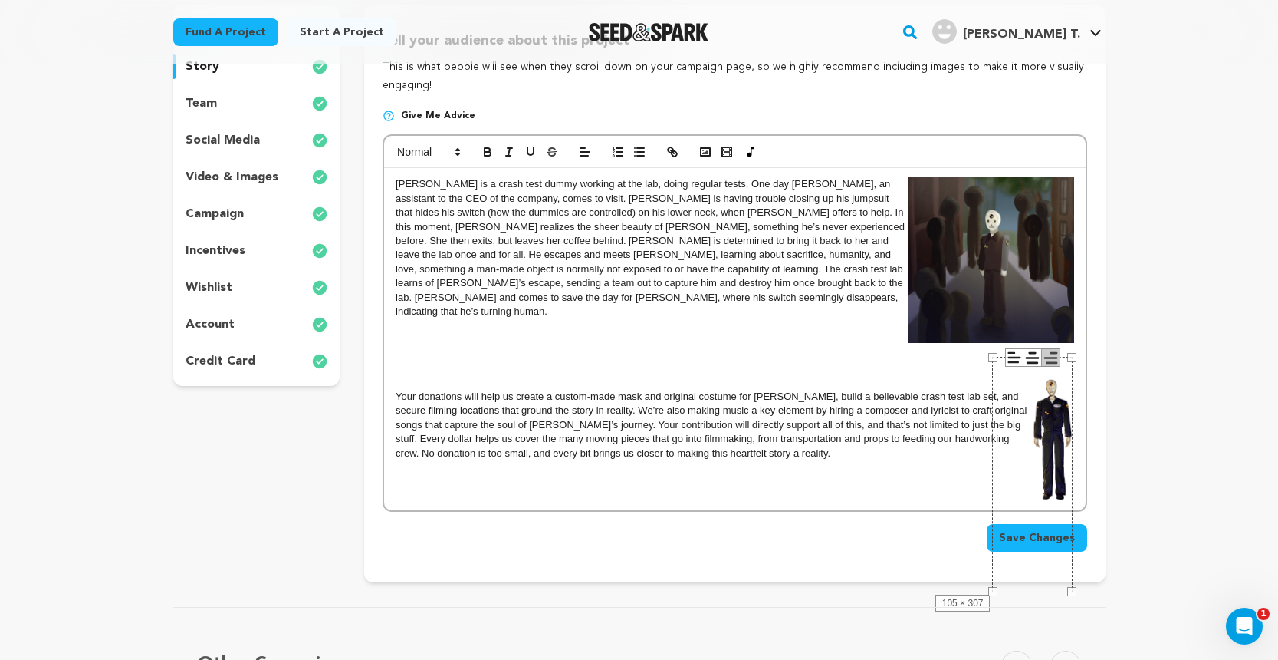
click at [925, 460] on p at bounding box center [735, 467] width 678 height 14
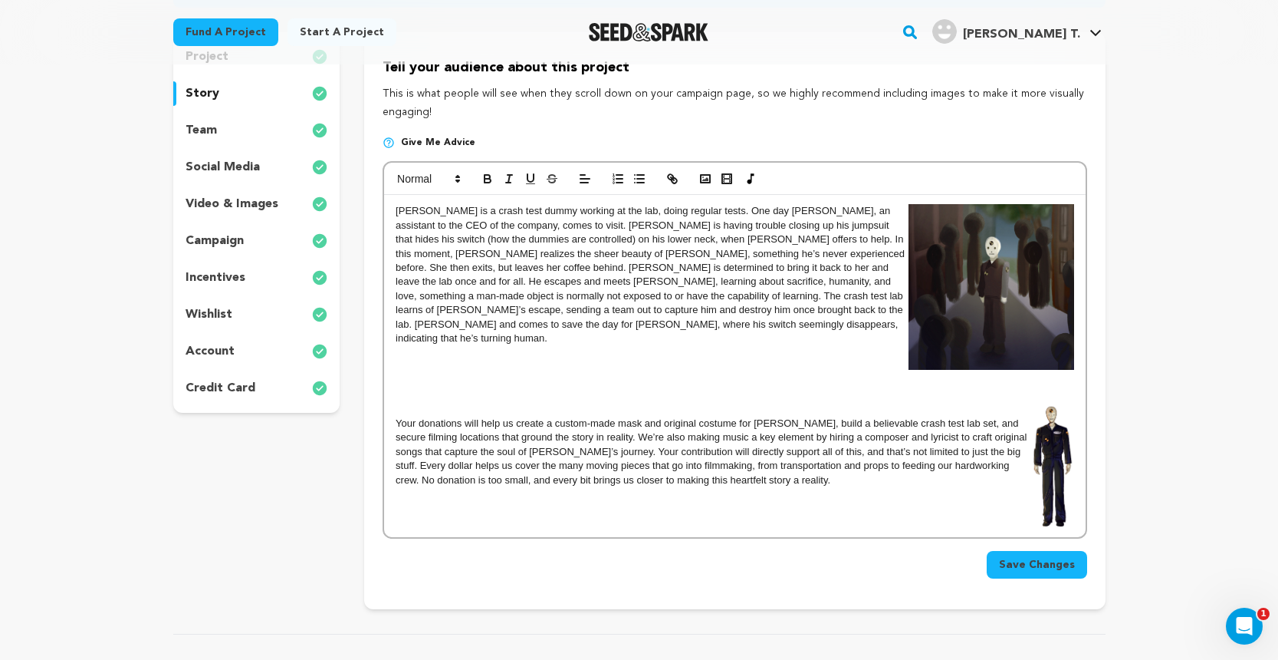
scroll to position [213, 0]
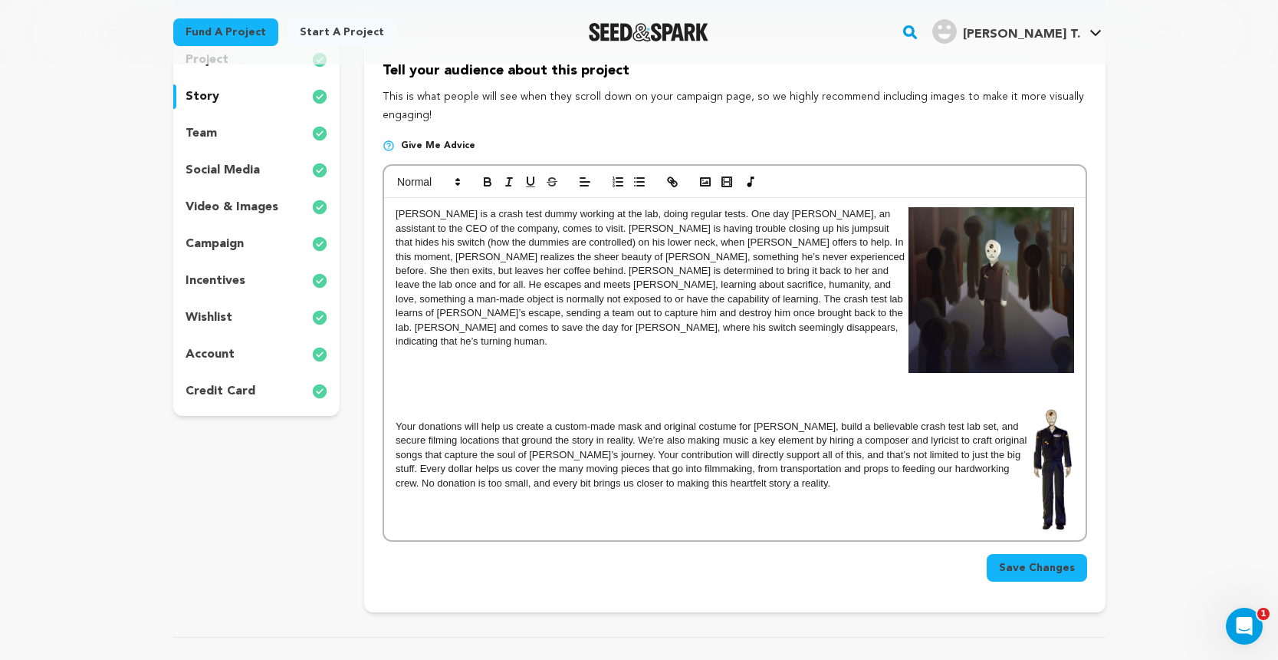
click at [1061, 447] on img at bounding box center [1052, 469] width 43 height 126
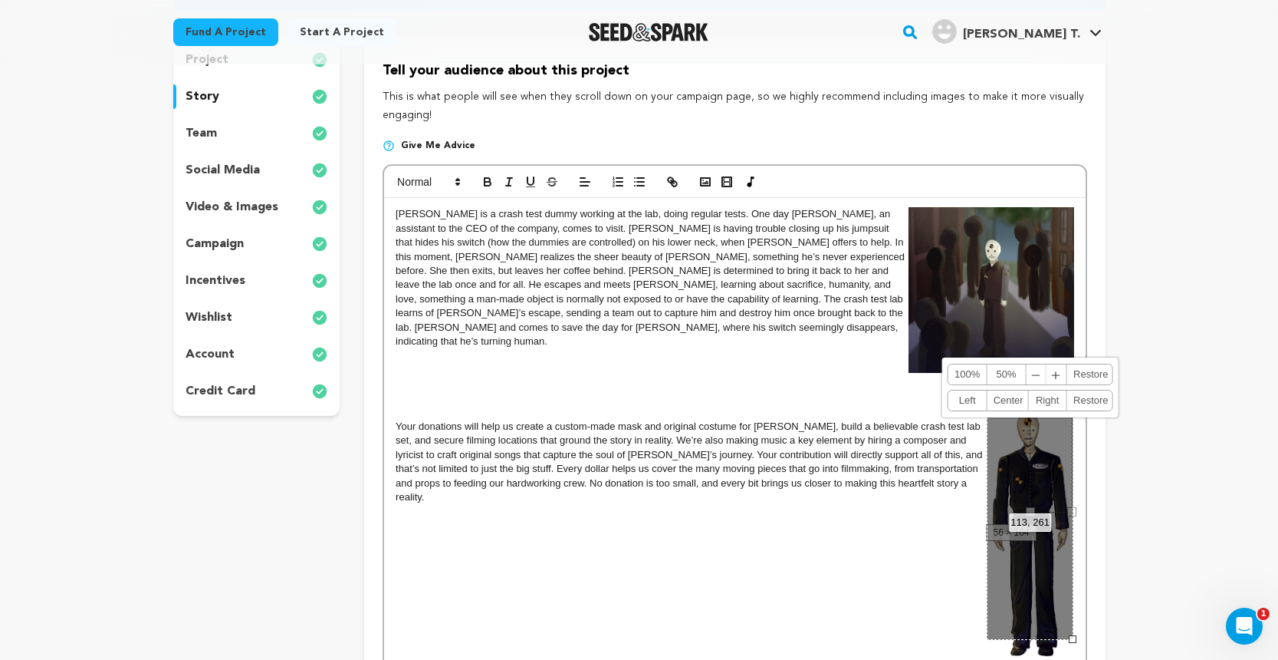
drag, startPoint x: 1074, startPoint y: 512, endPoint x: 1118, endPoint y: 587, distance: 86.3
click at [1118, 587] on div "Back to Project Dashboard Edit Project You've marked all campaign feedback sect…" at bounding box center [640, 394] width 982 height 1086
click at [1151, 505] on div "Back to Project Dashboard Edit Project You've marked all campaign feedback sect…" at bounding box center [639, 590] width 1278 height 1479
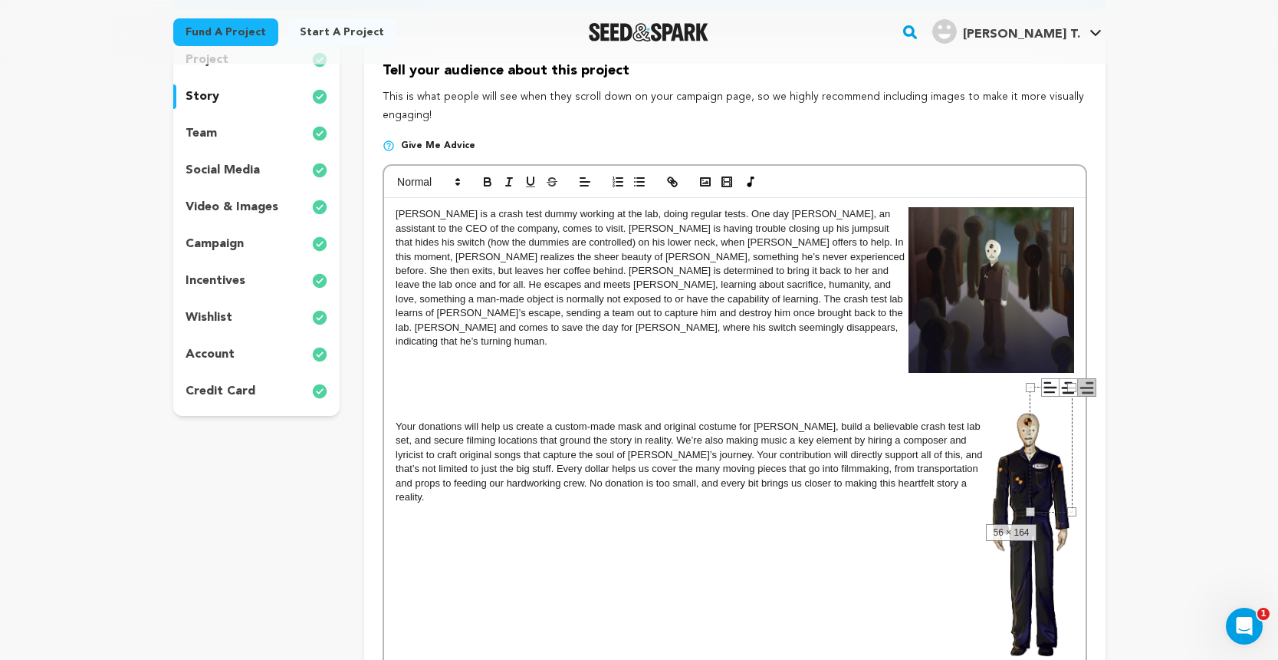
scroll to position [266, 0]
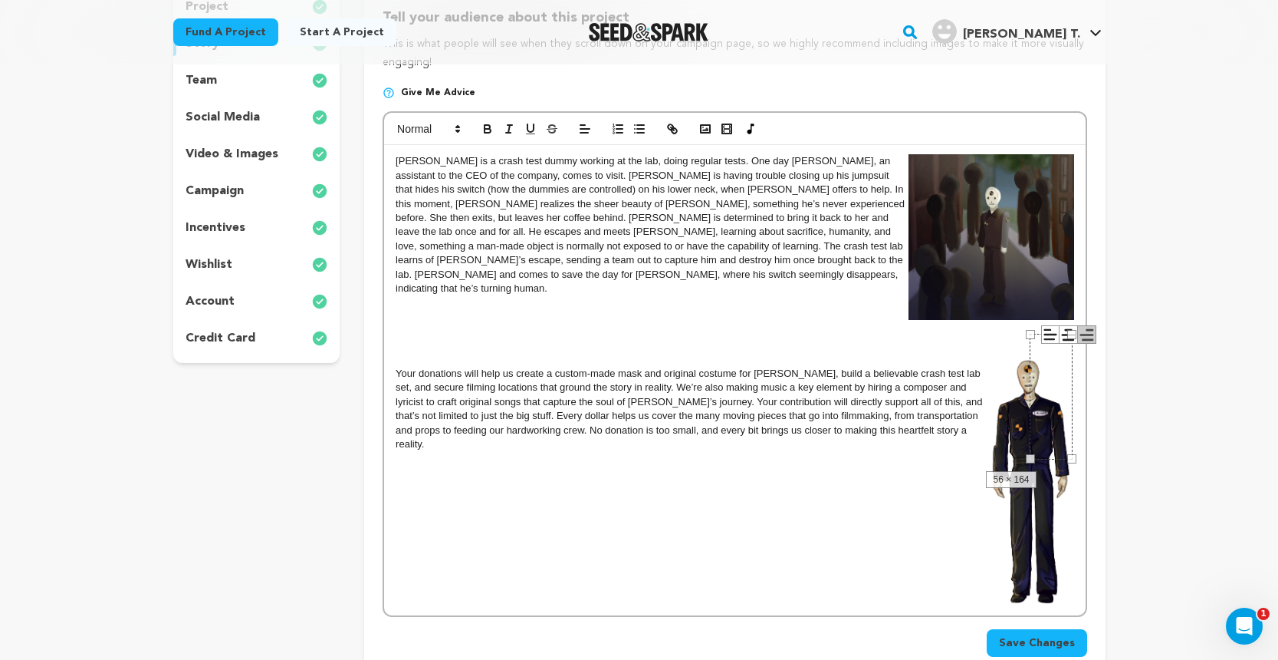
click at [1165, 432] on div "Back to Project Dashboard Edit Project You've marked all campaign feedback sect…" at bounding box center [639, 537] width 1278 height 1479
click at [1023, 456] on img at bounding box center [1031, 479] width 87 height 253
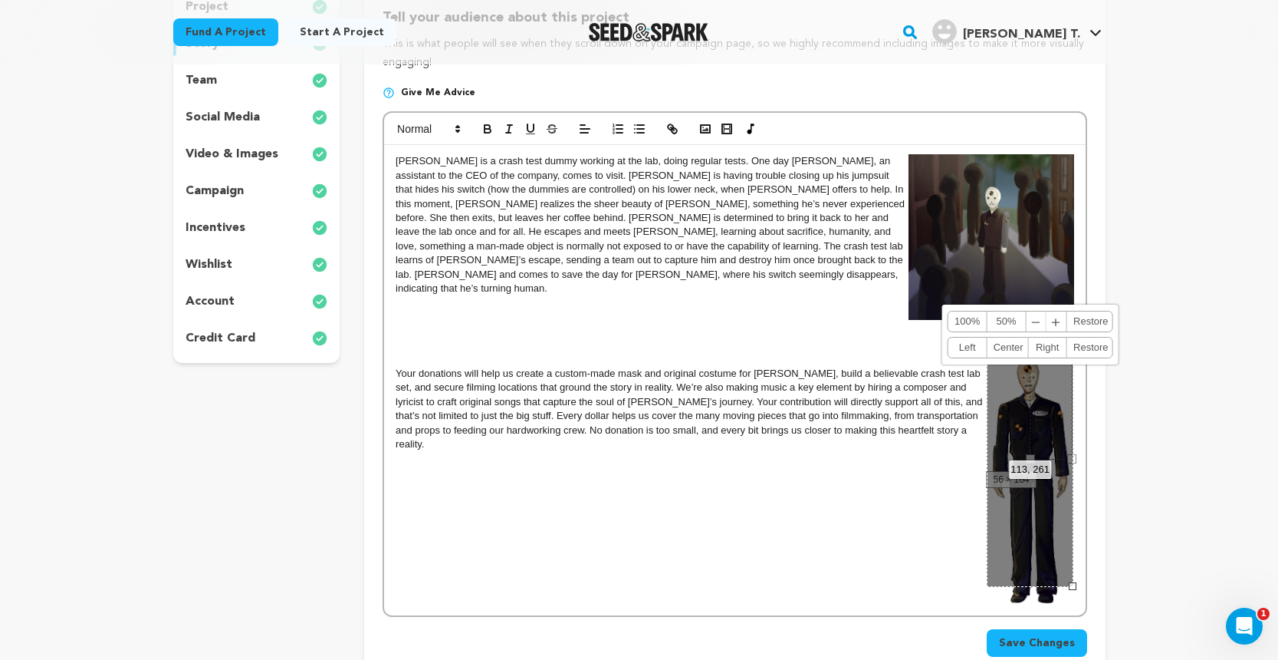
click at [900, 468] on div "[PERSON_NAME] is a crash test dummy working at the lab, doing regular tests. On…" at bounding box center [734, 380] width 701 height 470
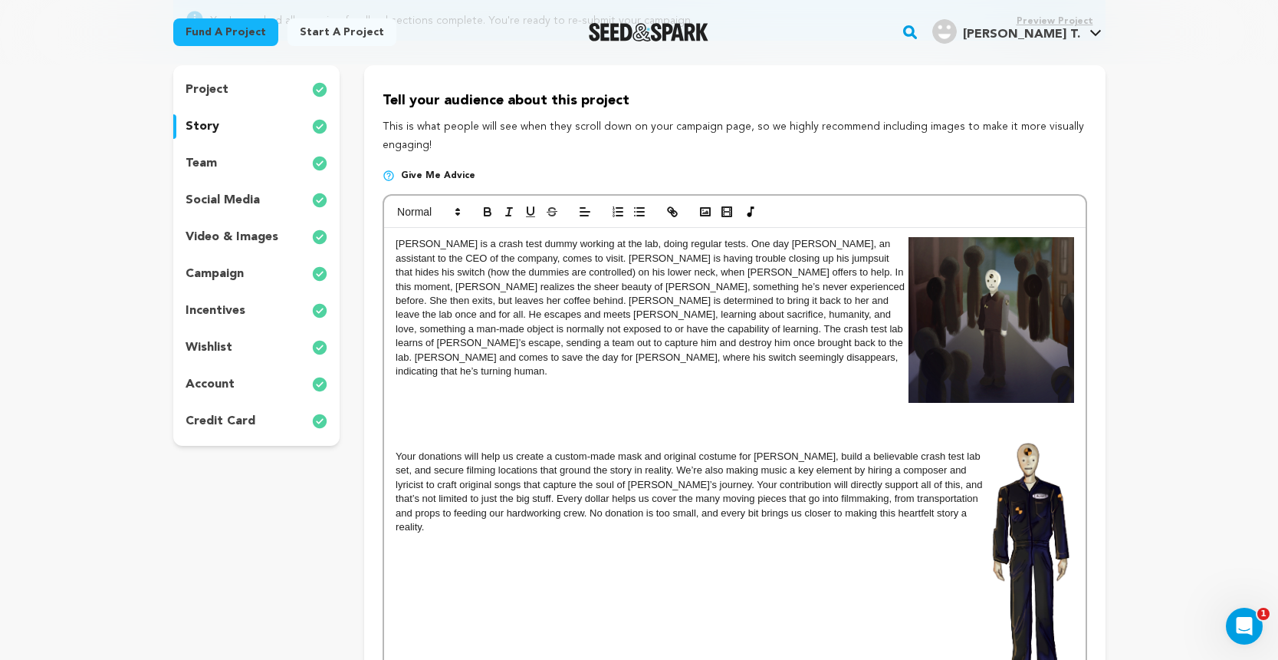
scroll to position [168, 0]
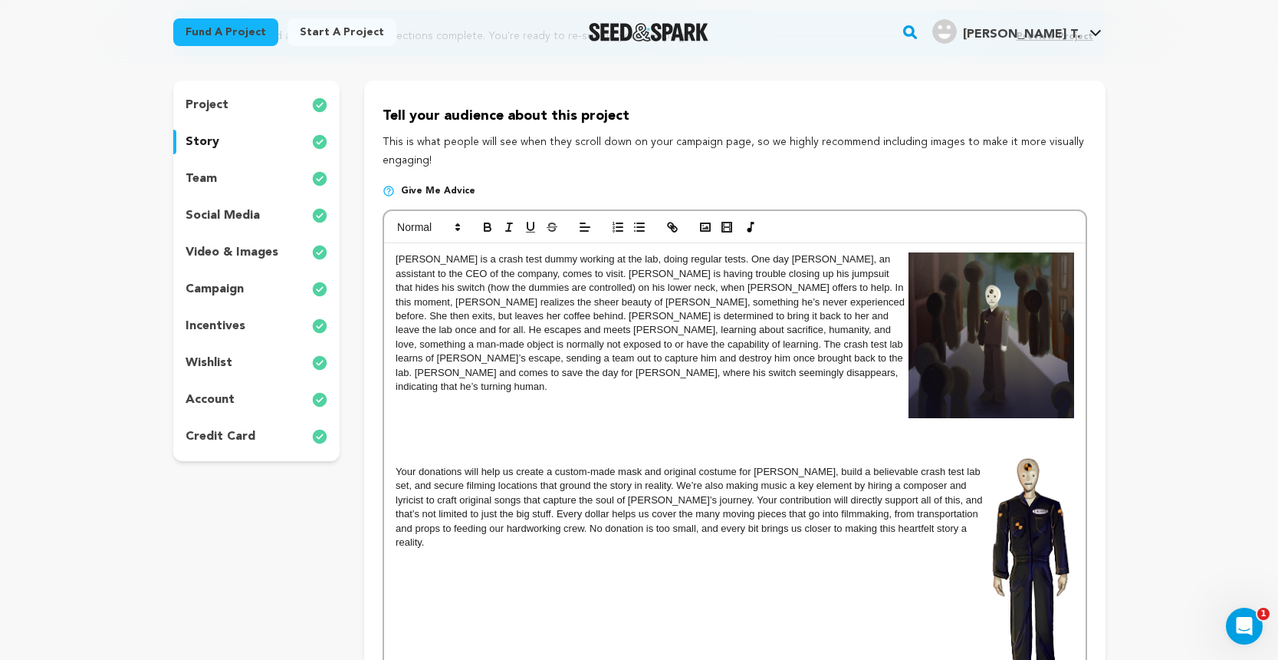
click at [396, 259] on span "[PERSON_NAME] is a crash test dummy working at the lab, doing regular tests. On…" at bounding box center [652, 322] width 512 height 139
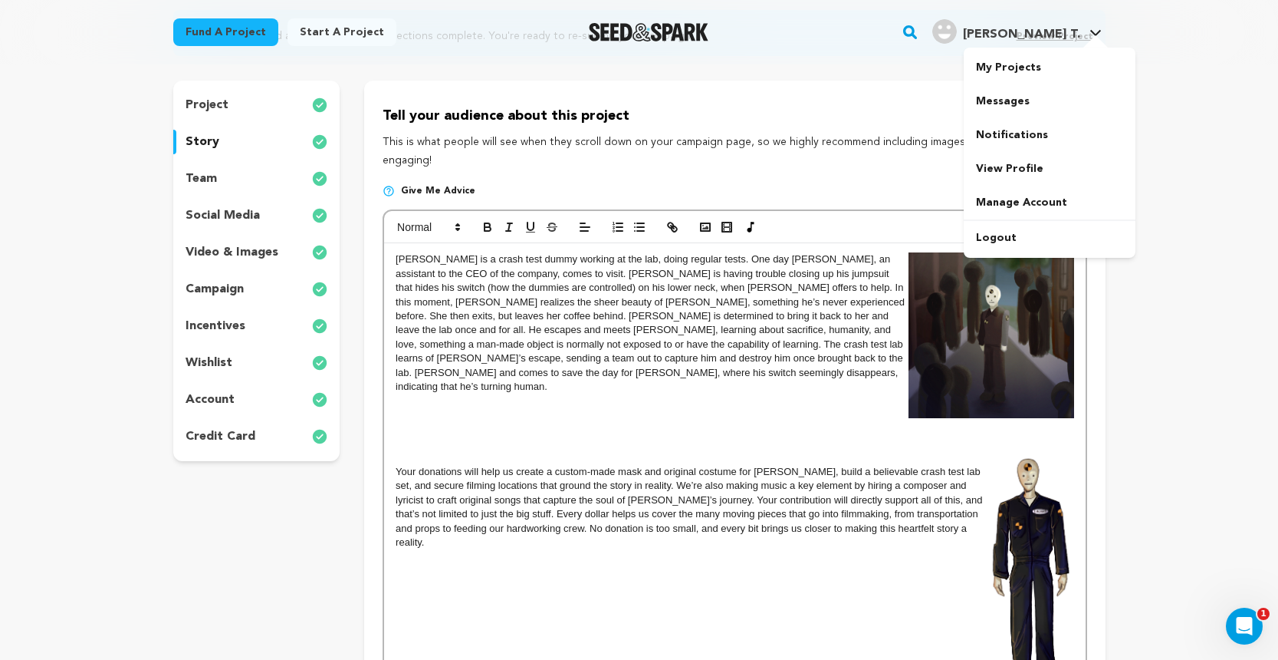
click at [1079, 25] on h4 "[PERSON_NAME] T." at bounding box center [1021, 34] width 117 height 18
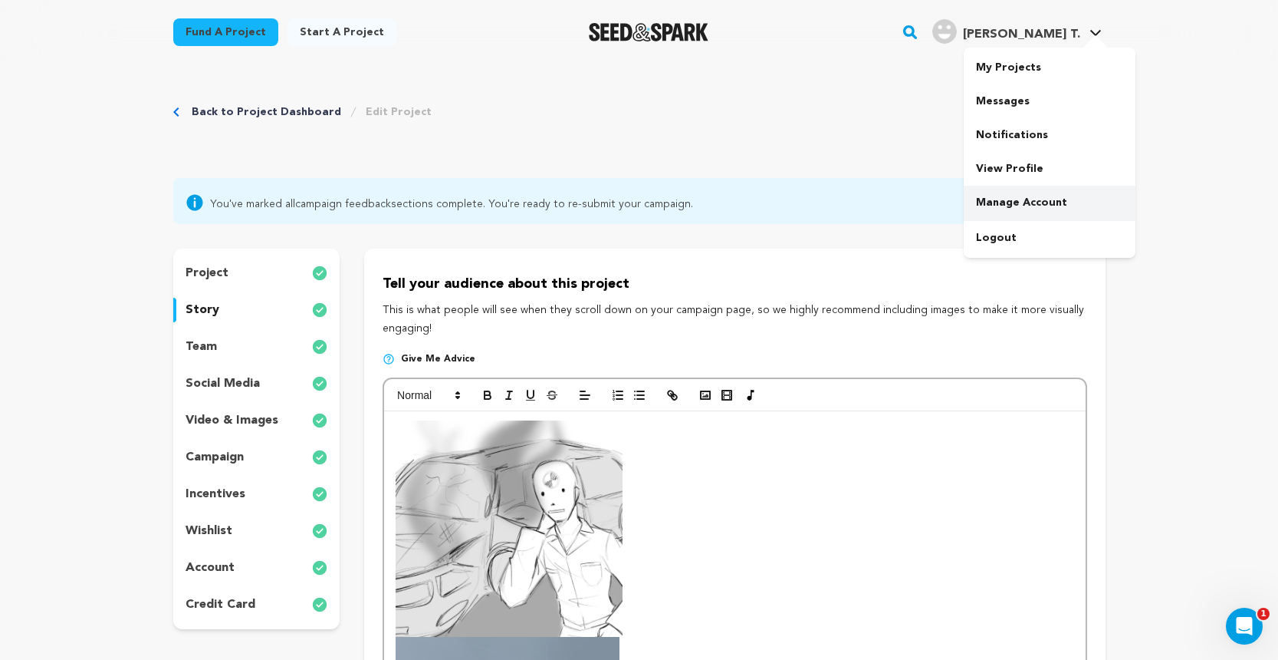
click at [1029, 205] on link "Manage Account" at bounding box center [1050, 203] width 172 height 34
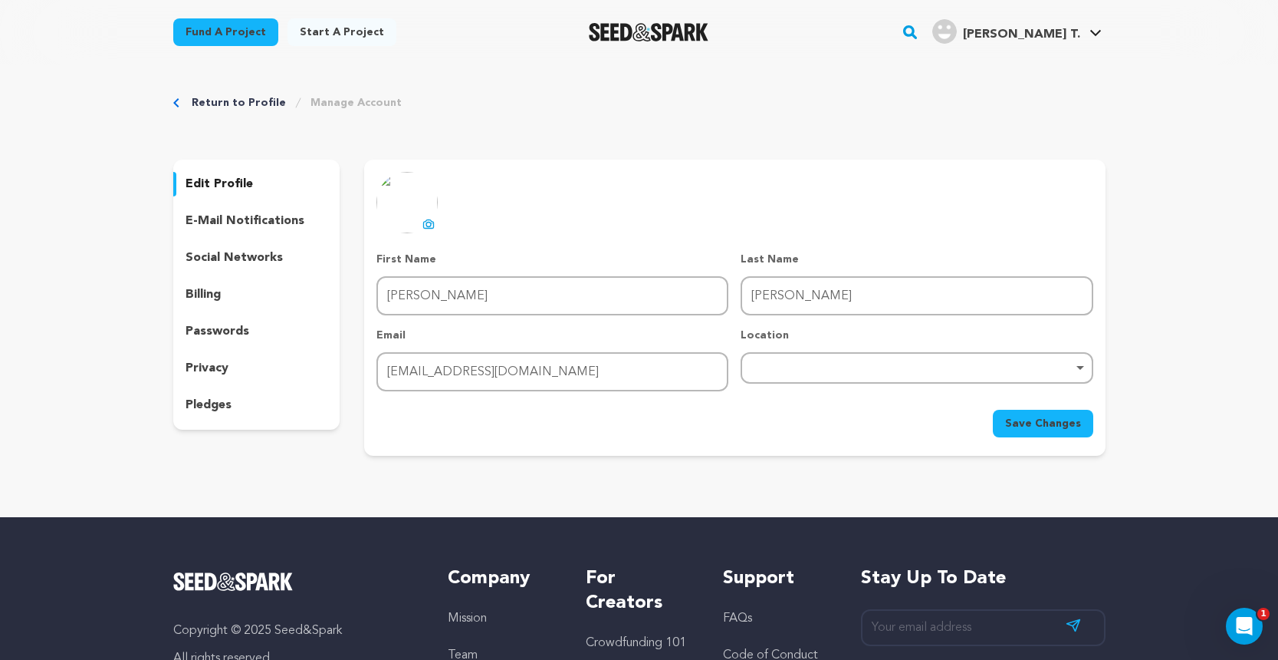
click at [660, 25] on img "Seed&Spark Homepage" at bounding box center [649, 32] width 120 height 18
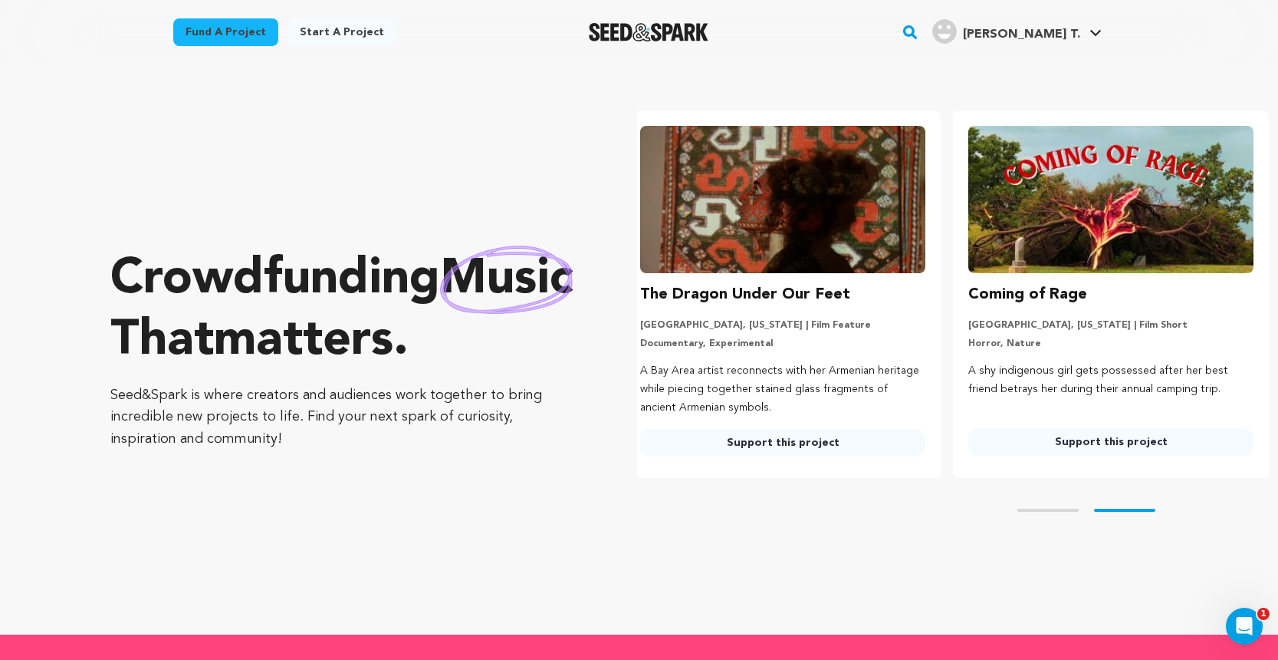
click at [919, 33] on rect "button" at bounding box center [910, 32] width 18 height 18
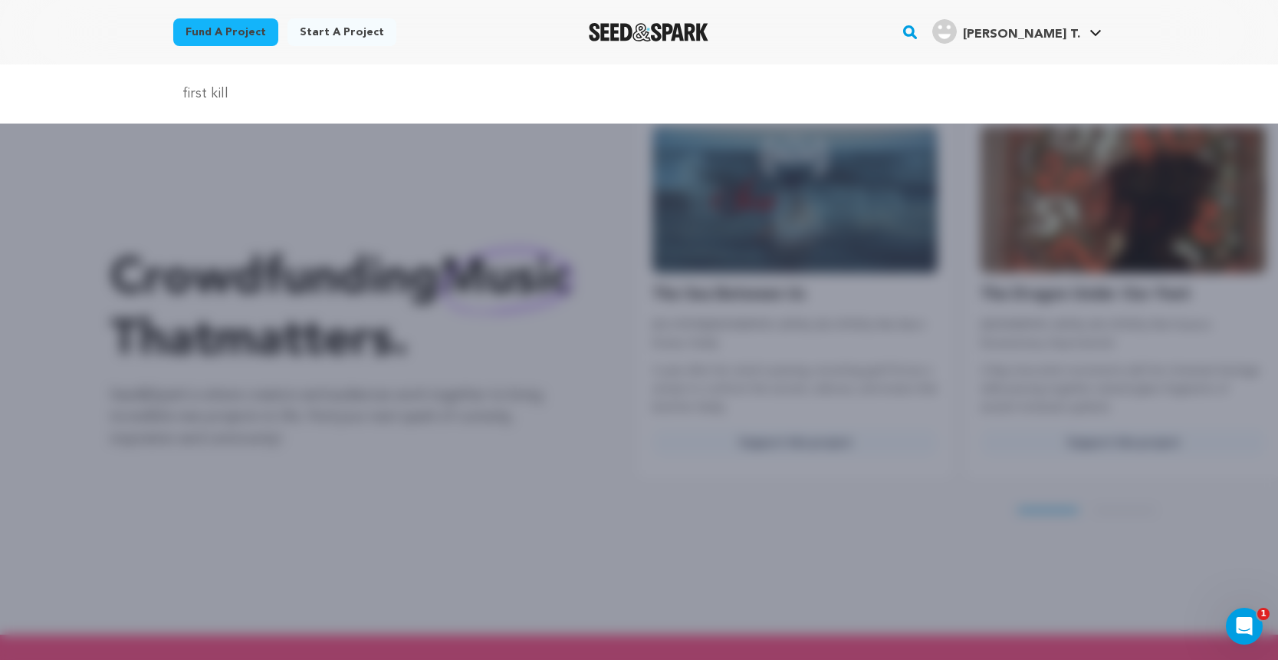
type input "first kill"
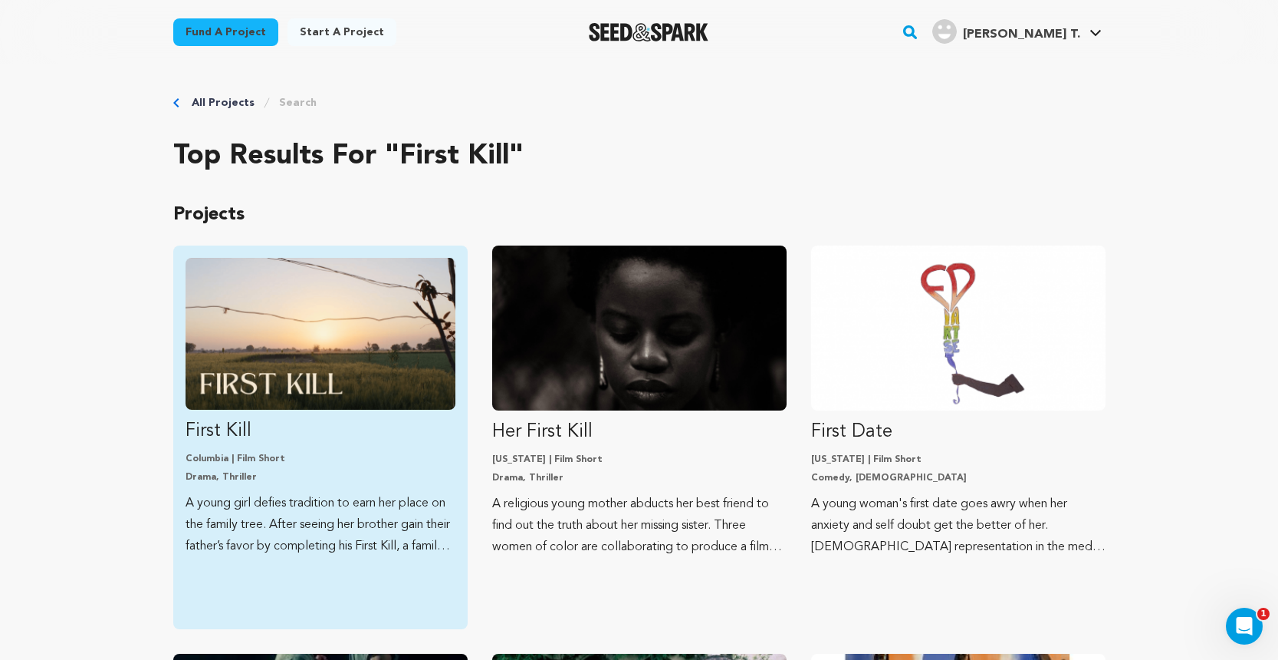
click at [334, 343] on img "Fund First Kill" at bounding box center [321, 334] width 270 height 152
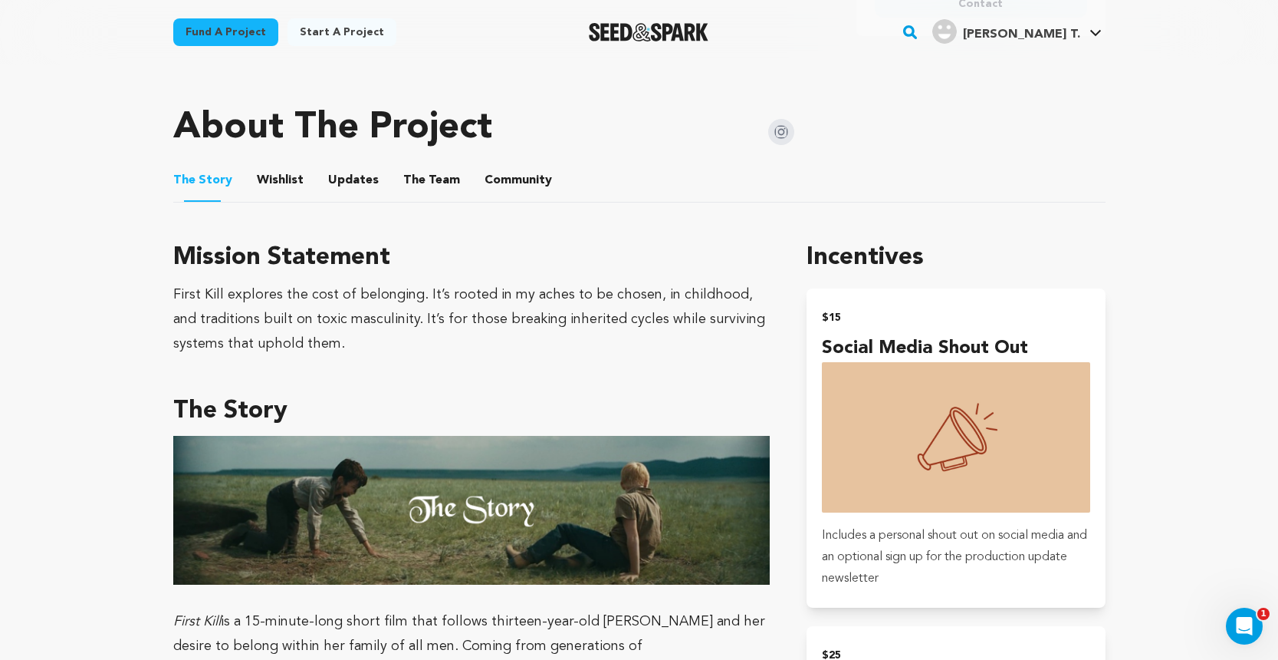
scroll to position [719, 0]
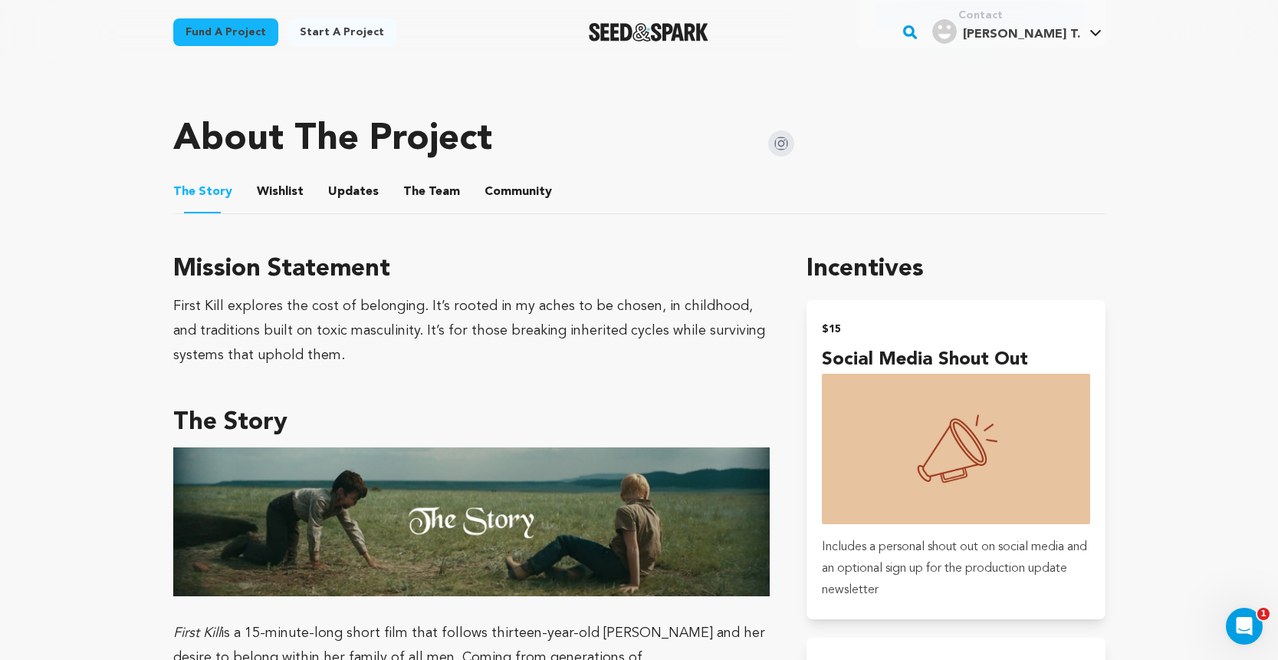
click at [275, 185] on button "Wishlist" at bounding box center [280, 194] width 37 height 37
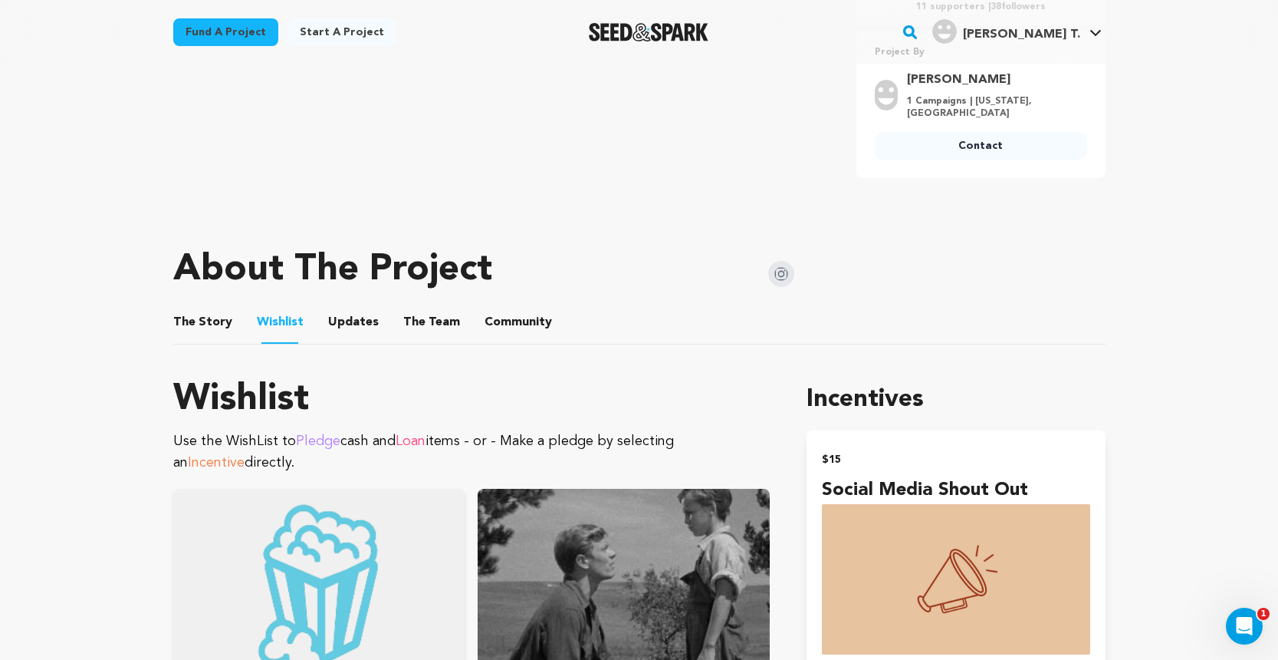
scroll to position [587, 0]
click at [218, 323] on button "The Story" at bounding box center [202, 326] width 37 height 37
